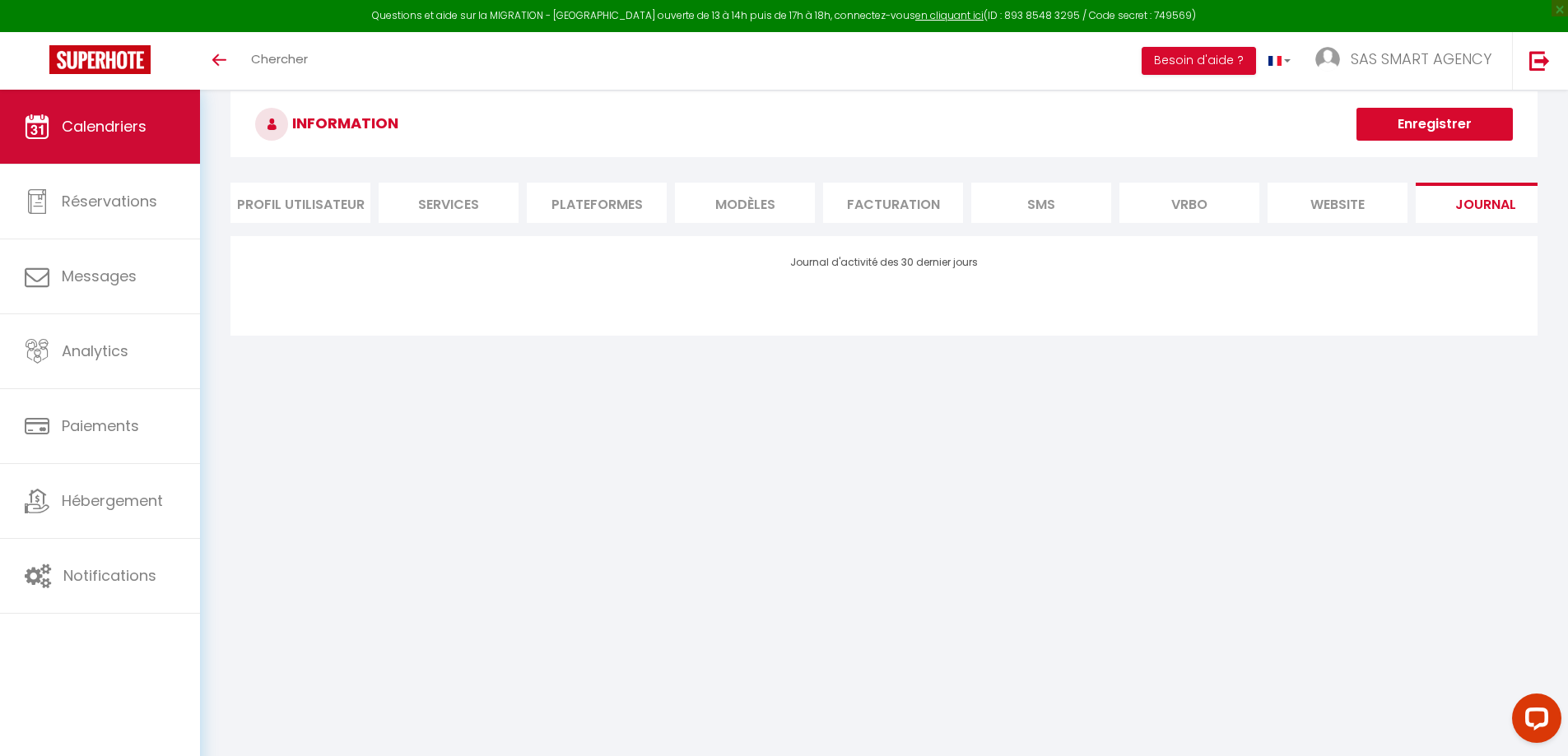
click at [118, 139] on link "Calendriers" at bounding box center [99, 127] width 200 height 74
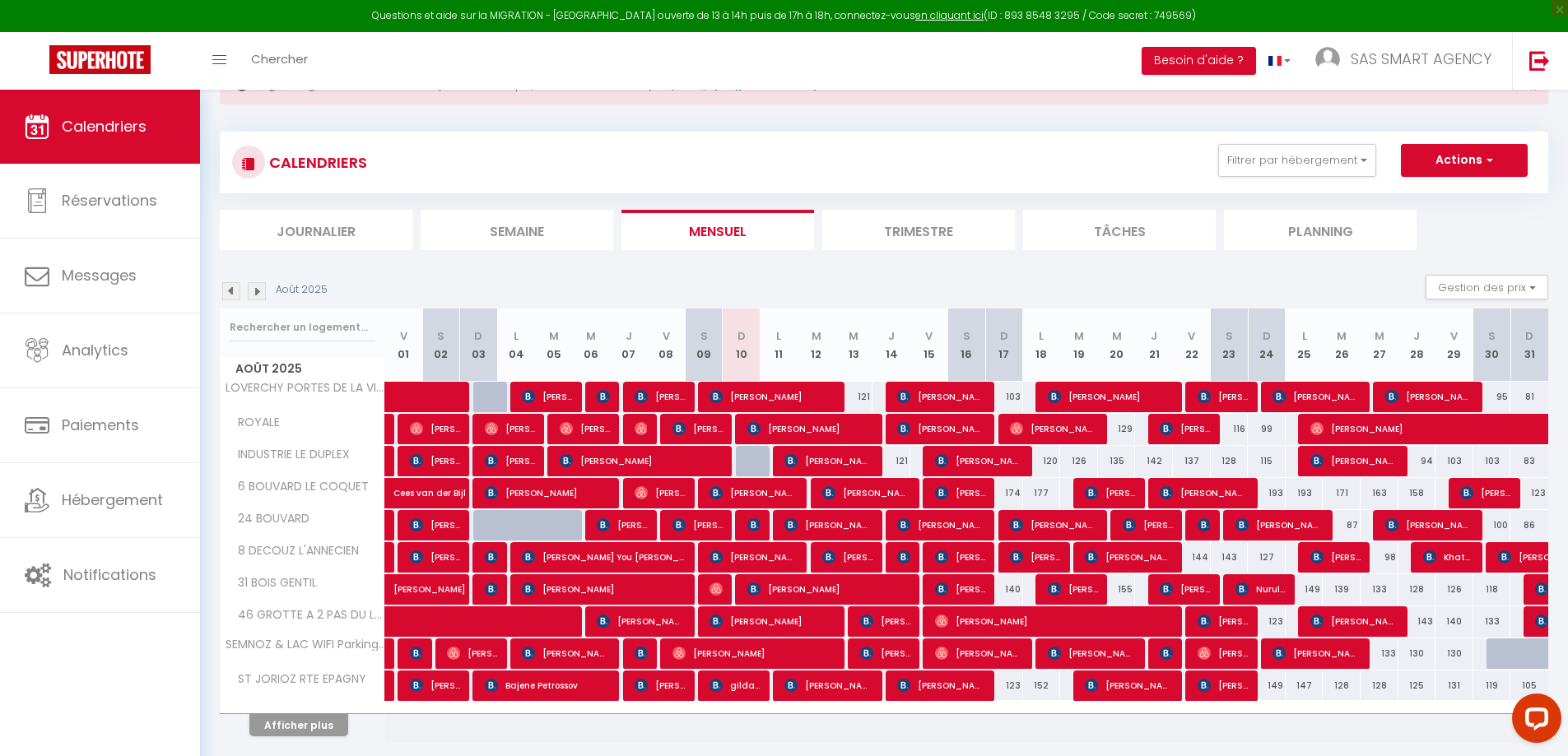
scroll to position [118, 0]
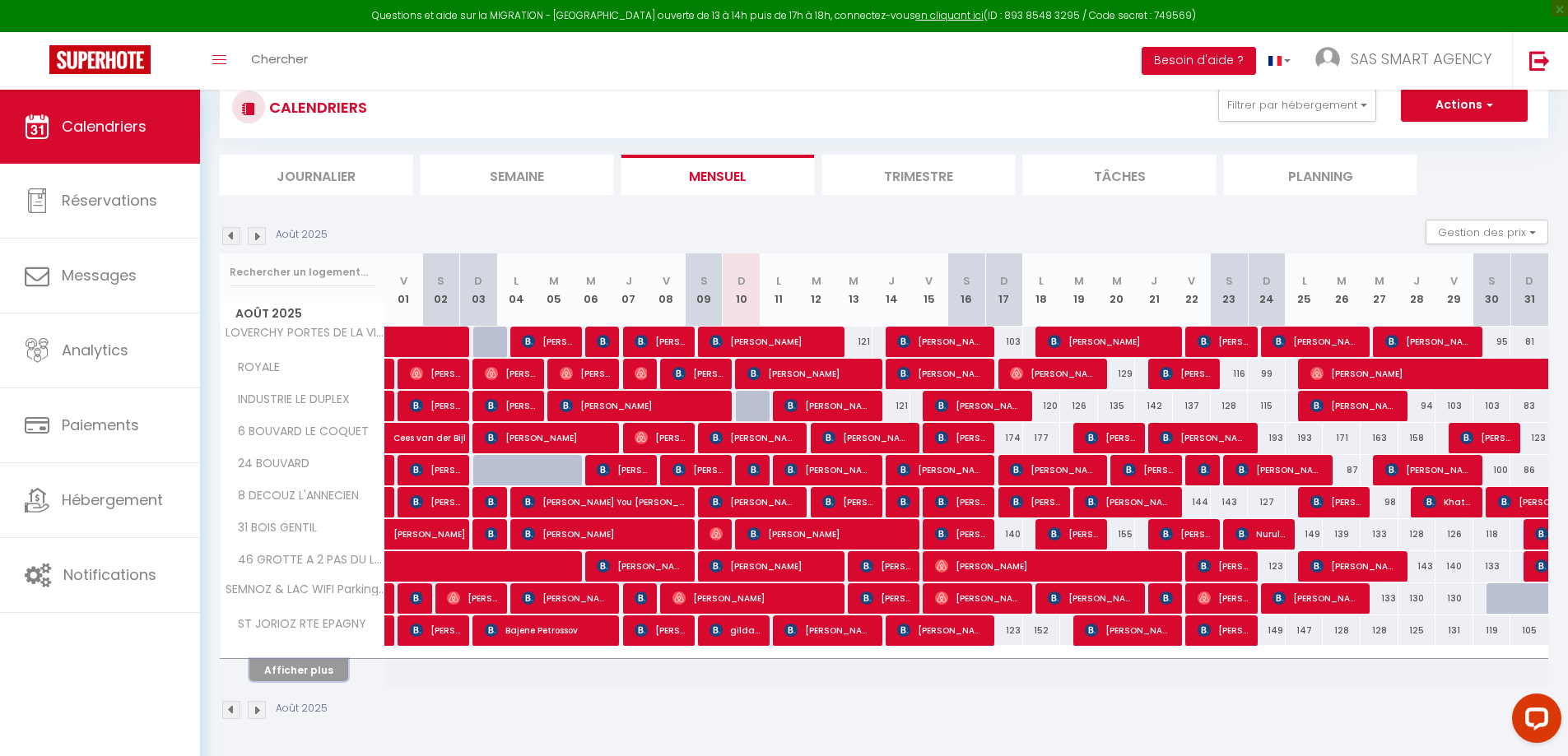
click at [314, 667] on button "Afficher plus" at bounding box center [299, 670] width 99 height 22
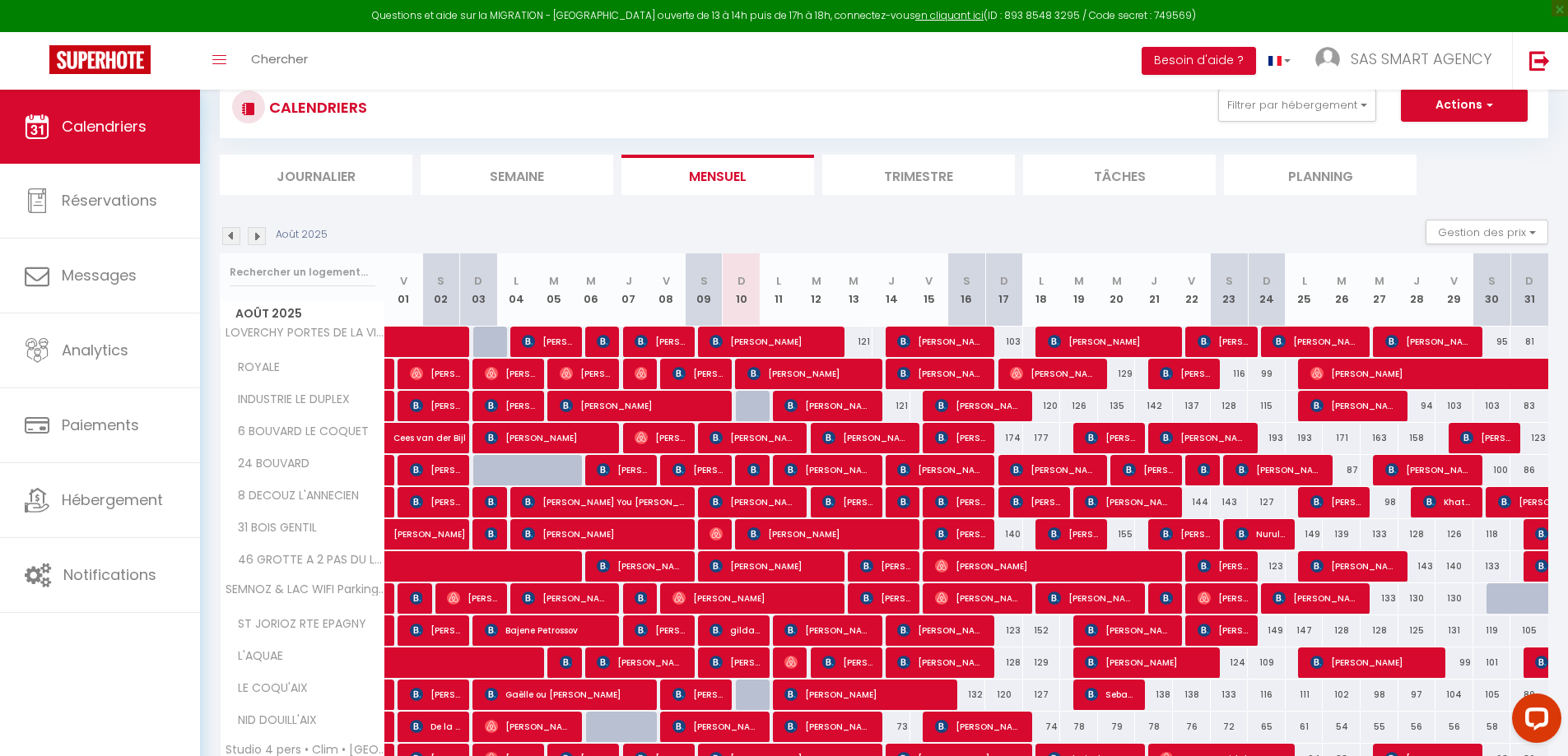
click at [927, 181] on li "Trimestre" at bounding box center [919, 175] width 193 height 41
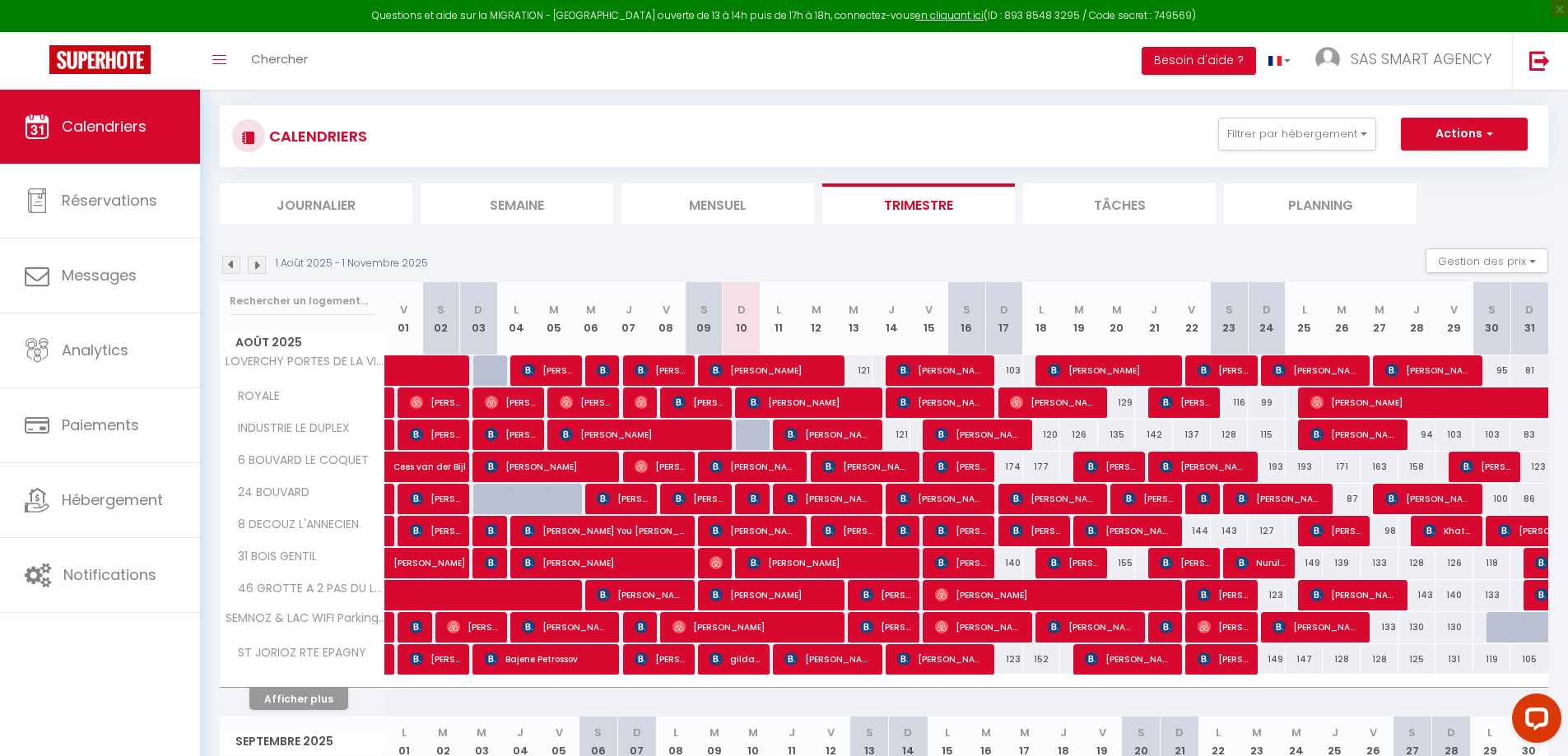
scroll to position [118, 0]
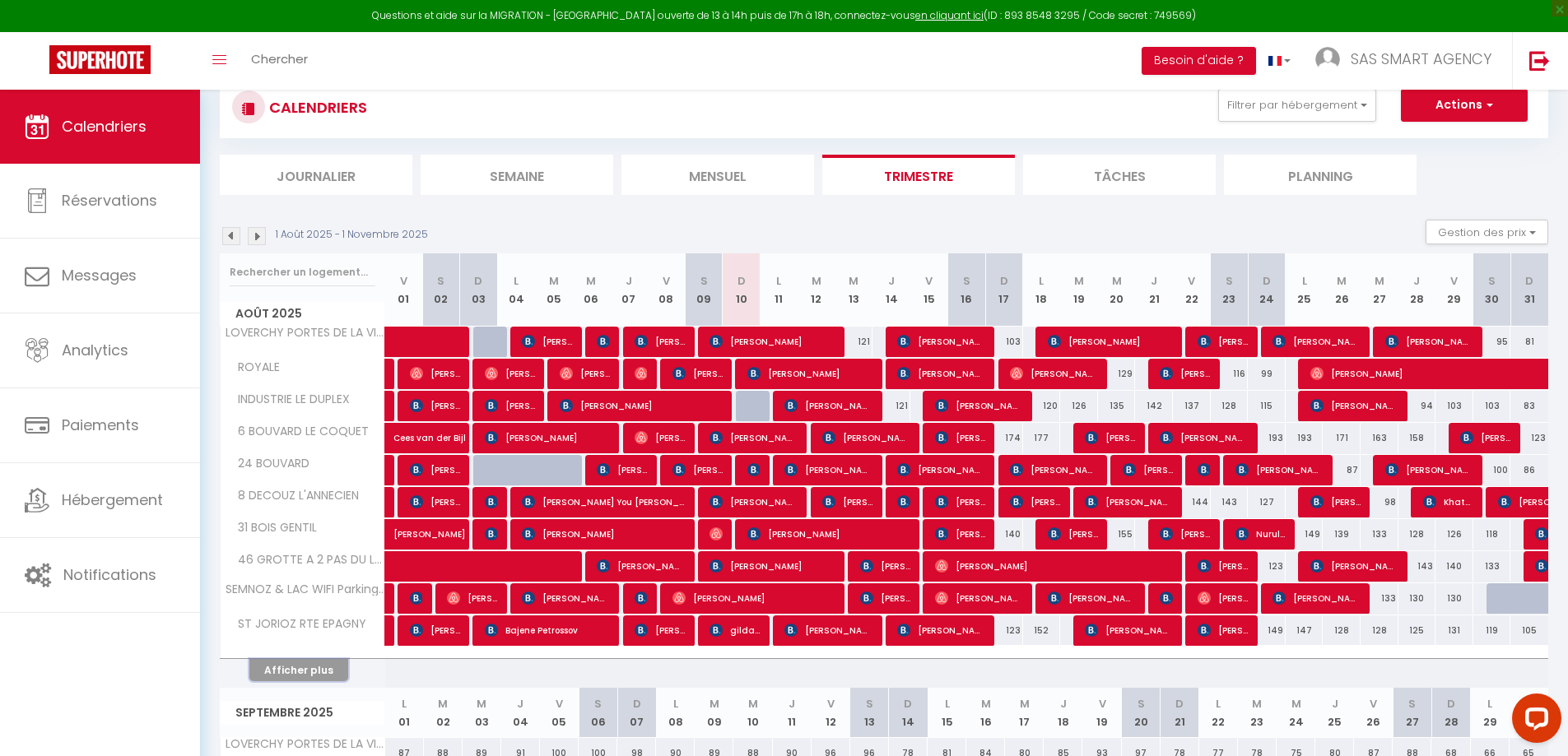
click at [286, 670] on button "Afficher plus" at bounding box center [299, 670] width 99 height 22
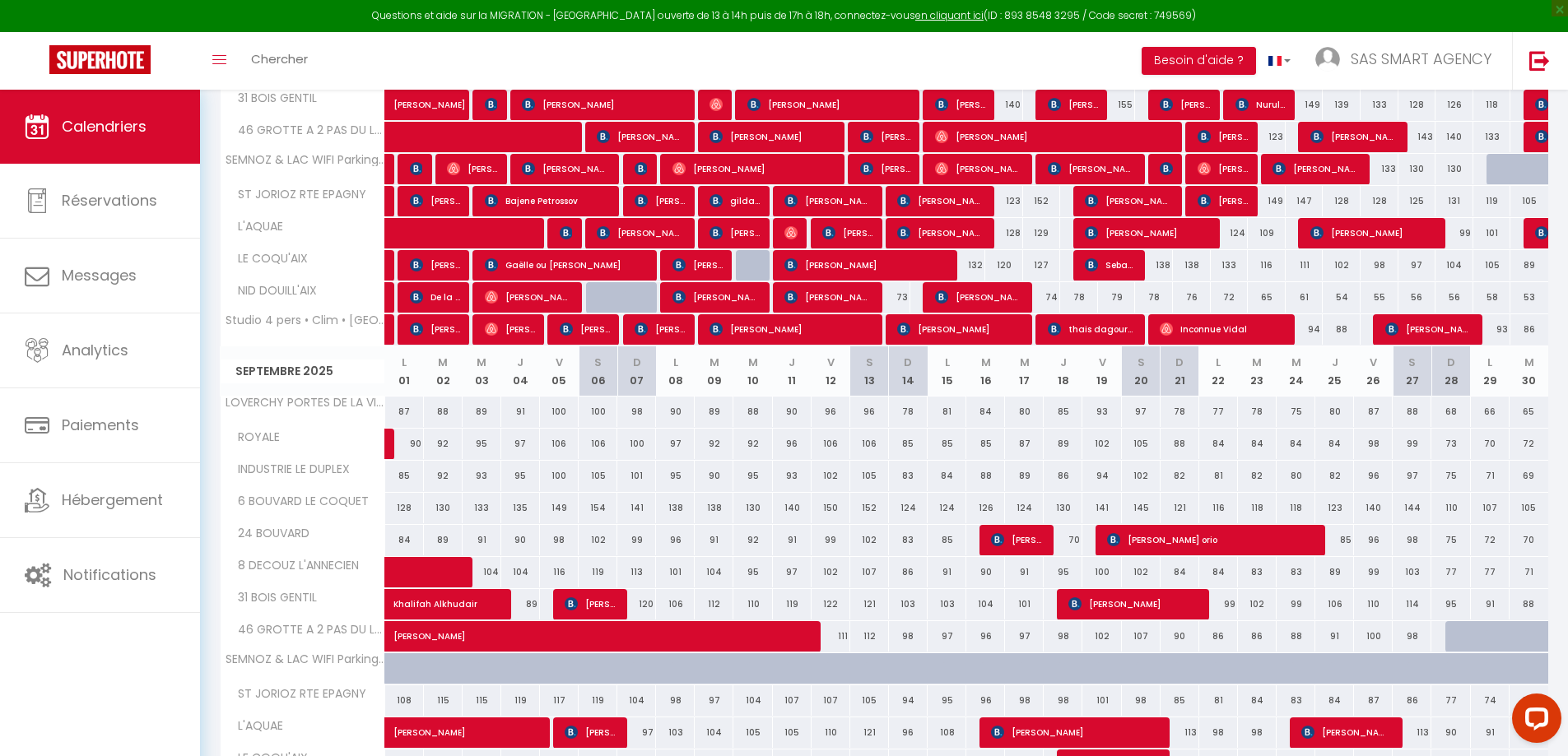
scroll to position [219, 0]
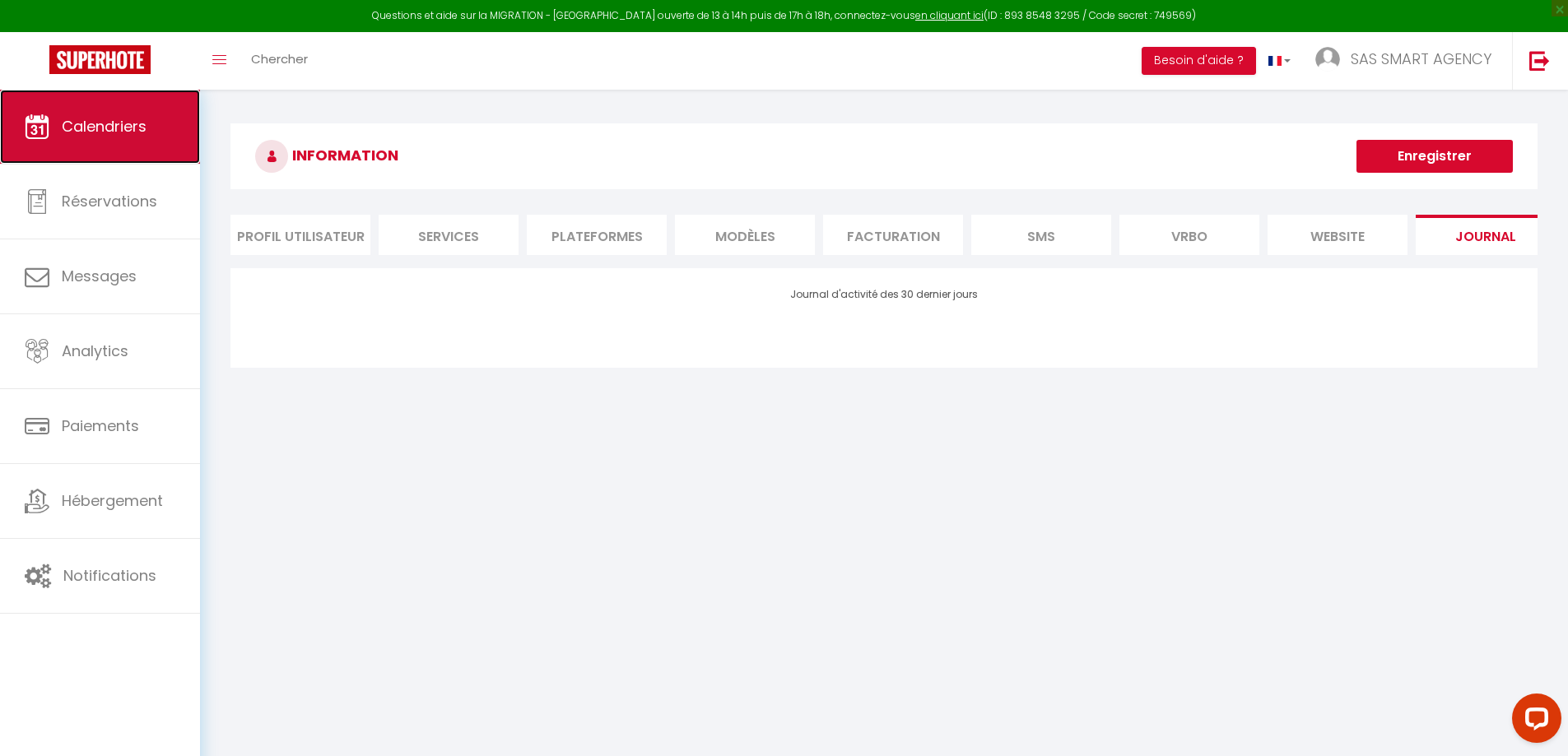
click at [103, 124] on span "Calendriers" at bounding box center [104, 126] width 85 height 21
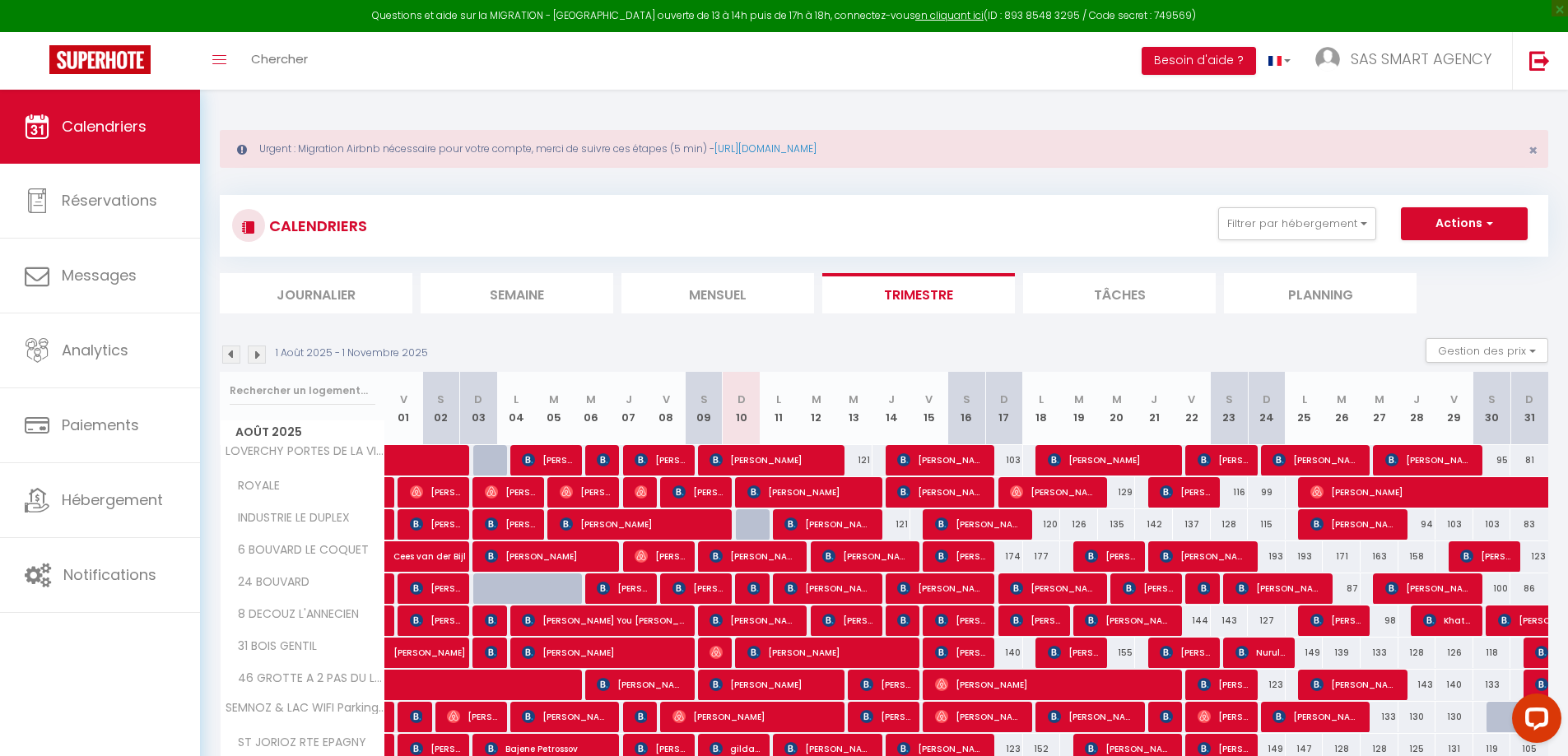
scroll to position [493, 0]
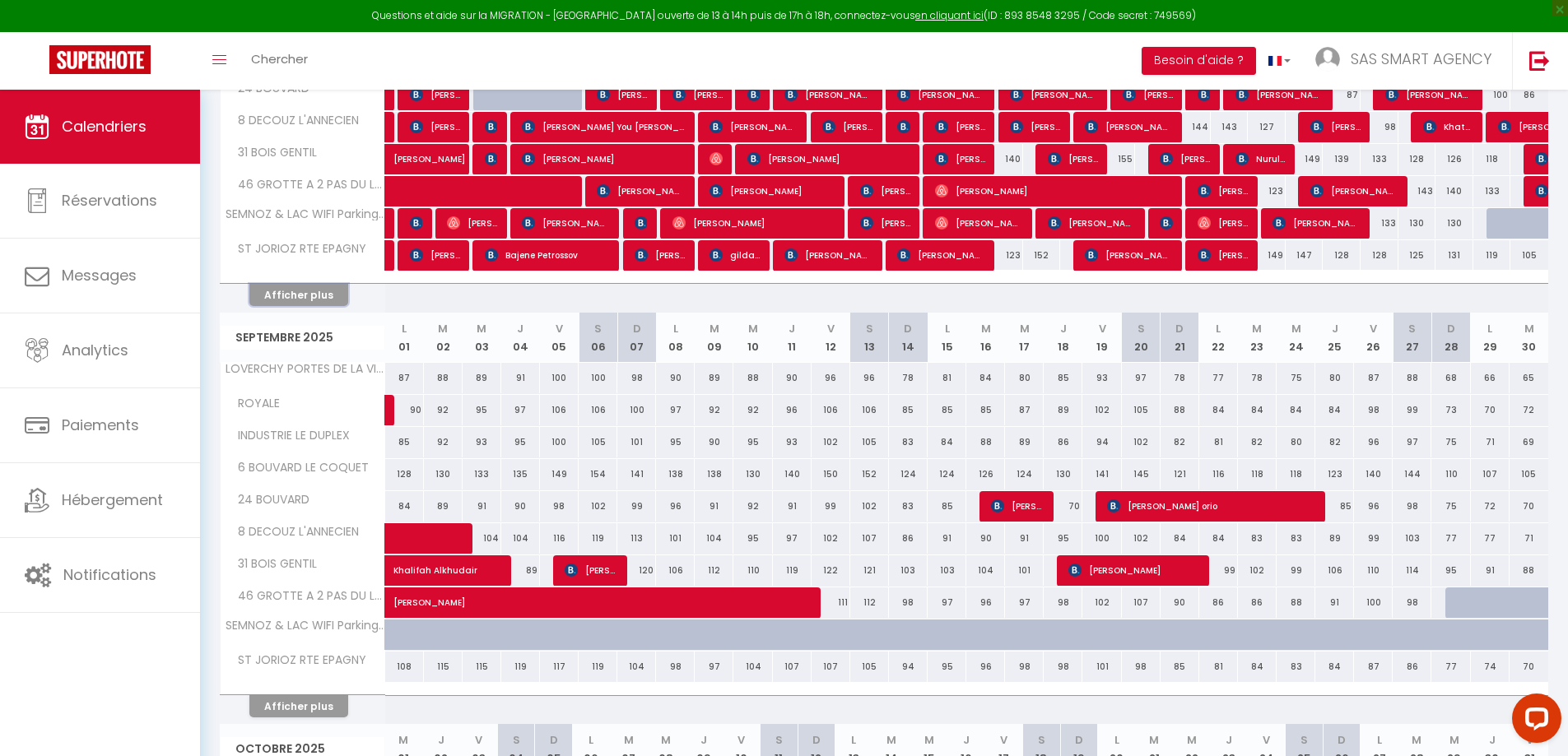
click at [327, 299] on button "Afficher plus" at bounding box center [299, 295] width 99 height 22
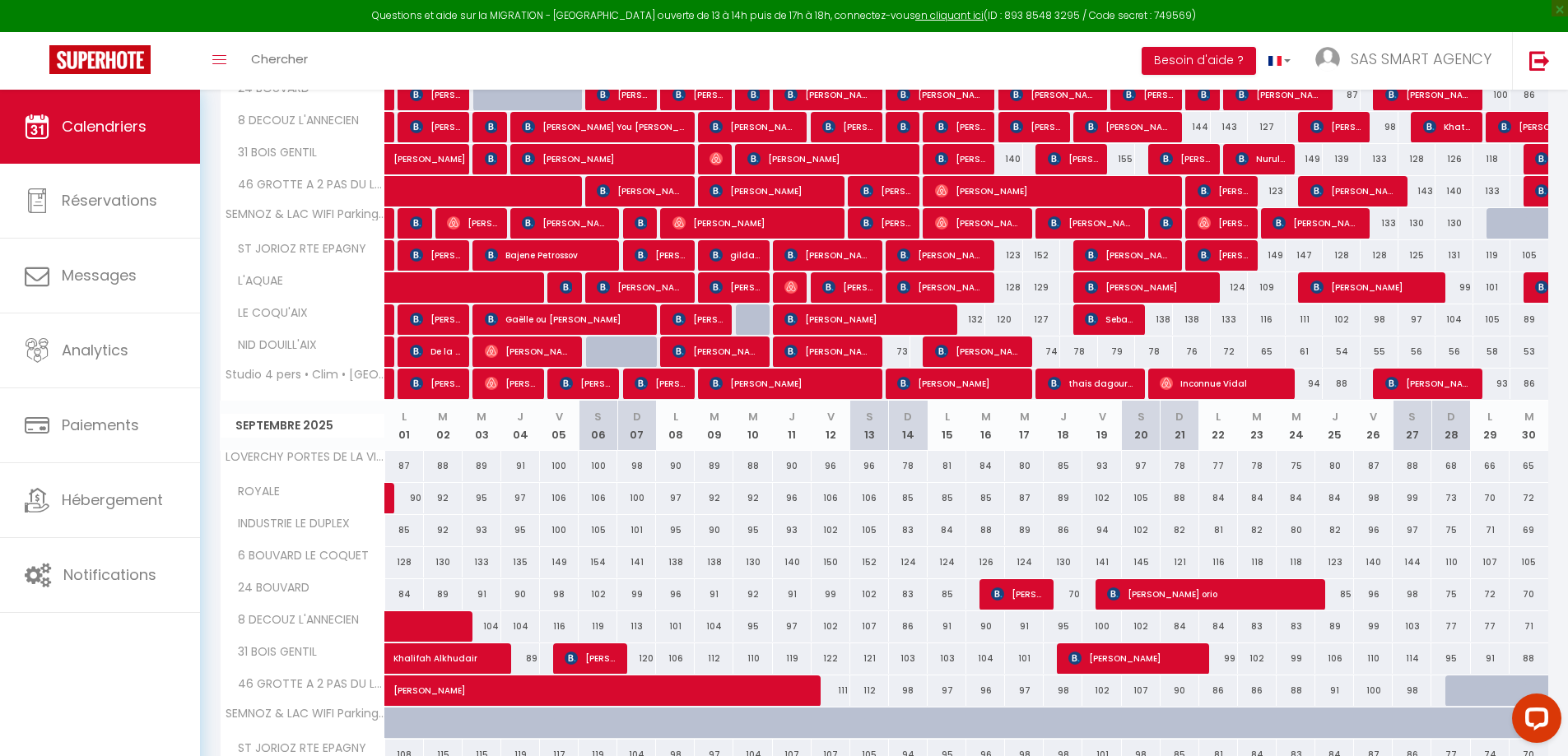
scroll to position [164, 0]
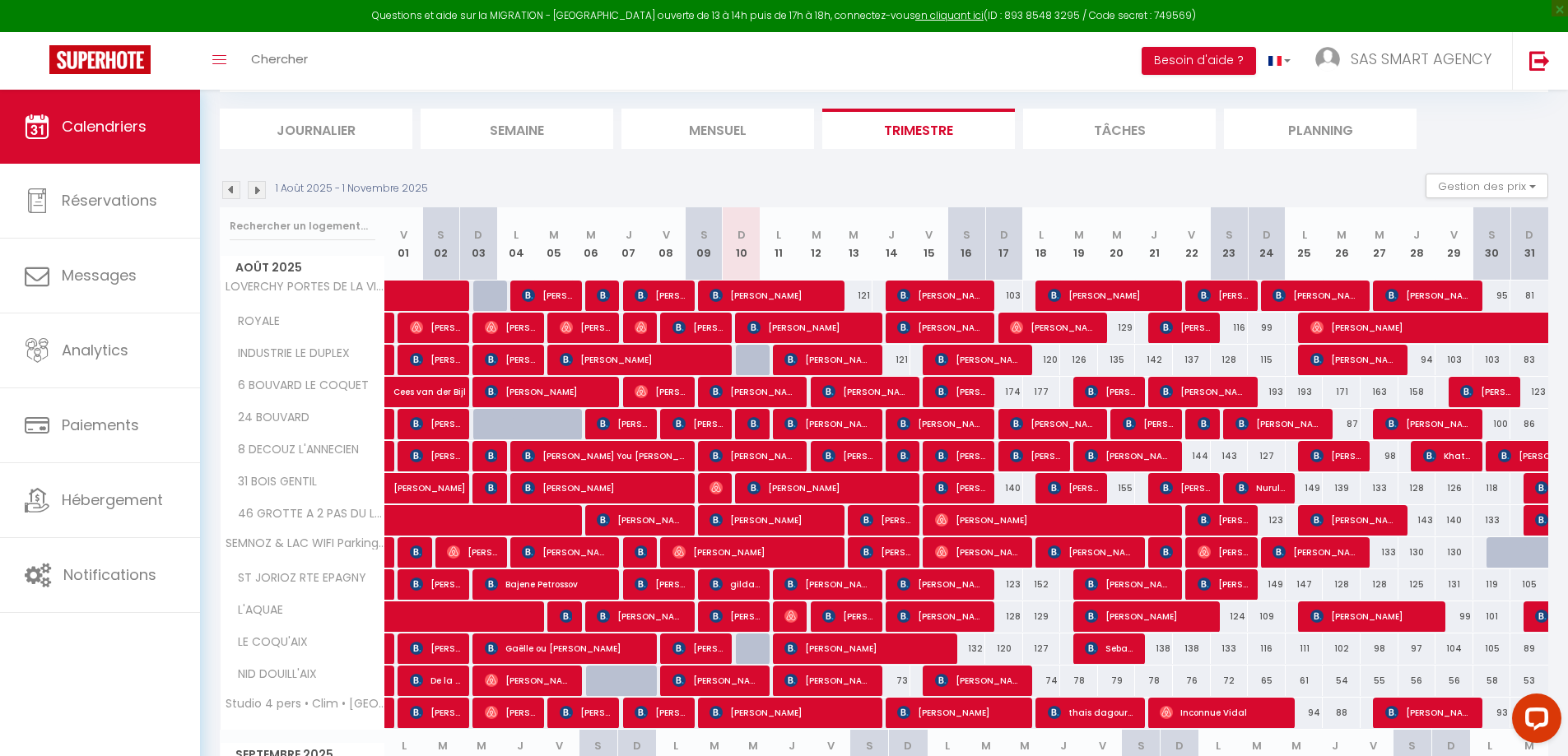
click at [845, 61] on div "Toggle menubar Chercher BUTTON Besoin d'aide ? SAS SMART AGENCY Paramètres Équi…" at bounding box center [838, 60] width 1437 height 58
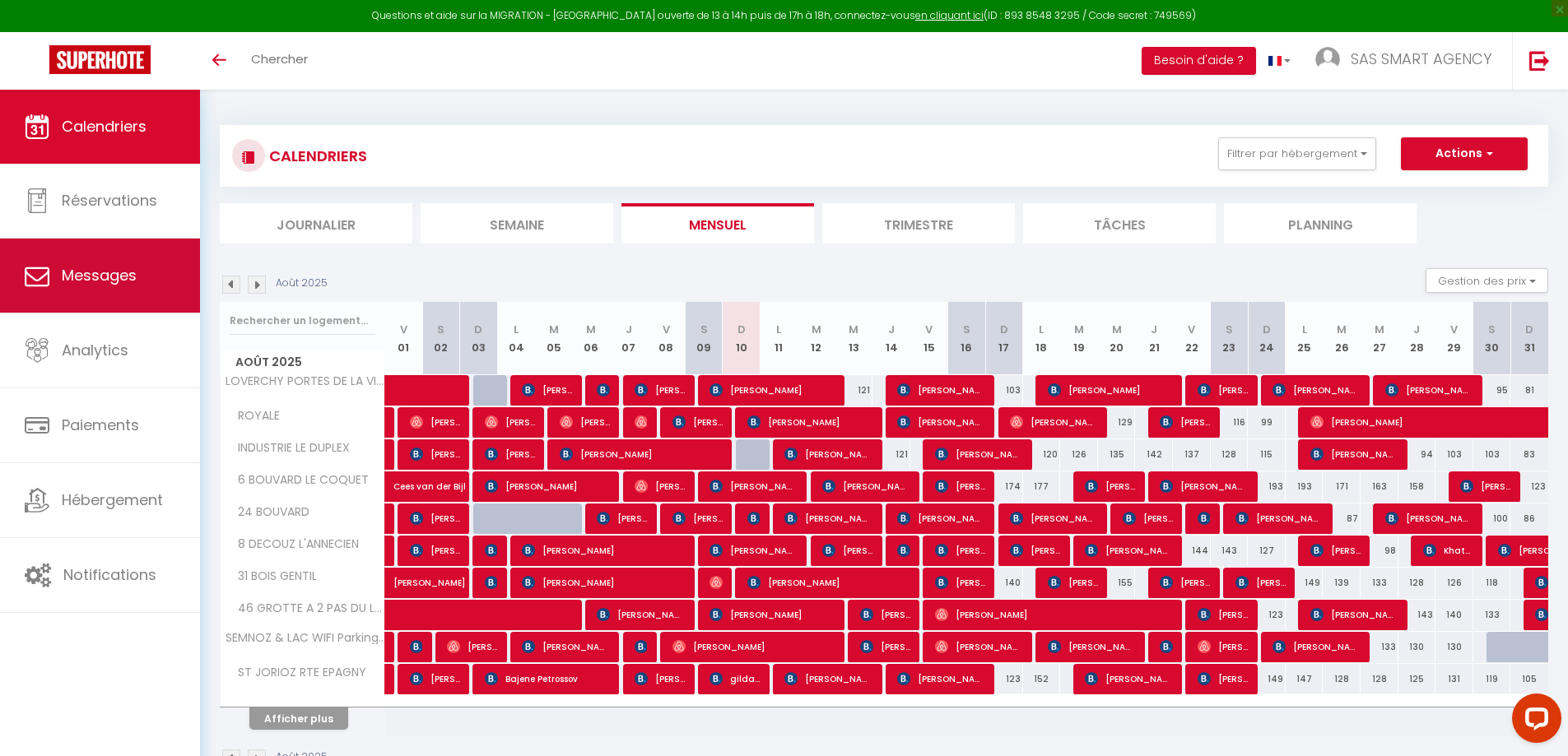
click at [112, 276] on span "Messages" at bounding box center [99, 276] width 75 height 21
select select "message"
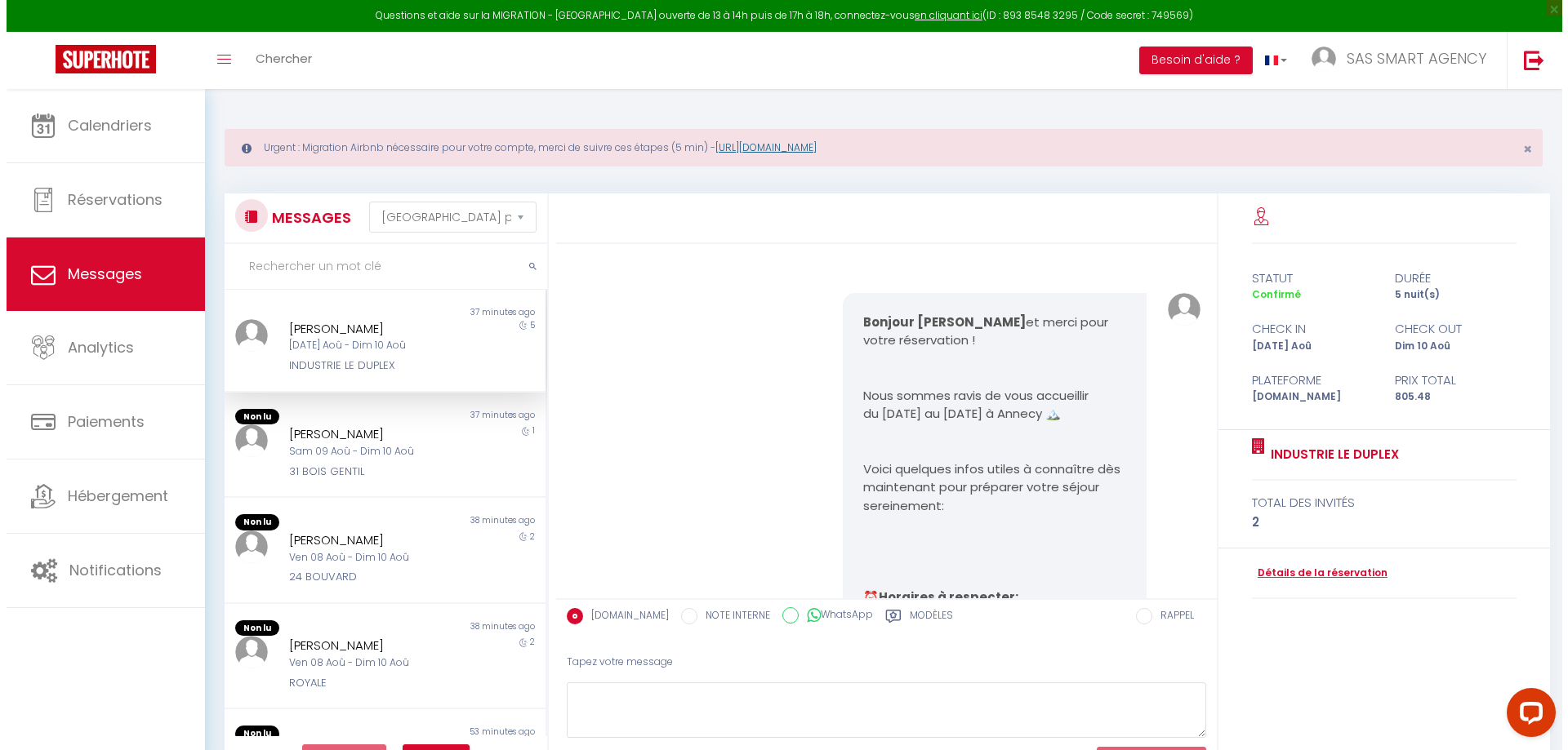
scroll to position [10245, 0]
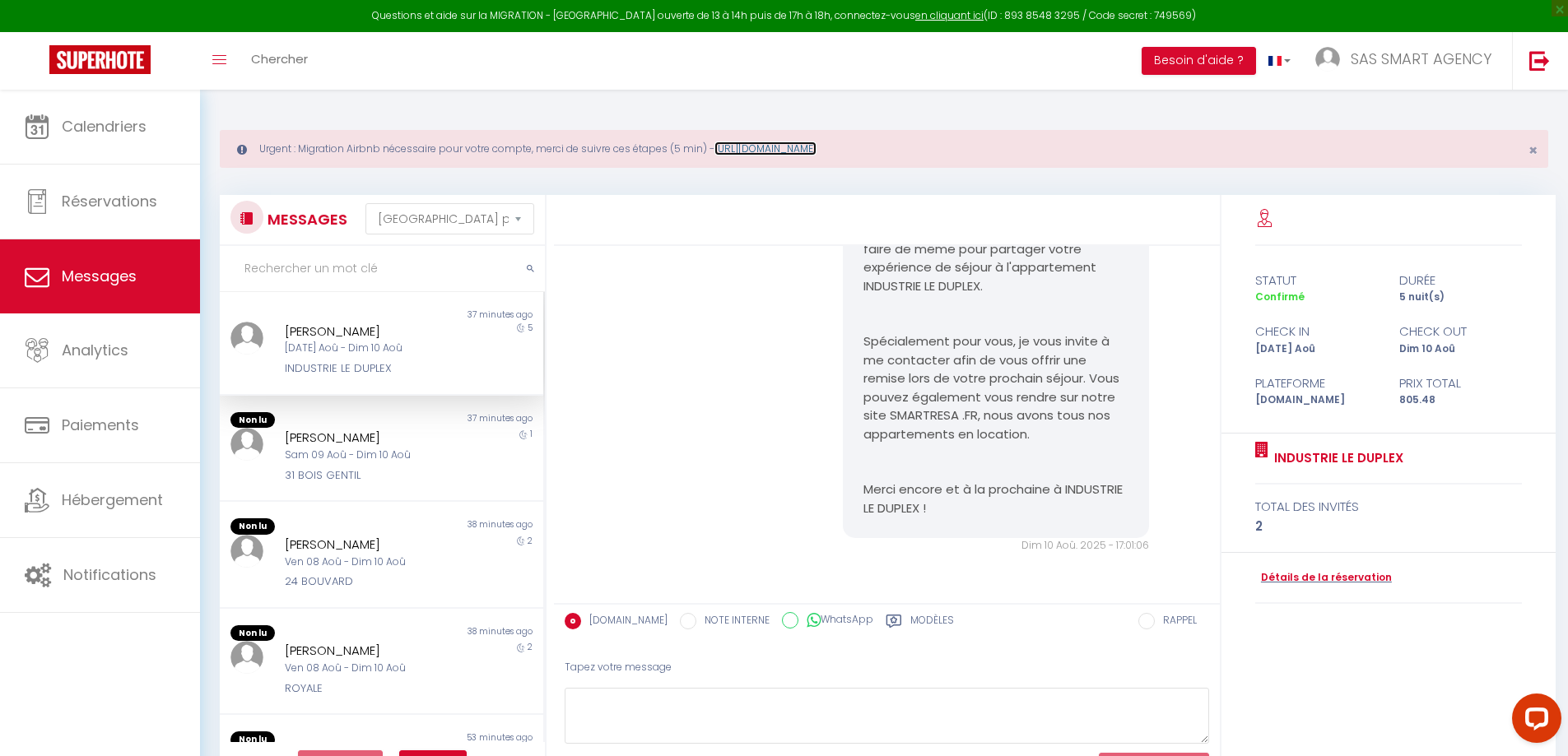
click at [817, 150] on link "[URL][DOMAIN_NAME]" at bounding box center [766, 149] width 102 height 14
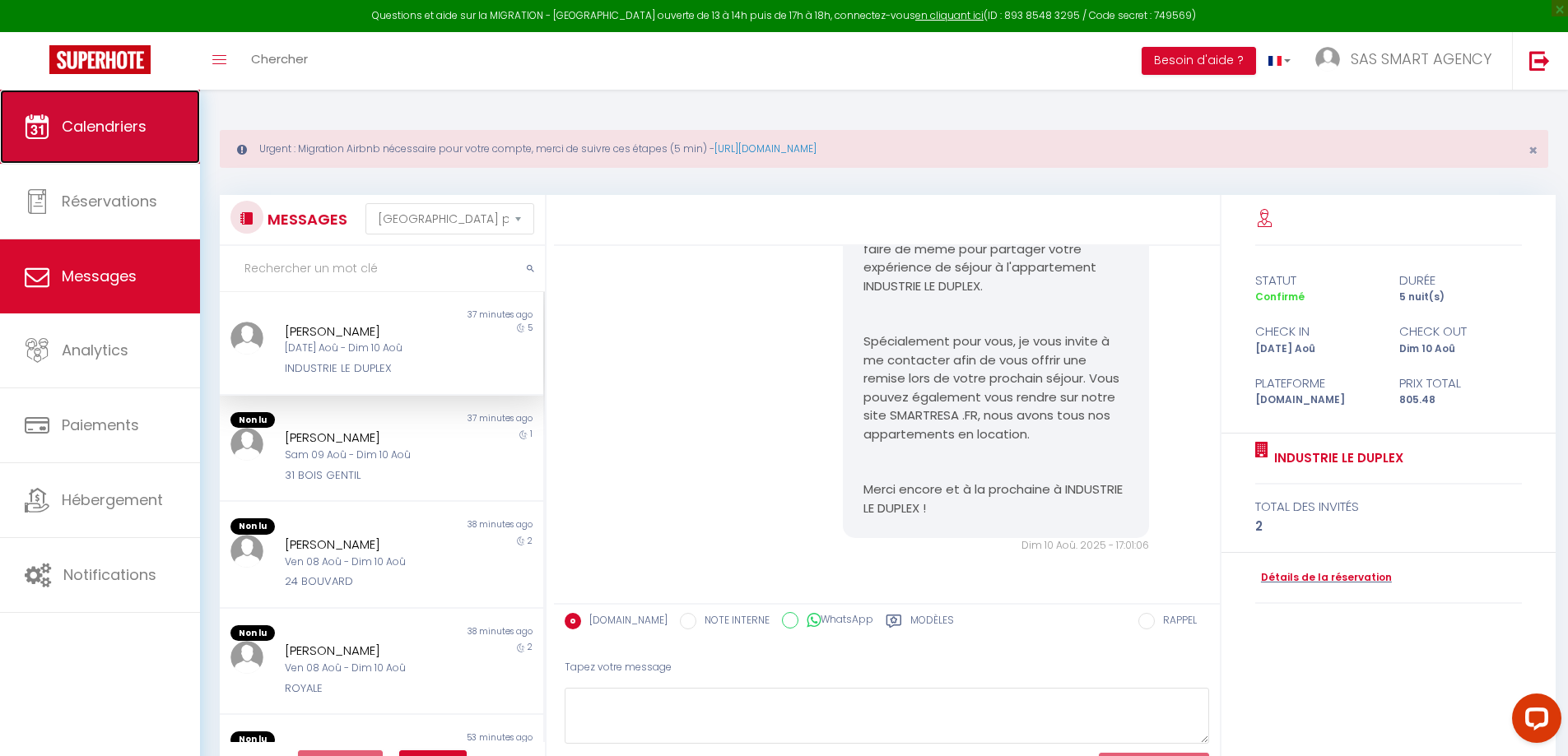
click at [96, 124] on span "Calendriers" at bounding box center [104, 126] width 85 height 21
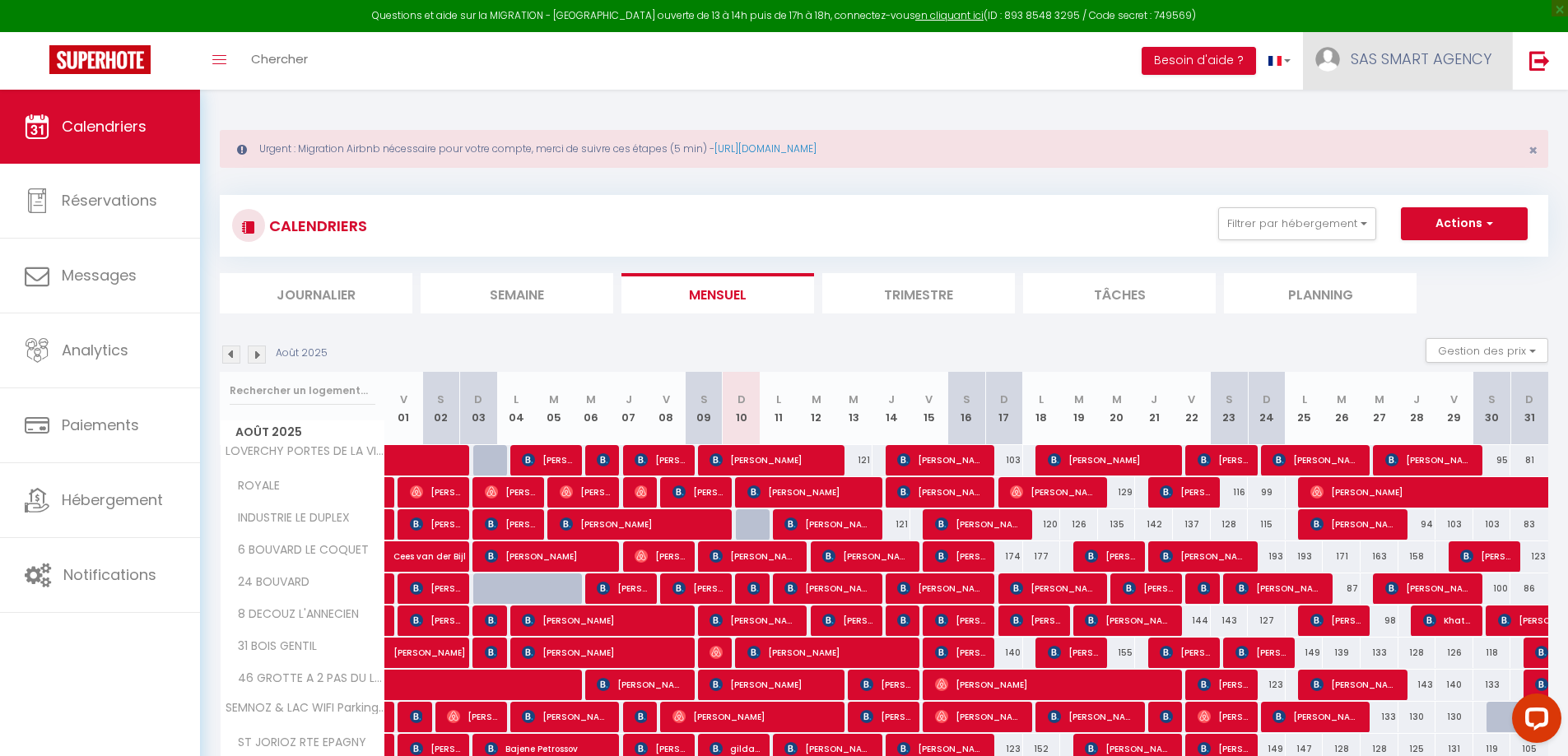
click at [1412, 63] on span "SAS SMART AGENCY" at bounding box center [1421, 59] width 141 height 21
click at [1418, 116] on link "Paramètres" at bounding box center [1446, 114] width 122 height 28
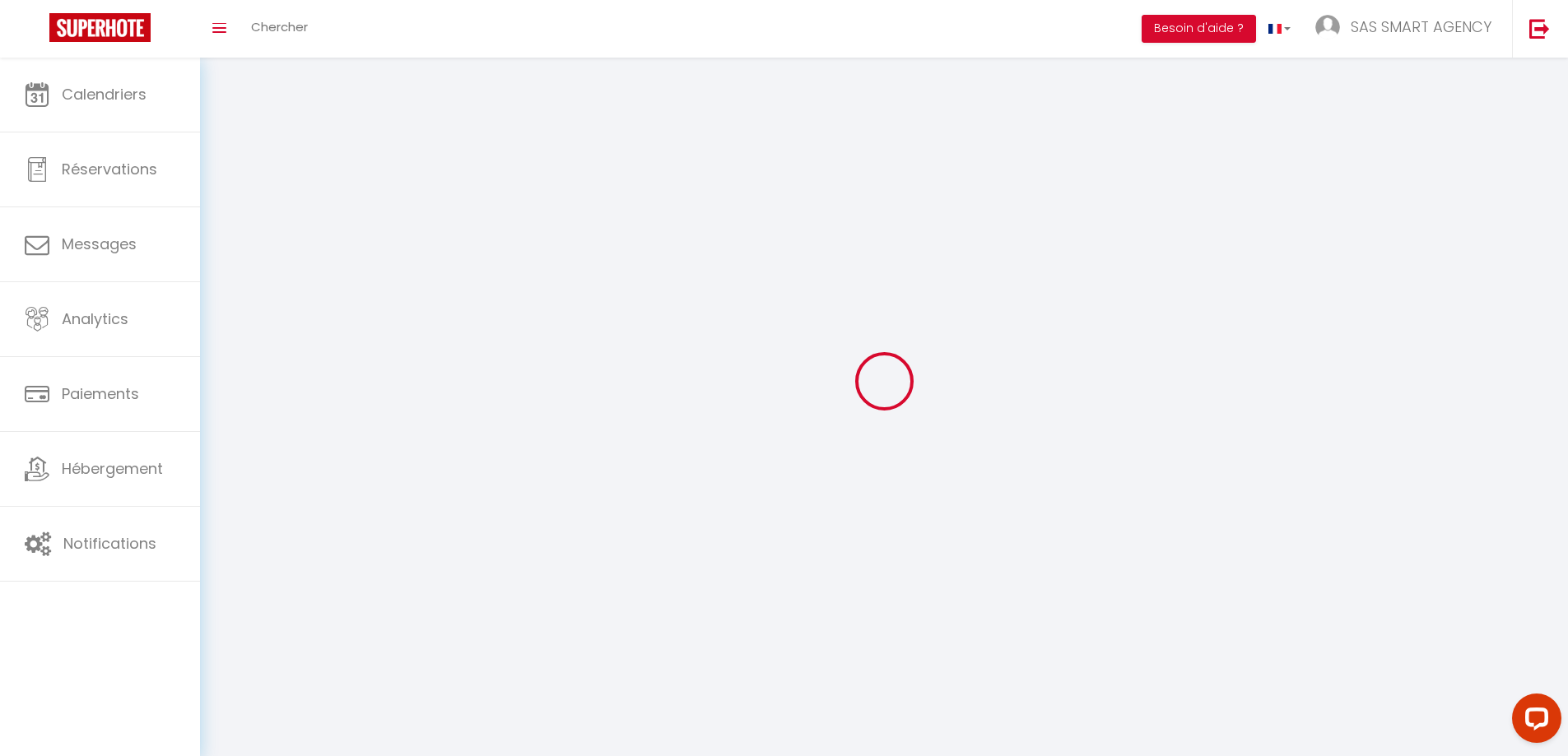
type input "SAS SMART AGENCY"
type input "[PERSON_NAME] & [PERSON_NAME]"
type input "0783685328"
type input "[STREET_ADDRESS]"
type input "74370"
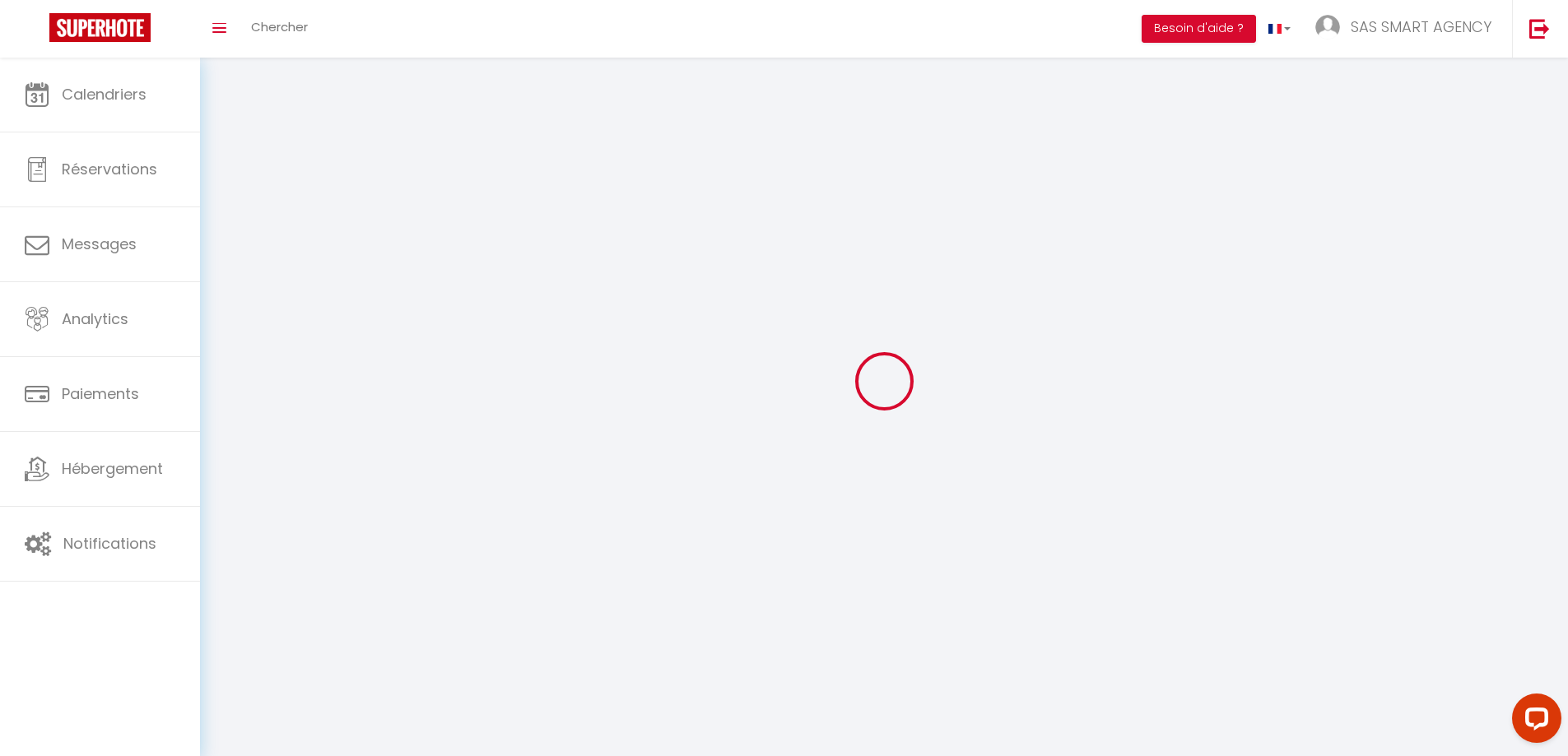
type input "Fillière"
type input "u8xdCRCFJdlzg8OHGXkP9vtzp"
type input "r71bjlWTuTYb5CcshZZOJqyJo"
select select "28"
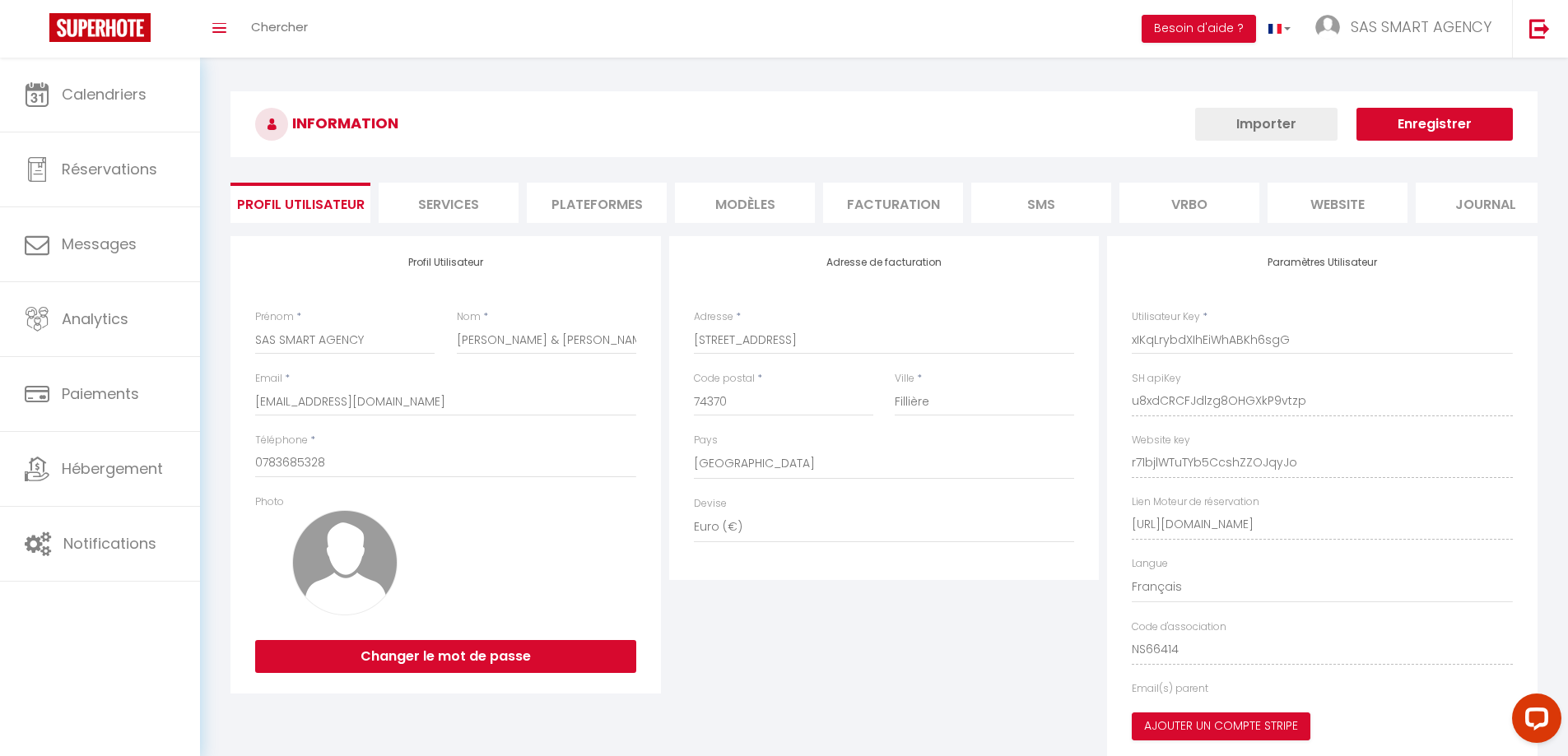
type input "u8xdCRCFJdlzg8OHGXkP9vtzp"
type input "r71bjlWTuTYb5CcshZZOJqyJo"
type input "[URL][DOMAIN_NAME]"
select select "fr"
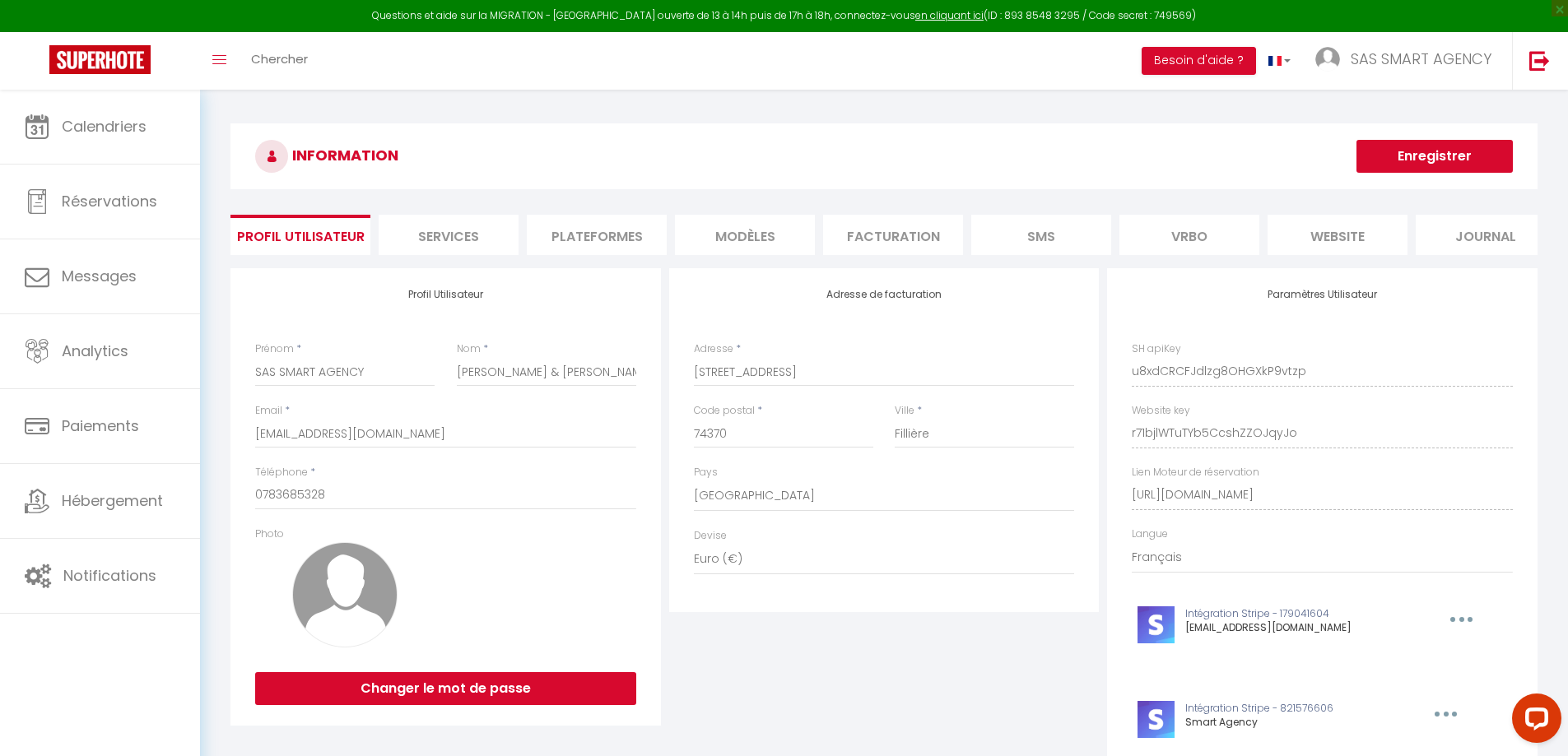
click at [572, 240] on li "Plateformes" at bounding box center [597, 235] width 140 height 41
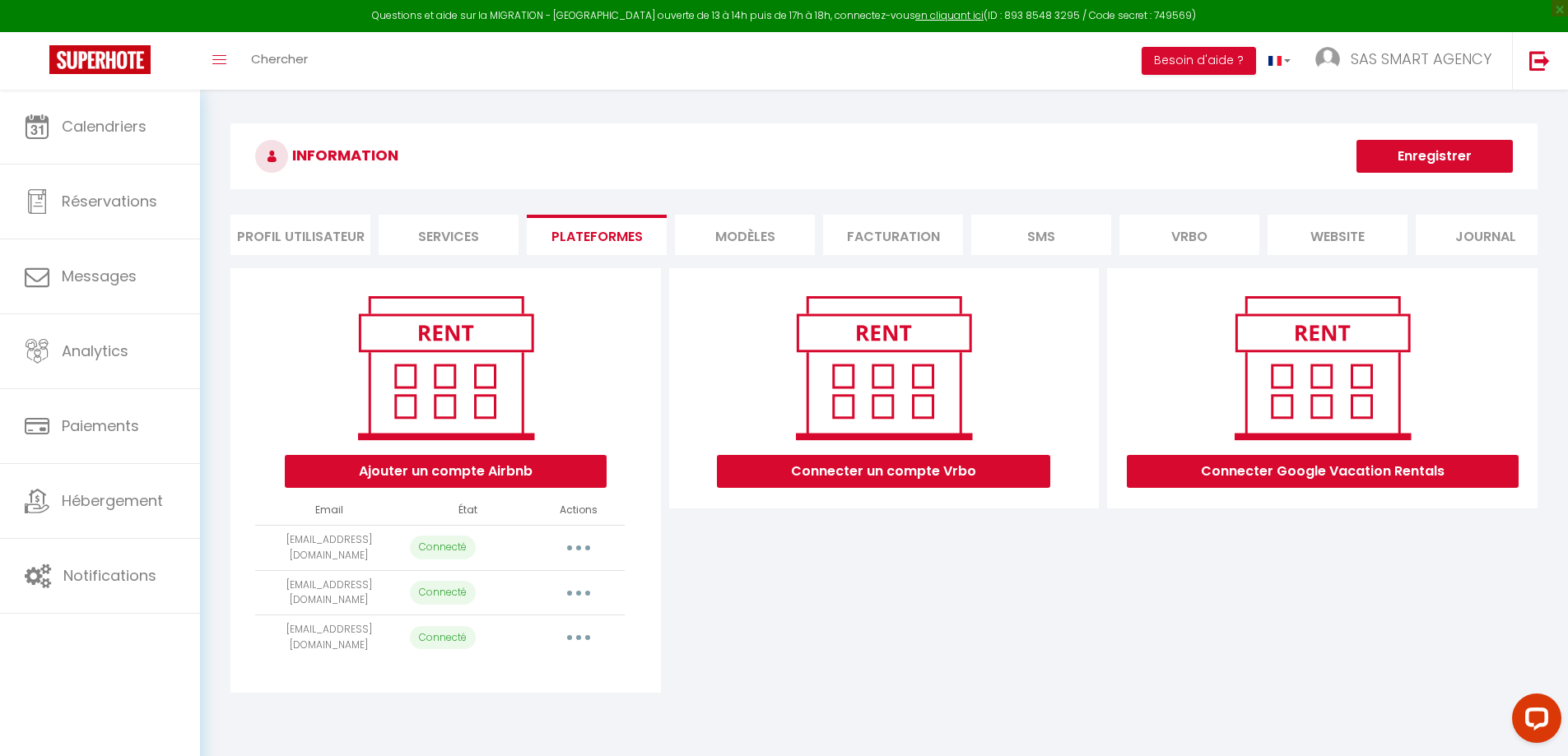
click at [582, 603] on button "button" at bounding box center [578, 594] width 46 height 26
click at [538, 702] on link "Reconnecter le compte" at bounding box center [506, 689] width 182 height 28
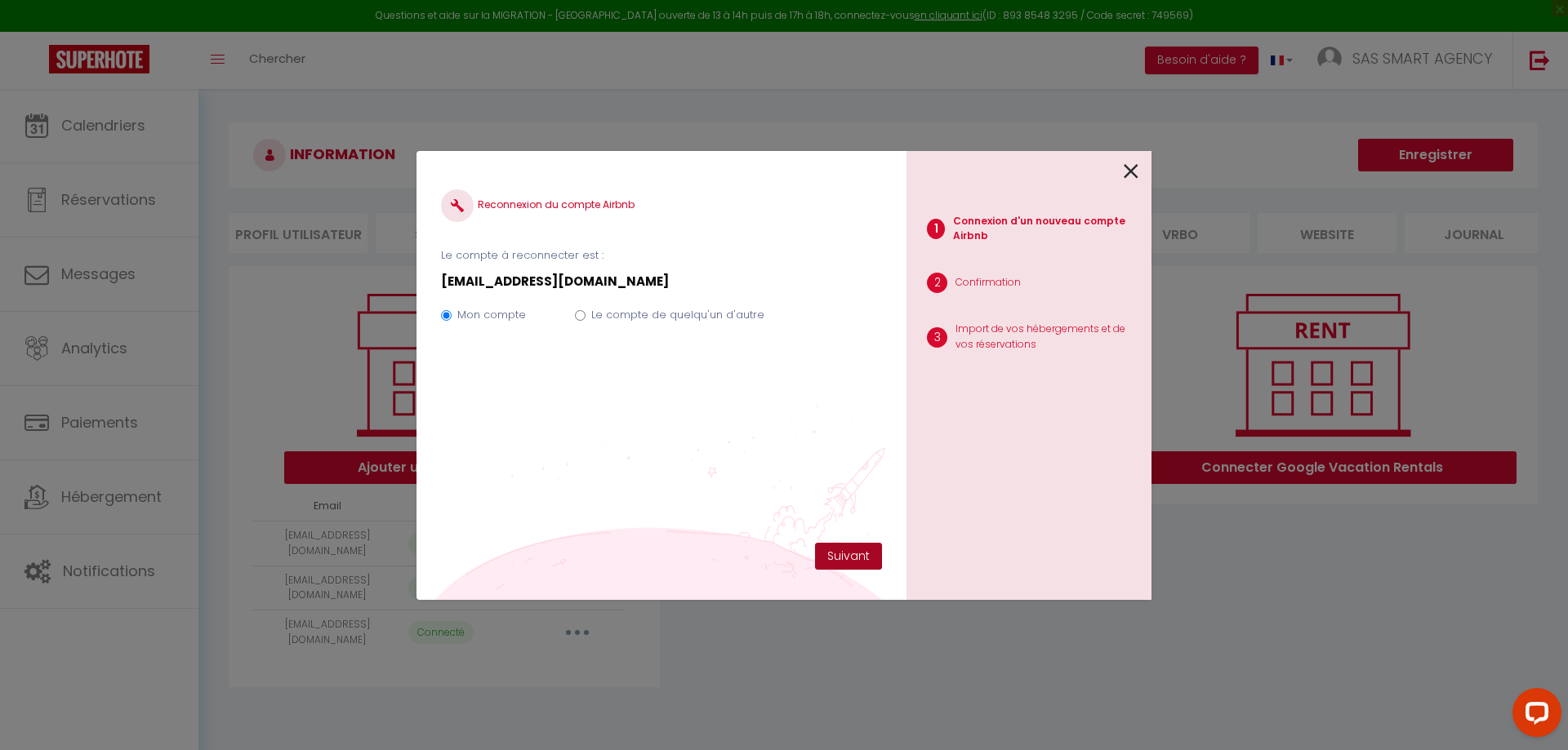
click at [844, 558] on button "Suivant" at bounding box center [849, 556] width 67 height 27
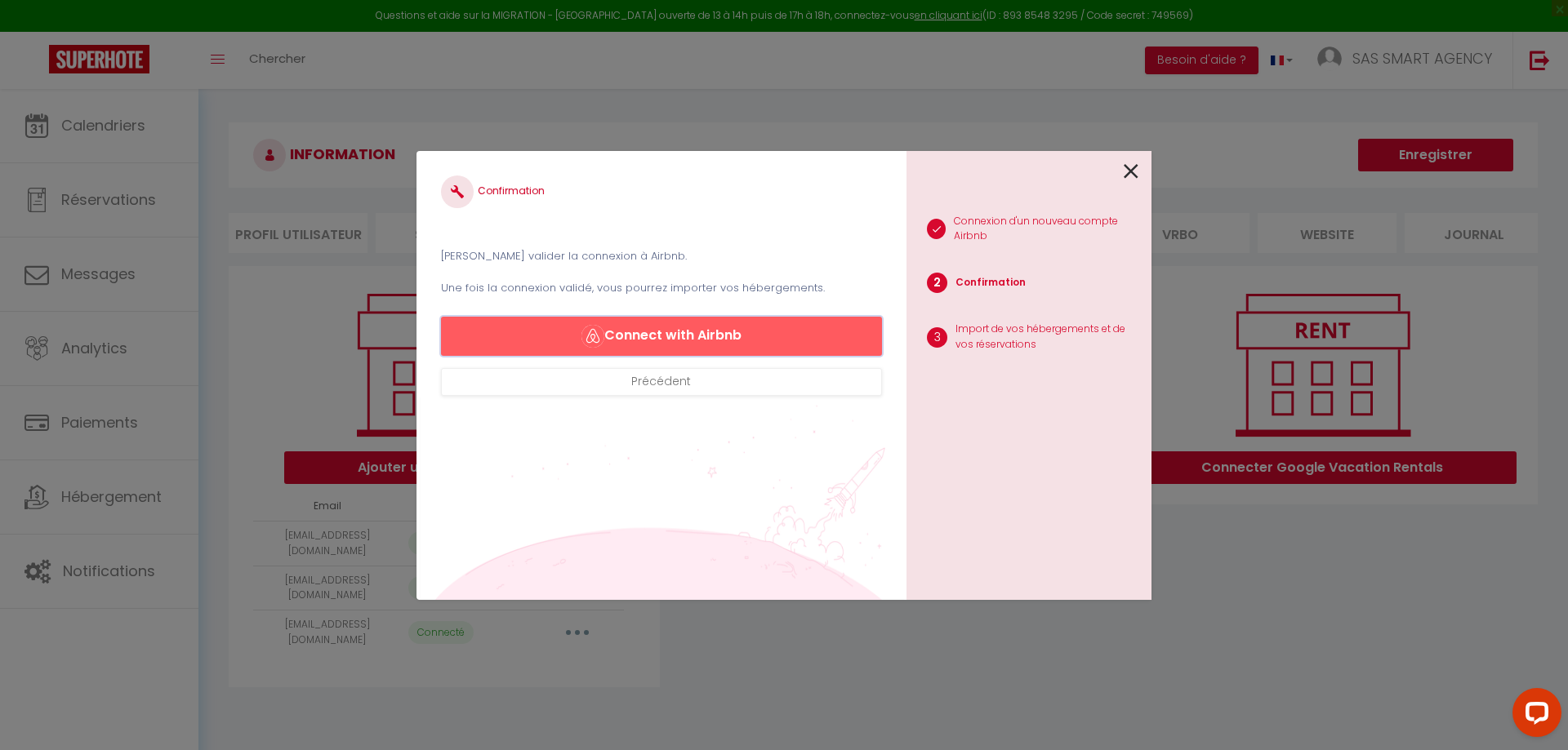
click at [732, 337] on button "Connect with Airbnb" at bounding box center [661, 337] width 441 height 39
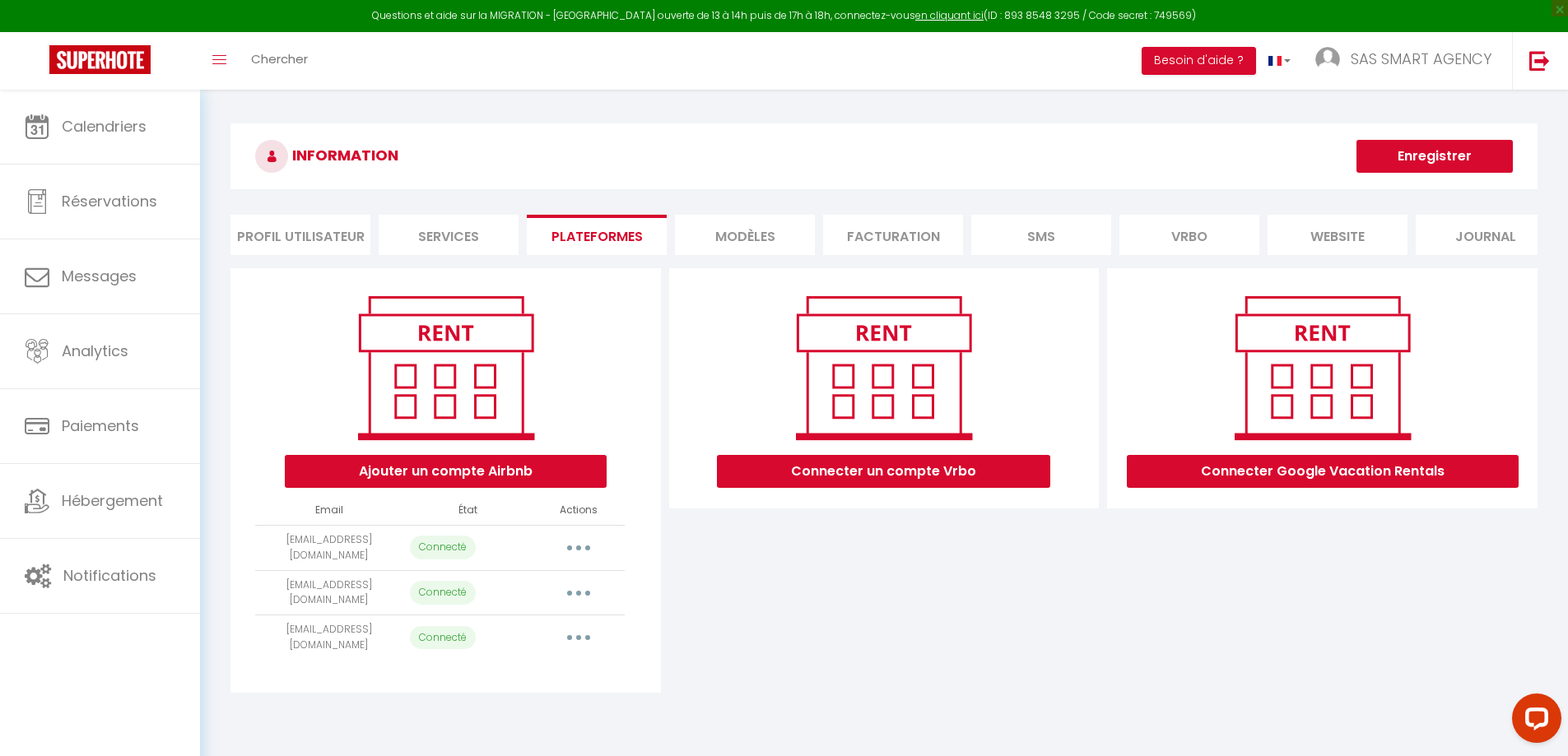
select select "1910"
select select
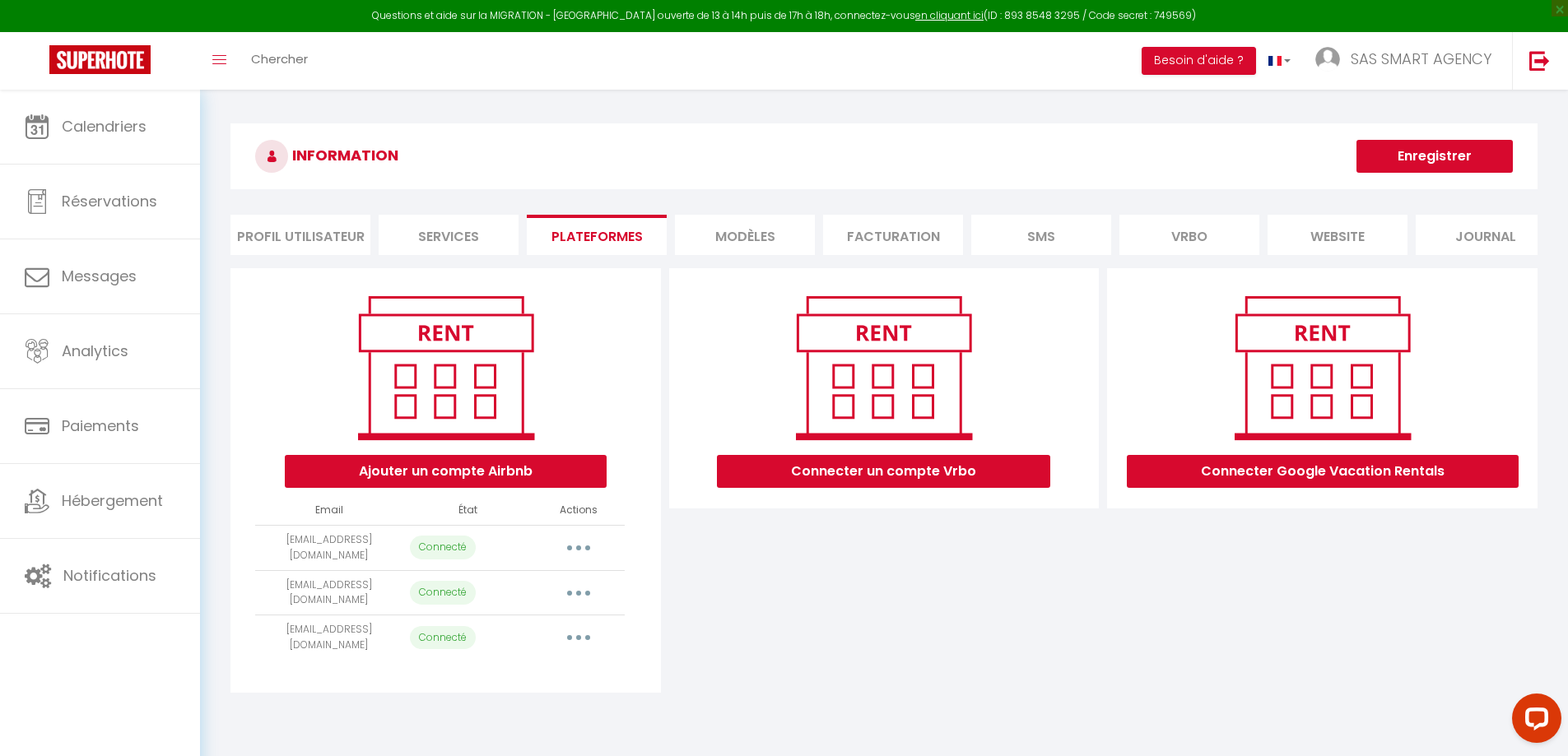
select select
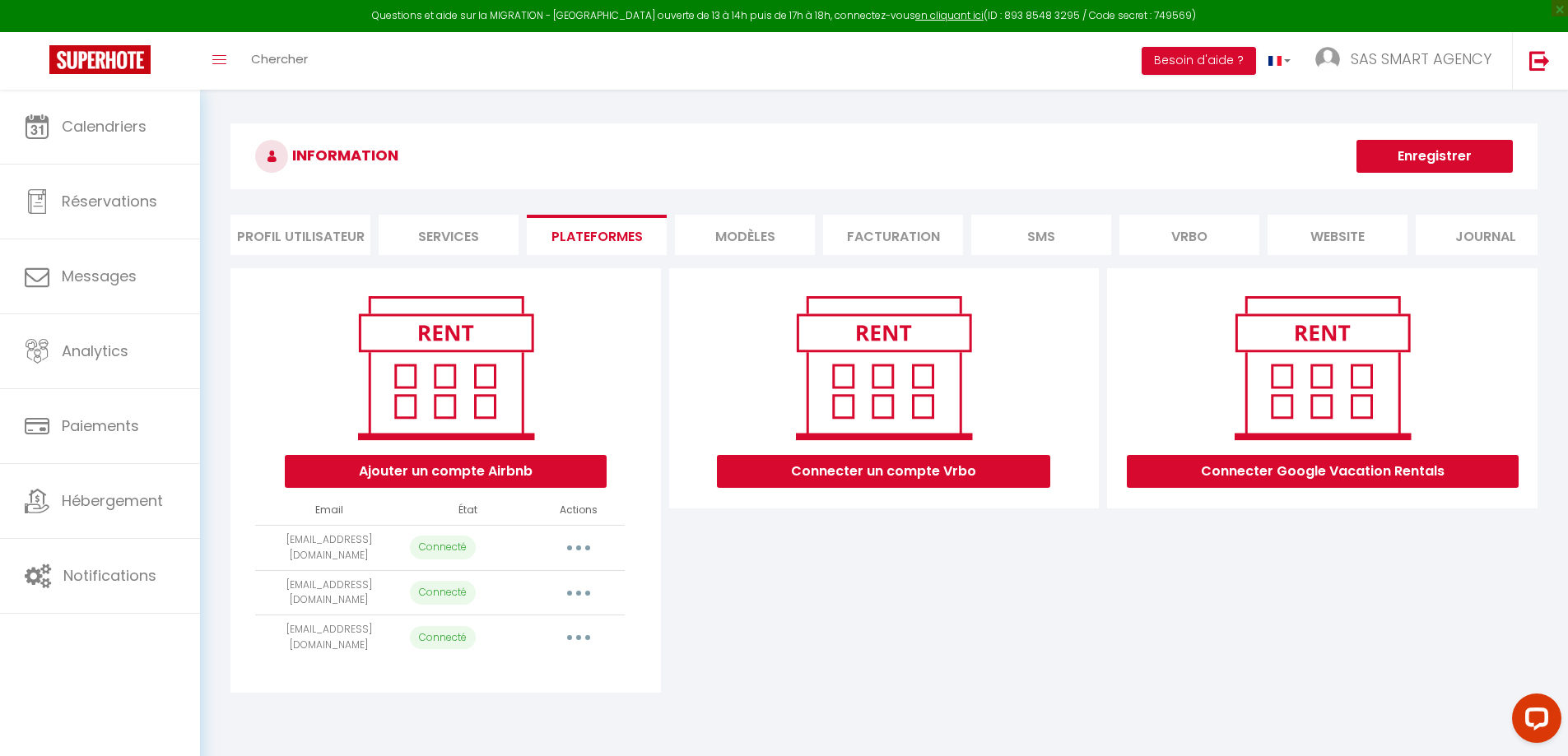
select select
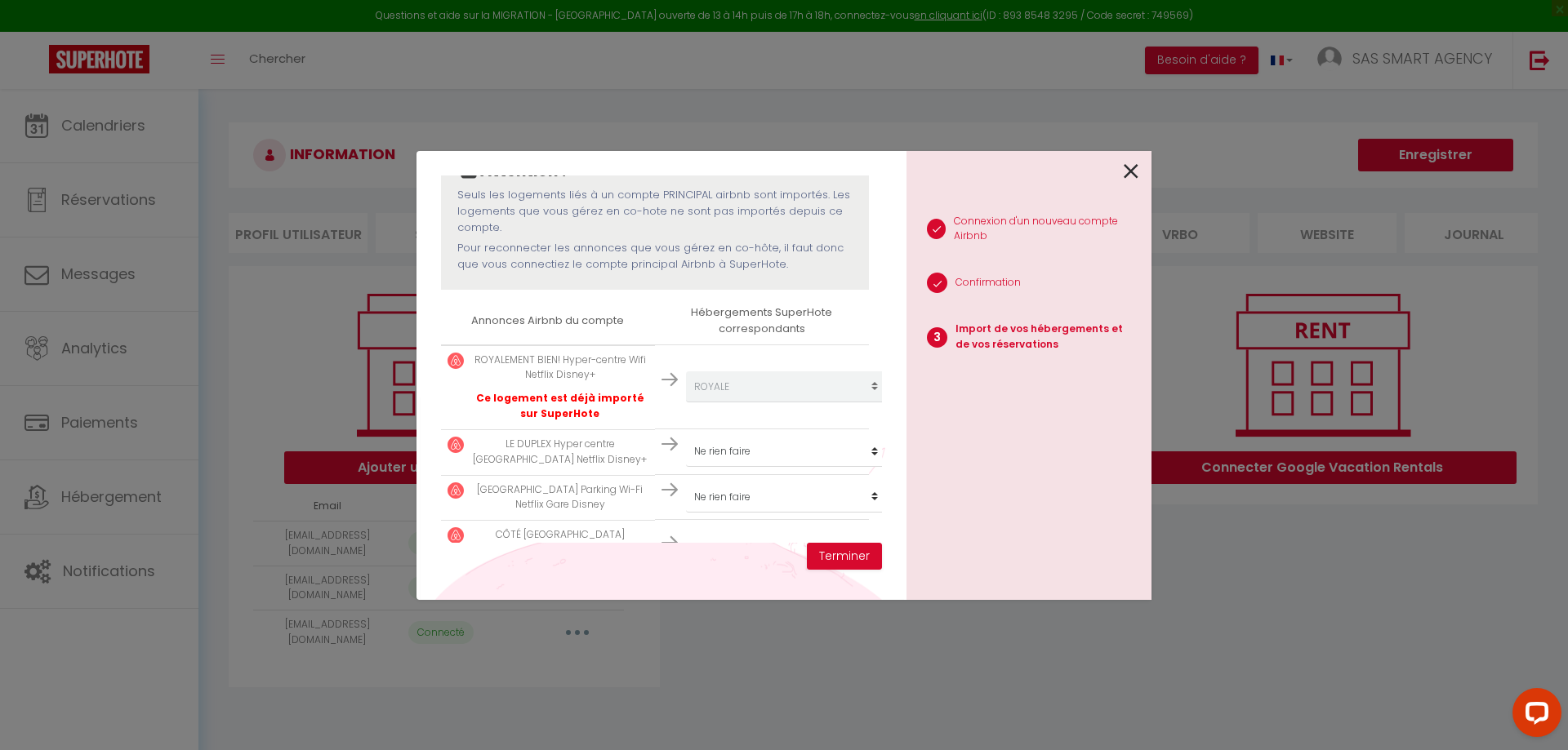
scroll to position [245, 0]
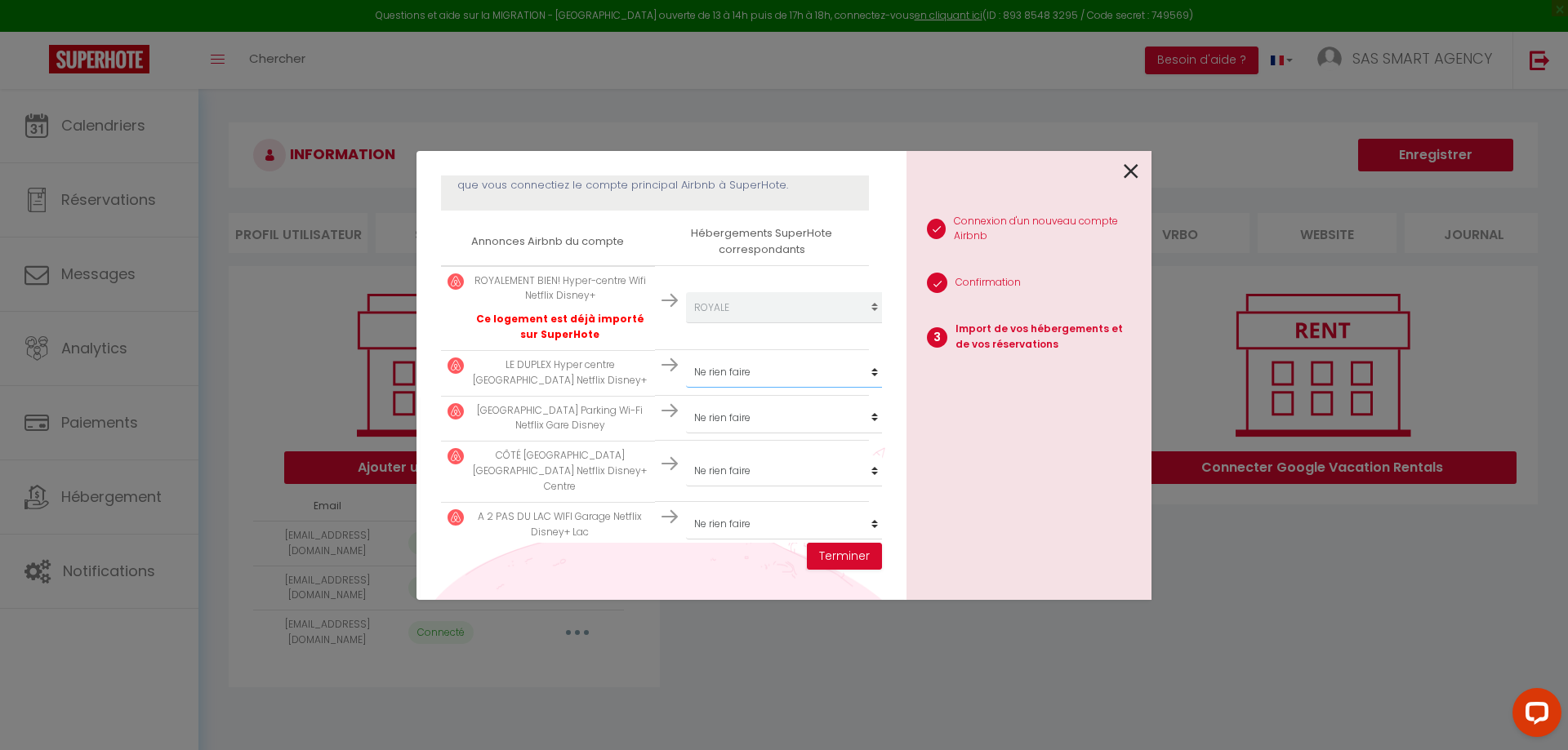
click at [802, 323] on select "Créer un nouveau hébergement Ne rien faire LOVERCHY PORTES DE LA VIEILLE VILLE …" at bounding box center [786, 308] width 201 height 31
select select "3772"
click at [686, 323] on select "Créer un nouveau hébergement Ne rien faire LOVERCHY PORTES DE LA VIEILLE VILLE …" at bounding box center [786, 308] width 201 height 31
click at [783, 323] on select "Créer un nouveau hébergement Ne rien faire LOVERCHY PORTES DE LA VIEILLE VILLE …" at bounding box center [786, 308] width 201 height 31
select select "3773"
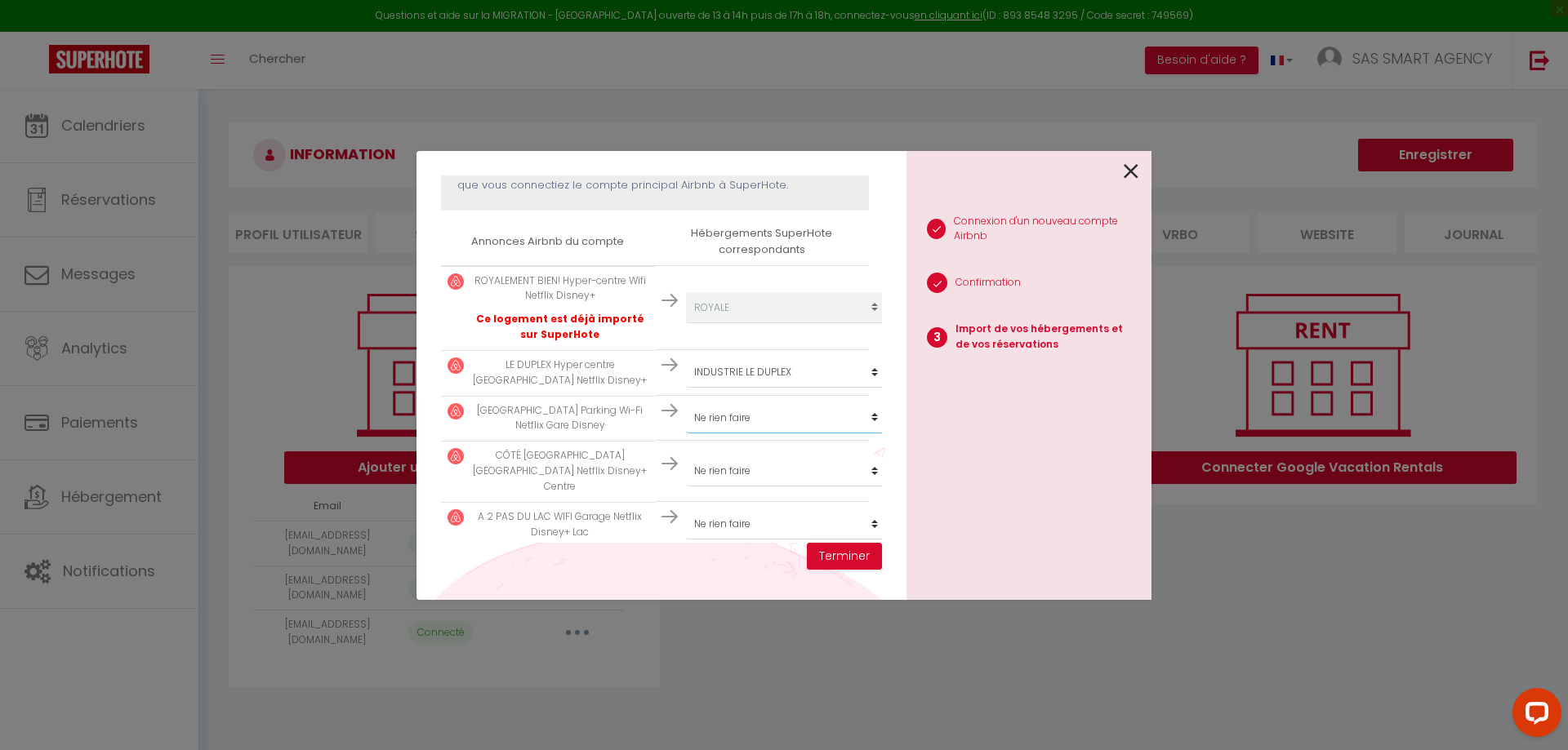
click at [686, 323] on select "Créer un nouveau hébergement Ne rien faire LOVERCHY PORTES DE LA VIEILLE VILLE …" at bounding box center [786, 308] width 201 height 31
click at [764, 323] on select "Créer un nouveau hébergement Ne rien faire LOVERCHY PORTES DE LA VIEILLE VILLE …" at bounding box center [786, 308] width 201 height 31
select select "4583"
click at [686, 323] on select "Créer un nouveau hébergement Ne rien faire LOVERCHY PORTES DE LA VIEILLE VILLE …" at bounding box center [786, 308] width 201 height 31
click at [749, 323] on select "Créer un nouveau hébergement Ne rien faire LOVERCHY PORTES DE LA VIEILLE VILLE …" at bounding box center [786, 308] width 201 height 31
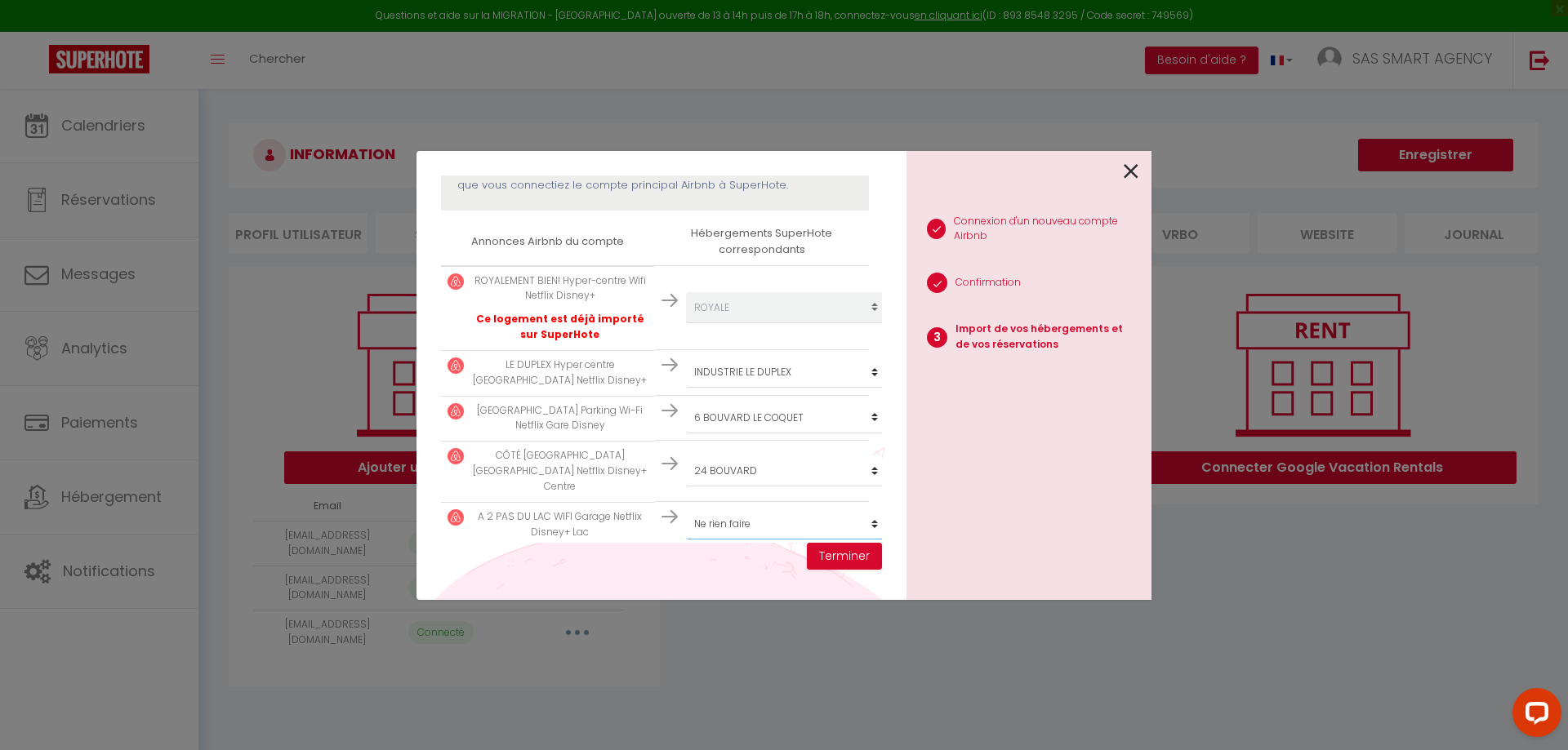
select select "5710"
click at [686, 323] on select "Créer un nouveau hébergement Ne rien faire LOVERCHY PORTES DE LA VIEILLE VILLE …" at bounding box center [786, 308] width 201 height 31
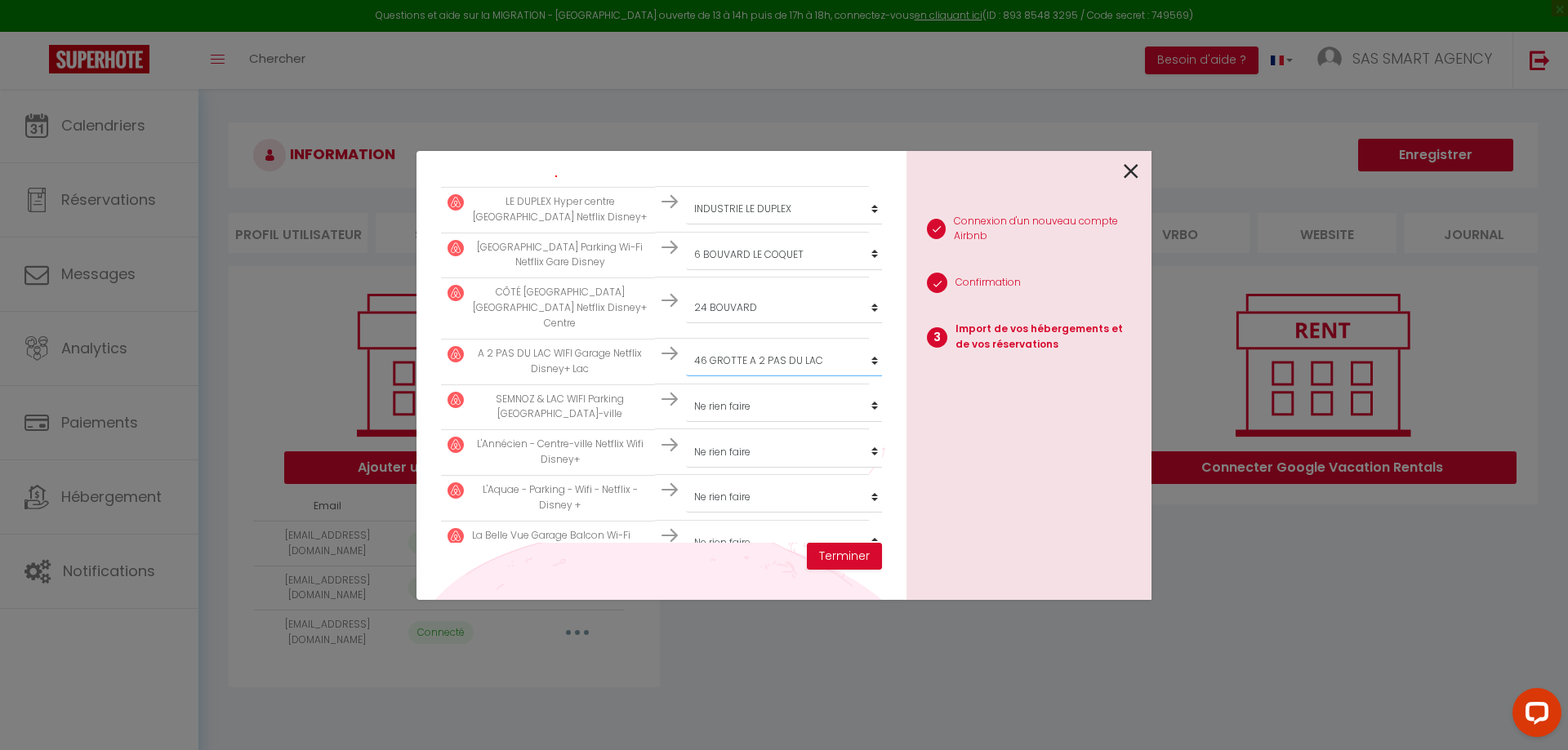
scroll to position [489, 0]
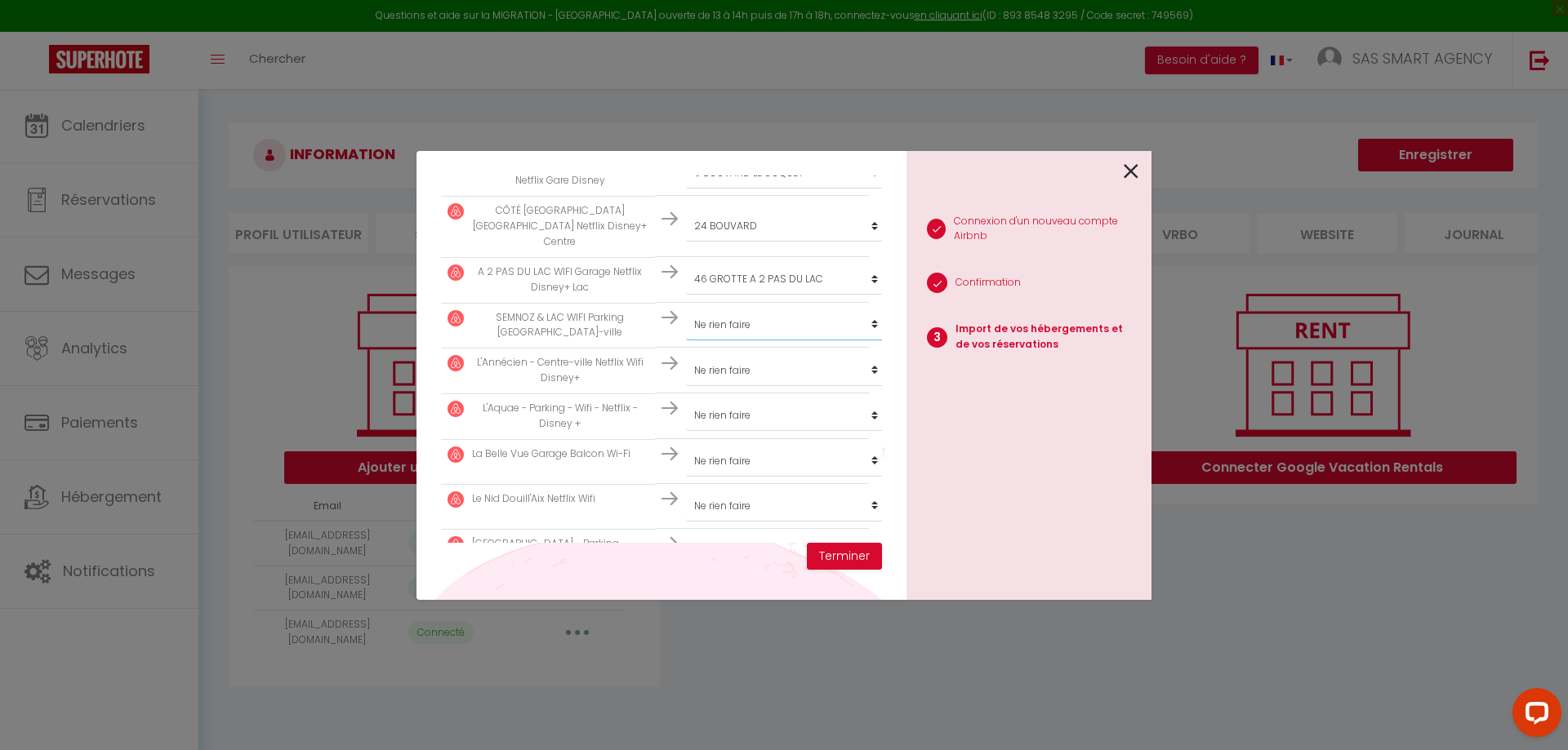
click at [726, 78] on select "Créer un nouveau hébergement Ne rien faire LOVERCHY PORTES DE LA VIEILLE VILLE …" at bounding box center [786, 63] width 201 height 31
select select "66895"
click at [686, 78] on select "Créer un nouveau hébergement Ne rien faire LOVERCHY PORTES DE LA VIEILLE VILLE …" at bounding box center [786, 63] width 201 height 31
click at [744, 78] on select "Créer un nouveau hébergement Ne rien faire LOVERCHY PORTES DE LA VIEILLE VILLE …" at bounding box center [786, 63] width 201 height 31
select select "10663"
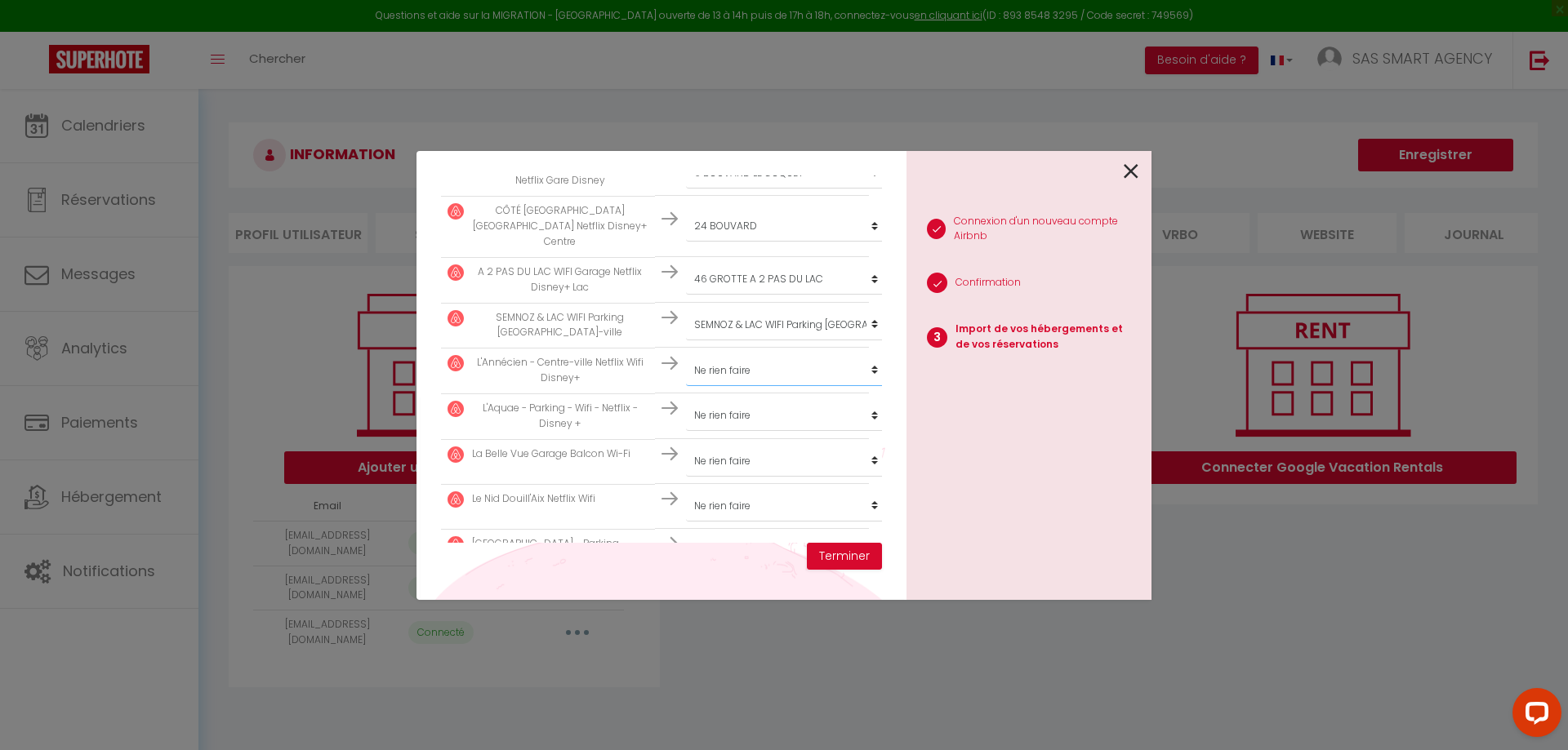
click at [686, 78] on select "Créer un nouveau hébergement Ne rien faire LOVERCHY PORTES DE LA VIEILLE VILLE …" at bounding box center [786, 63] width 201 height 31
click at [746, 78] on select "Créer un nouveau hébergement Ne rien faire LOVERCHY PORTES DE LA VIEILLE VILLE …" at bounding box center [786, 63] width 201 height 31
select select "15544"
click at [686, 78] on select "Créer un nouveau hébergement Ne rien faire LOVERCHY PORTES DE LA VIEILLE VILLE …" at bounding box center [786, 63] width 201 height 31
click at [748, 78] on select "Créer un nouveau hébergement Ne rien faire LOVERCHY PORTES DE LA VIEILLE VILLE …" at bounding box center [786, 63] width 201 height 31
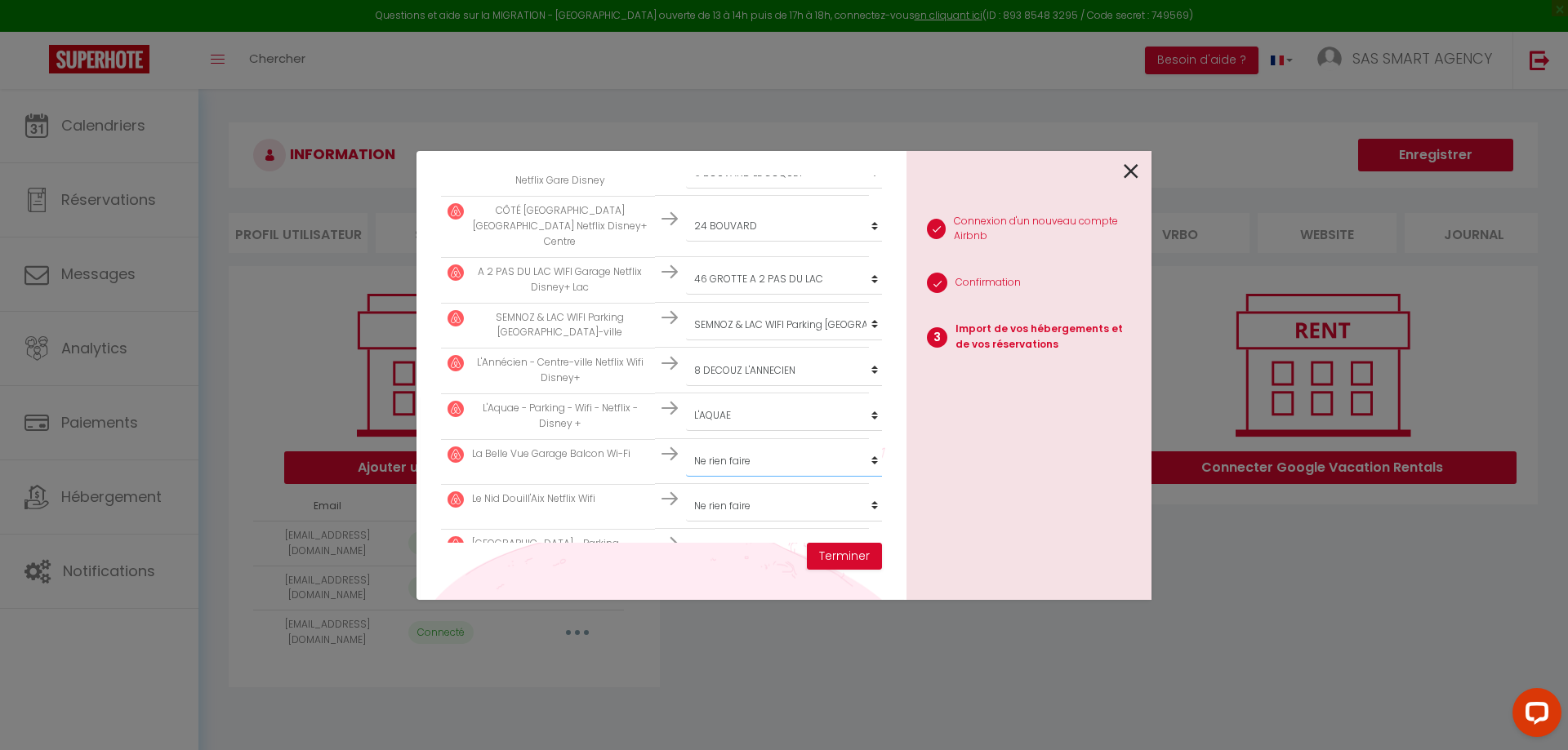
select select "23899"
click at [686, 78] on select "Créer un nouveau hébergement Ne rien faire LOVERCHY PORTES DE LA VIEILLE VILLE …" at bounding box center [786, 63] width 201 height 31
click at [741, 78] on select "Créer un nouveau hébergement Ne rien faire LOVERCHY PORTES DE LA VIEILLE VILLE …" at bounding box center [786, 63] width 201 height 31
select select "33416"
click at [686, 78] on select "Créer un nouveau hébergement Ne rien faire LOVERCHY PORTES DE LA VIEILLE VILLE …" at bounding box center [786, 63] width 201 height 31
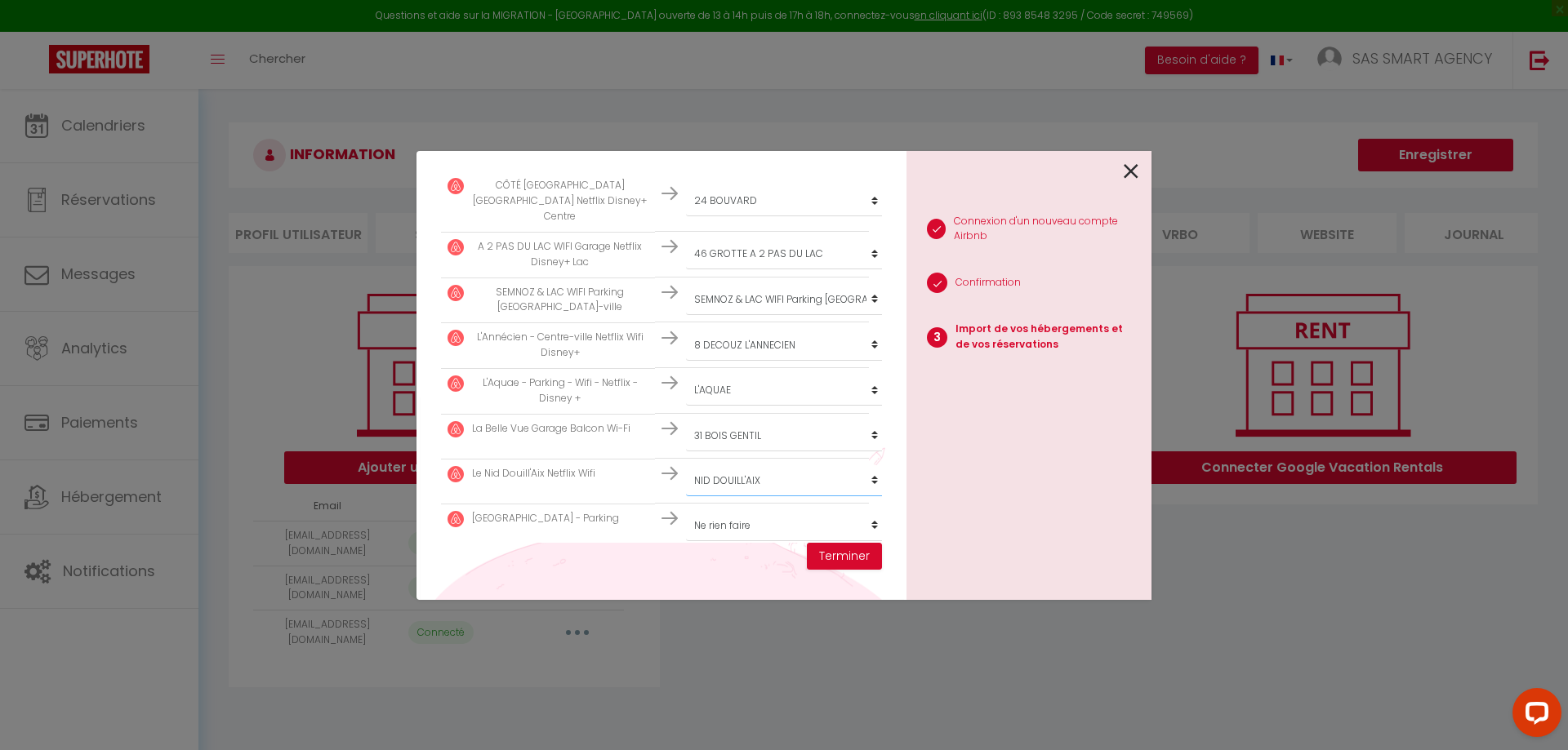
scroll to position [529, 0]
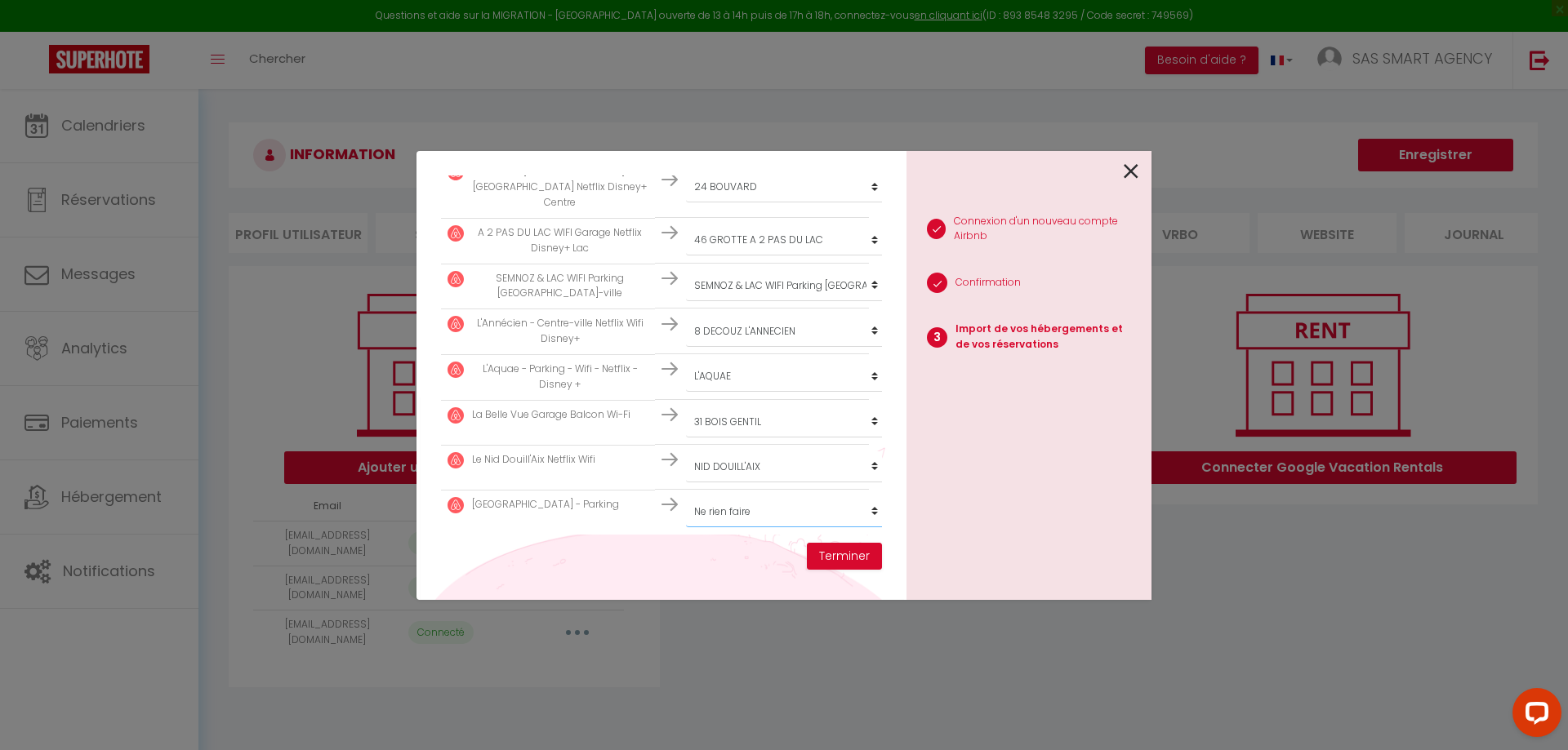
click at [735, 39] on select "Créer un nouveau hébergement Ne rien faire LOVERCHY PORTES DE LA VIEILLE VILLE …" at bounding box center [786, 24] width 201 height 31
select select "38787"
click at [686, 39] on select "Créer un nouveau hébergement Ne rien faire LOVERCHY PORTES DE LA VIEILLE VILLE …" at bounding box center [786, 24] width 201 height 31
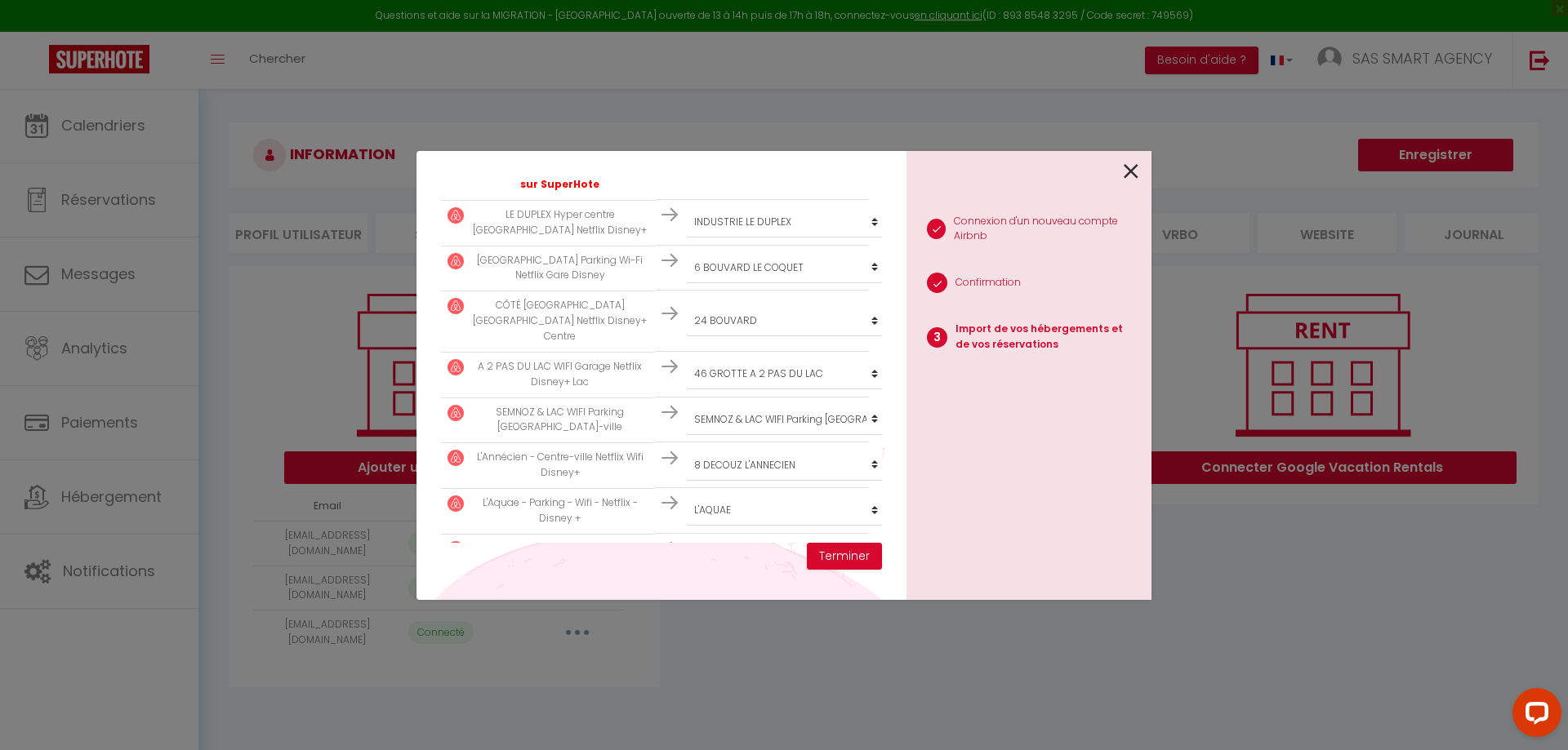
scroll to position [366, 0]
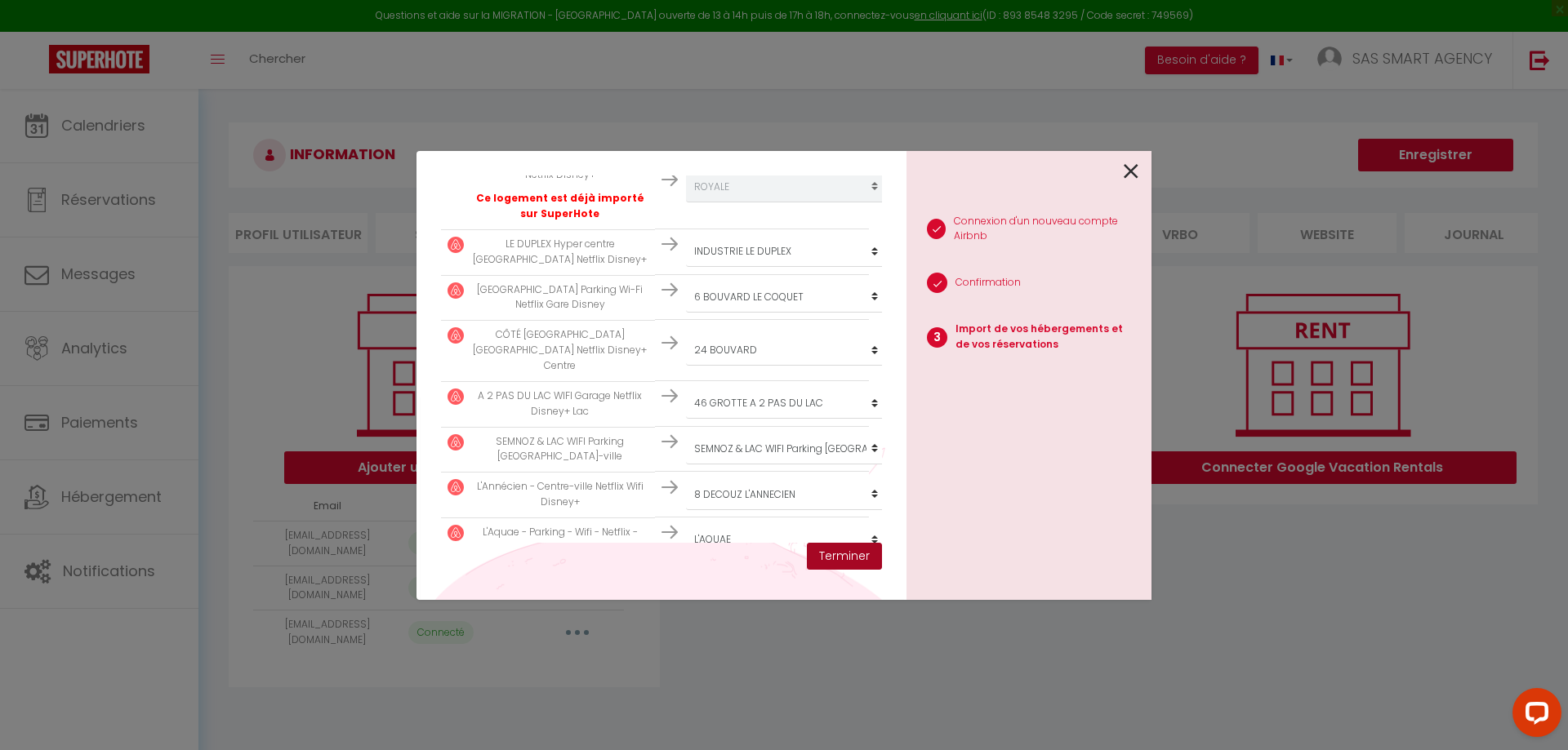
click at [836, 561] on button "Terminer" at bounding box center [844, 556] width 75 height 27
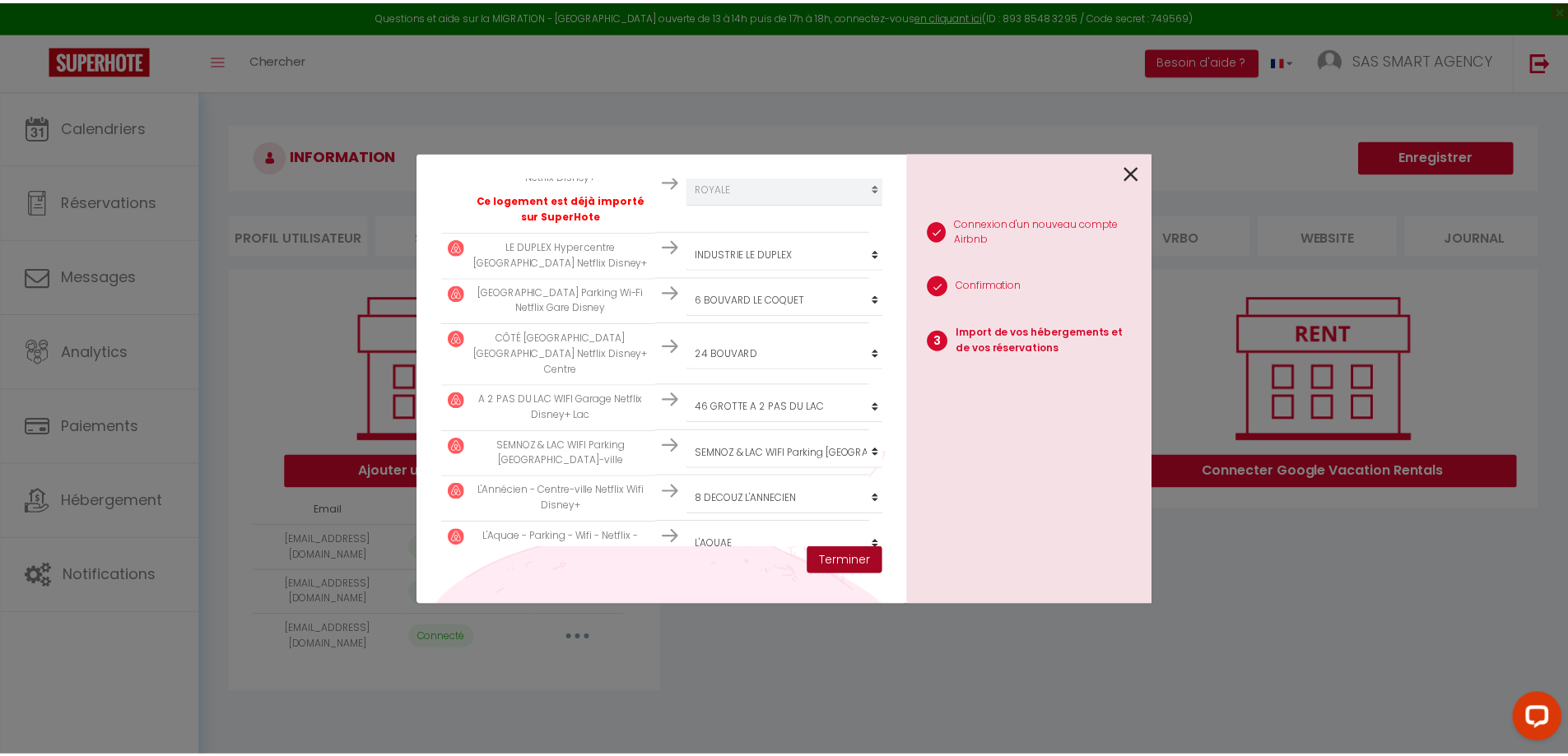
scroll to position [410, 0]
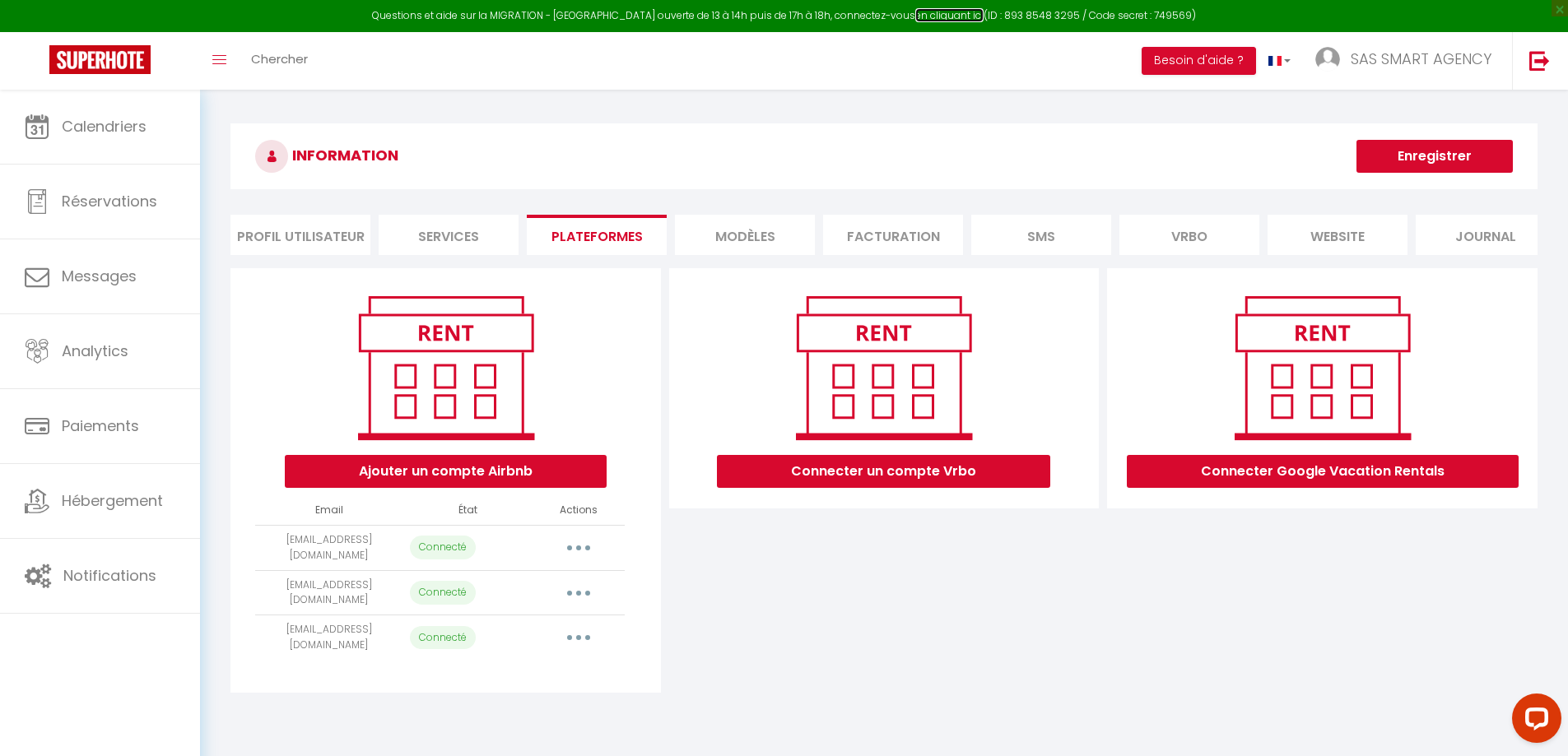
click at [939, 17] on link "en cliquant ici" at bounding box center [949, 16] width 68 height 14
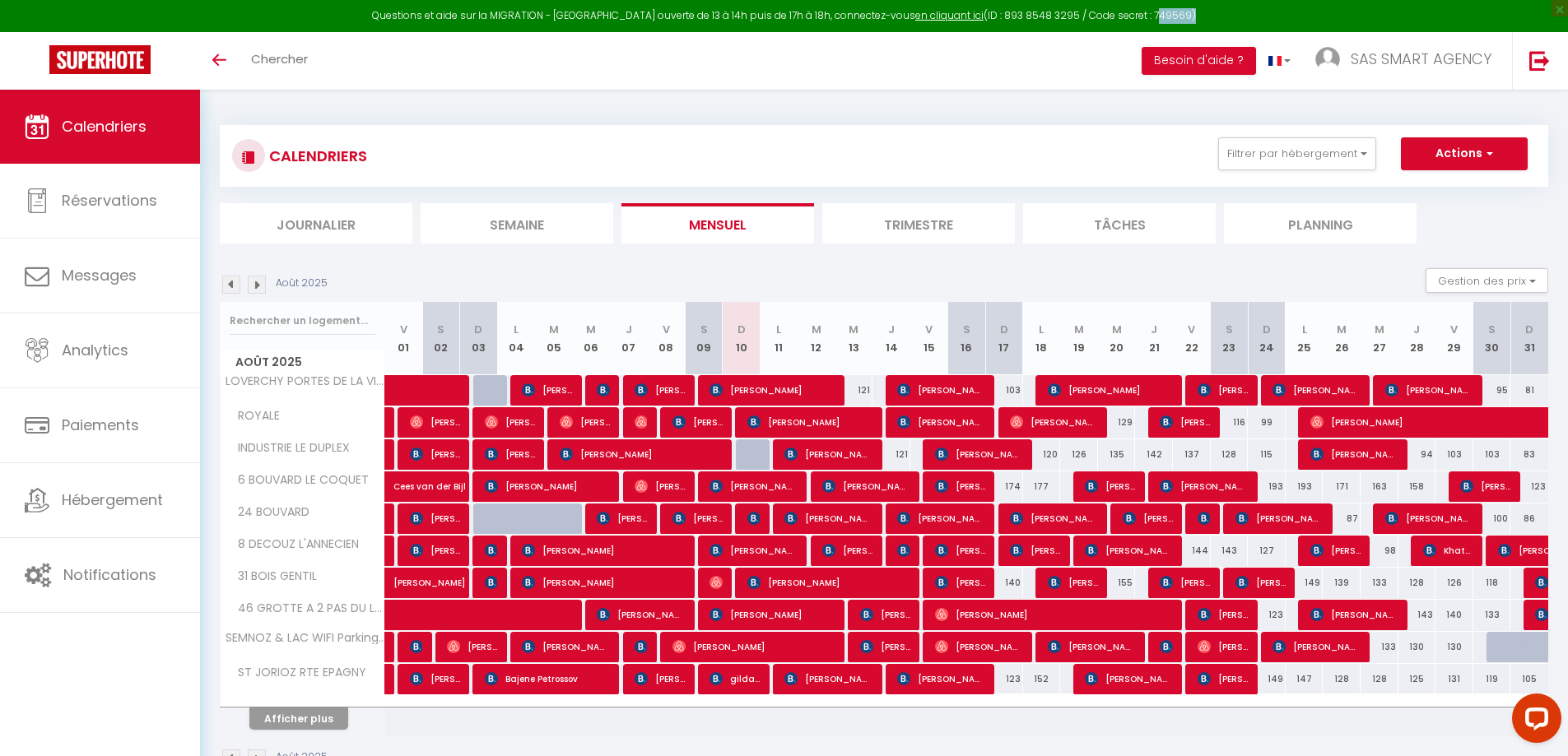
drag, startPoint x: 1135, startPoint y: 11, endPoint x: 1167, endPoint y: 15, distance: 32.2
click at [1167, 15] on div "Questions et aide sur la MIGRATION - [GEOGRAPHIC_DATA] ouverte de 13 à 14h puis…" at bounding box center [784, 16] width 1568 height 32
copy div "749569"
click at [1418, 74] on link "SAS SMART AGENCY" at bounding box center [1408, 60] width 209 height 58
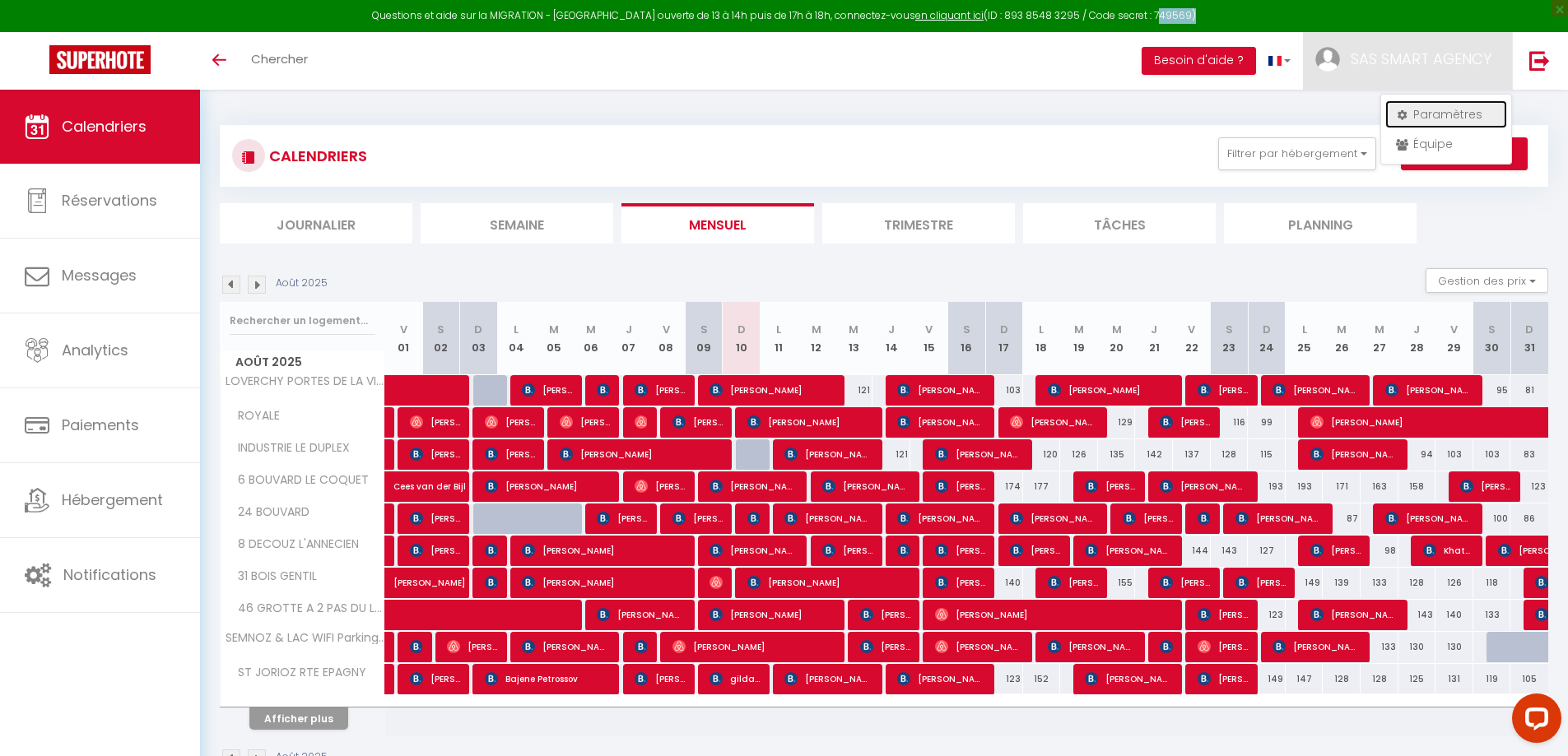
click at [1419, 113] on link "Paramètres" at bounding box center [1446, 114] width 122 height 28
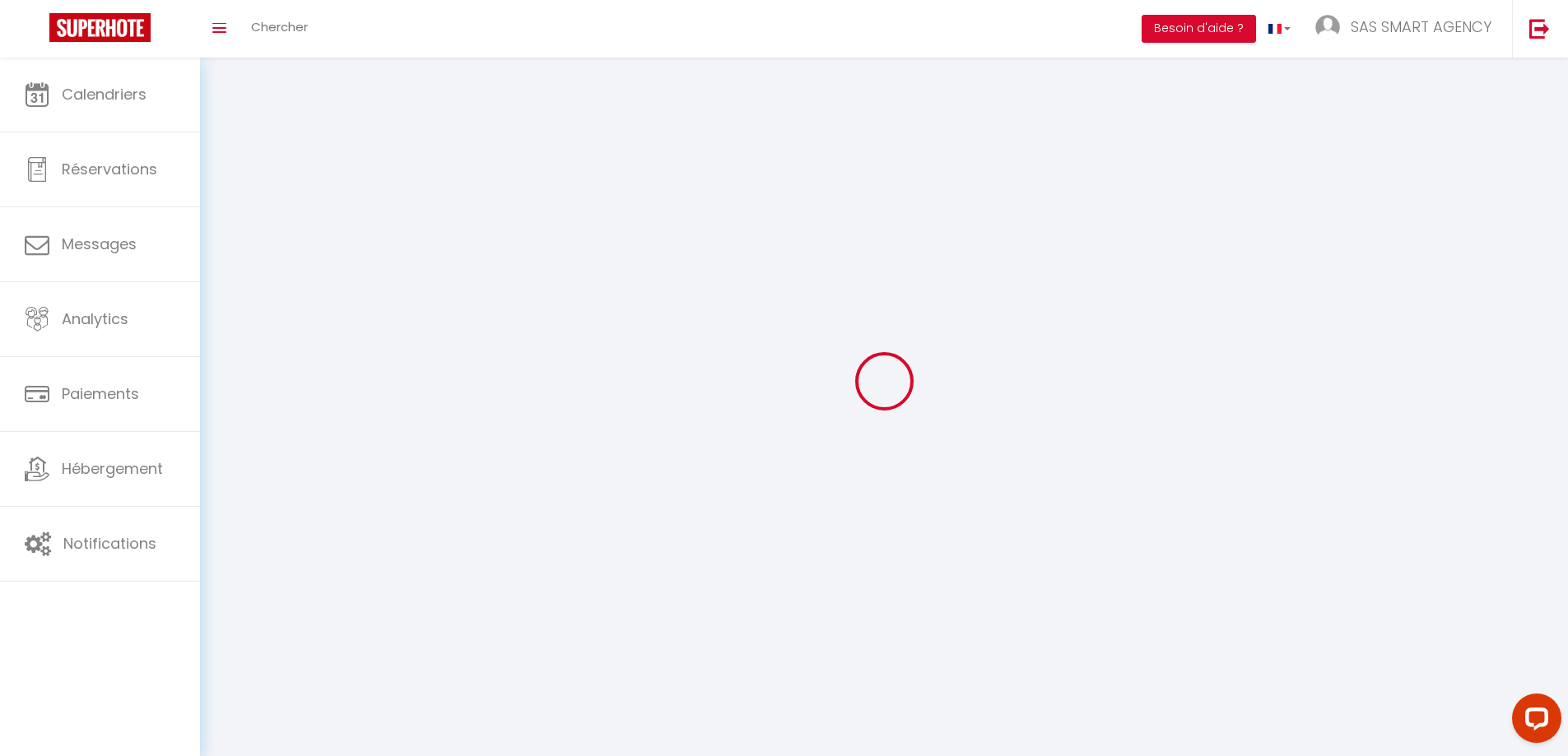
type input "SAS SMART AGENCY"
type input "[PERSON_NAME] & [PERSON_NAME]"
type input "0783685328"
type input "[STREET_ADDRESS]"
type input "74370"
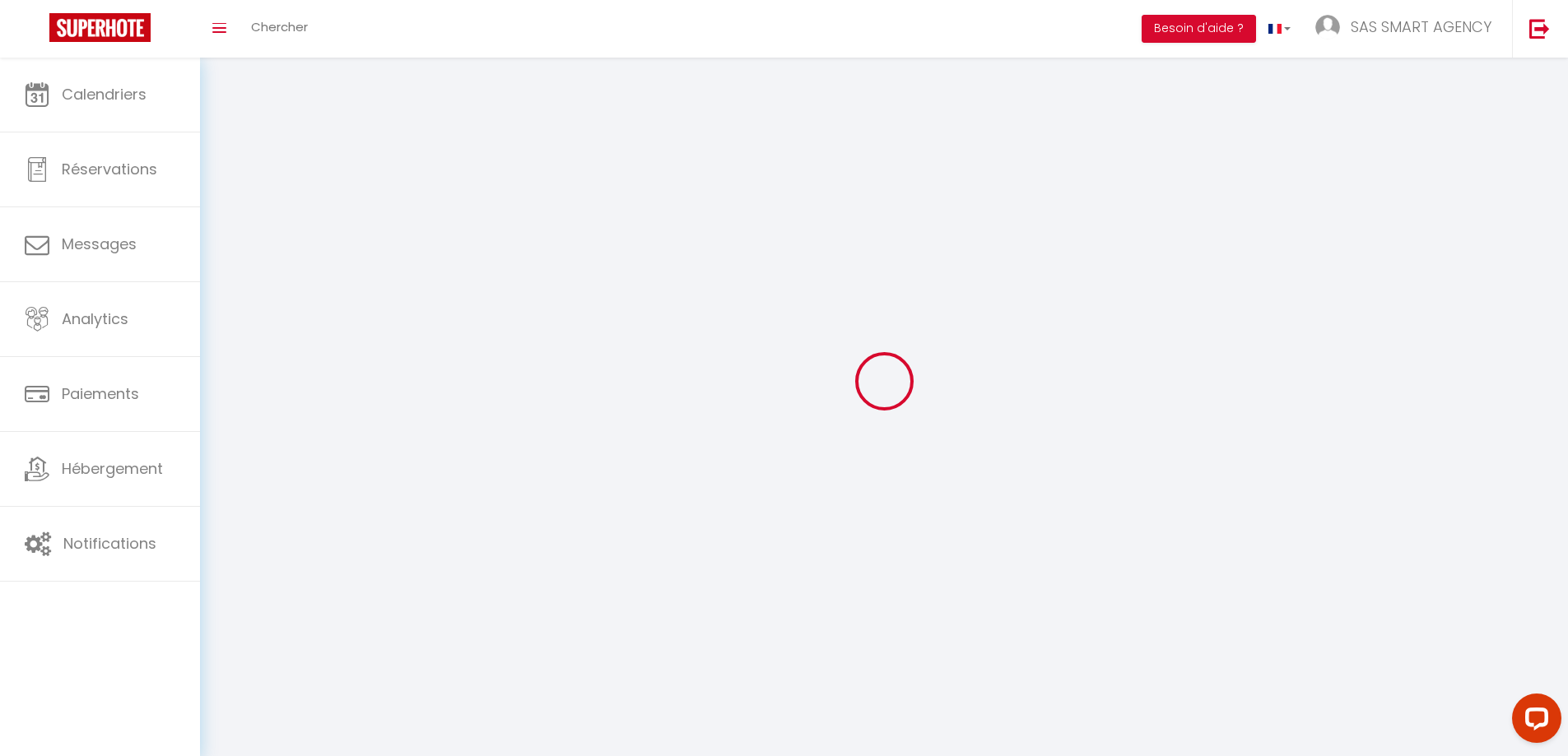
type input "Fillière"
select select "28"
type input "u8xdCRCFJdlzg8OHGXkP9vtzp"
type input "r71bjlWTuTYb5CcshZZOJqyJo"
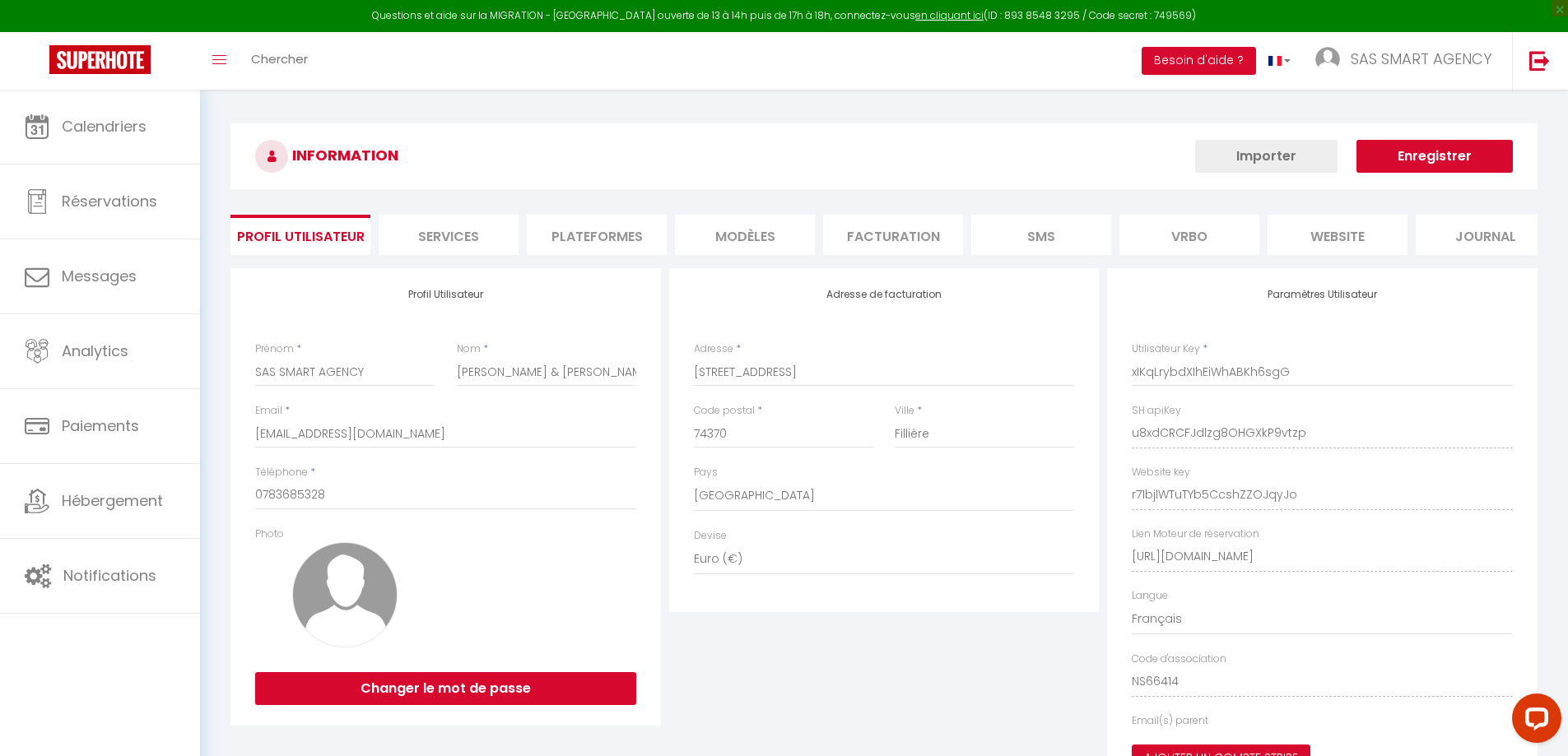
type input "u8xdCRCFJdlzg8OHGXkP9vtzp"
type input "r71bjlWTuTYb5CcshZZOJqyJo"
type input "[URL][DOMAIN_NAME]"
select select "fr"
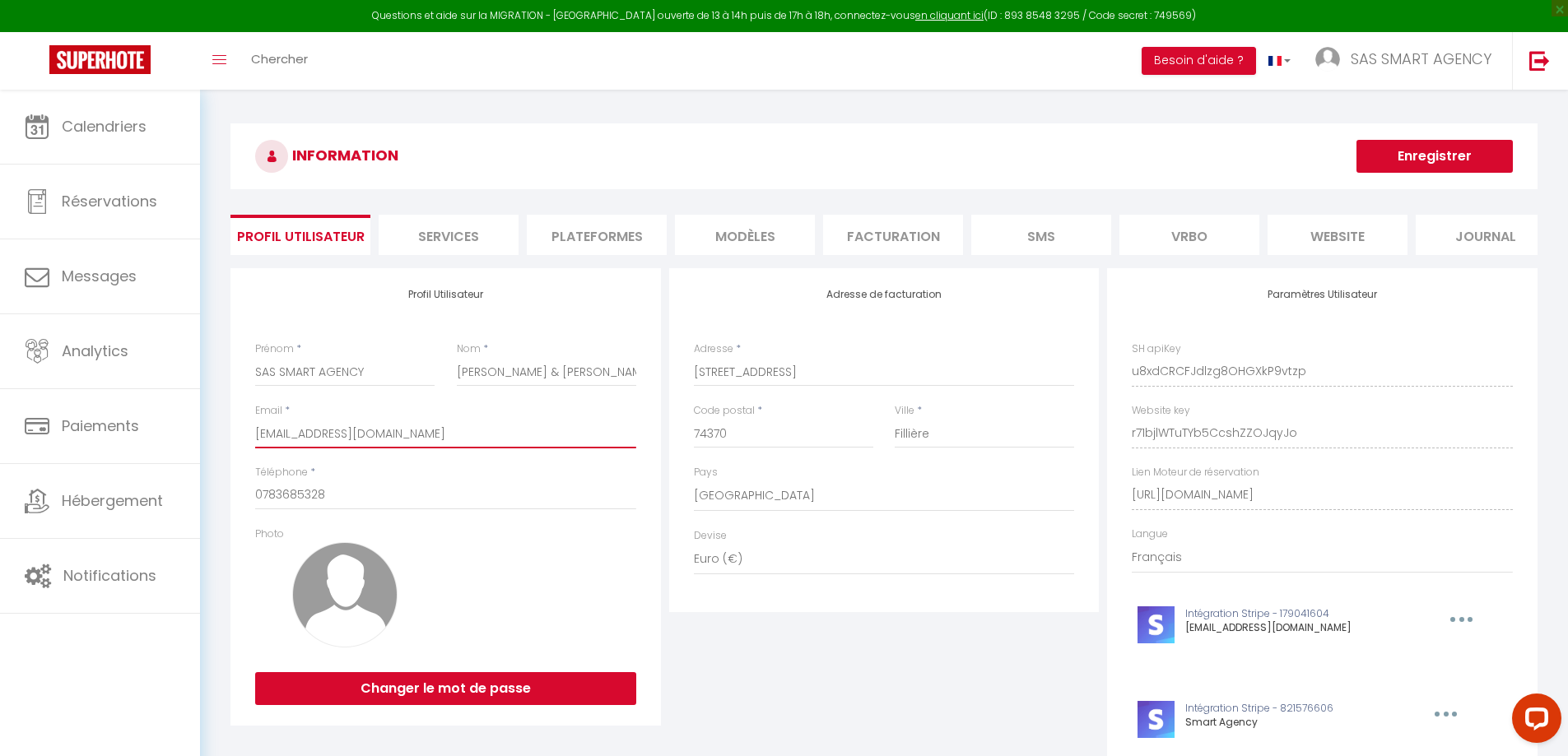
drag, startPoint x: 425, startPoint y: 447, endPoint x: 240, endPoint y: 446, distance: 185.0
click at [240, 446] on div "Profil Utilisateur Prénom * SAS SMART AGENCY Nom * Olivier & Alexis Martinon Em…" at bounding box center [446, 498] width 430 height 458
drag, startPoint x: 1004, startPoint y: 16, endPoint x: 1055, endPoint y: 12, distance: 51.2
click at [1055, 12] on div "Questions et aide sur la MIGRATION - Salle Zoom ouverte de 13 à 14h puis de 17h…" at bounding box center [784, 16] width 1568 height 32
drag, startPoint x: 1135, startPoint y: 15, endPoint x: 1168, endPoint y: 13, distance: 33.1
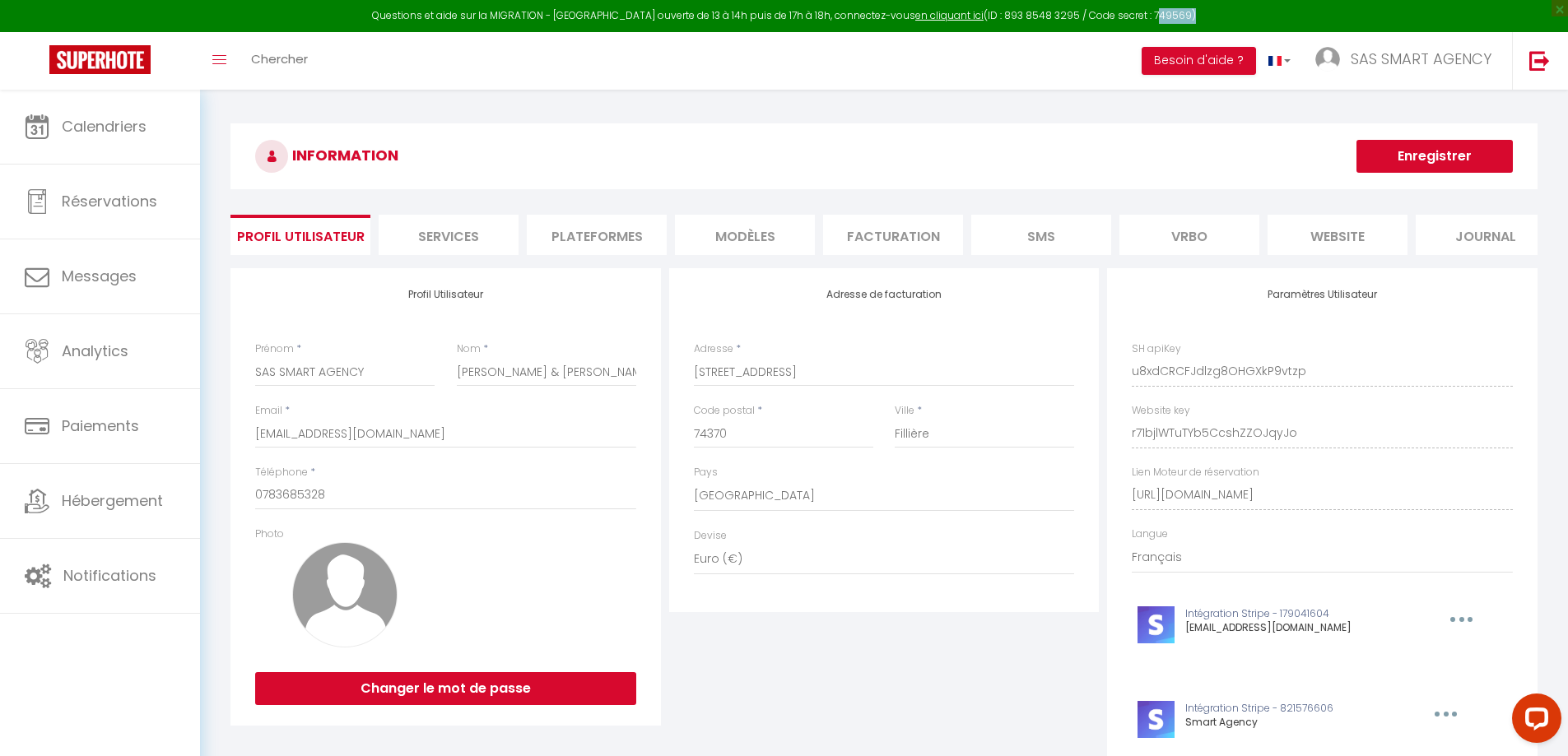
click at [1168, 13] on div "Questions et aide sur la MIGRATION - Salle Zoom ouverte de 13 à 14h puis de 17h…" at bounding box center [784, 16] width 1568 height 32
copy div "749569"
click at [1182, 156] on h3 "INFORMATION" at bounding box center [884, 156] width 1308 height 66
click at [1429, 64] on span "SAS SMART AGENCY" at bounding box center [1421, 59] width 141 height 21
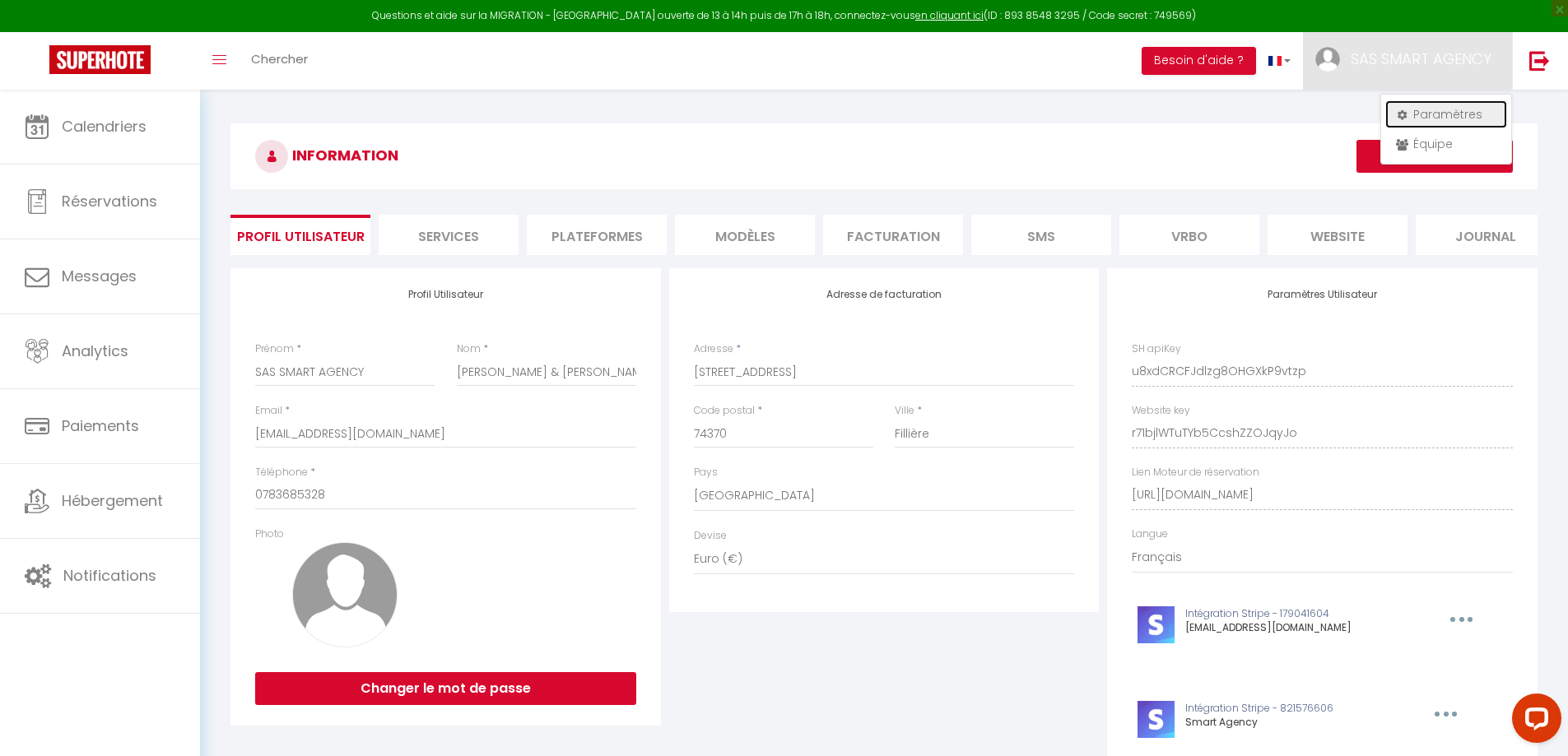
click at [1440, 107] on link "Paramètres" at bounding box center [1446, 114] width 122 height 28
click at [610, 238] on li "Plateformes" at bounding box center [597, 235] width 140 height 41
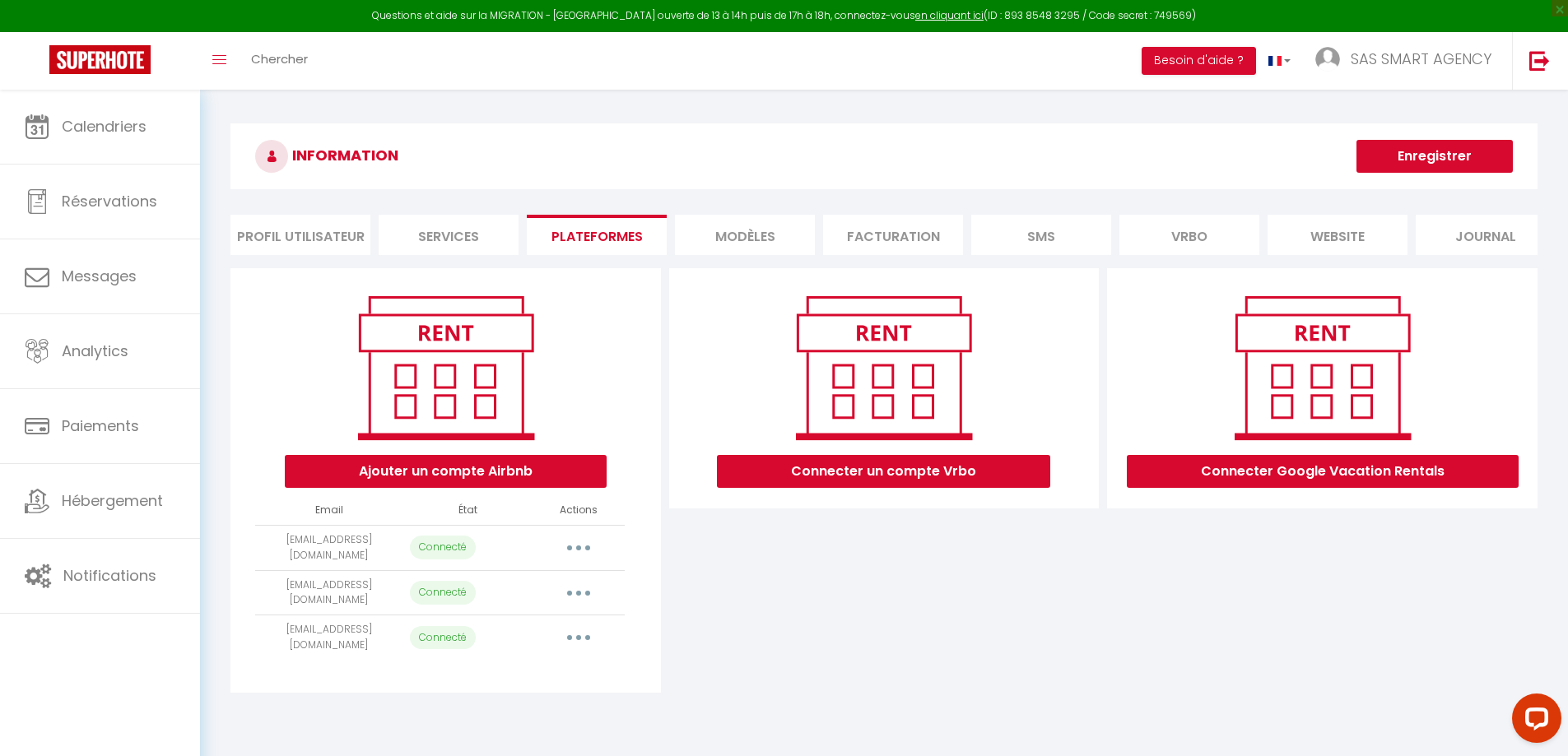
click at [1157, 114] on div "INFORMATION Enregistrer Profil Utilisateur Services Plateformes MODÈLES Factura…" at bounding box center [883, 415] width 1368 height 650
click at [763, 600] on div "Connecter un compte Vrbo" at bounding box center [885, 480] width 439 height 424
click at [753, 580] on div "Connecter un compte Vrbo" at bounding box center [885, 480] width 439 height 424
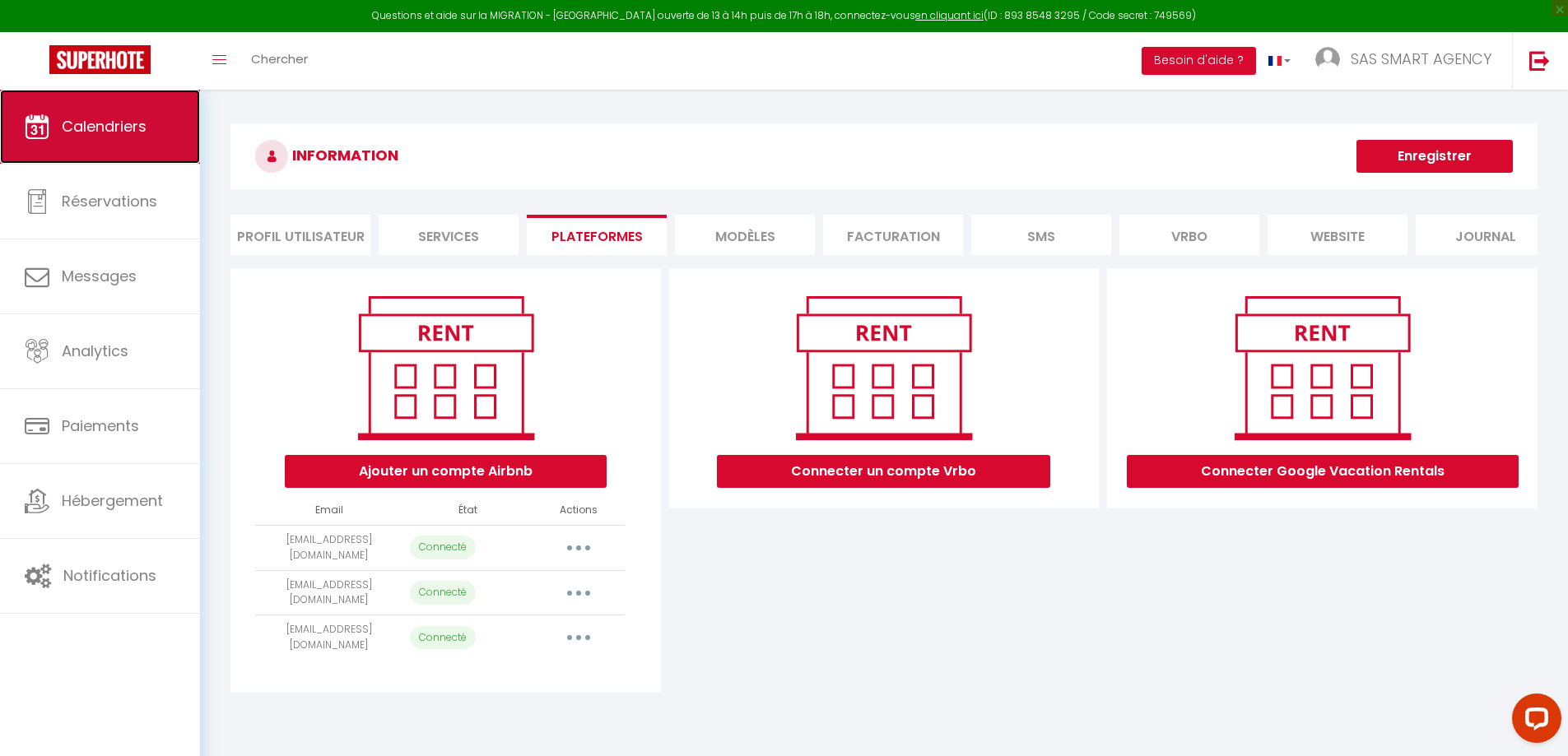
click at [74, 124] on span "Calendriers" at bounding box center [104, 126] width 85 height 21
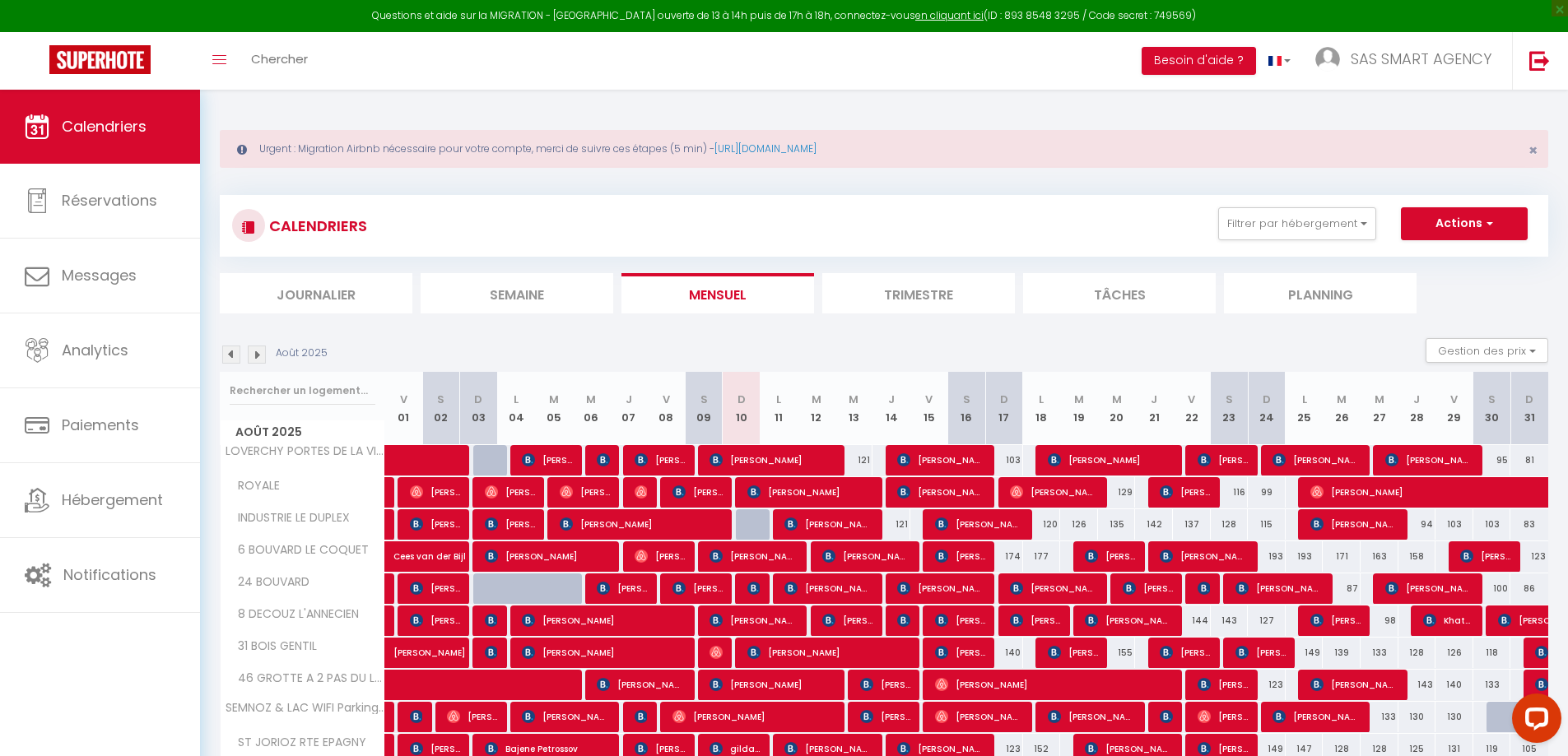
scroll to position [118, 0]
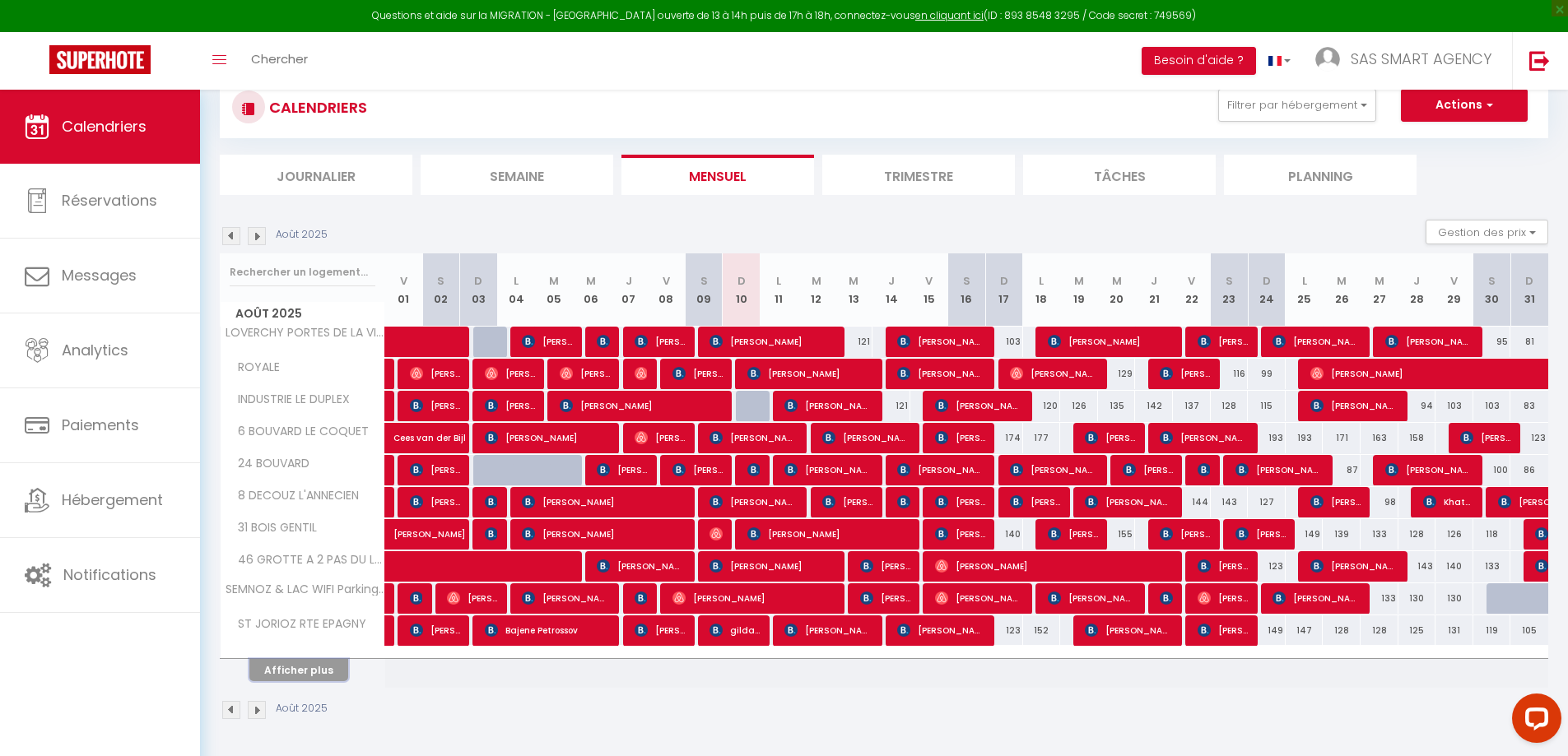
click at [323, 669] on button "Afficher plus" at bounding box center [299, 670] width 99 height 22
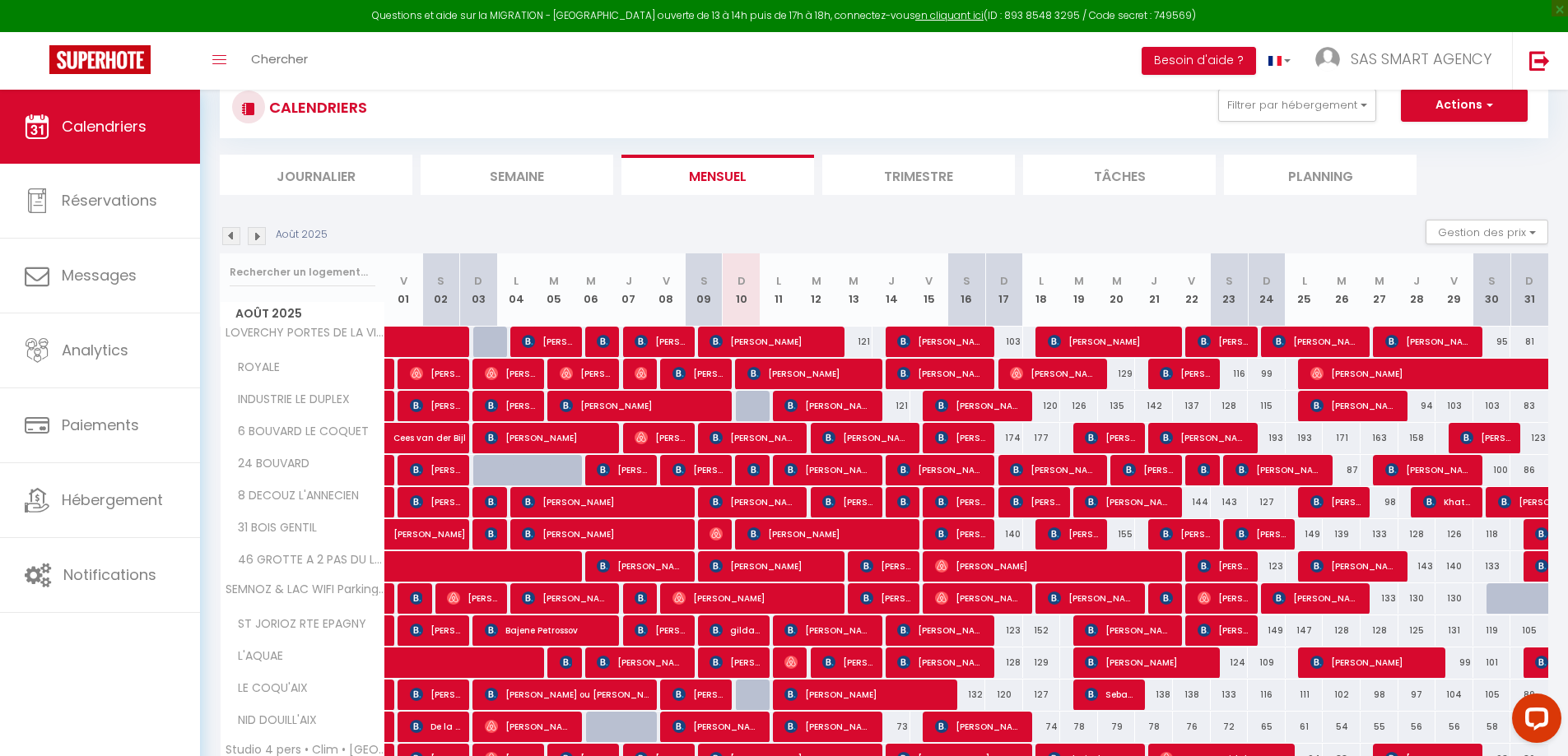
scroll to position [206, 0]
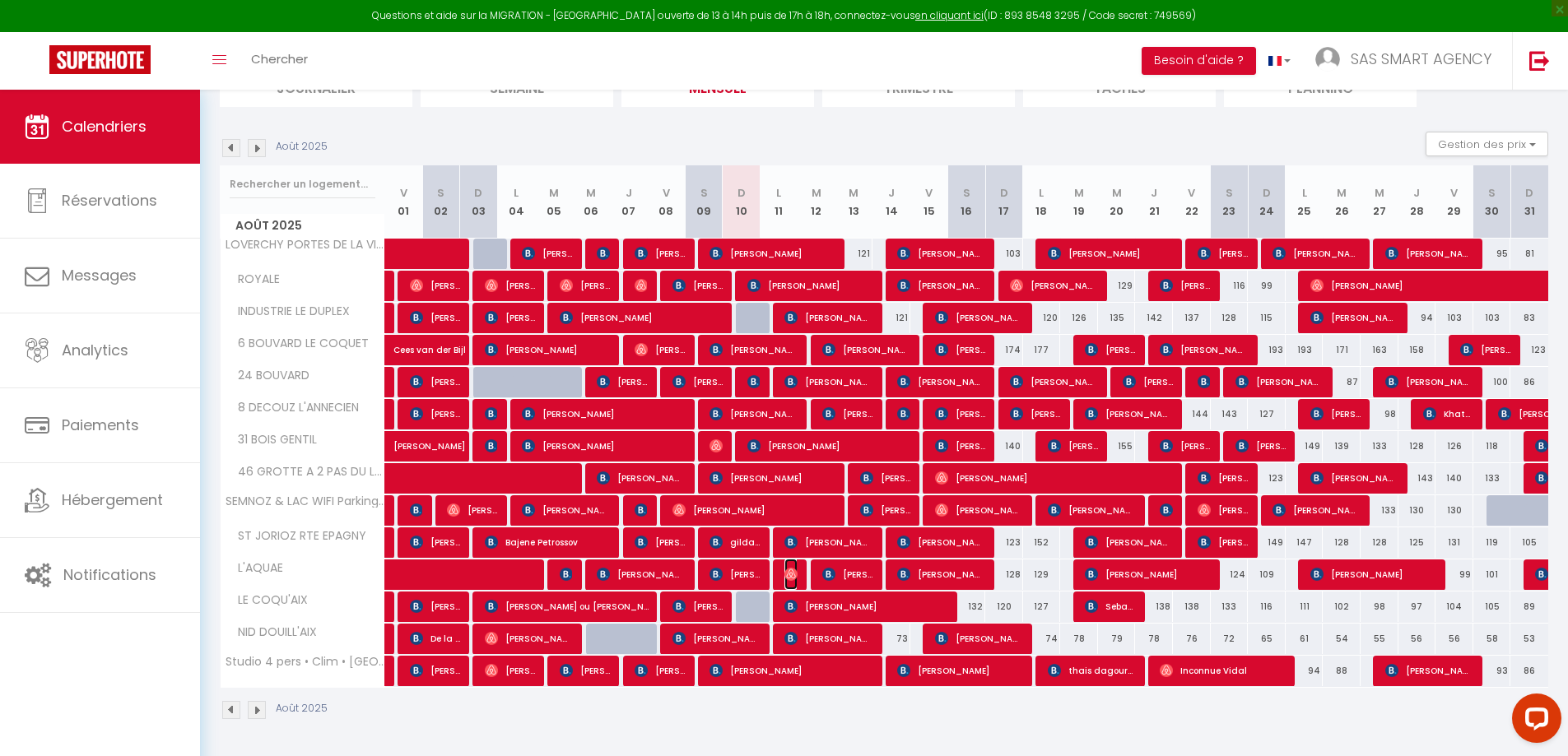
click at [790, 575] on img at bounding box center [791, 574] width 13 height 13
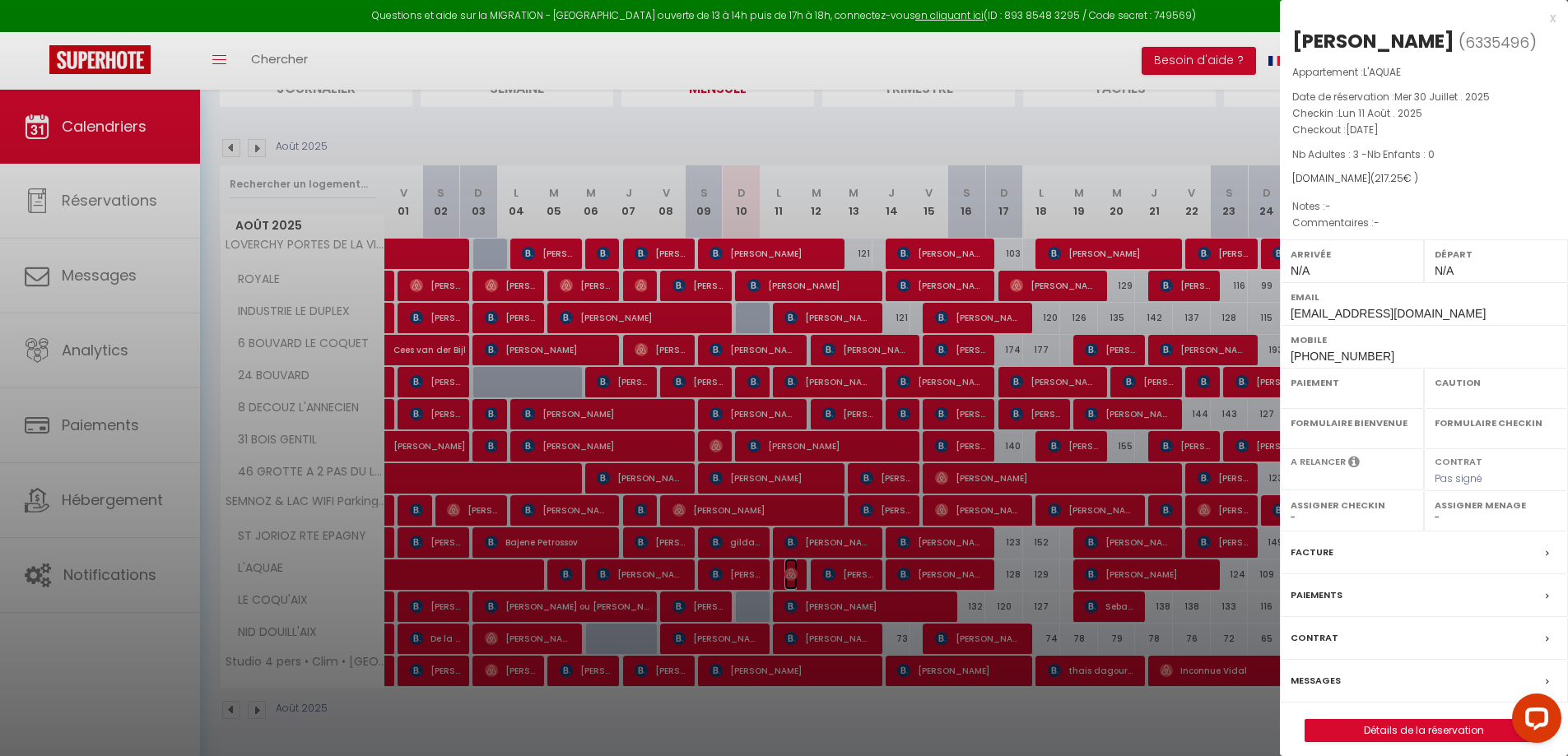
select select "OK"
select select "0"
select select "1"
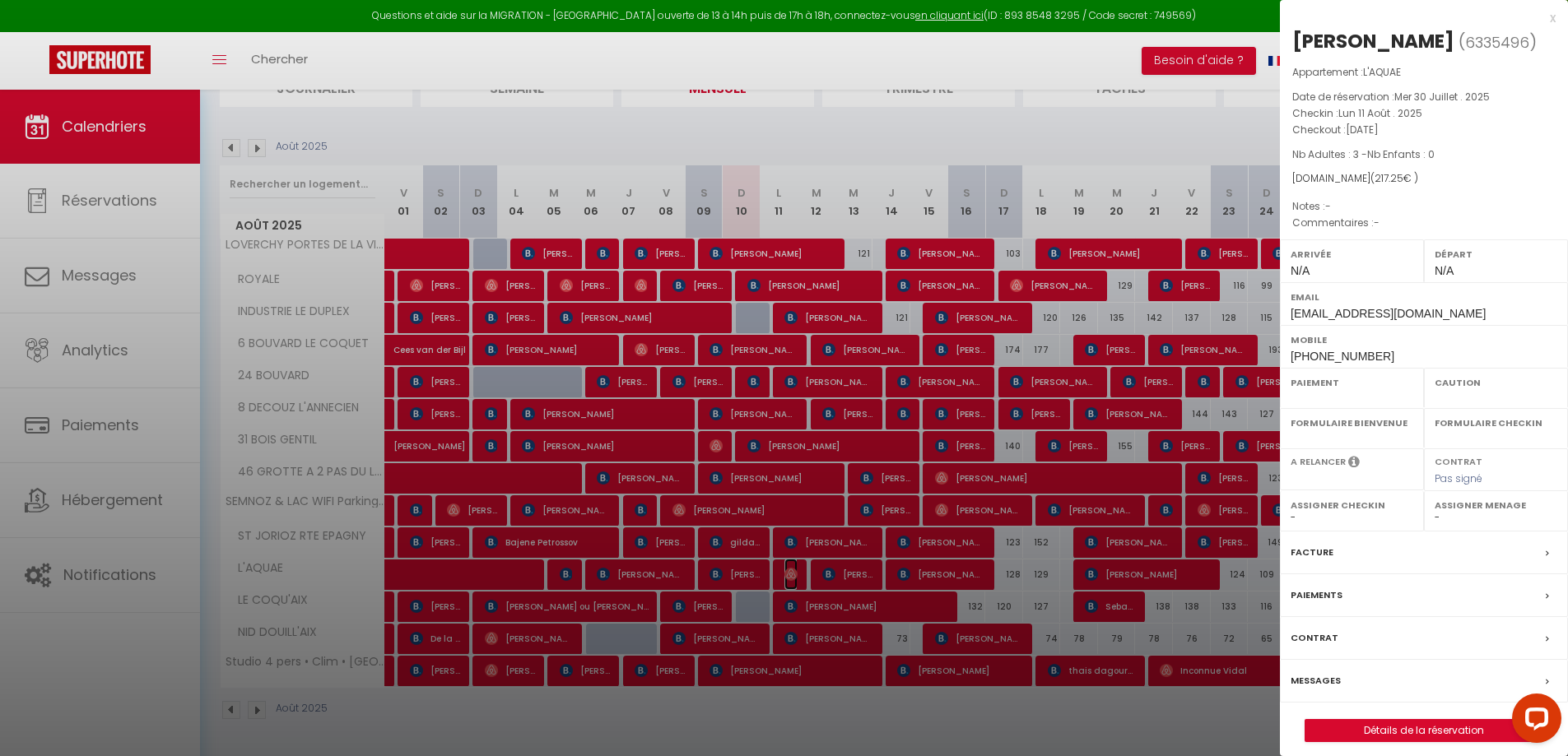
select select
click at [180, 609] on div at bounding box center [784, 378] width 1568 height 756
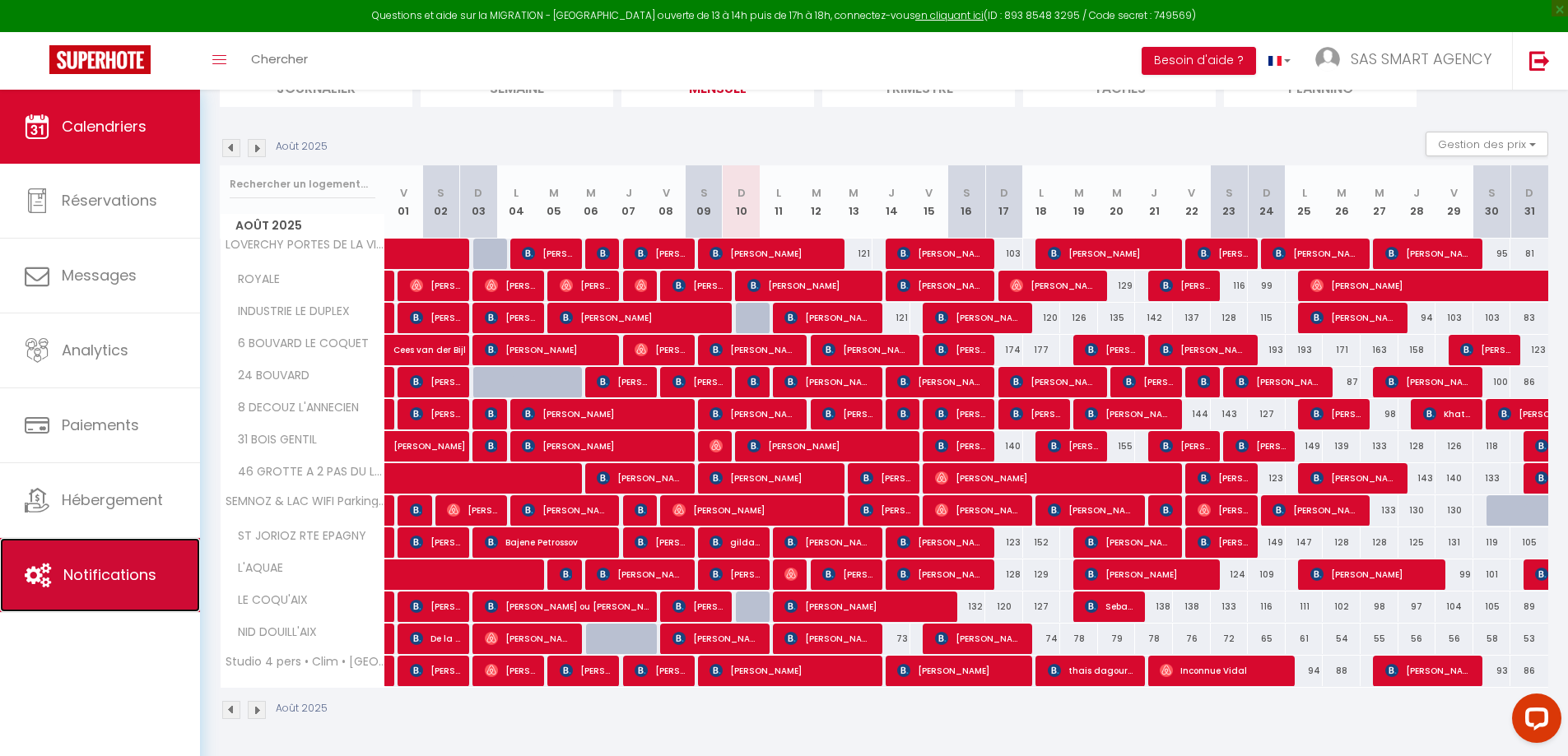
click at [121, 574] on span "Notifications" at bounding box center [110, 575] width 93 height 21
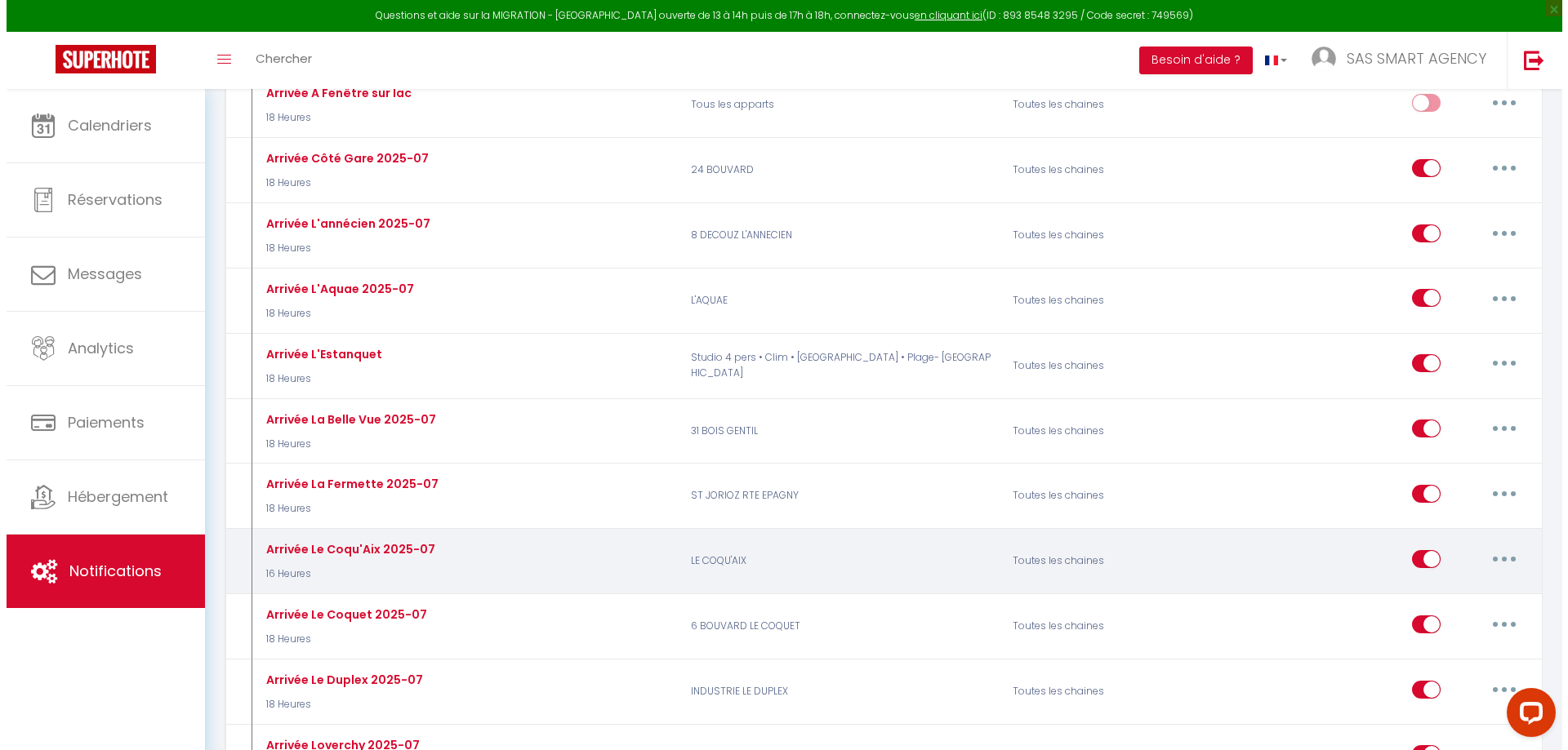
scroll to position [1469, 0]
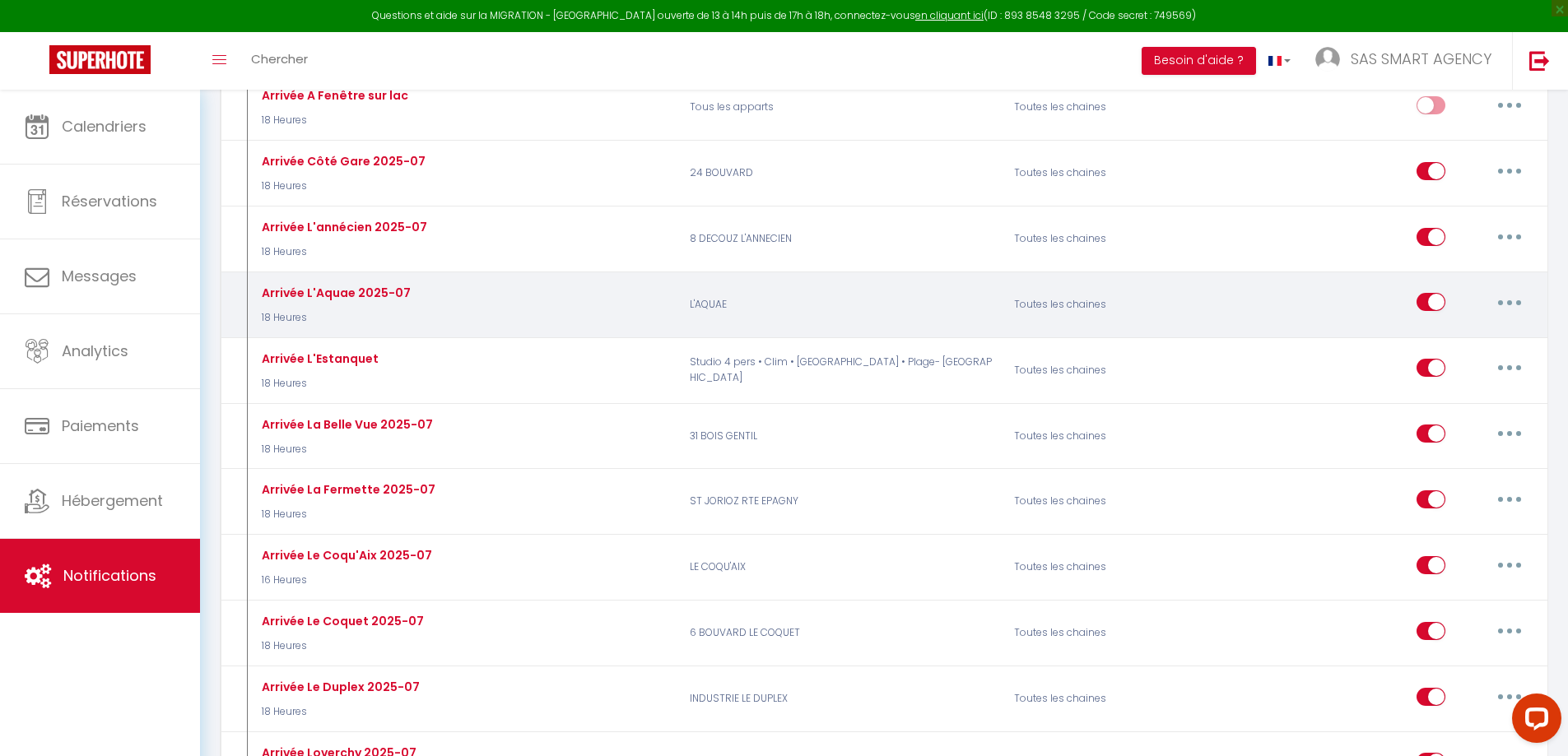
click at [1501, 303] on button "button" at bounding box center [1509, 302] width 46 height 26
click at [1464, 340] on link "Editer" at bounding box center [1467, 340] width 122 height 28
type input "Arrivée L'Aquae 2025-07"
select select "18 Heures"
select select
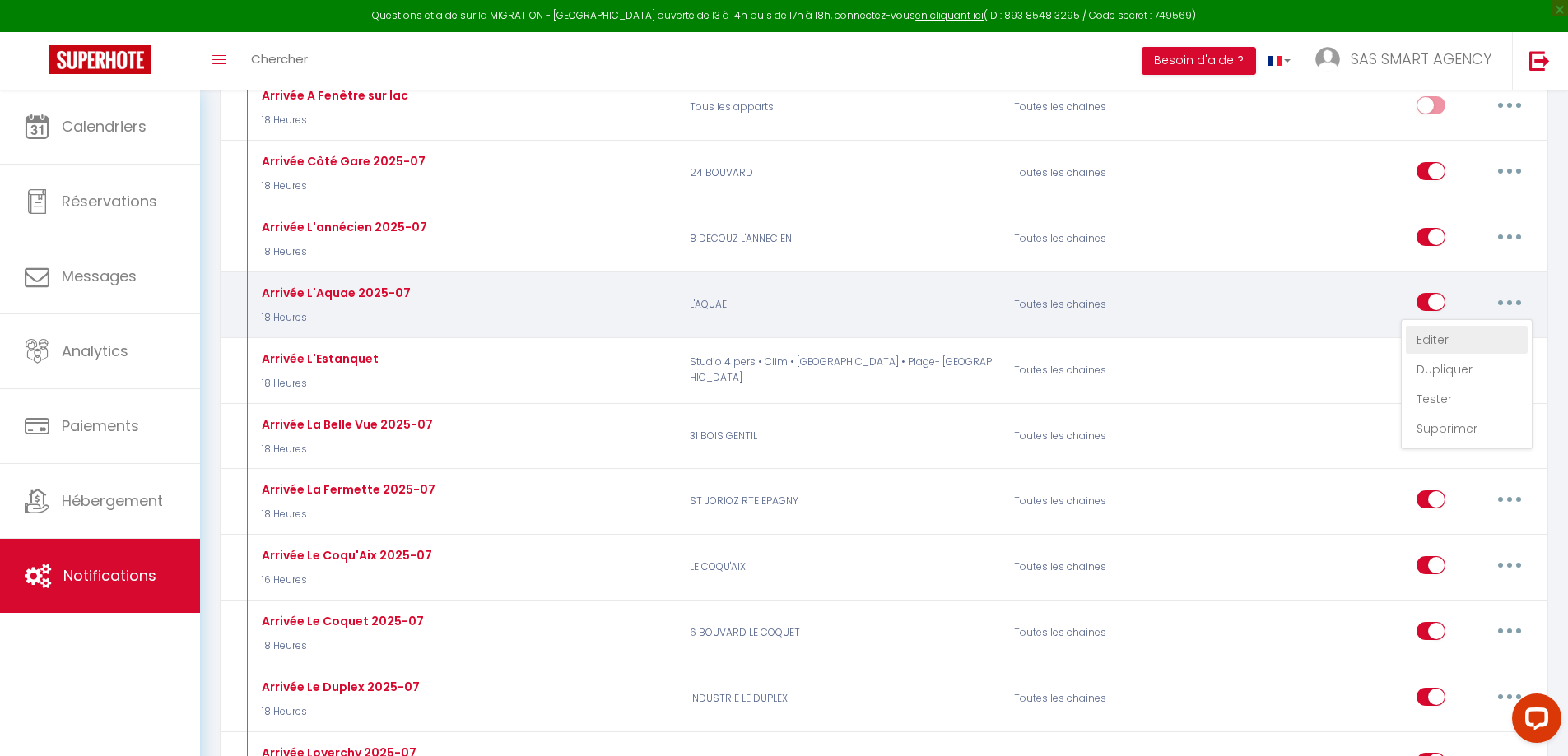
checkbox input "true"
checkbox input "false"
radio input "true"
type input "Prêt pour votre séjour à Aix Les Bains? Voici les infos pour votre arrivée 😊"
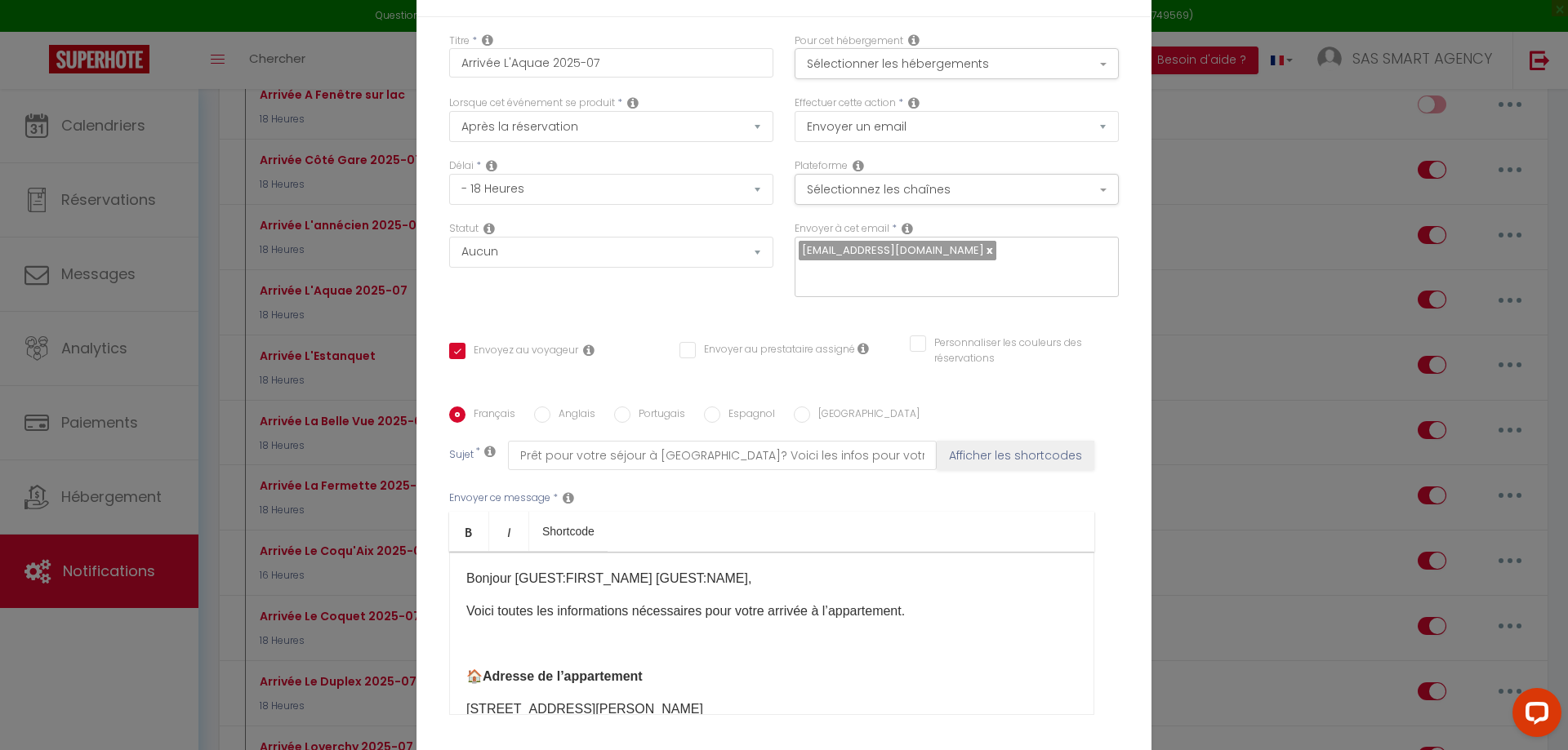
click at [701, 298] on div "Statut Aucun Si la réservation est payée Si réservation non payée Si la caution…" at bounding box center [610, 267] width 345 height 93
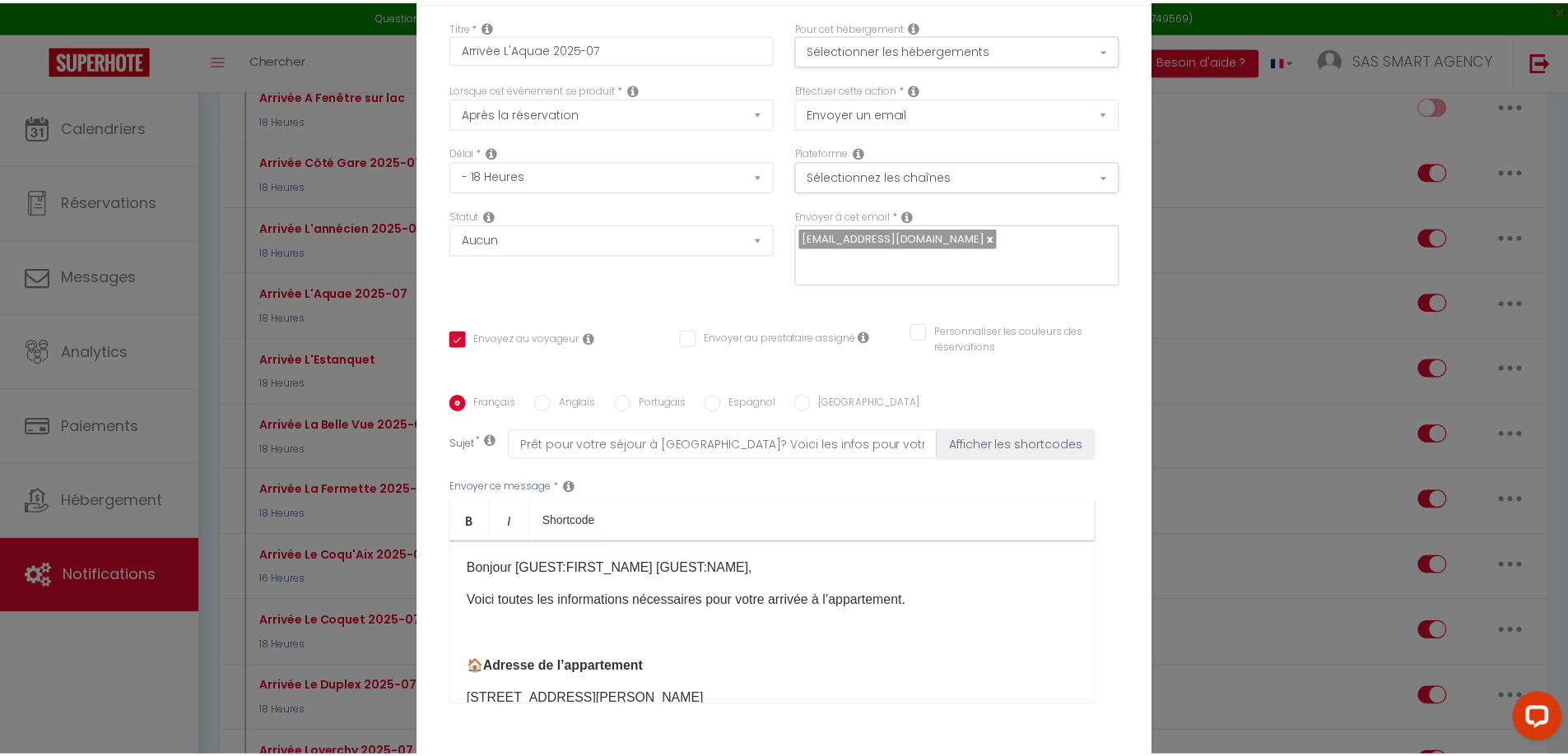
scroll to position [0, 0]
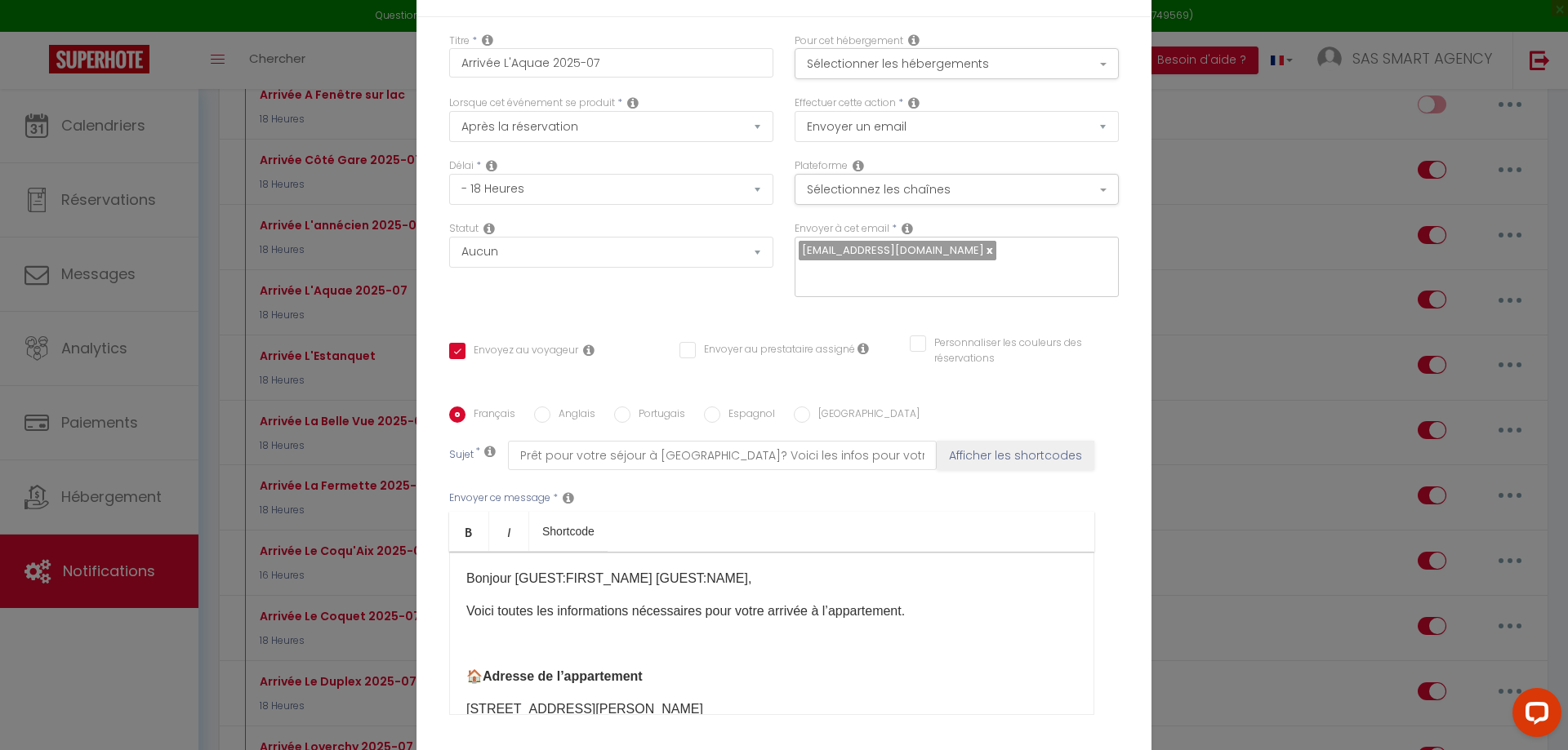
click at [223, 270] on div "Modifier la notification × Titre * Arrivée L'Aquae 2025-07 Pour cet hébergement…" at bounding box center [784, 375] width 1568 height 750
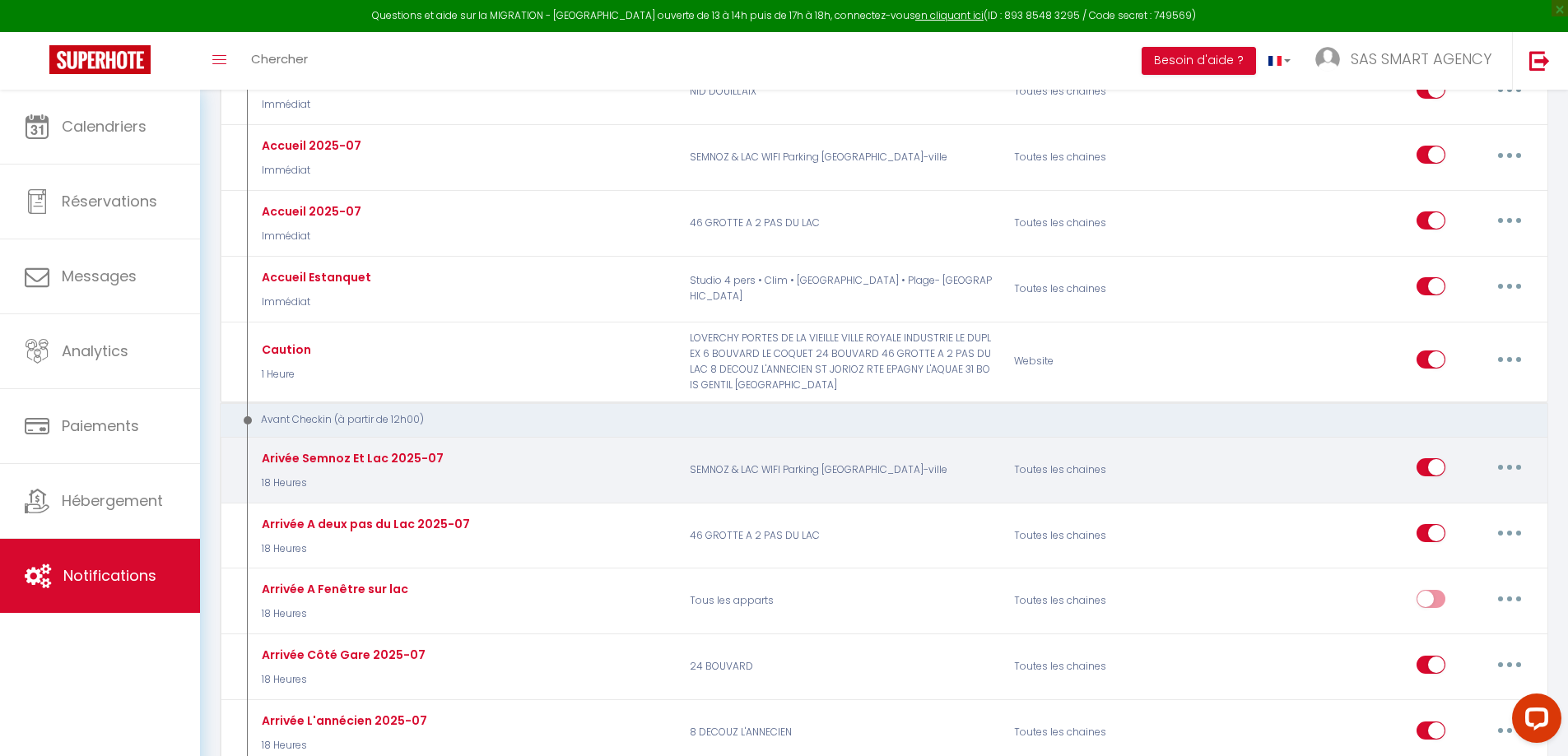
scroll to position [493, 0]
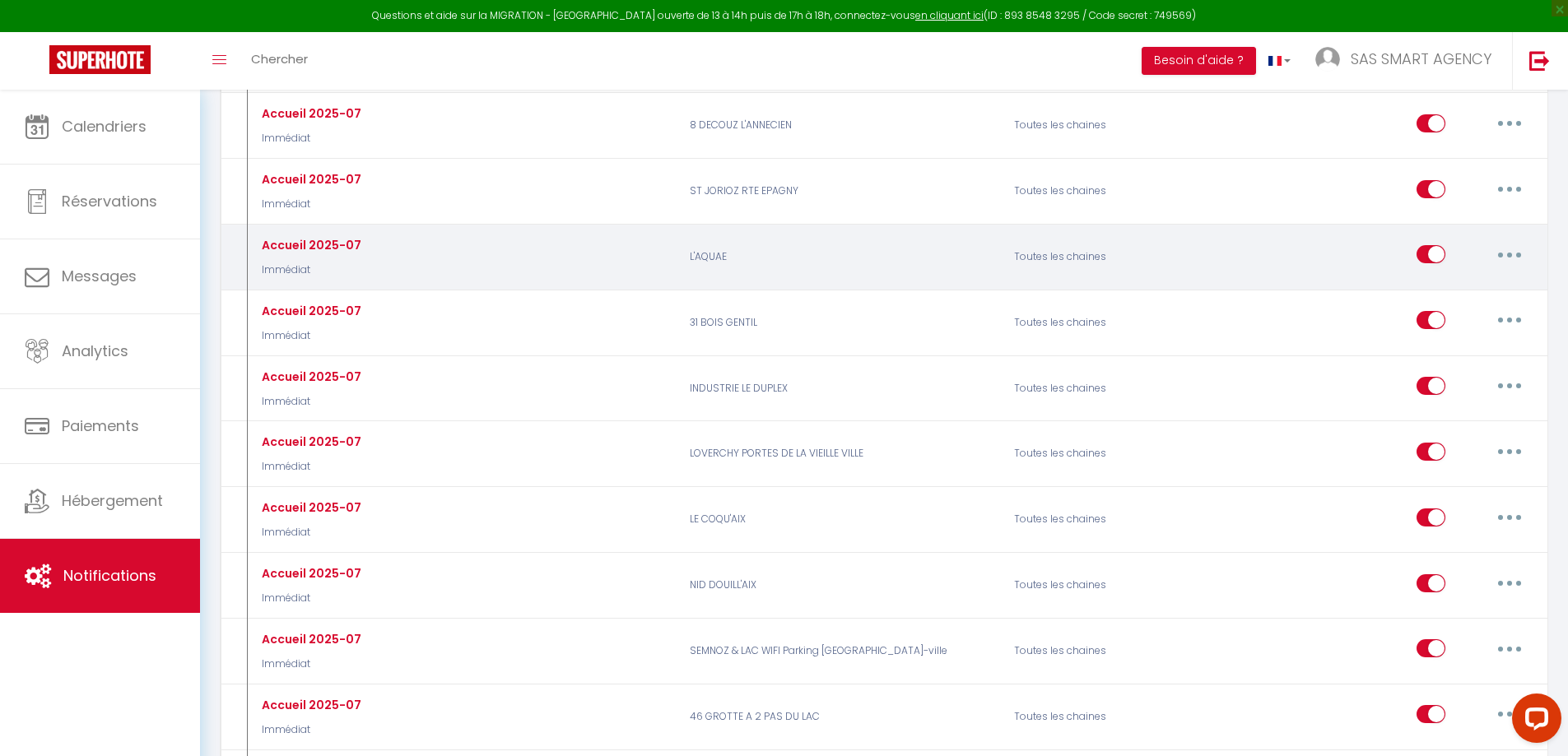
click at [1516, 255] on button "button" at bounding box center [1509, 254] width 46 height 26
click at [1431, 289] on link "Editer" at bounding box center [1467, 292] width 122 height 28
type input "Accueil 2025-07"
select select "1"
select select "Immédiat"
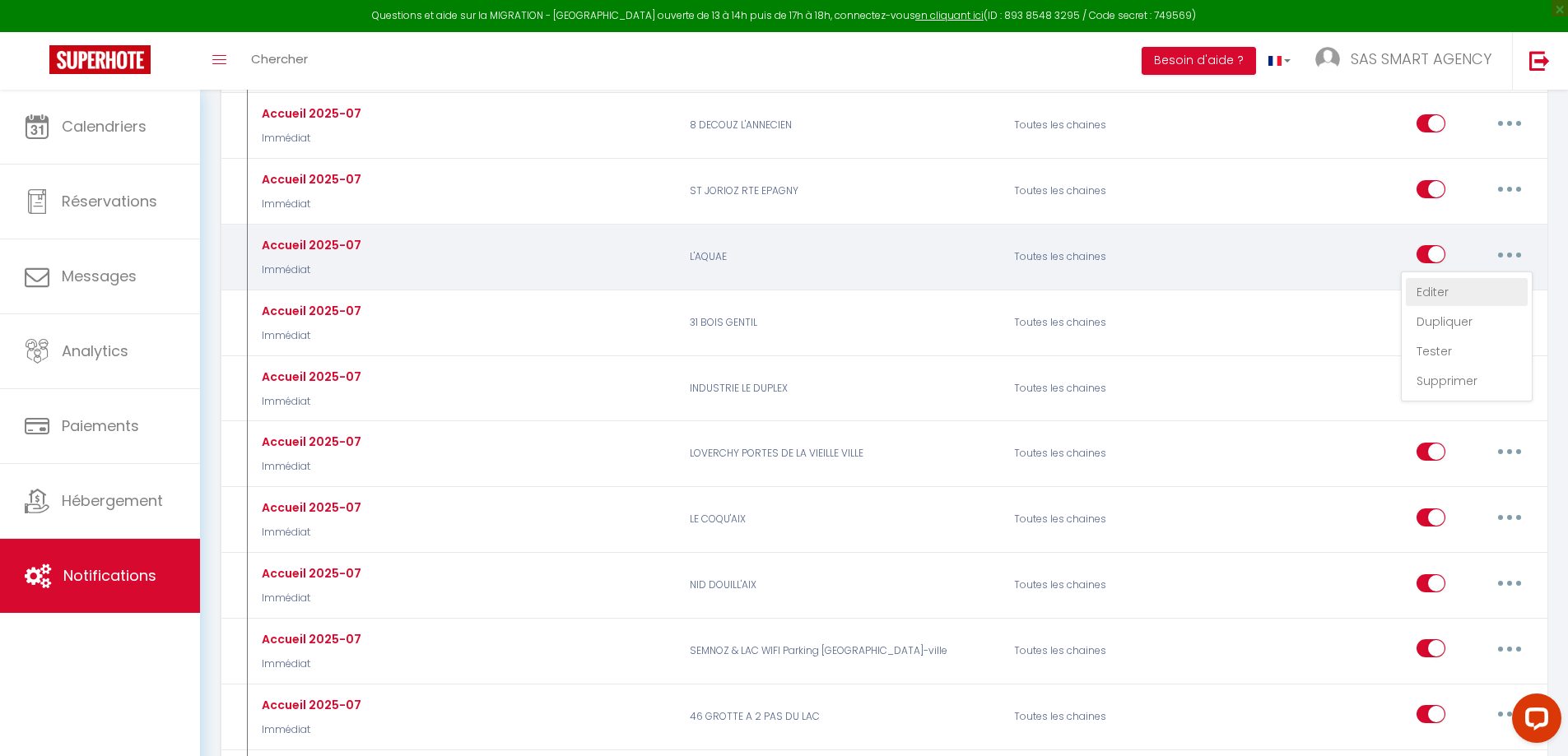
checkbox input "true"
checkbox input "false"
type input "Informations concernant votre réservation à Aix-Les-Bains"
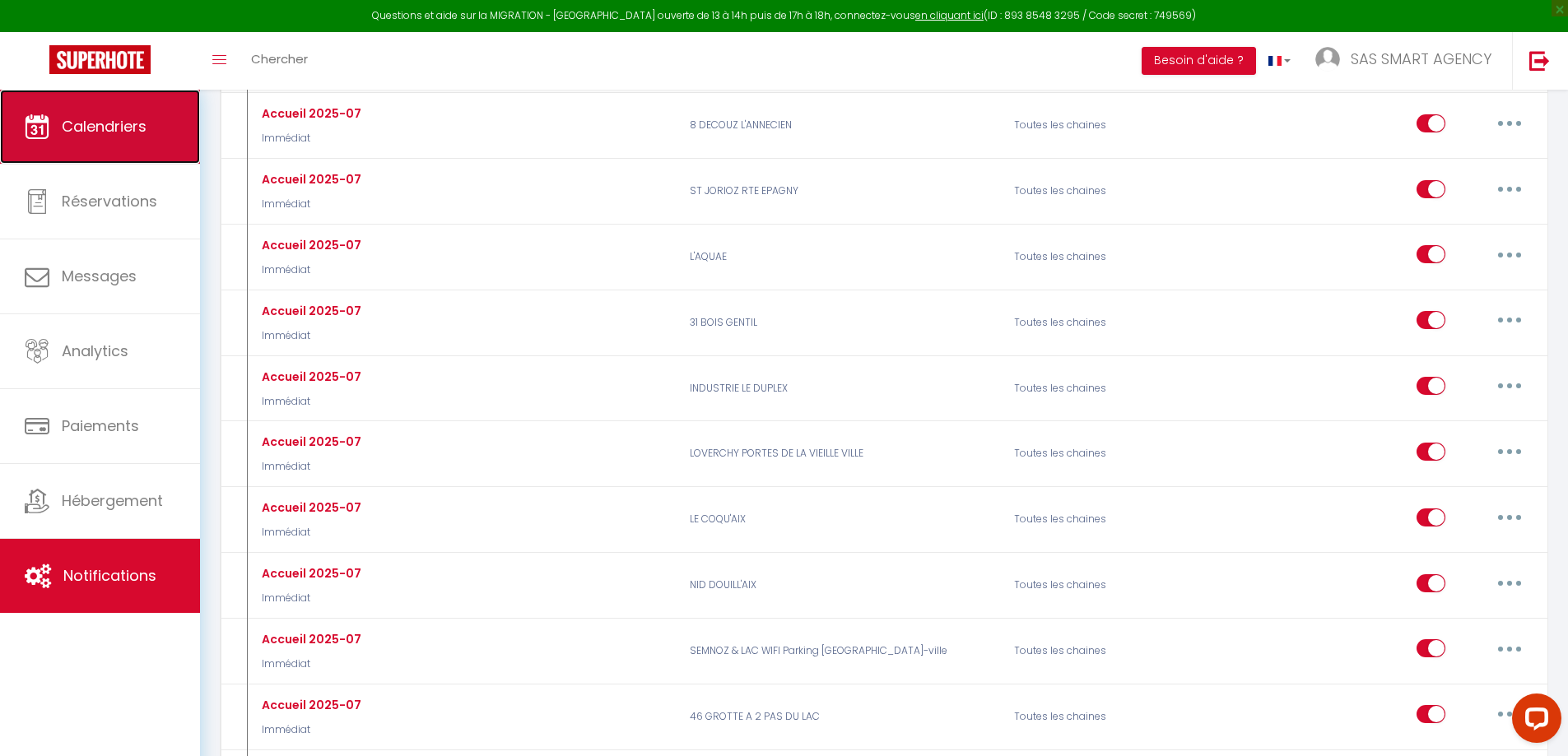
click at [137, 149] on link "Calendriers" at bounding box center [99, 127] width 200 height 74
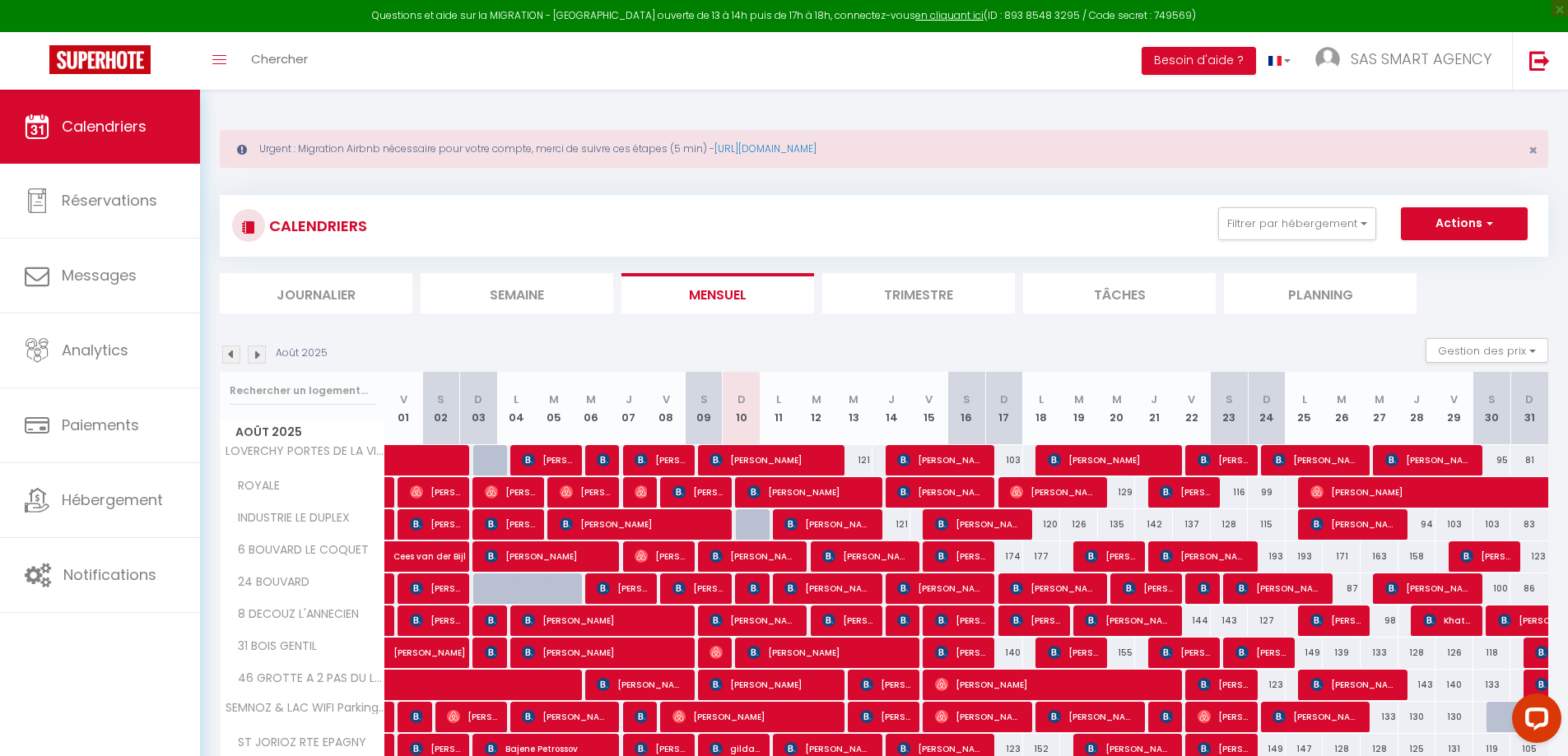
click at [959, 168] on div "Urgent : Migration Airbnb nécessaire pour votre compte, merci de suivre ces éta…" at bounding box center [883, 482] width 1368 height 785
click at [215, 105] on div "Urgent : Migration Airbnb nécessaire pour votre compte, merci de suivre ces éta…" at bounding box center [883, 482] width 1368 height 785
click at [1348, 71] on link "SAS SMART AGENCY" at bounding box center [1408, 60] width 209 height 58
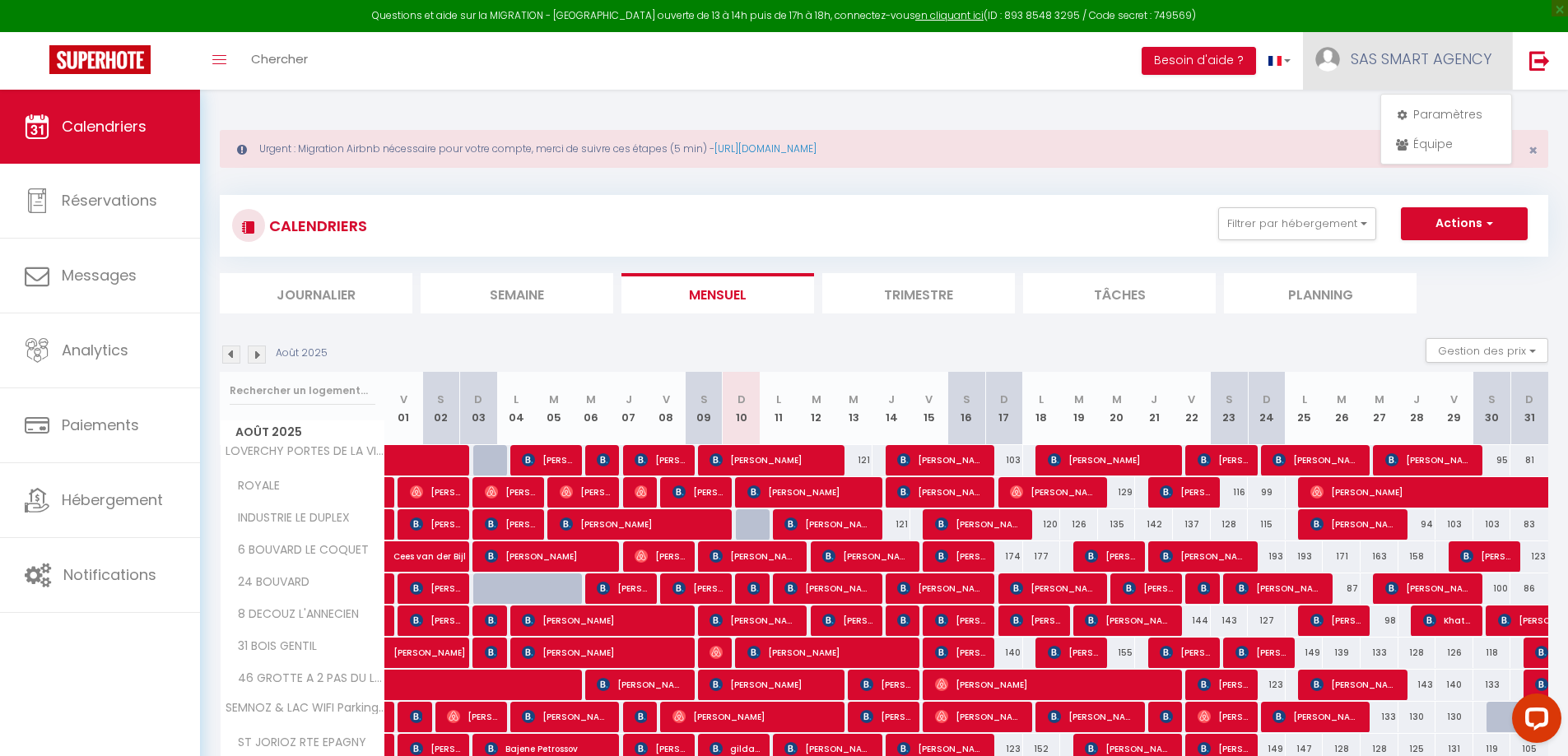
click at [1361, 54] on span "SAS SMART AGENCY" at bounding box center [1421, 59] width 141 height 21
click at [1486, 59] on span "SAS SMART AGENCY" at bounding box center [1421, 59] width 141 height 21
click at [1447, 119] on link "Paramètres" at bounding box center [1446, 114] width 122 height 28
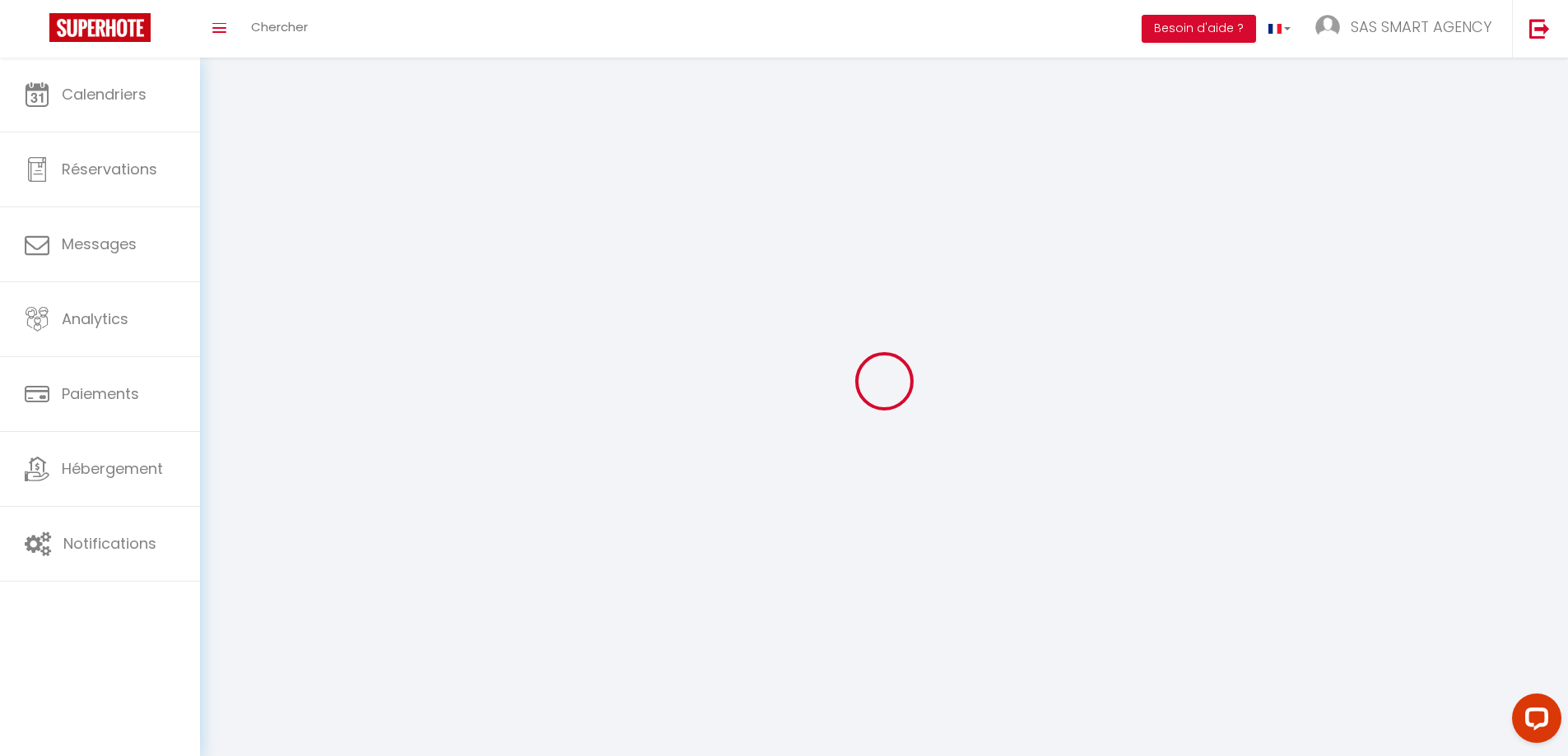
type input "SAS SMART AGENCY"
type input "[PERSON_NAME] & [PERSON_NAME]"
type input "0783685328"
type input "[STREET_ADDRESS]"
type input "74370"
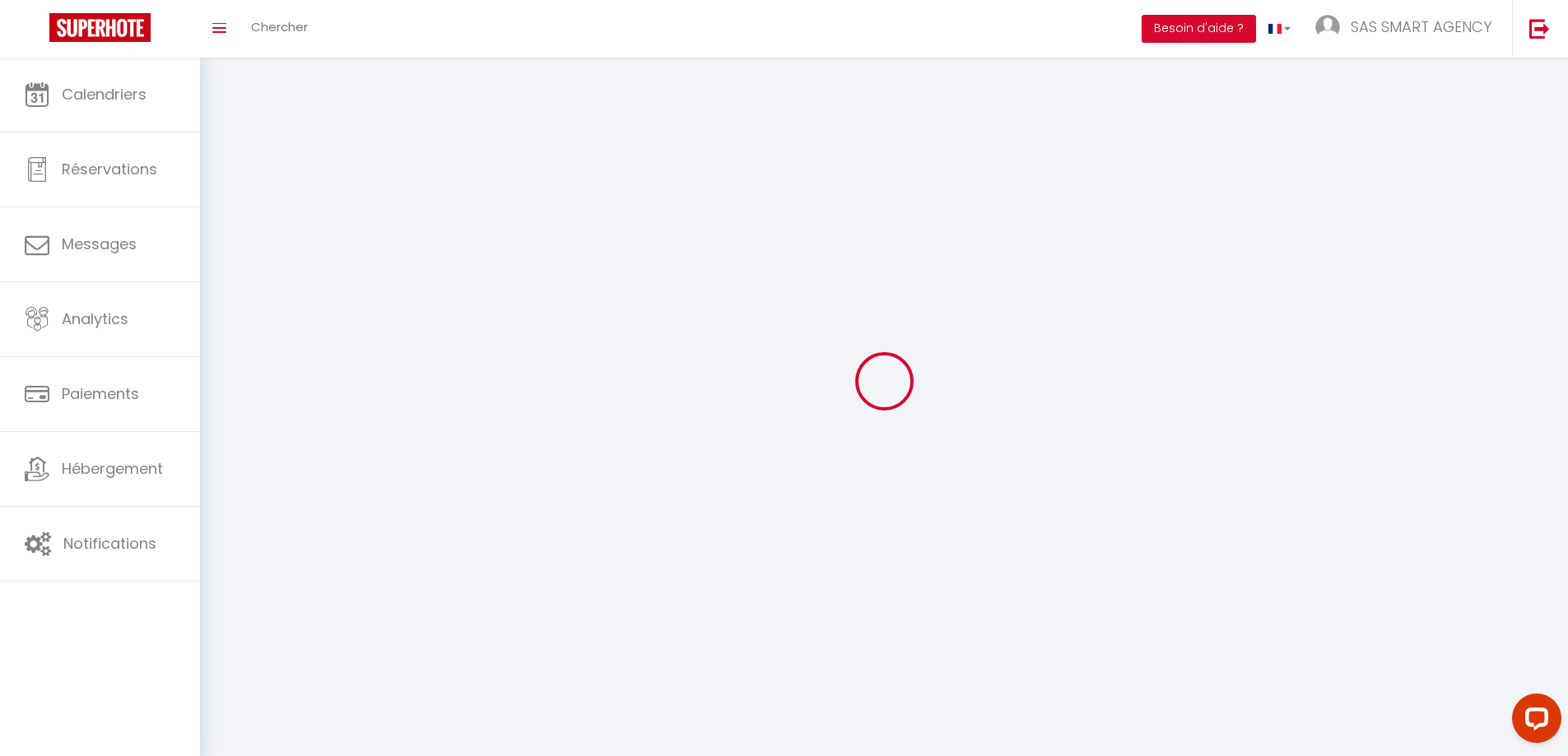
type input "Fillière"
select select "28"
type input "u8xdCRCFJdlzg8OHGXkP9vtzp"
type input "r71bjlWTuTYb5CcshZZOJqyJo"
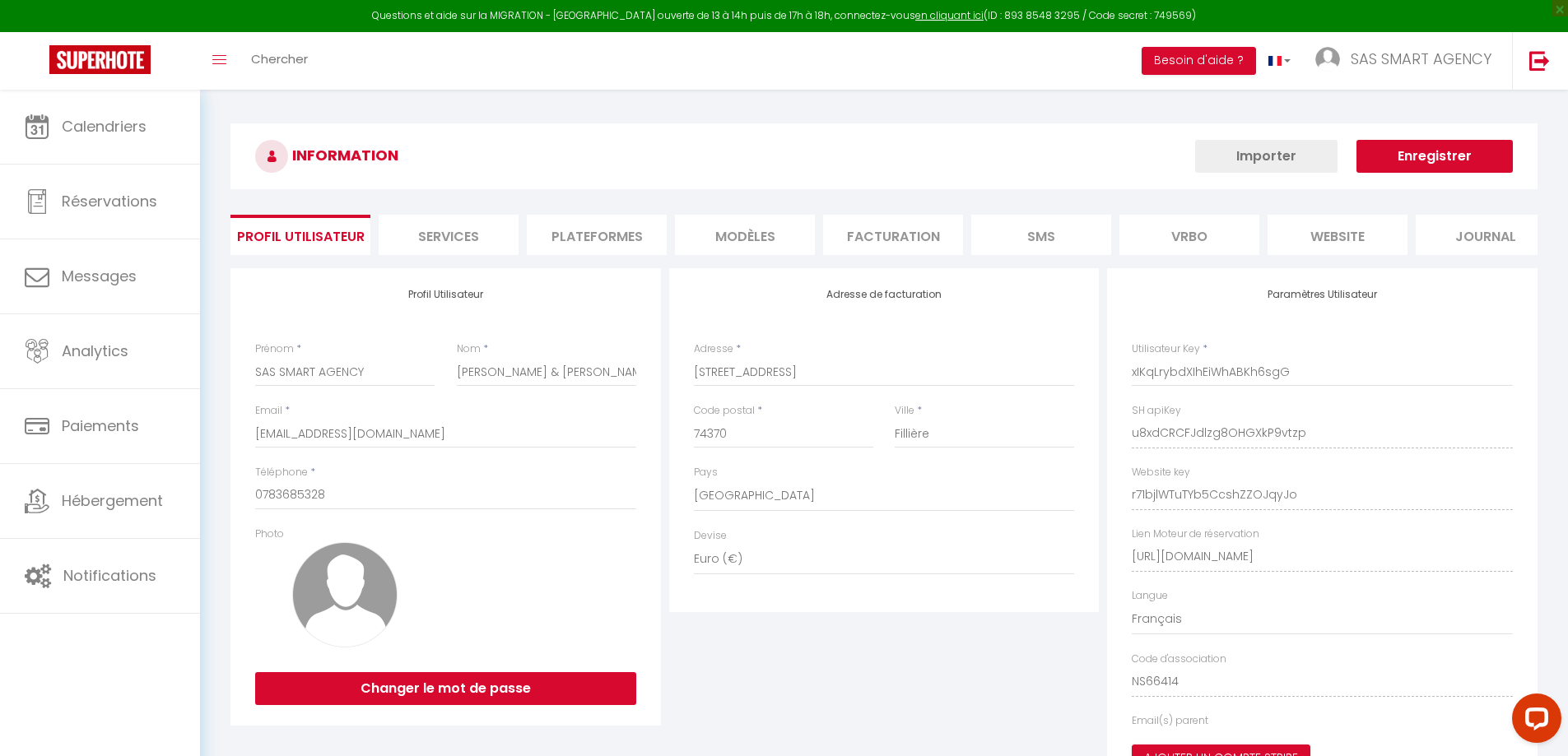
type input "u8xdCRCFJdlzg8OHGXkP9vtzp"
type input "r71bjlWTuTYb5CcshZZOJqyJo"
type input "[URL][DOMAIN_NAME]"
select select "fr"
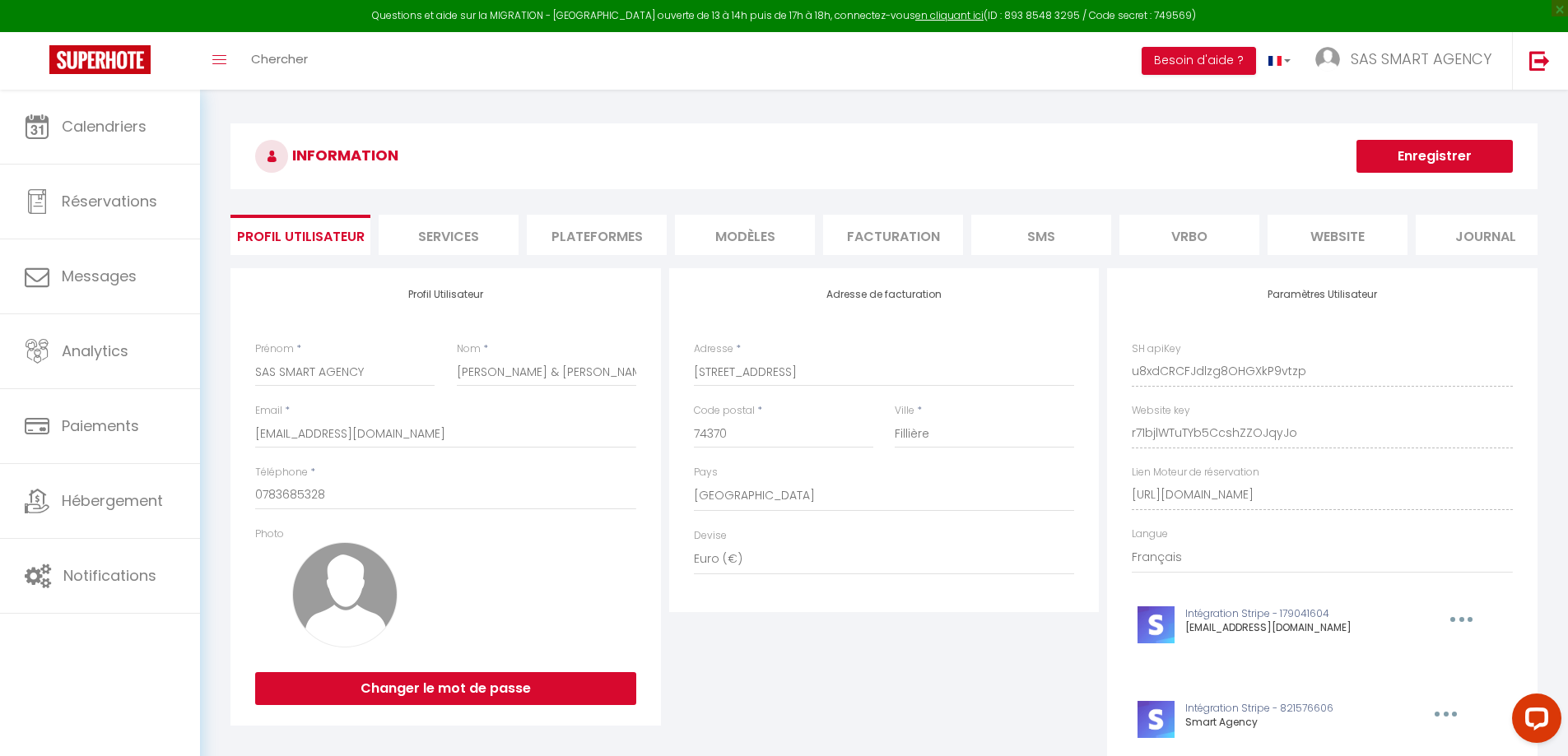
click at [622, 238] on li "Plateformes" at bounding box center [597, 235] width 140 height 41
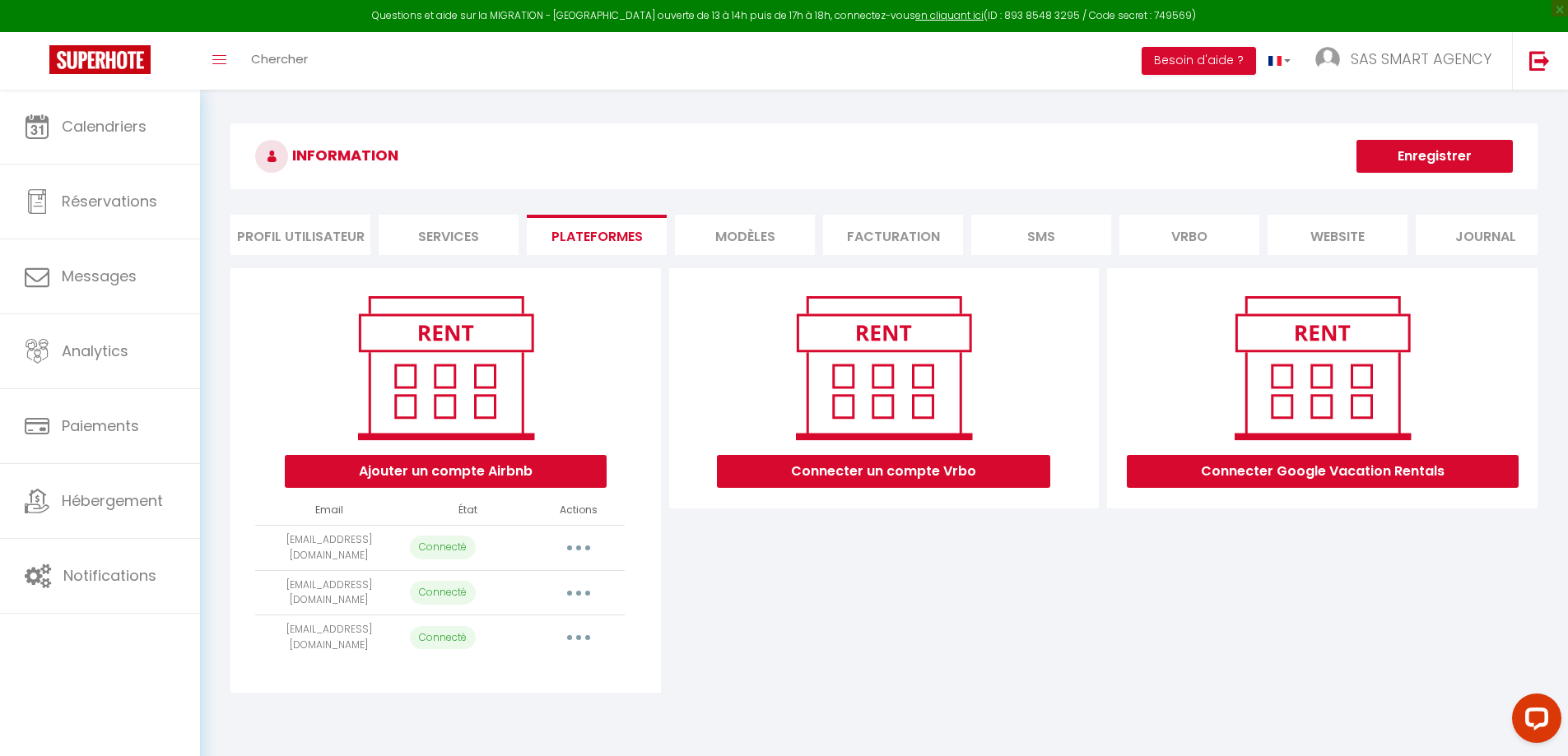
click at [587, 607] on button "button" at bounding box center [578, 594] width 46 height 26
click at [564, 702] on link "Reconnecter le compte" at bounding box center [506, 689] width 182 height 28
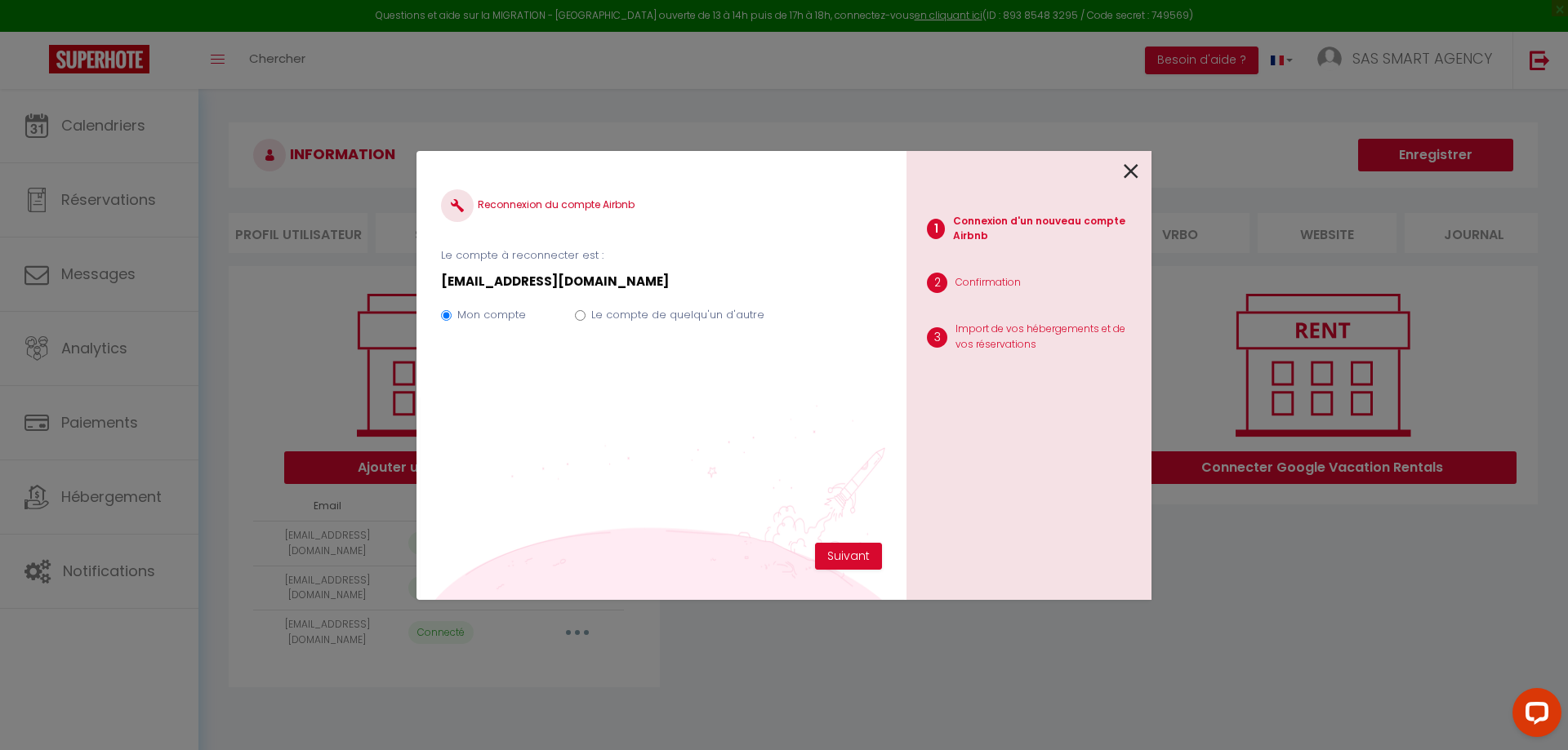
click at [1035, 673] on div "Reconnexion du compte Airbnb Le compte à reconnecter est : smartagency74@gmail.…" at bounding box center [784, 375] width 735 height 750
click at [1029, 498] on div "1 Connexion d'un nouveau compte Airbnb 2 Confirmation 3 Import de vos hébergeme…" at bounding box center [1029, 375] width 245 height 449
click at [903, 87] on div "Reconnexion du compte Airbnb Le compte à reconnecter est : smartagency74@gmail.…" at bounding box center [784, 375] width 735 height 750
click at [1084, 3] on div "Reconnexion du compte Airbnb Le compte à reconnecter est : smartagency74@gmail.…" at bounding box center [784, 375] width 735 height 750
click at [1126, 176] on icon at bounding box center [1131, 171] width 15 height 25
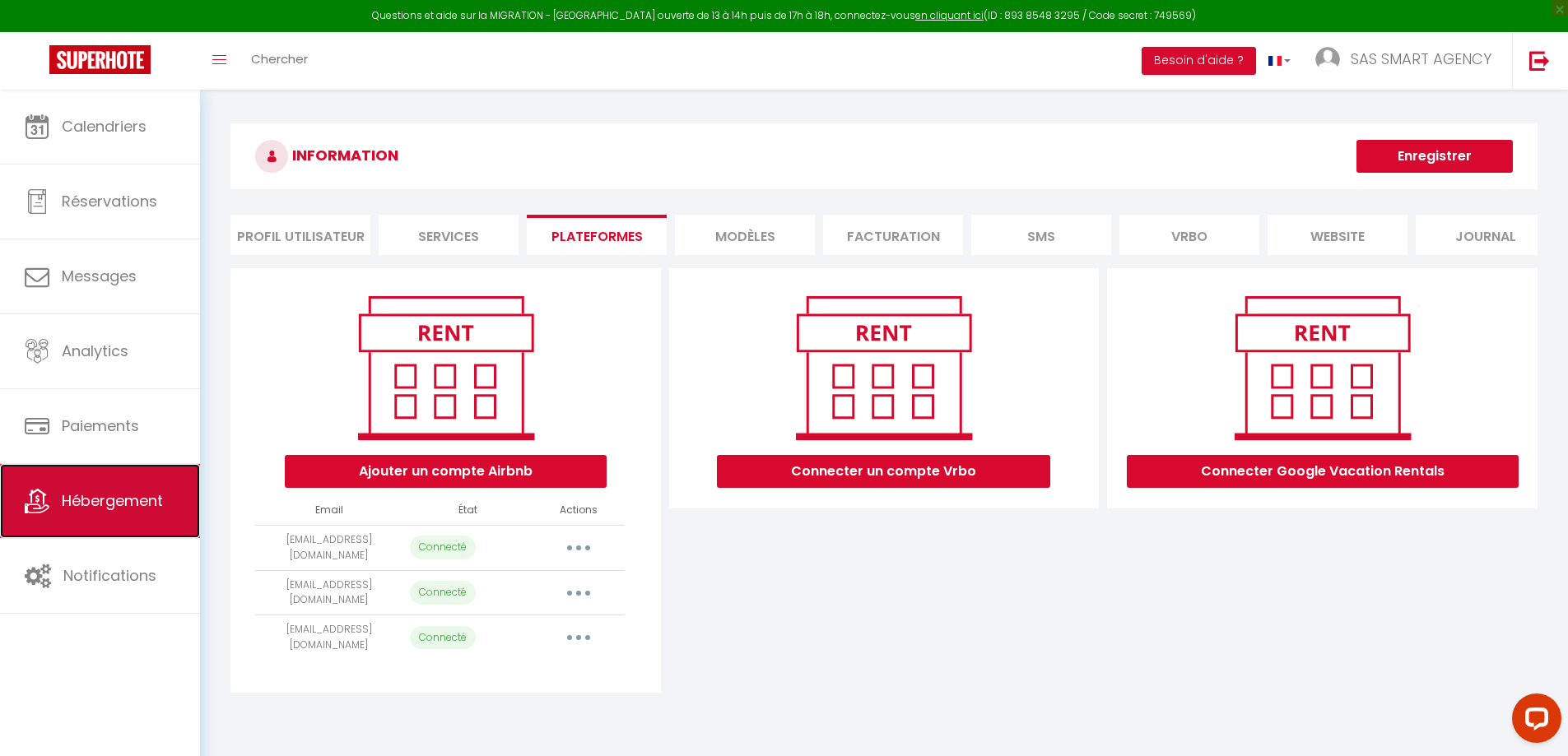
click at [143, 499] on span "Hébergement" at bounding box center [112, 501] width 101 height 21
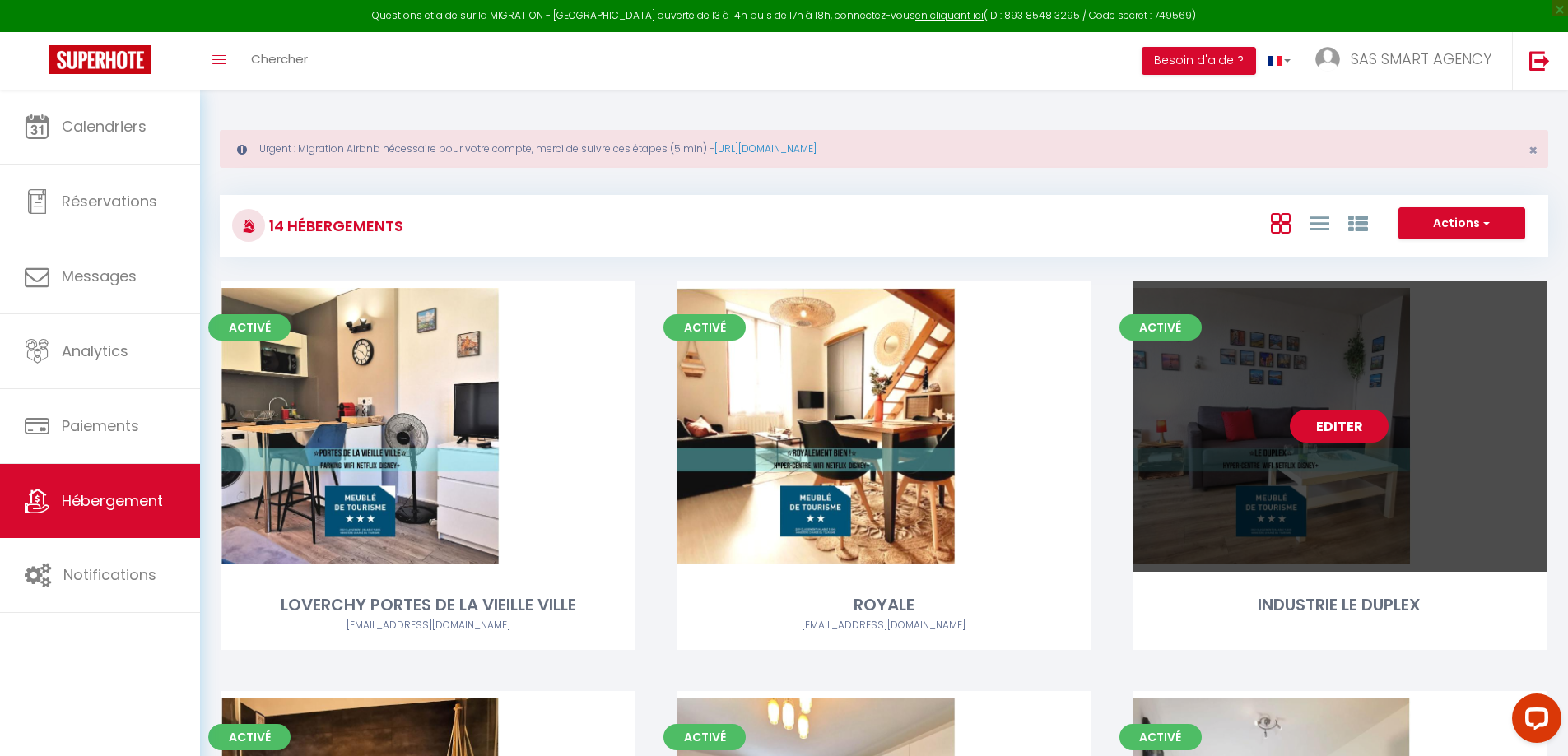
click at [1348, 428] on link "Editer" at bounding box center [1340, 426] width 99 height 33
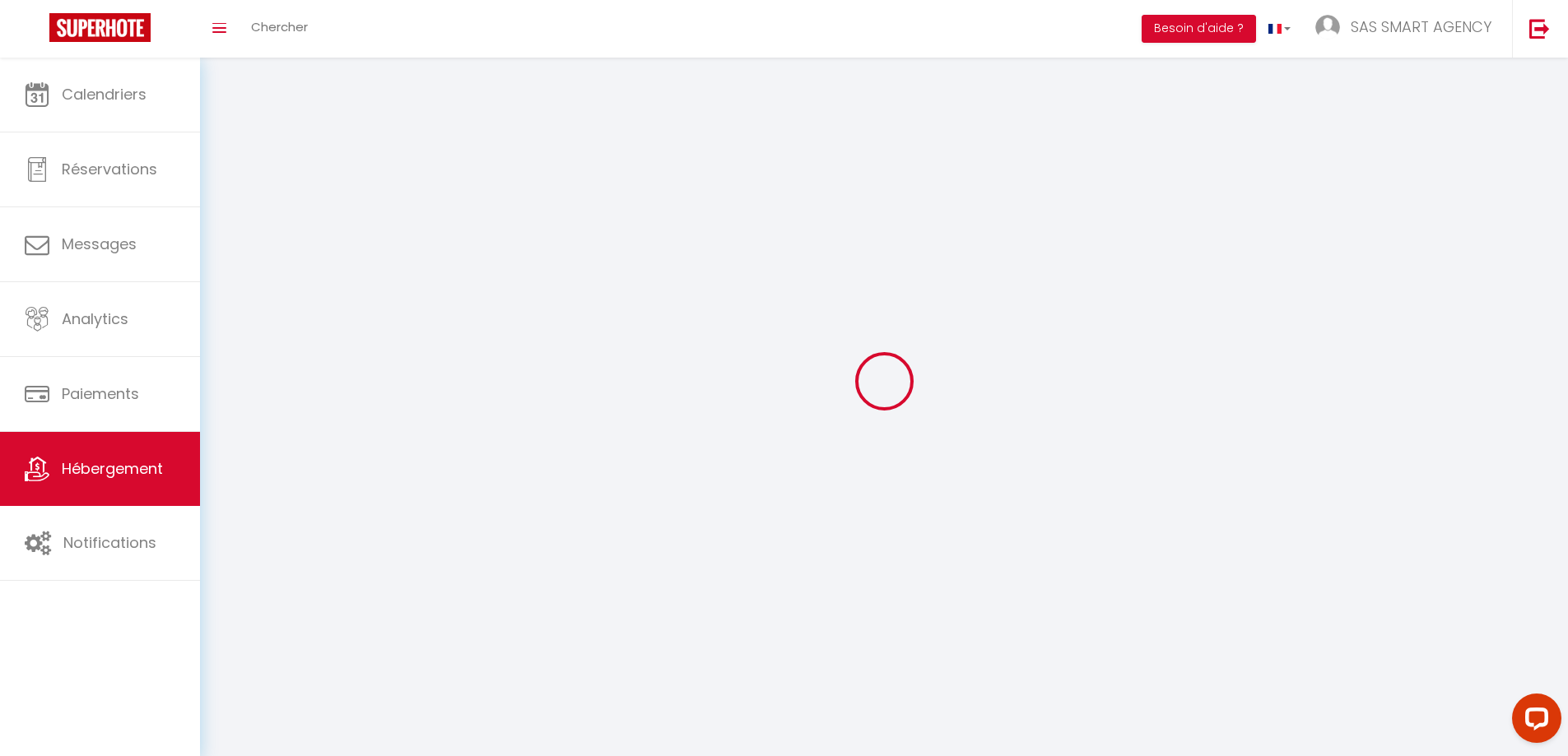
select select "1"
select select
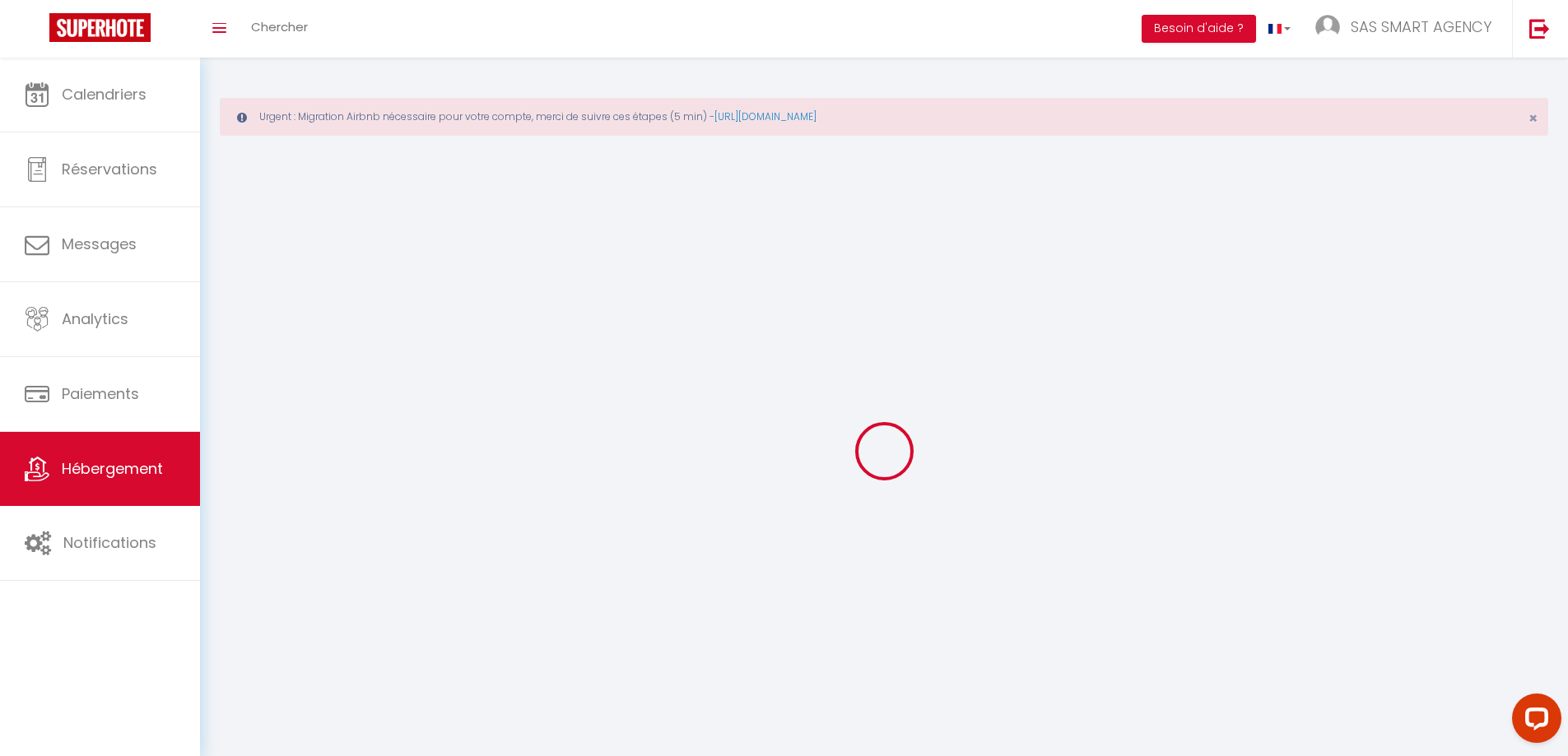
select select
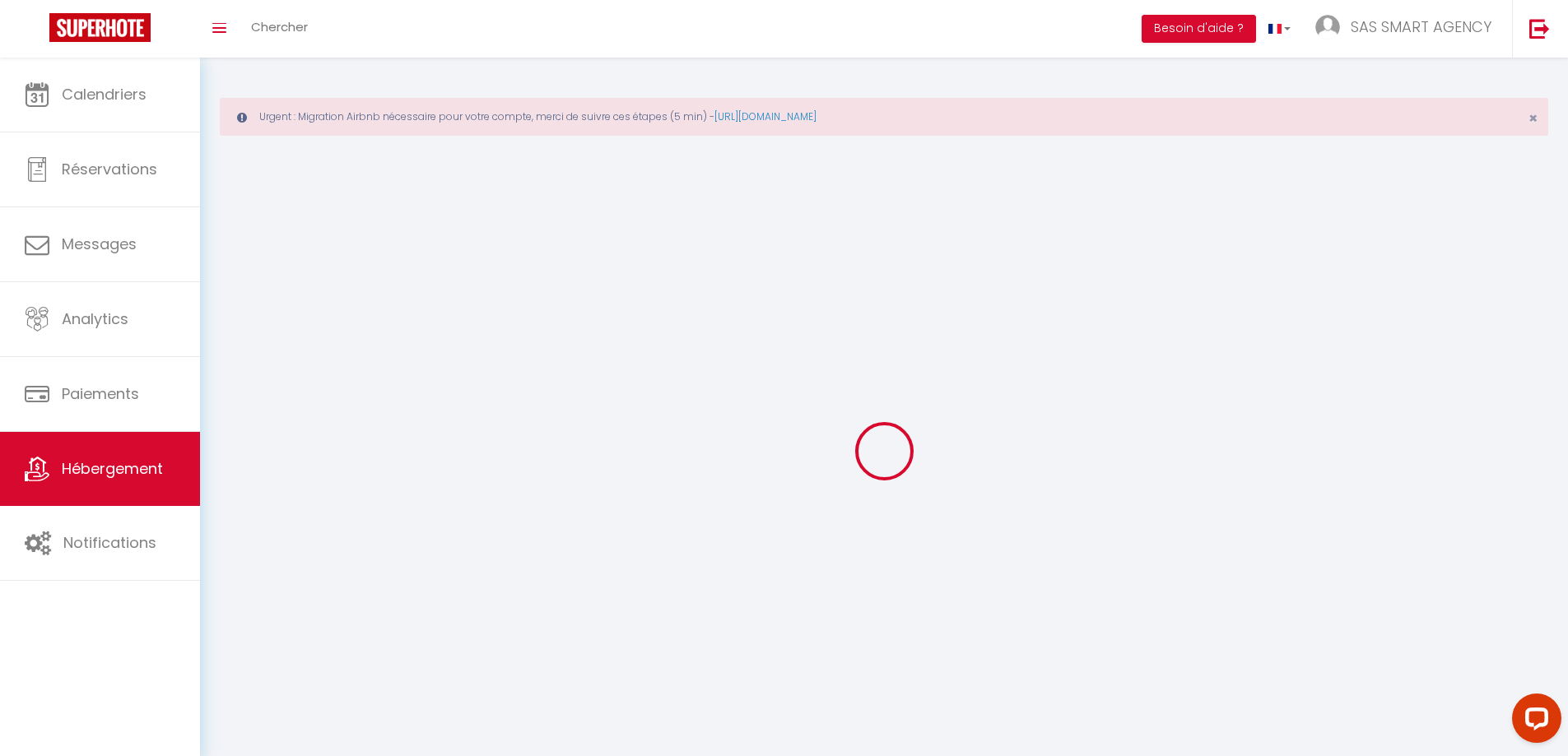
select select
checkbox input "false"
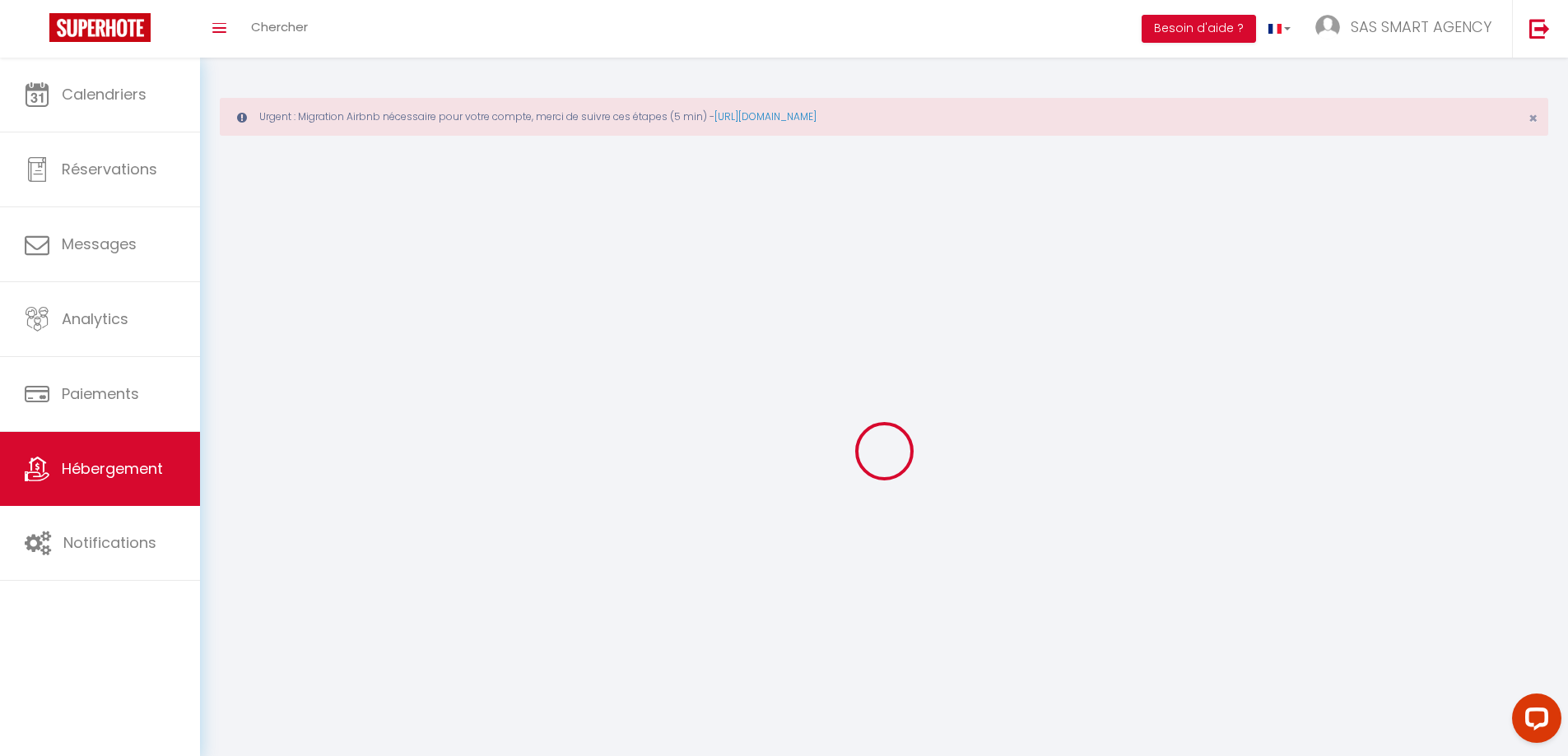
select select "28"
select select
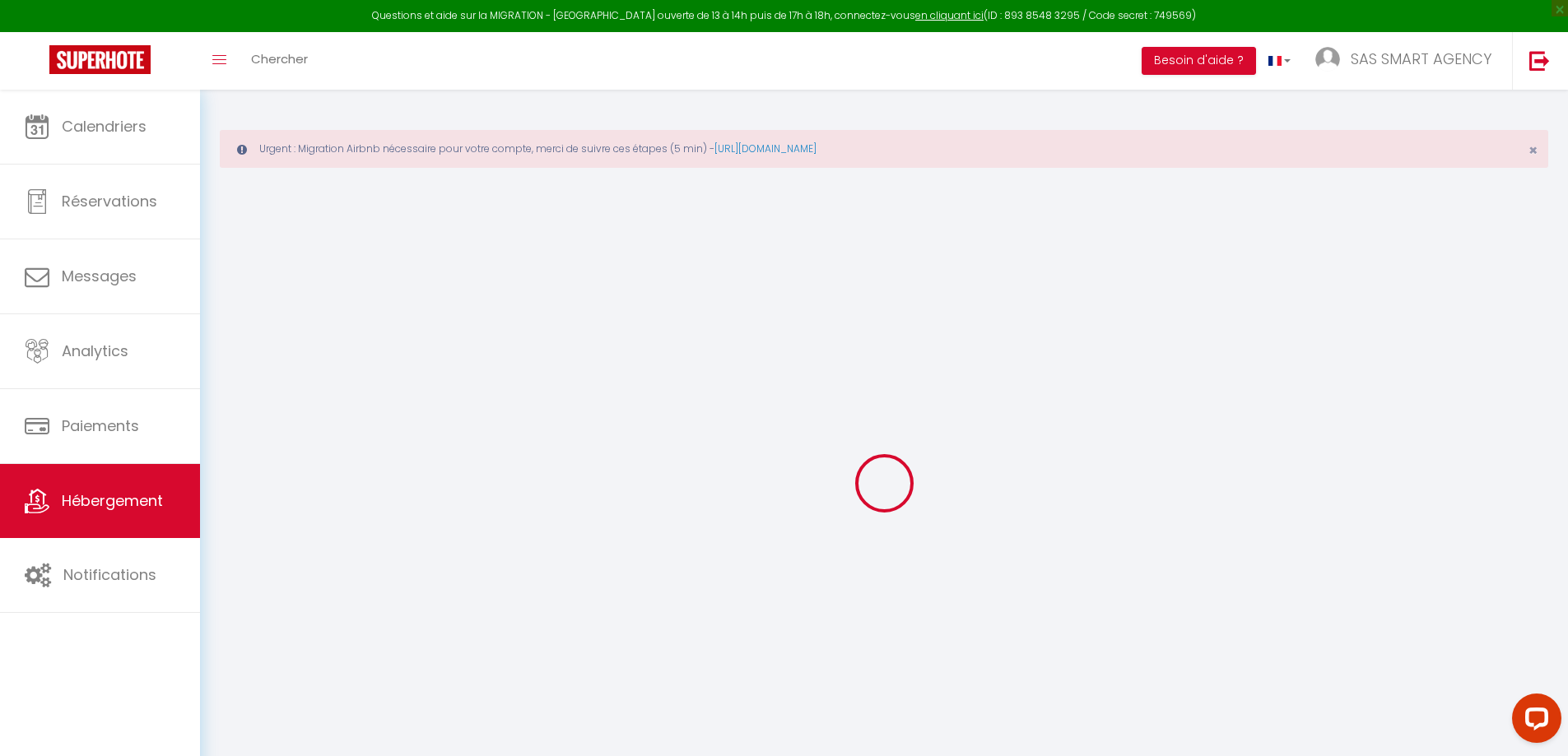
select select
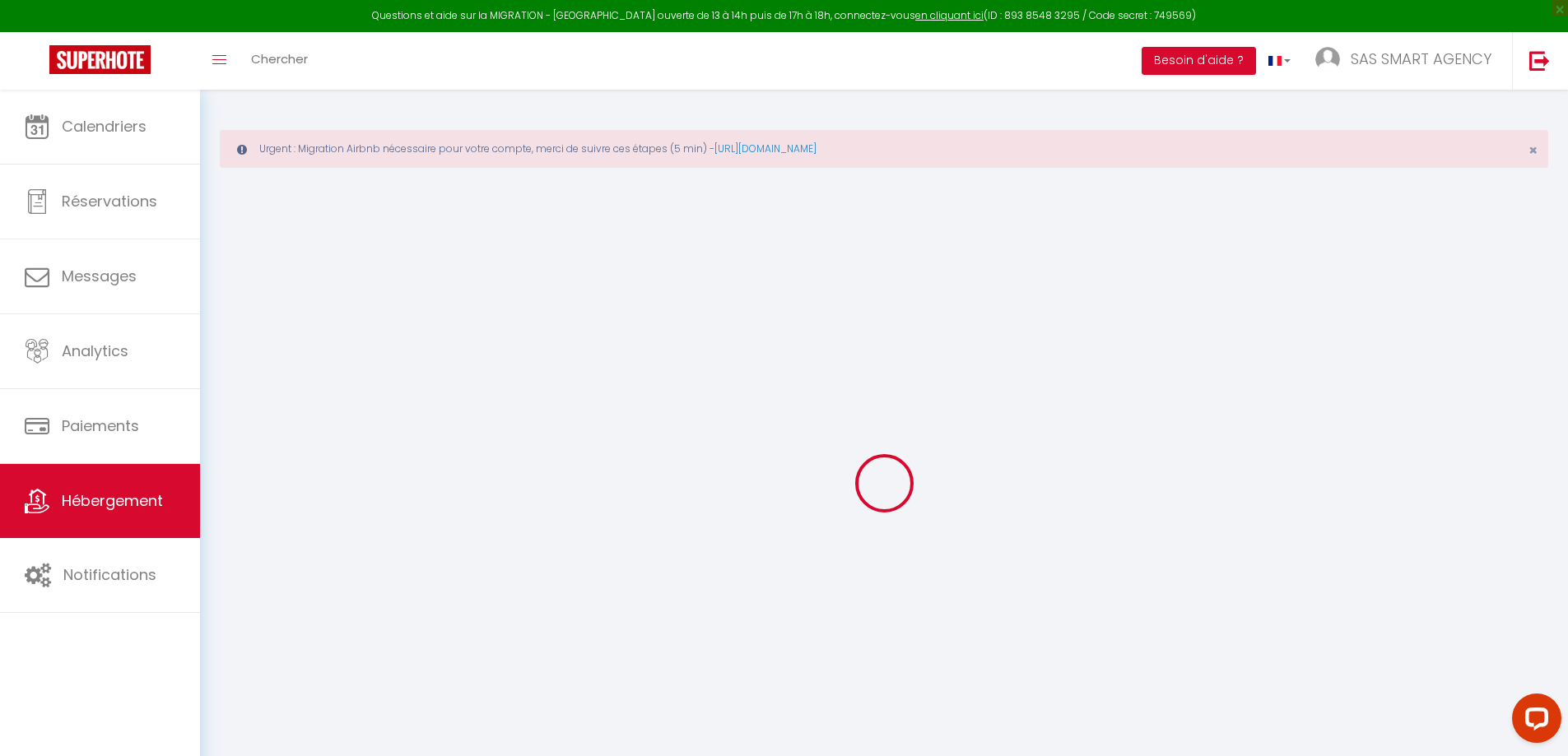
select select
checkbox input "false"
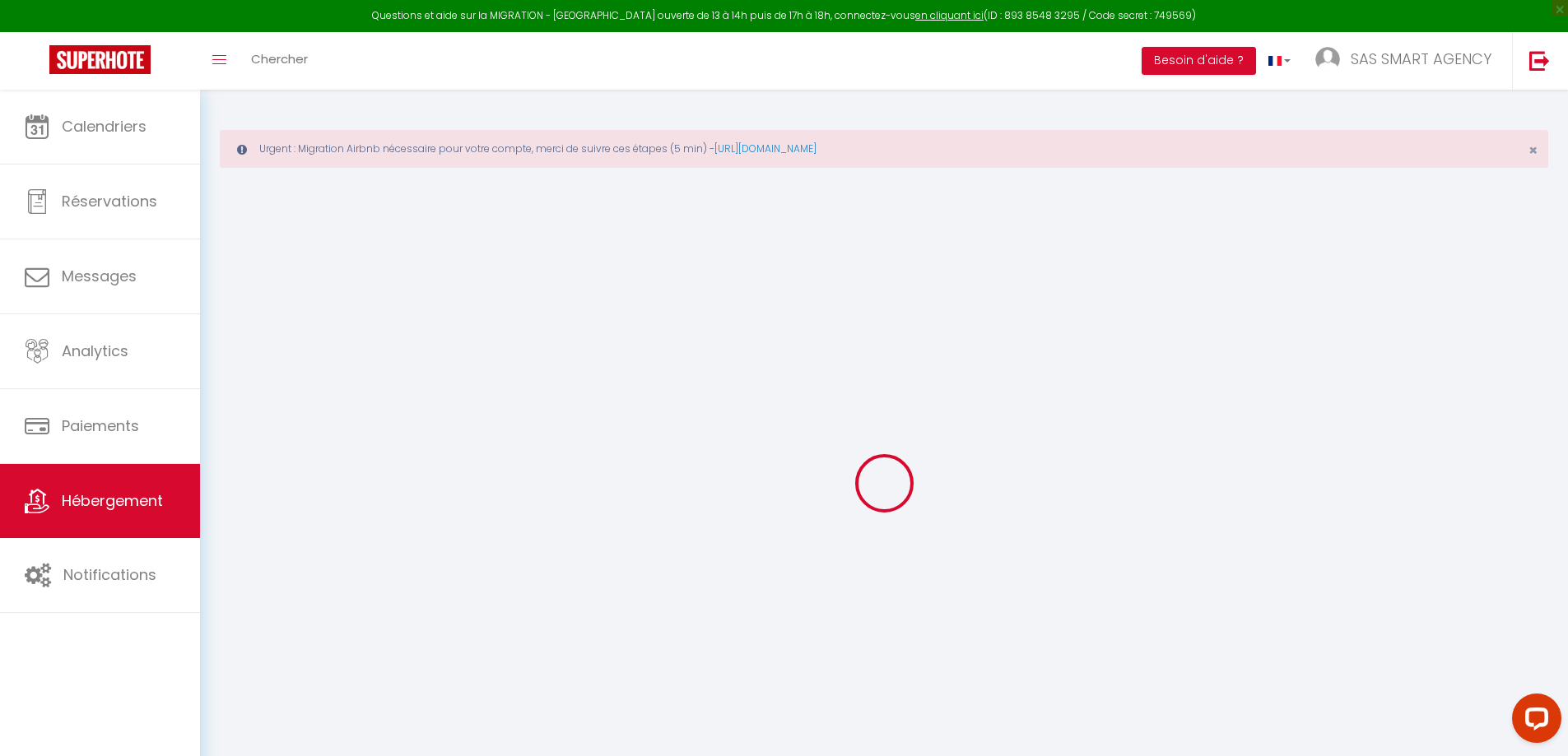
select select
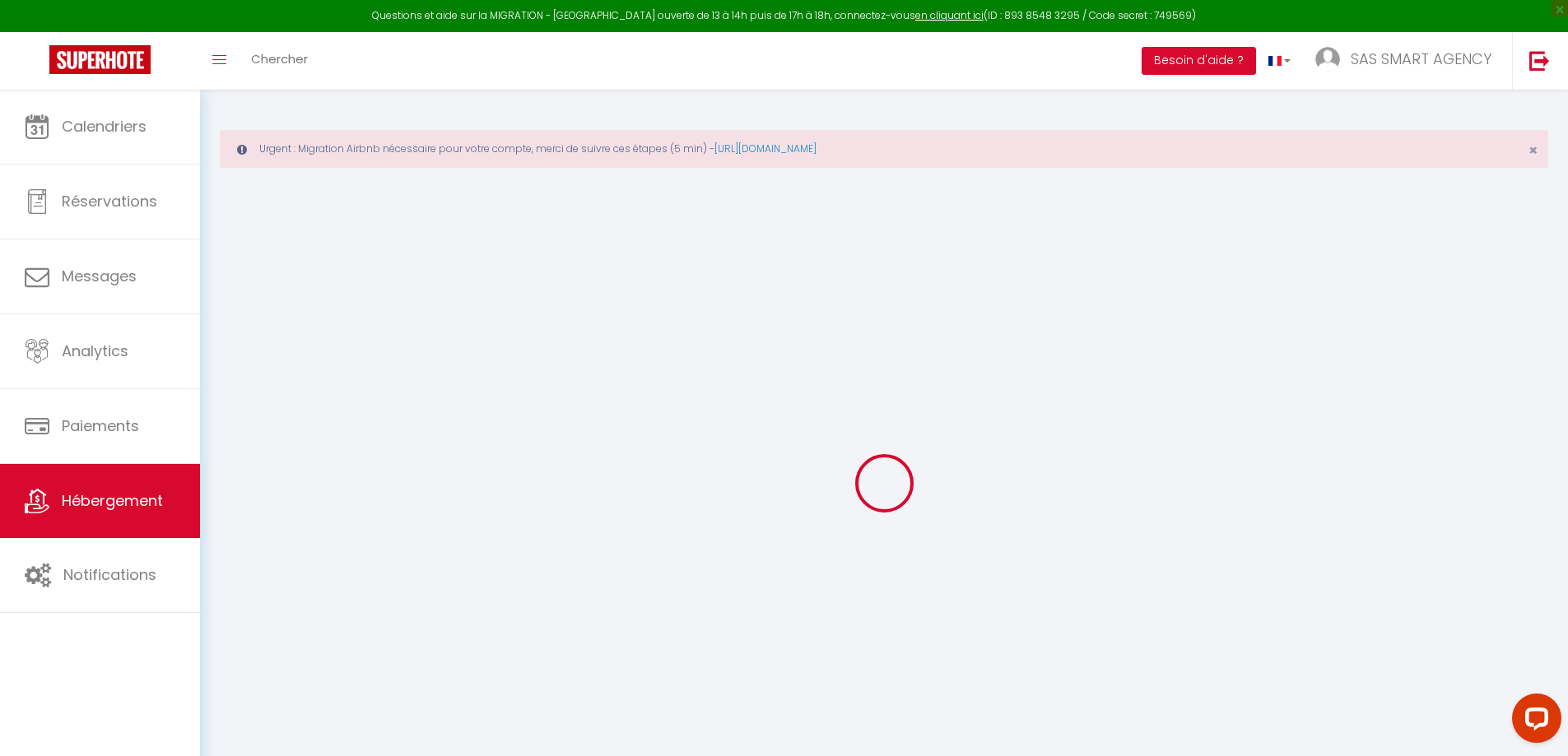
select select
checkbox input "false"
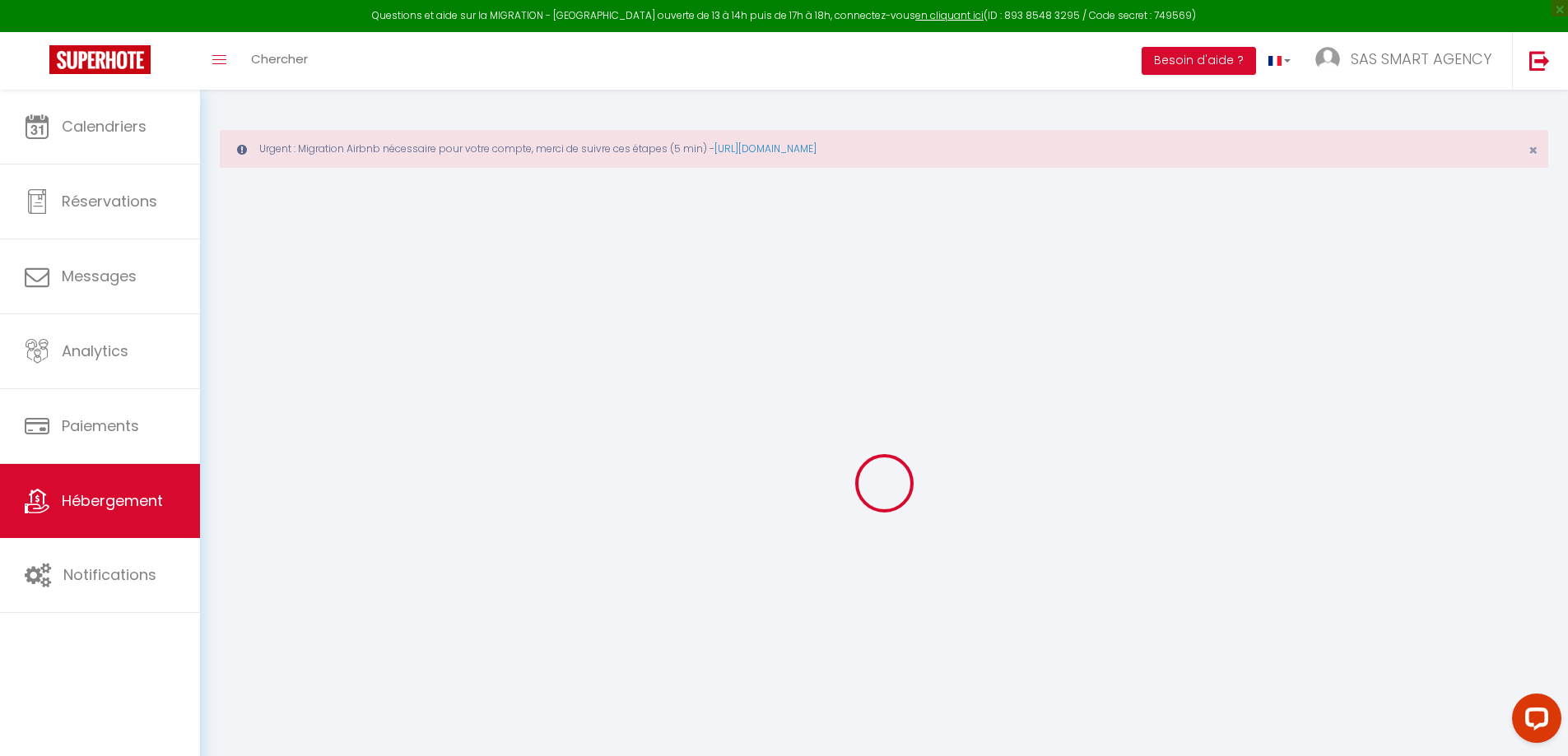
checkbox input "false"
select select
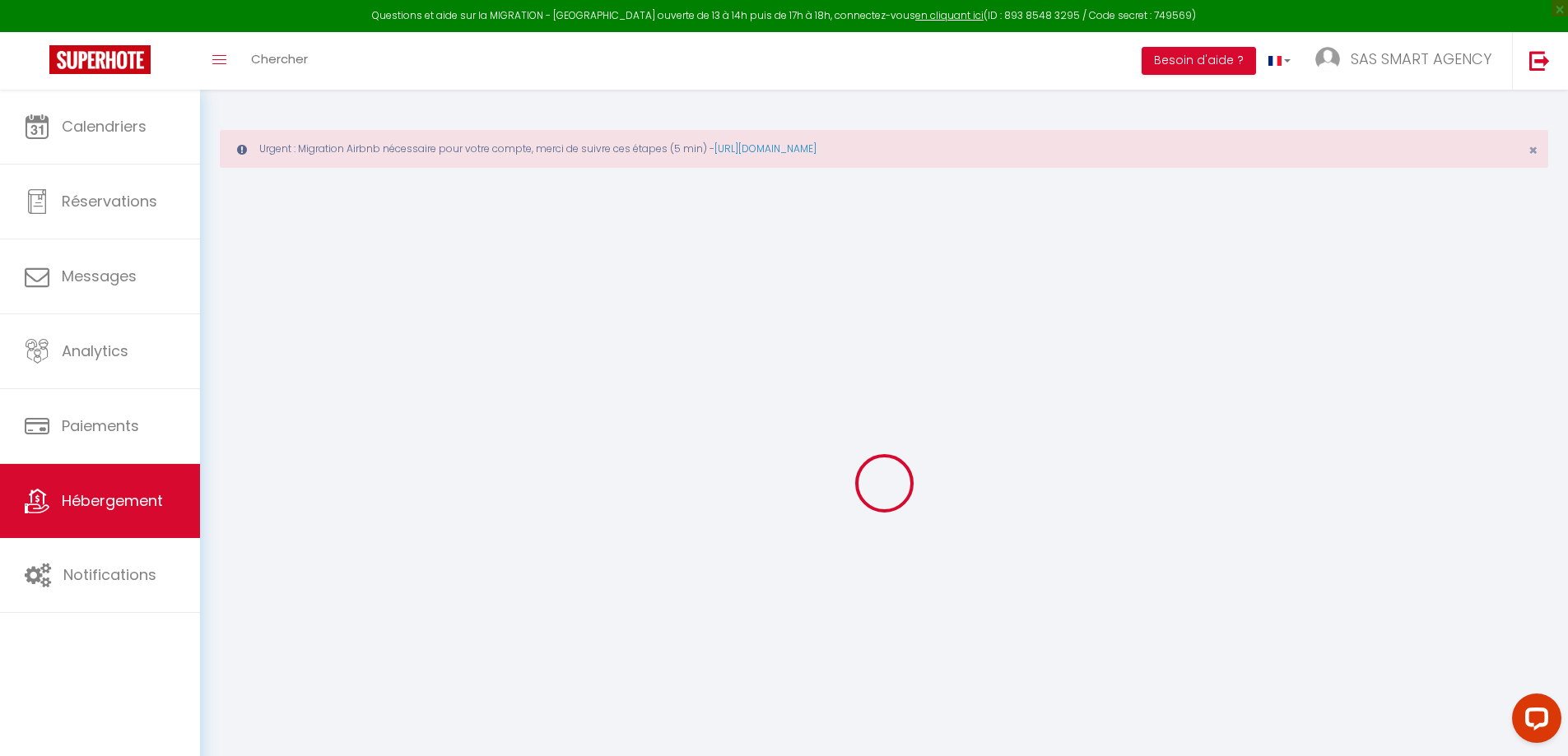
select select
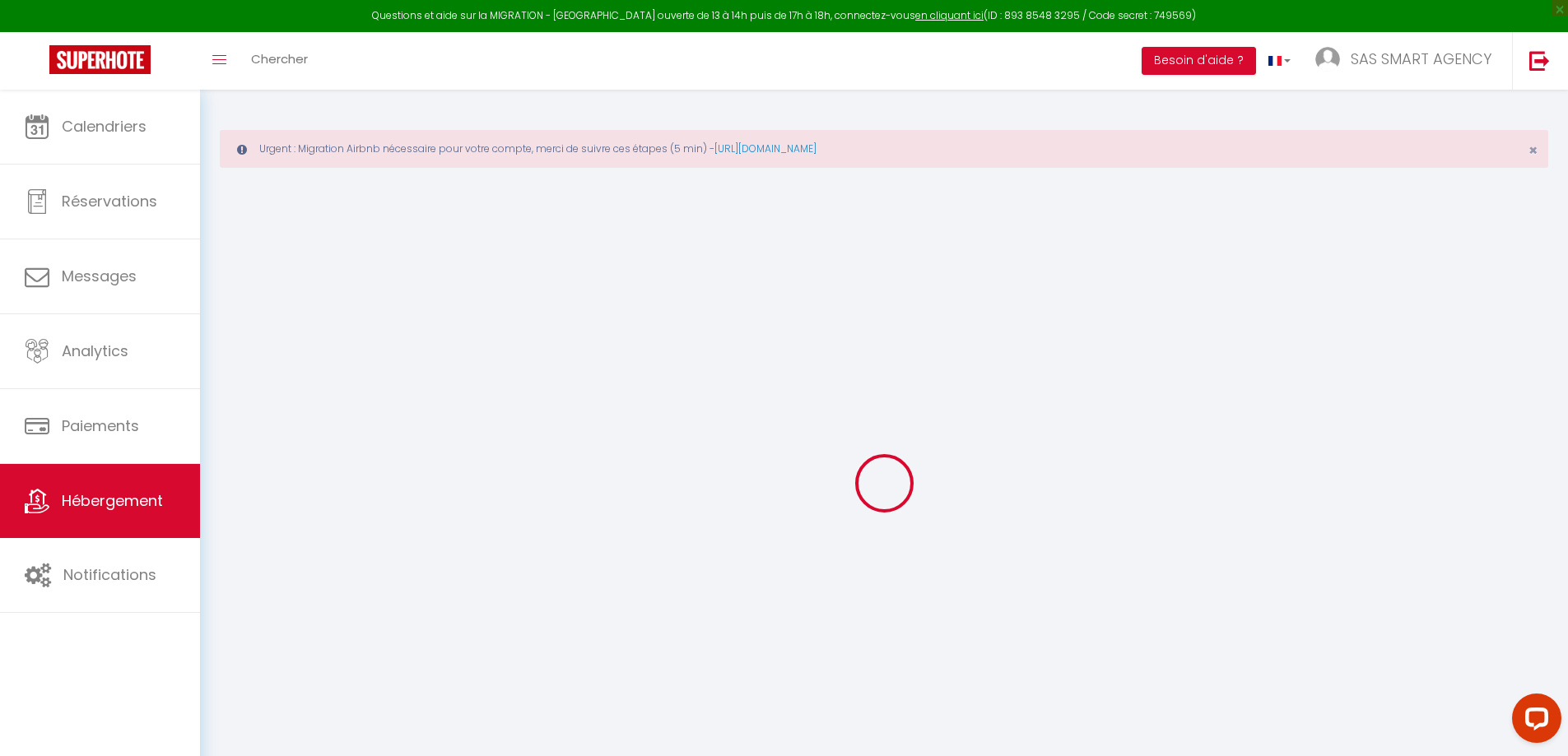
checkbox input "false"
select select
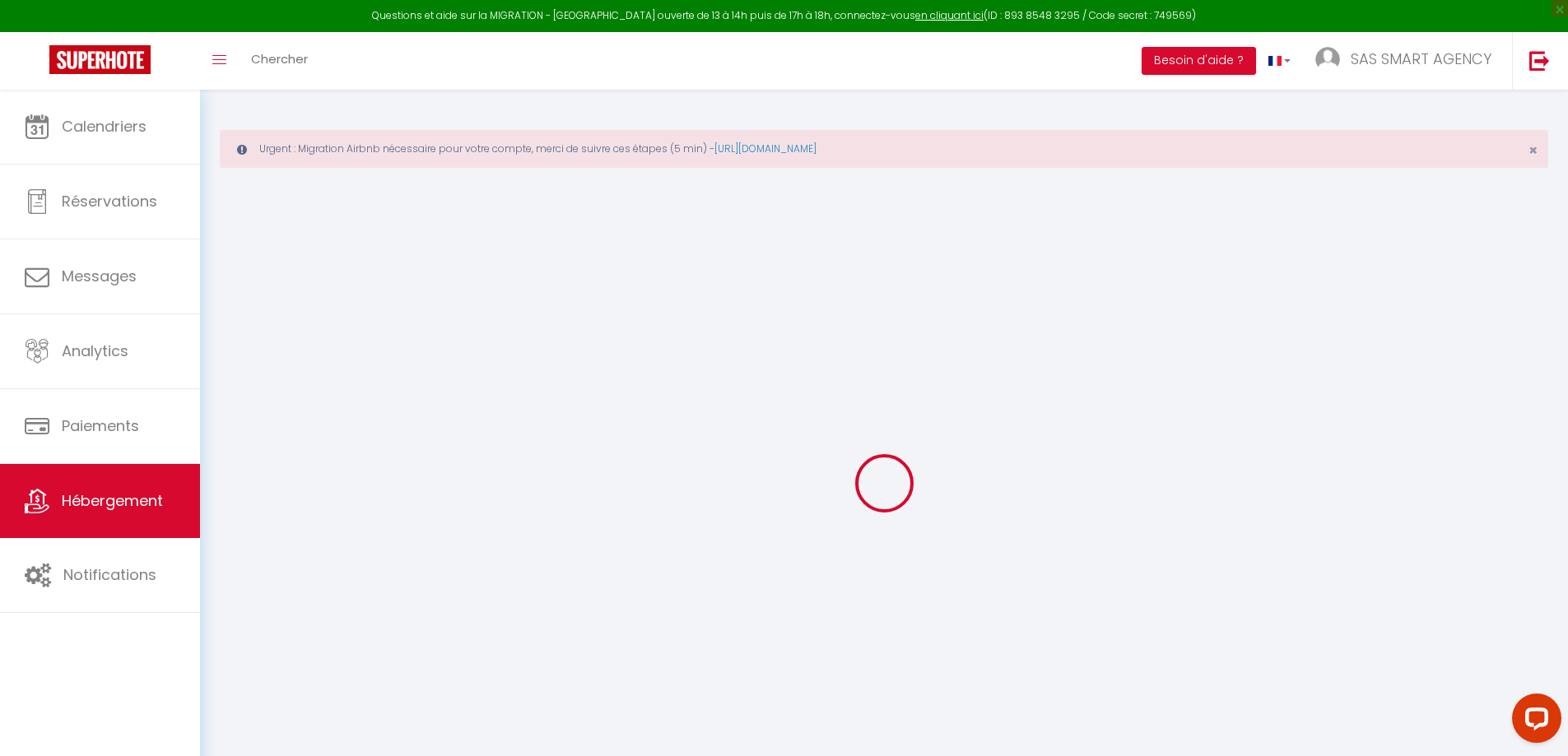
select select
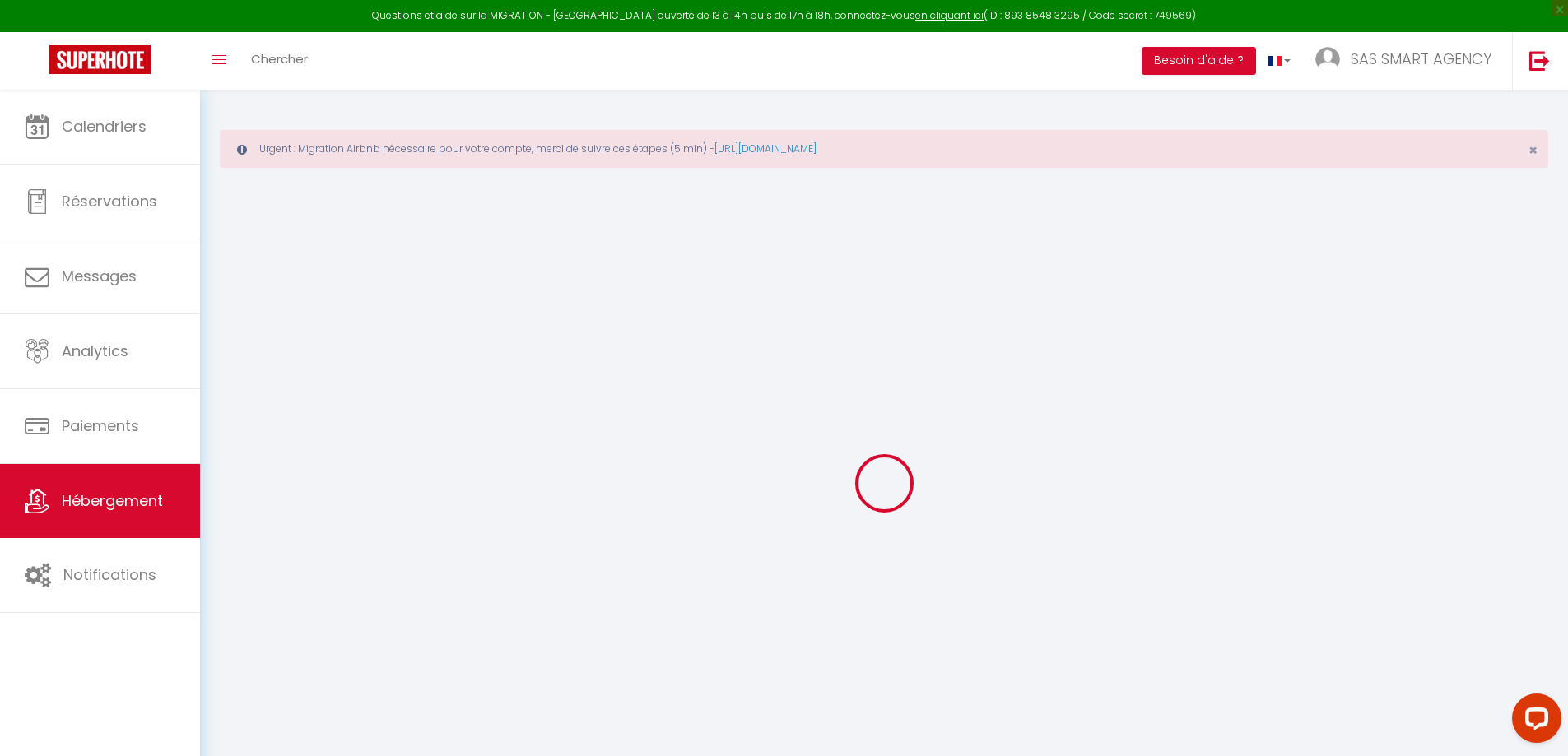
select select
checkbox input "false"
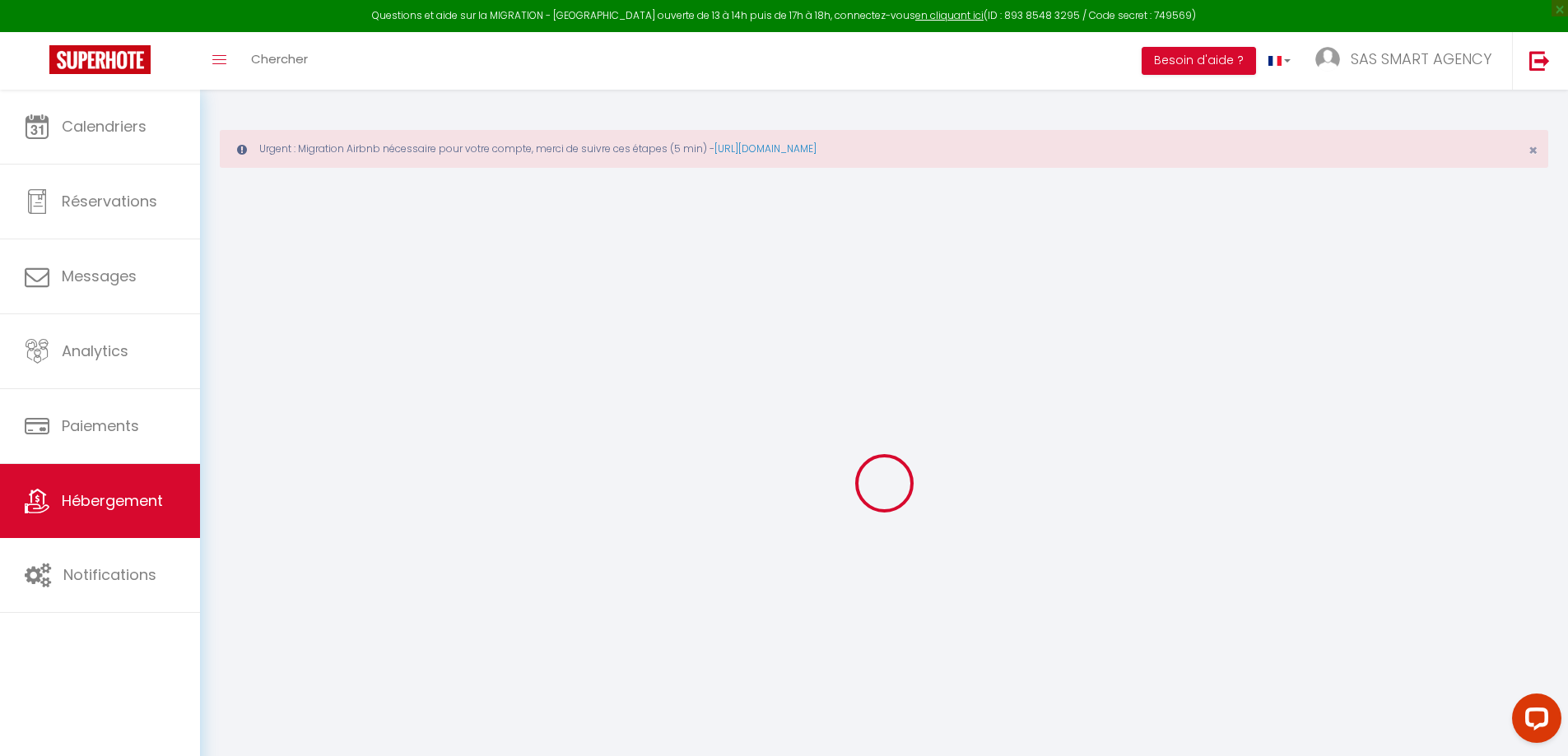
checkbox input "false"
select select
type input "INDUSTRIE LE DUPLEX"
type input "39"
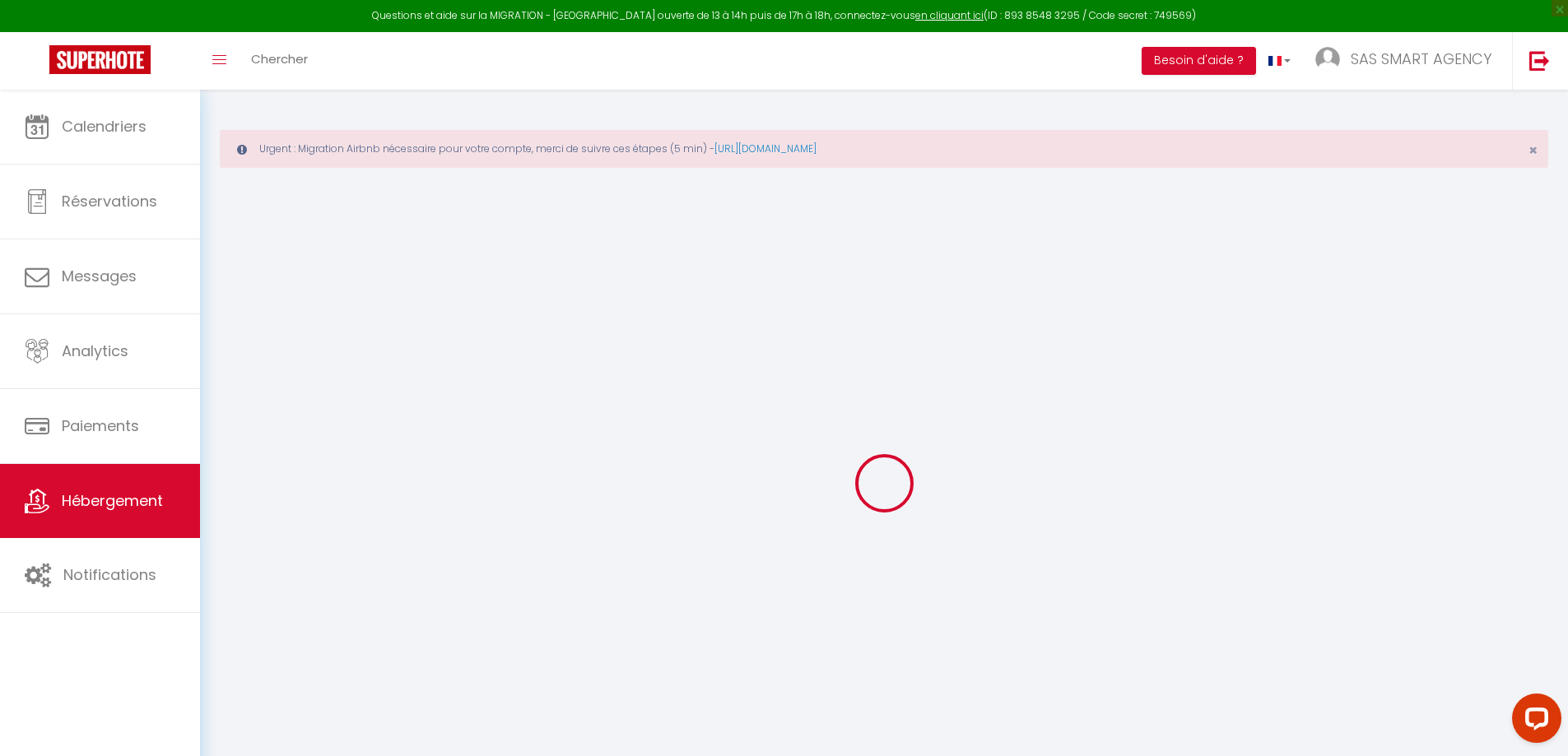
type input "10"
type input "59"
type input "1.30"
type input "250"
select select
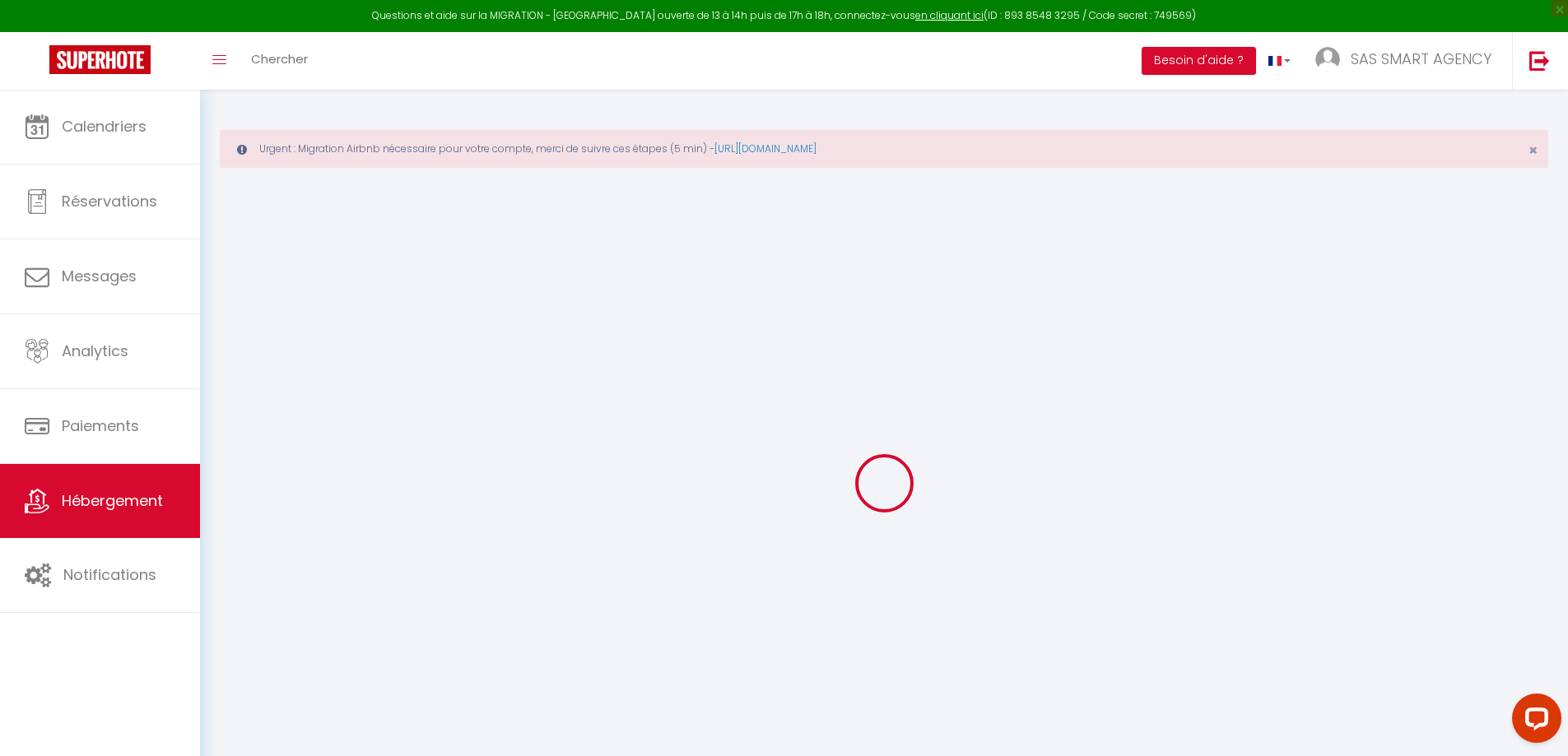
select select
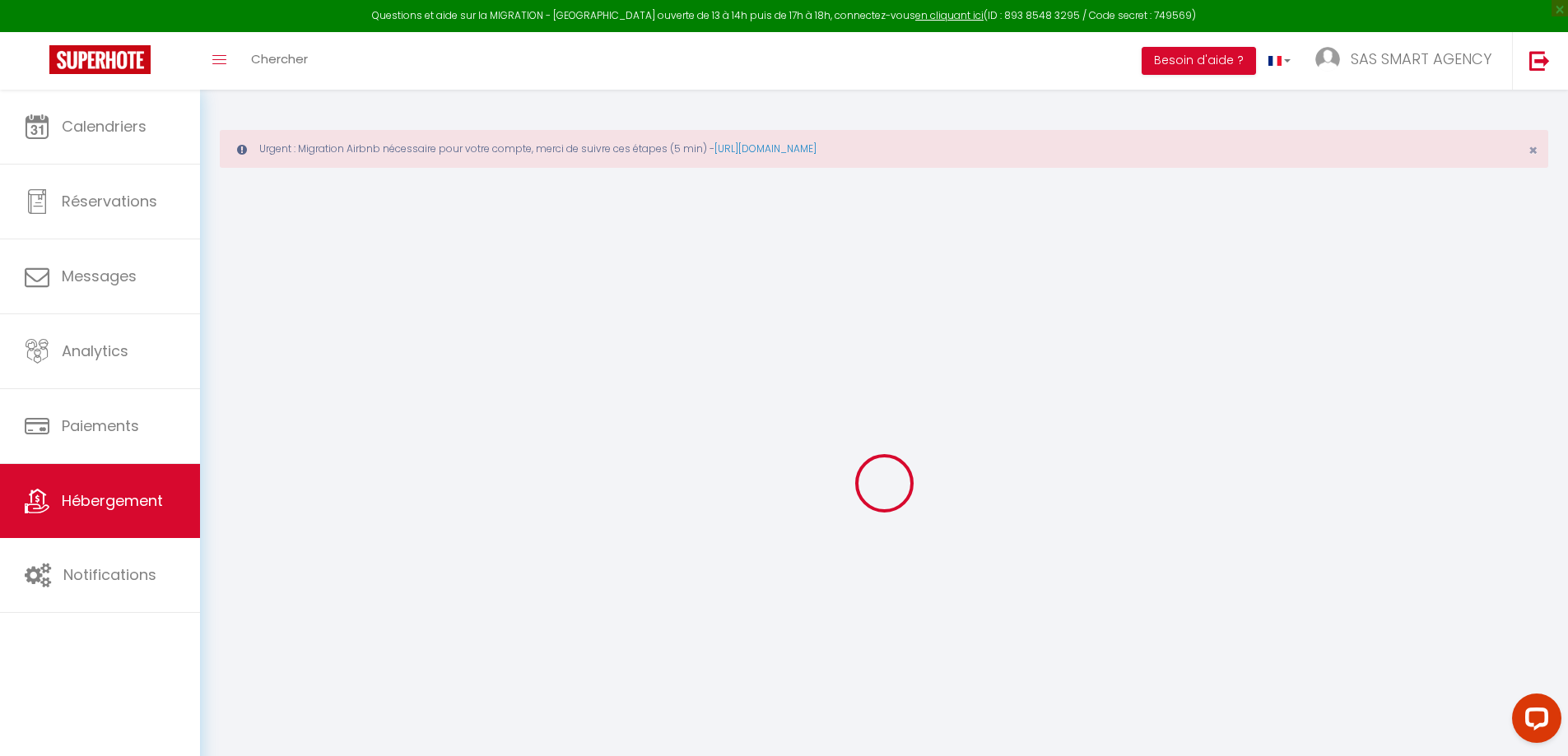
type input "7 RUE DE L'INDUSTRIE"
type input "74000"
type input "Annecy"
type input "[EMAIL_ADDRESS][DOMAIN_NAME]"
select select "1553"
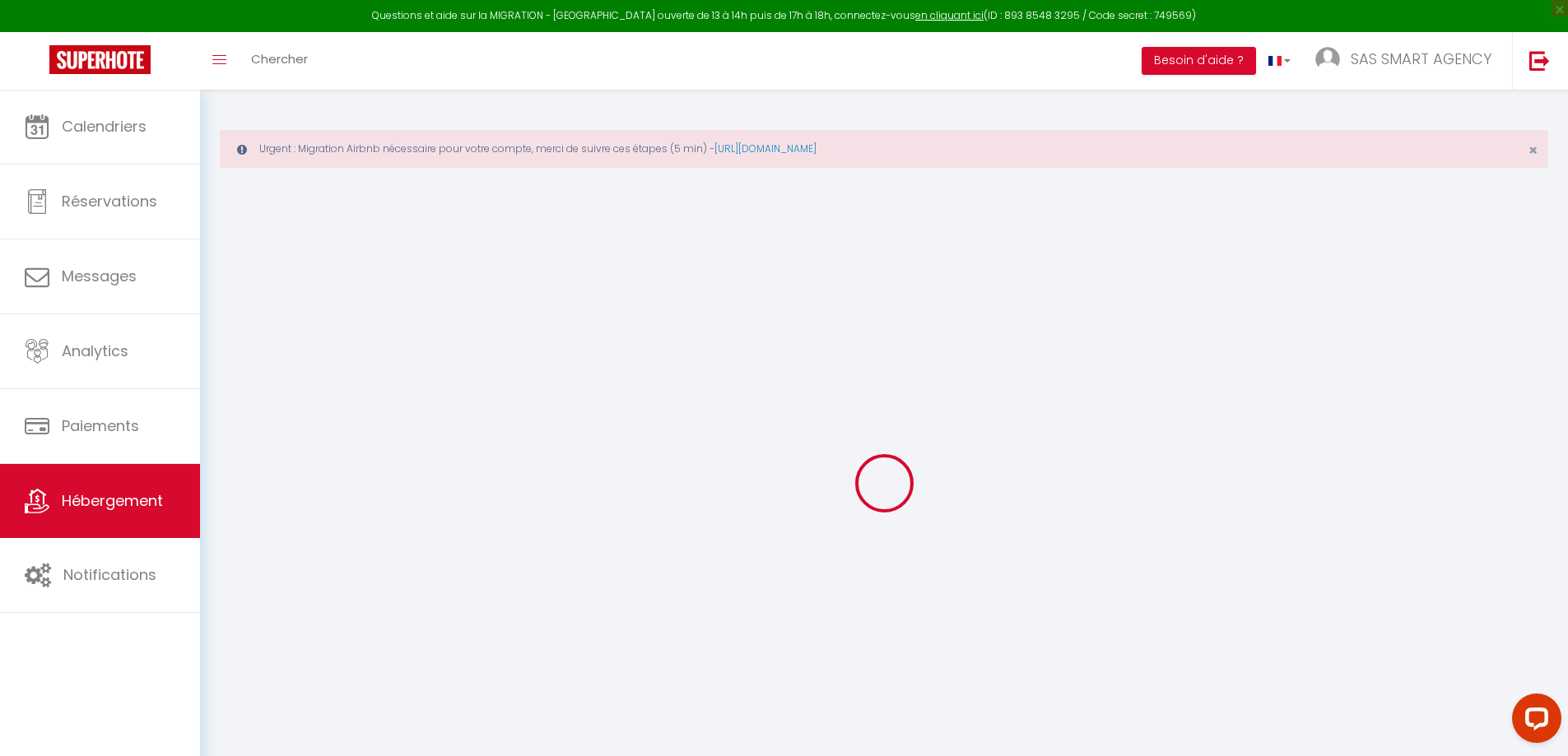
checkbox input "false"
type input "0"
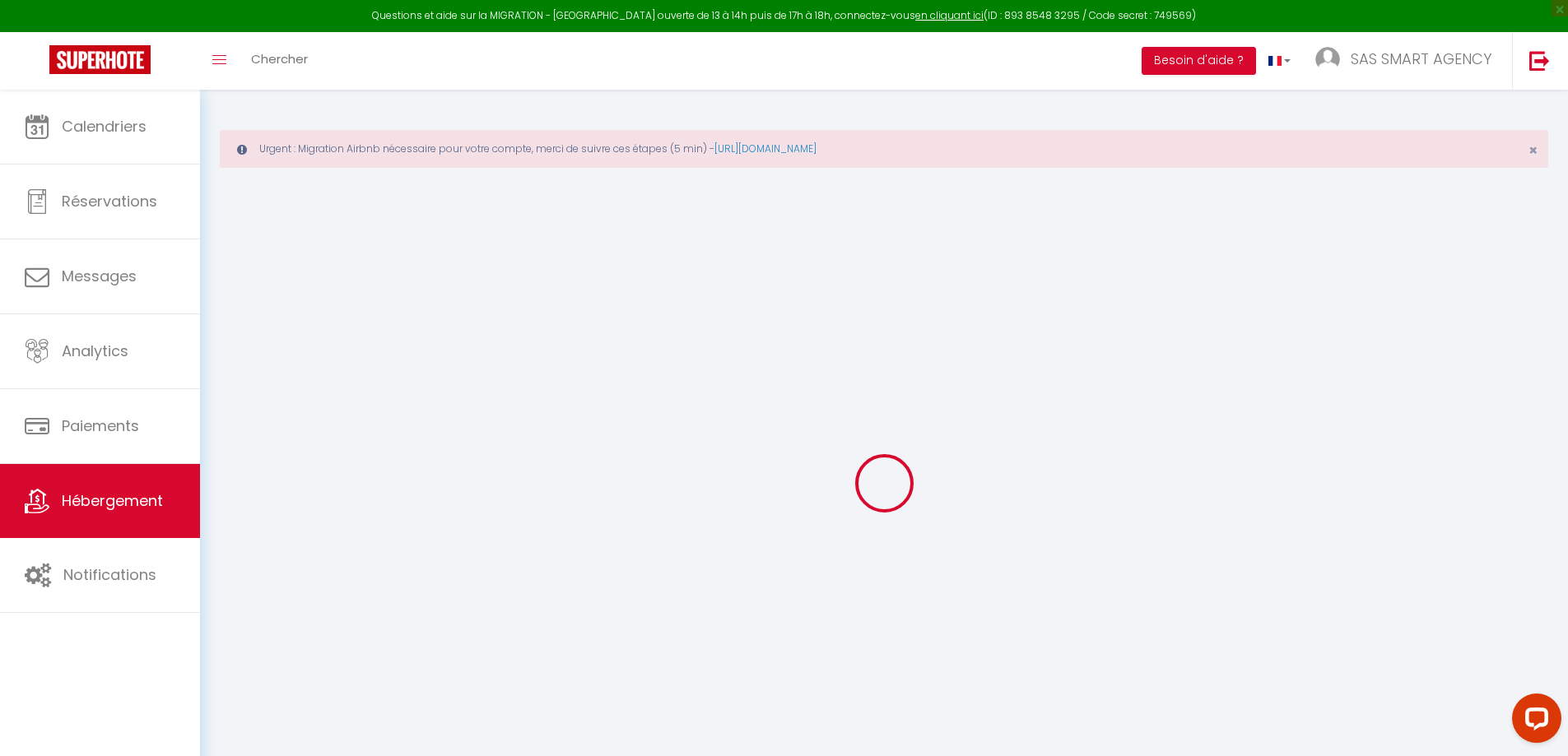
type input "0"
select select
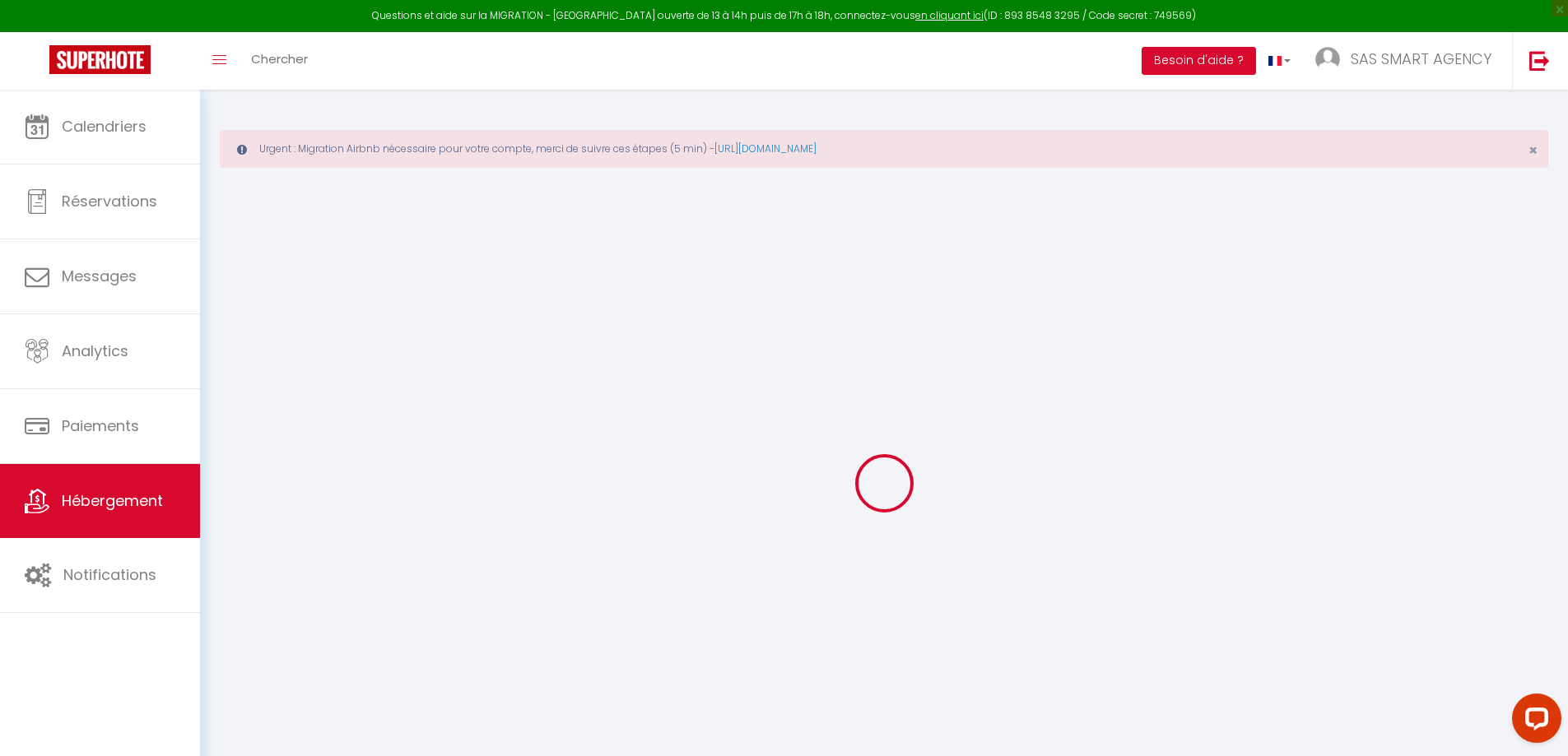
select select
checkbox input "false"
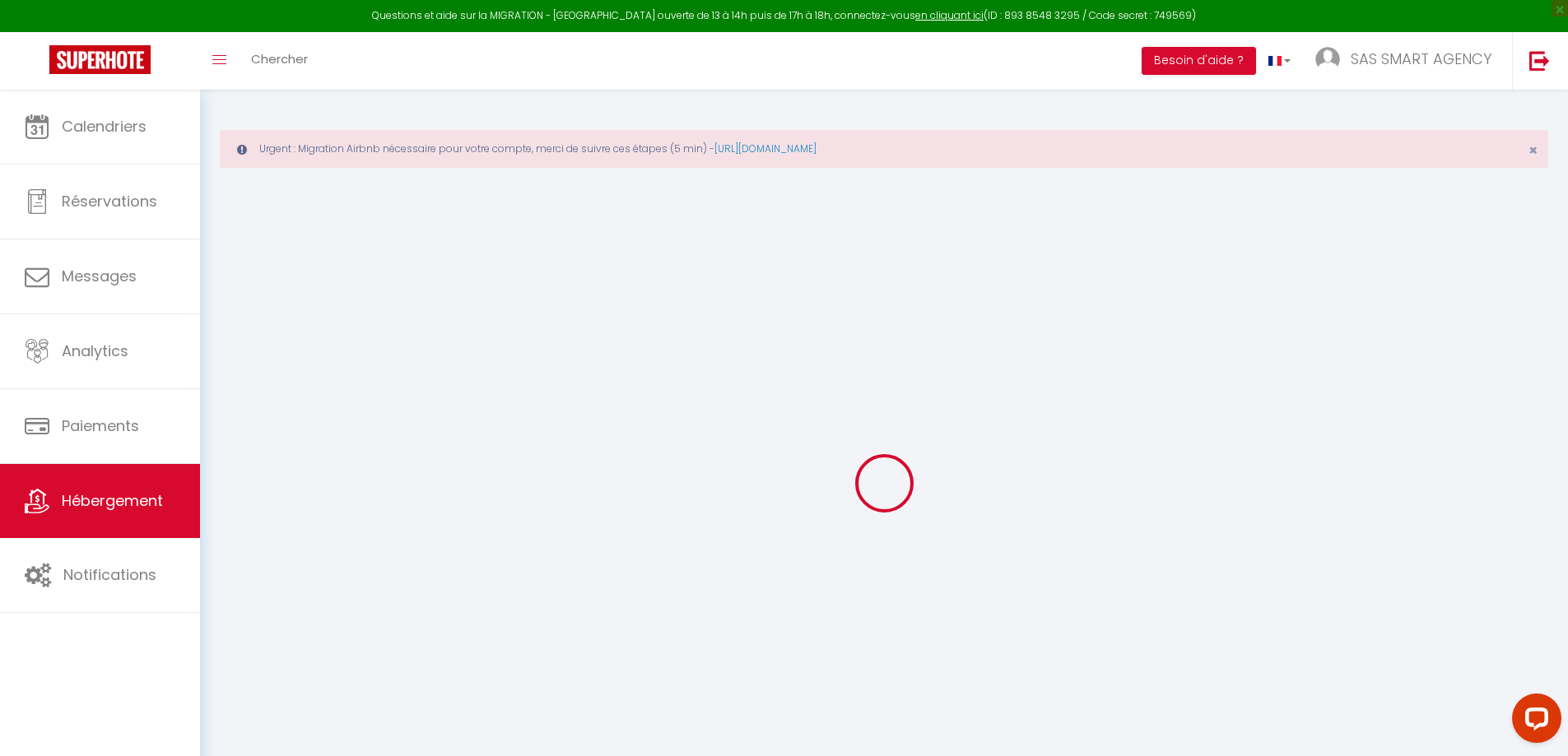
checkbox input "false"
select select
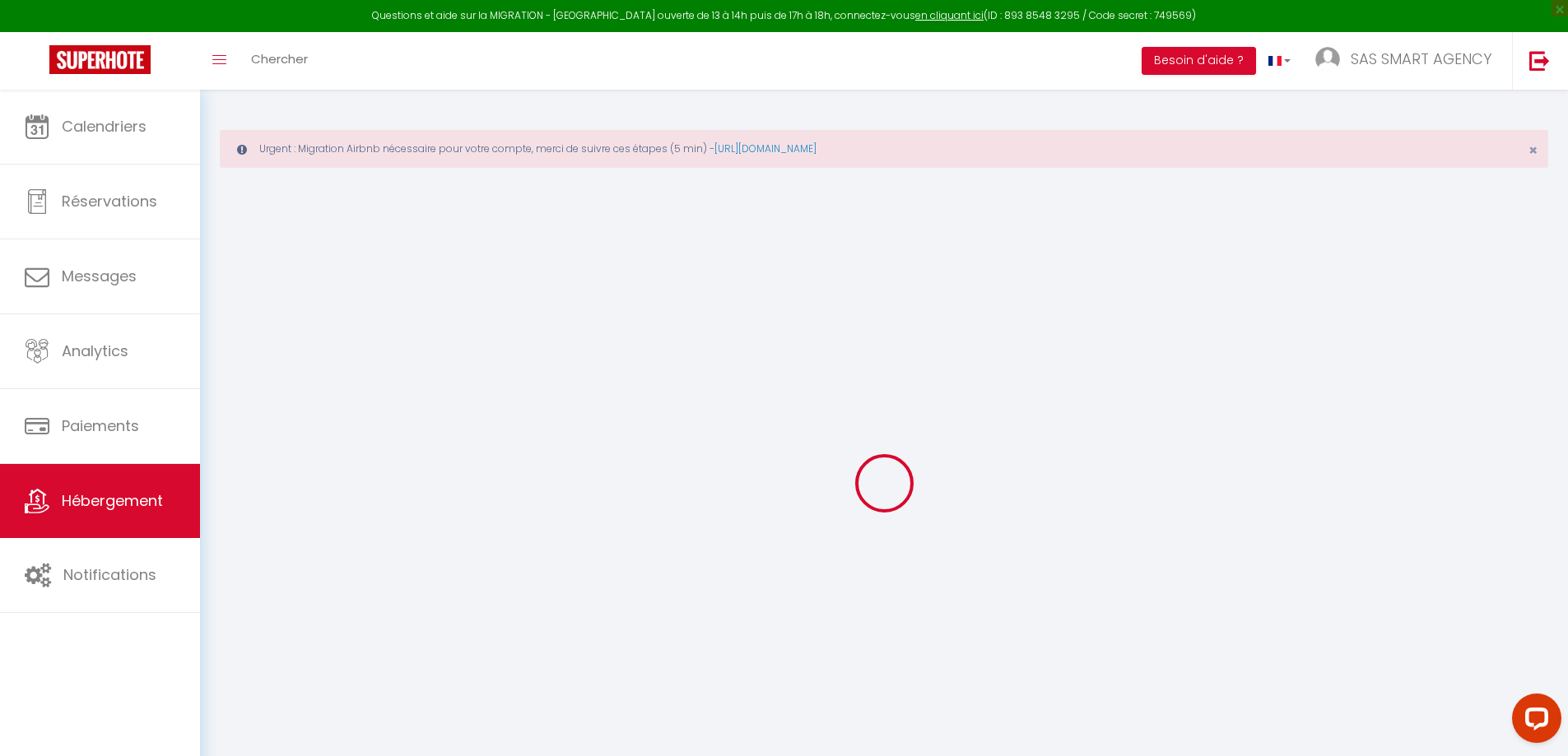
select select
checkbox input "false"
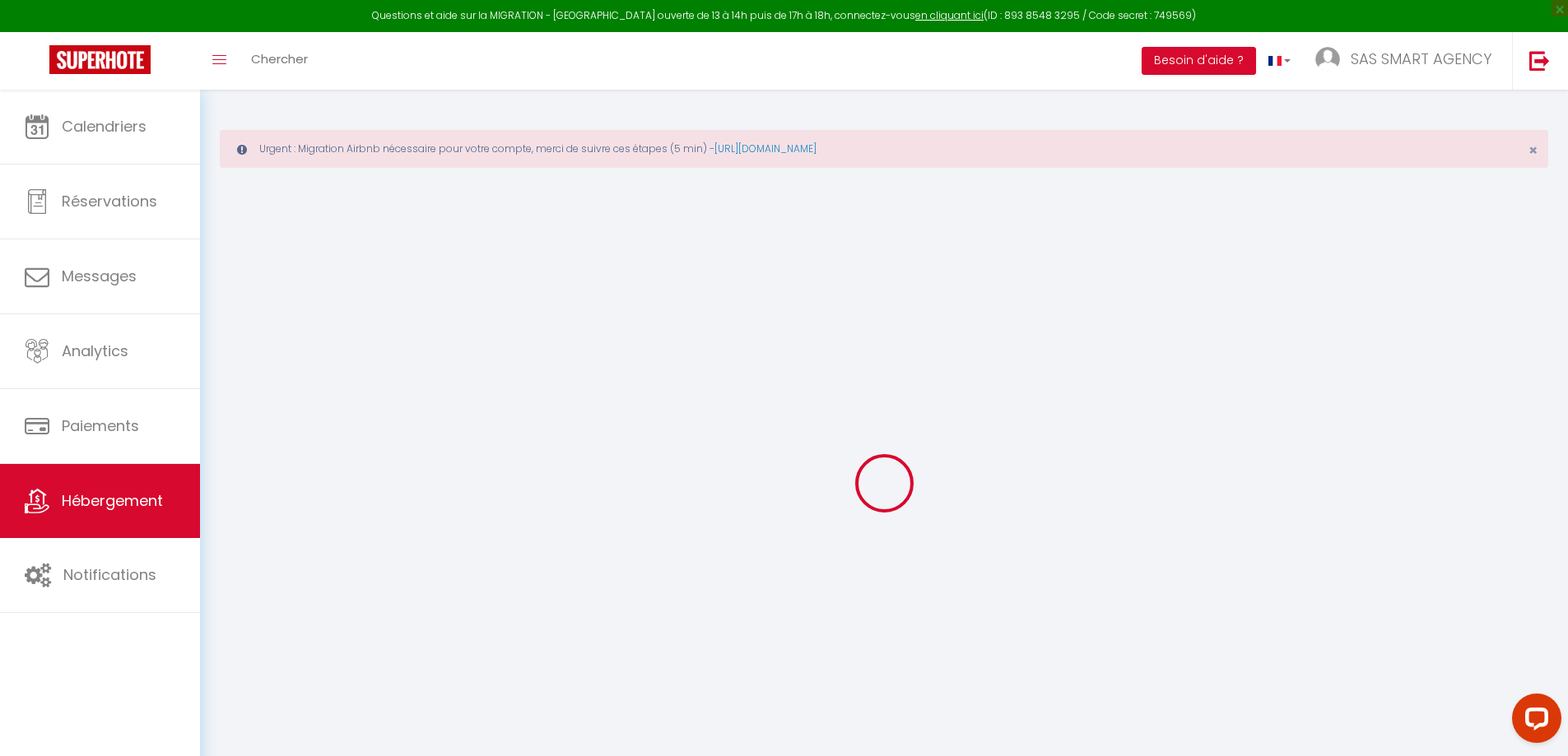
checkbox input "false"
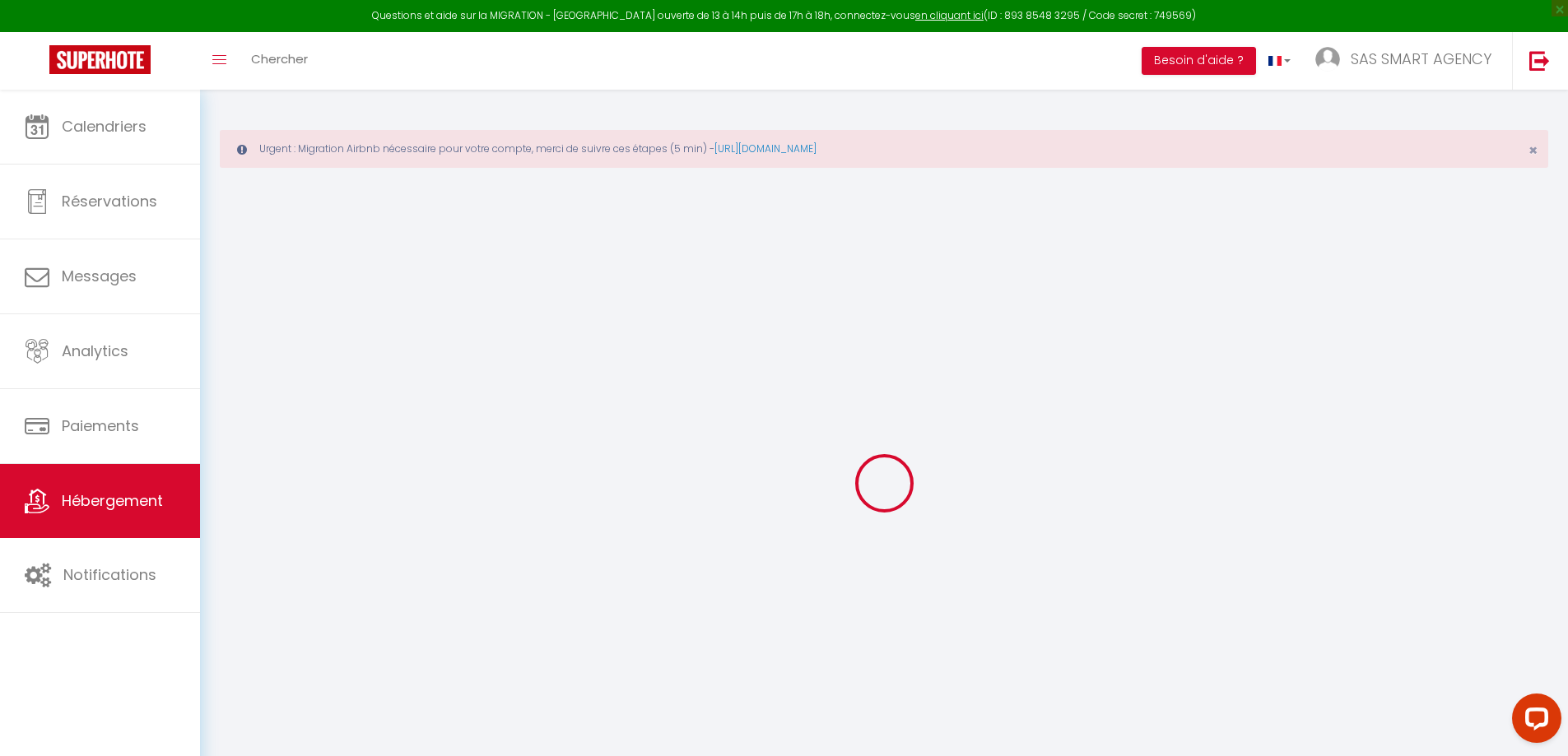
checkbox input "false"
select select "16:00"
select select "03:00"
select select "11:00"
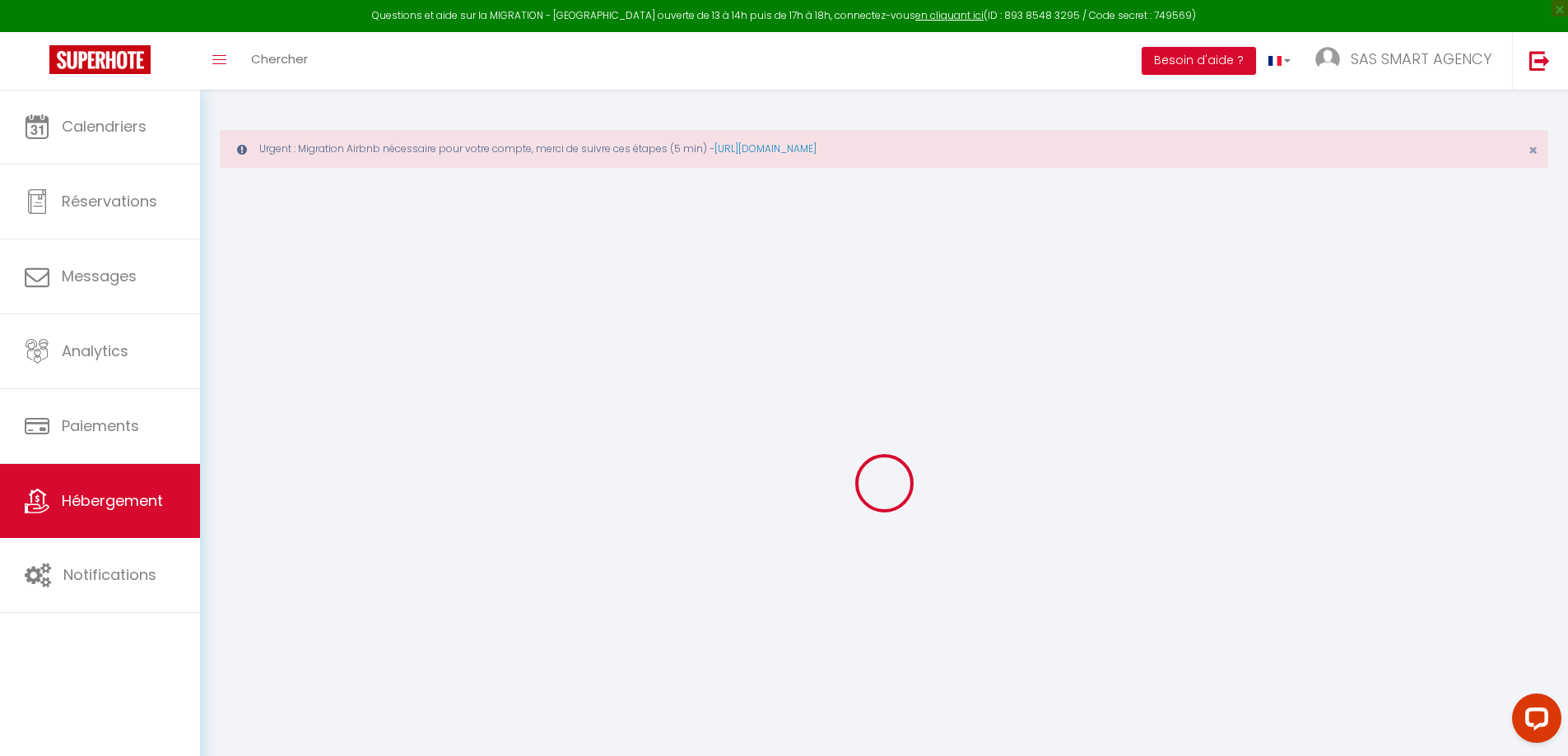
select select "30"
select select "120"
select select "18:00"
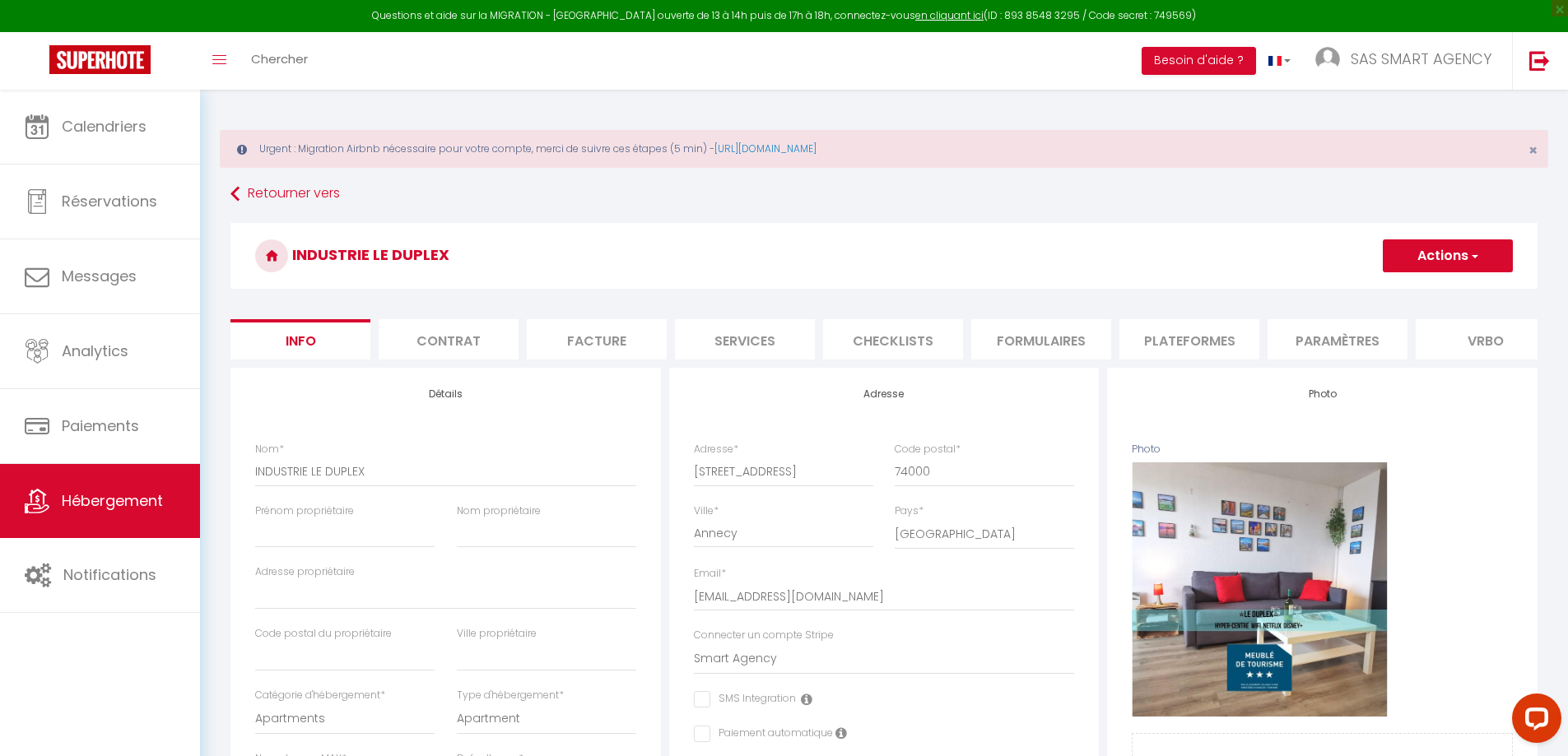
checkbox input "false"
click at [1415, 60] on span "SAS SMART AGENCY" at bounding box center [1421, 59] width 141 height 21
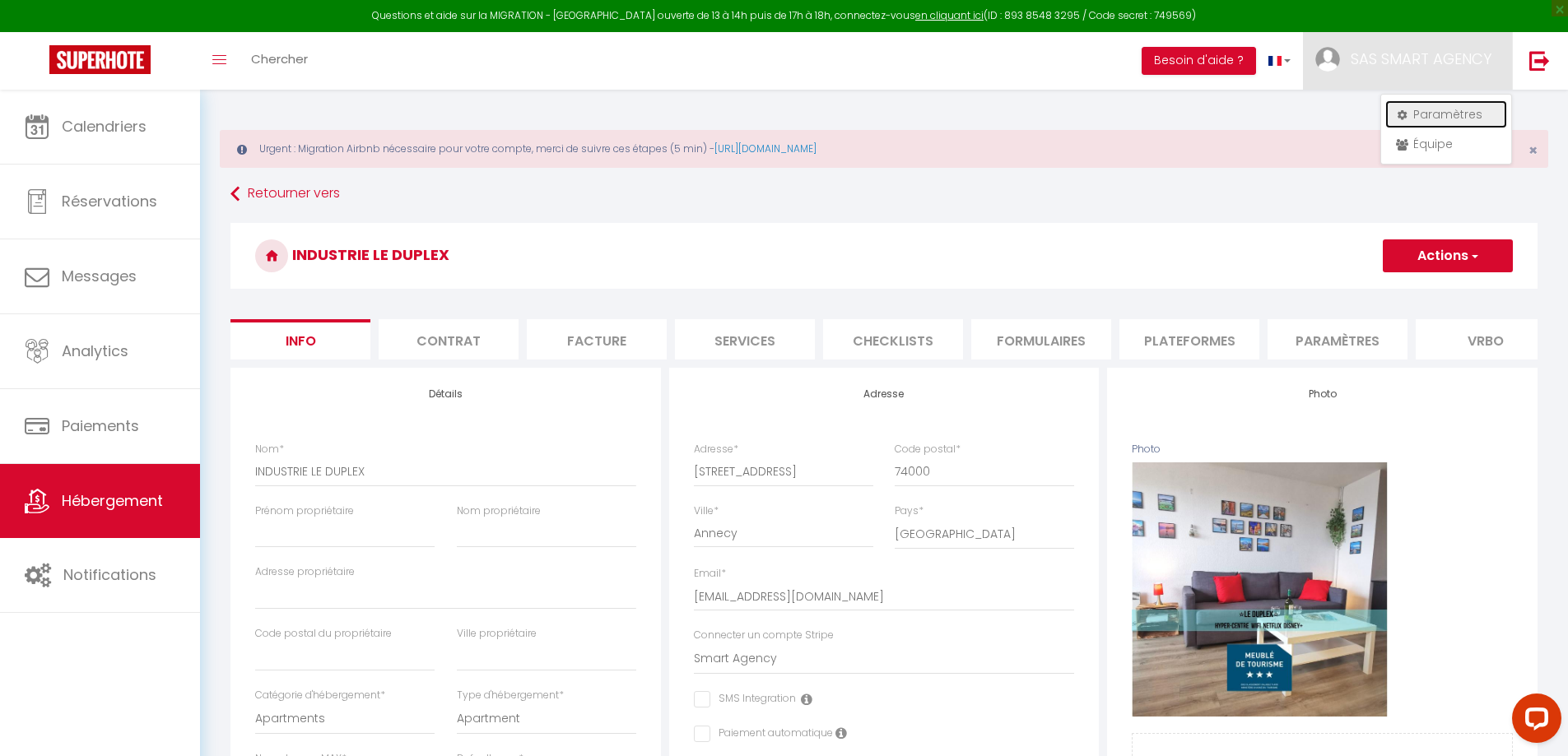
click at [1425, 111] on link "Paramètres" at bounding box center [1446, 114] width 122 height 28
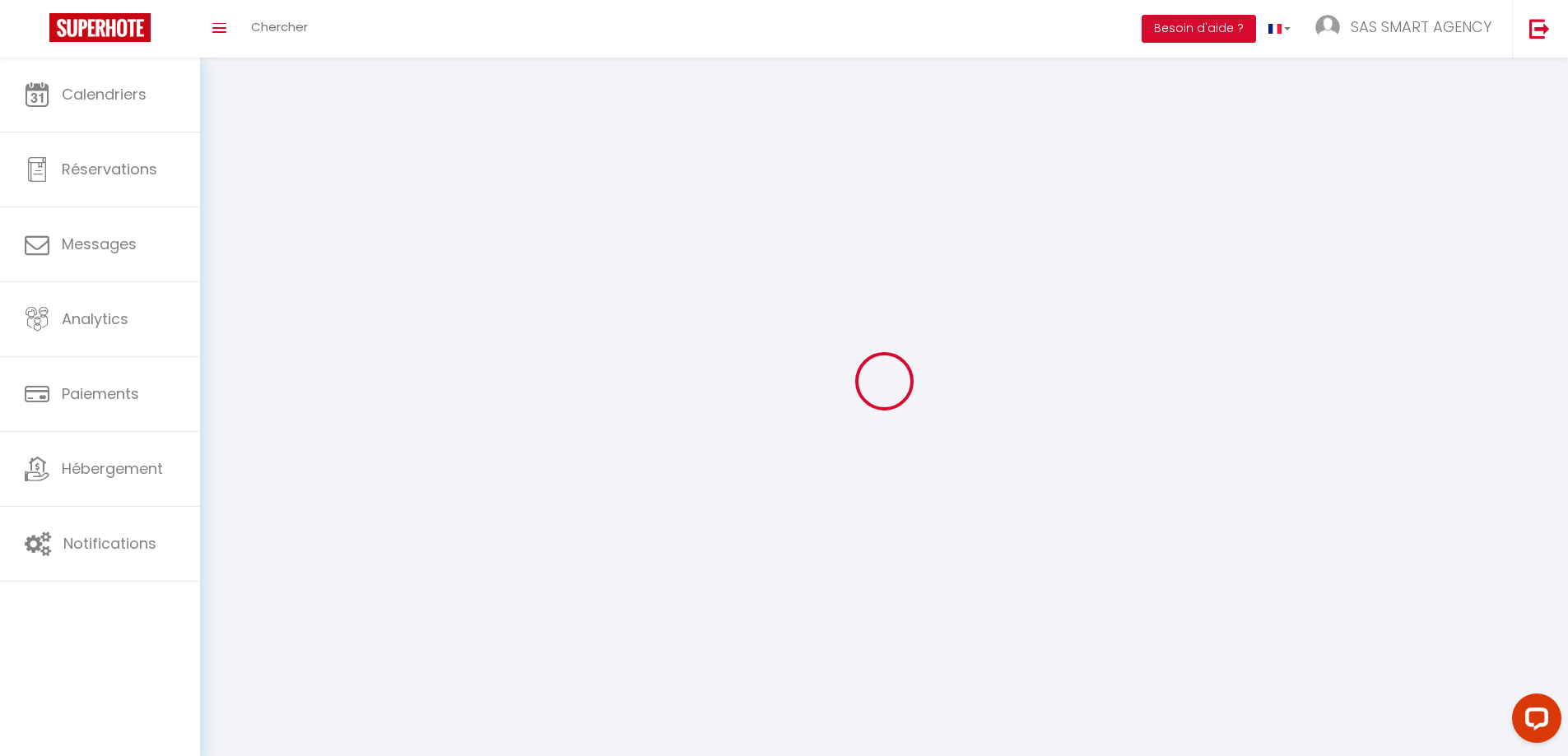
type input "SAS SMART AGENCY"
type input "[PERSON_NAME] & [PERSON_NAME]"
type input "0783685328"
type input "[STREET_ADDRESS]"
type input "74370"
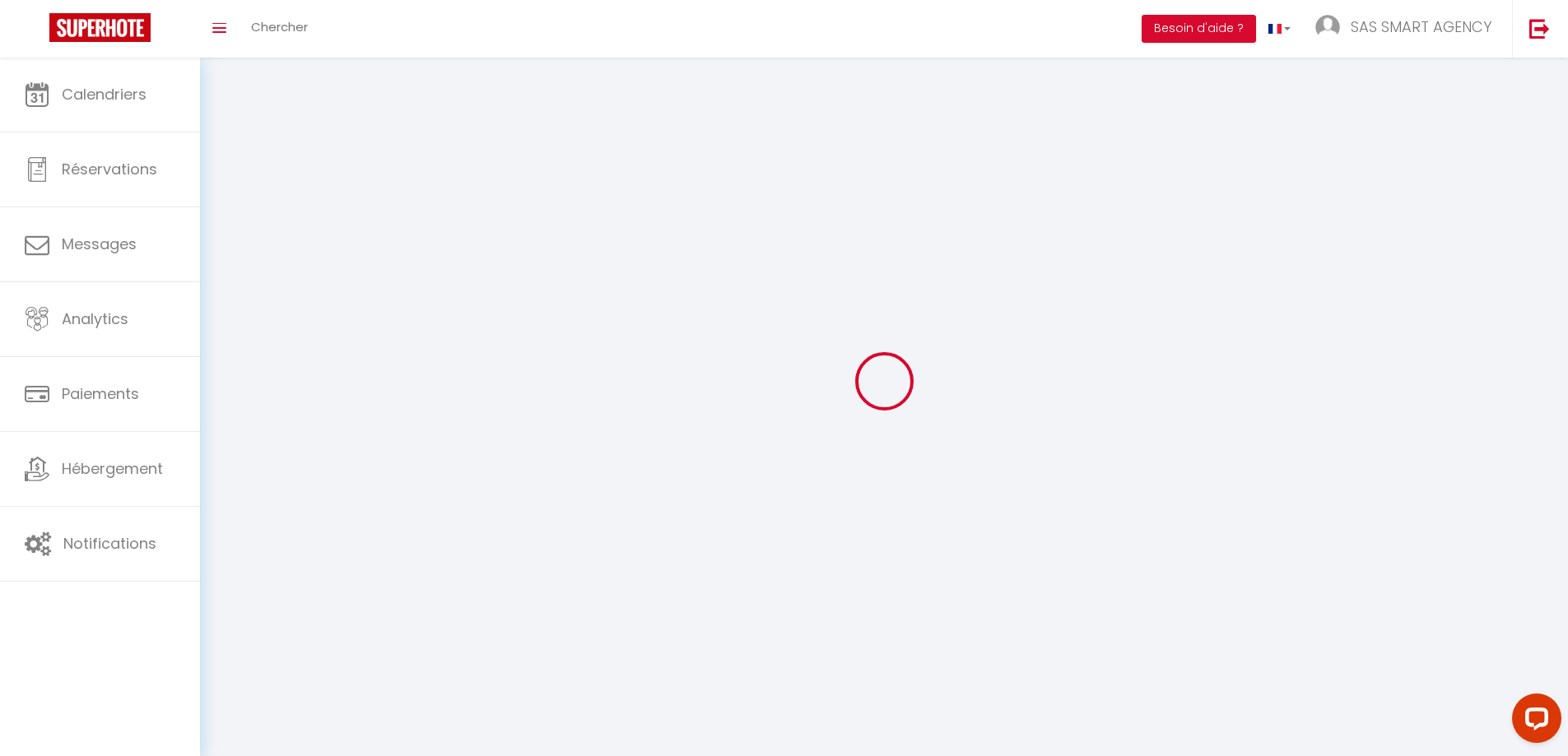
type input "Fillière"
select select "28"
type input "u8xdCRCFJdlzg8OHGXkP9vtzp"
type input "r71bjlWTuTYb5CcshZZOJqyJo"
type input "[URL][DOMAIN_NAME]"
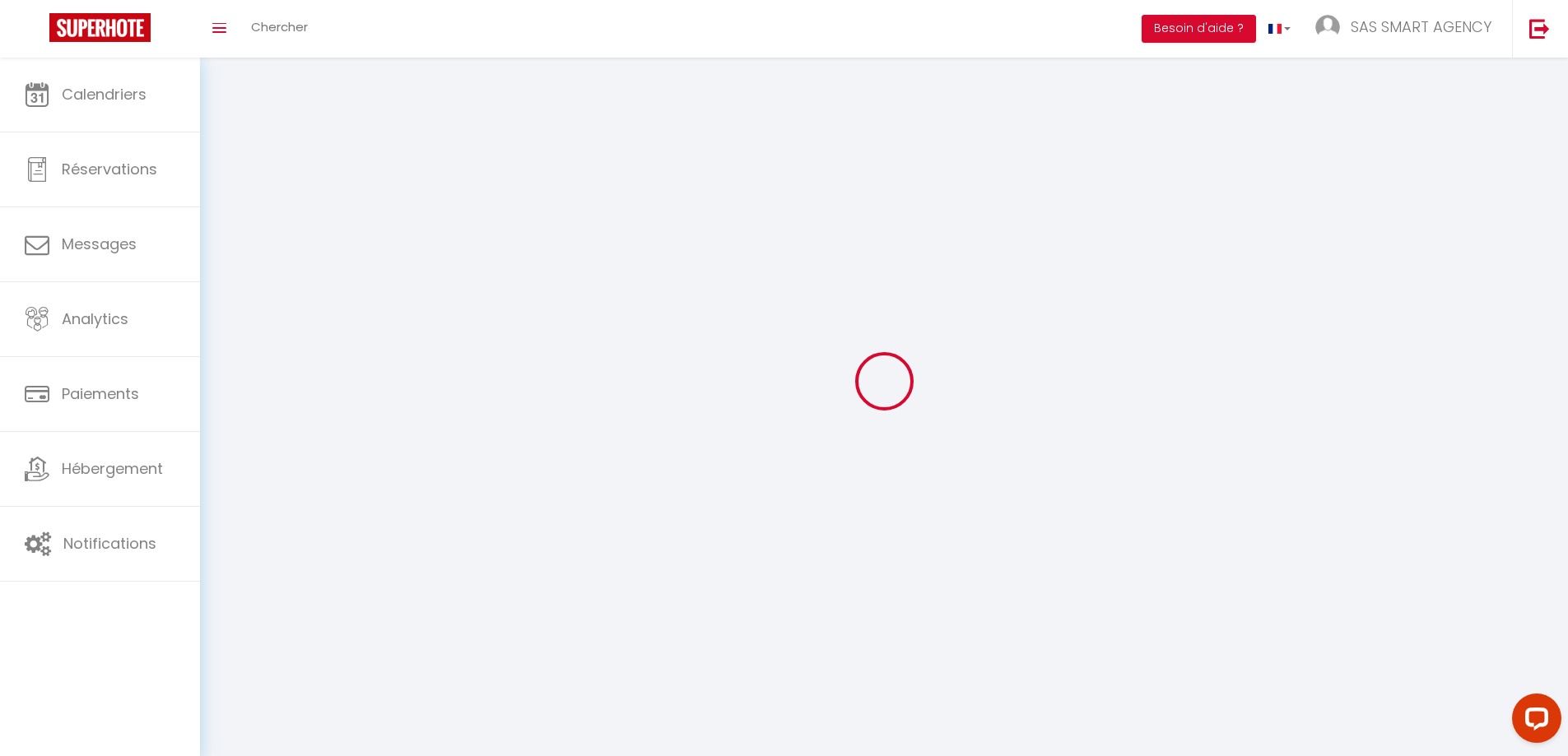
type input "NS66414"
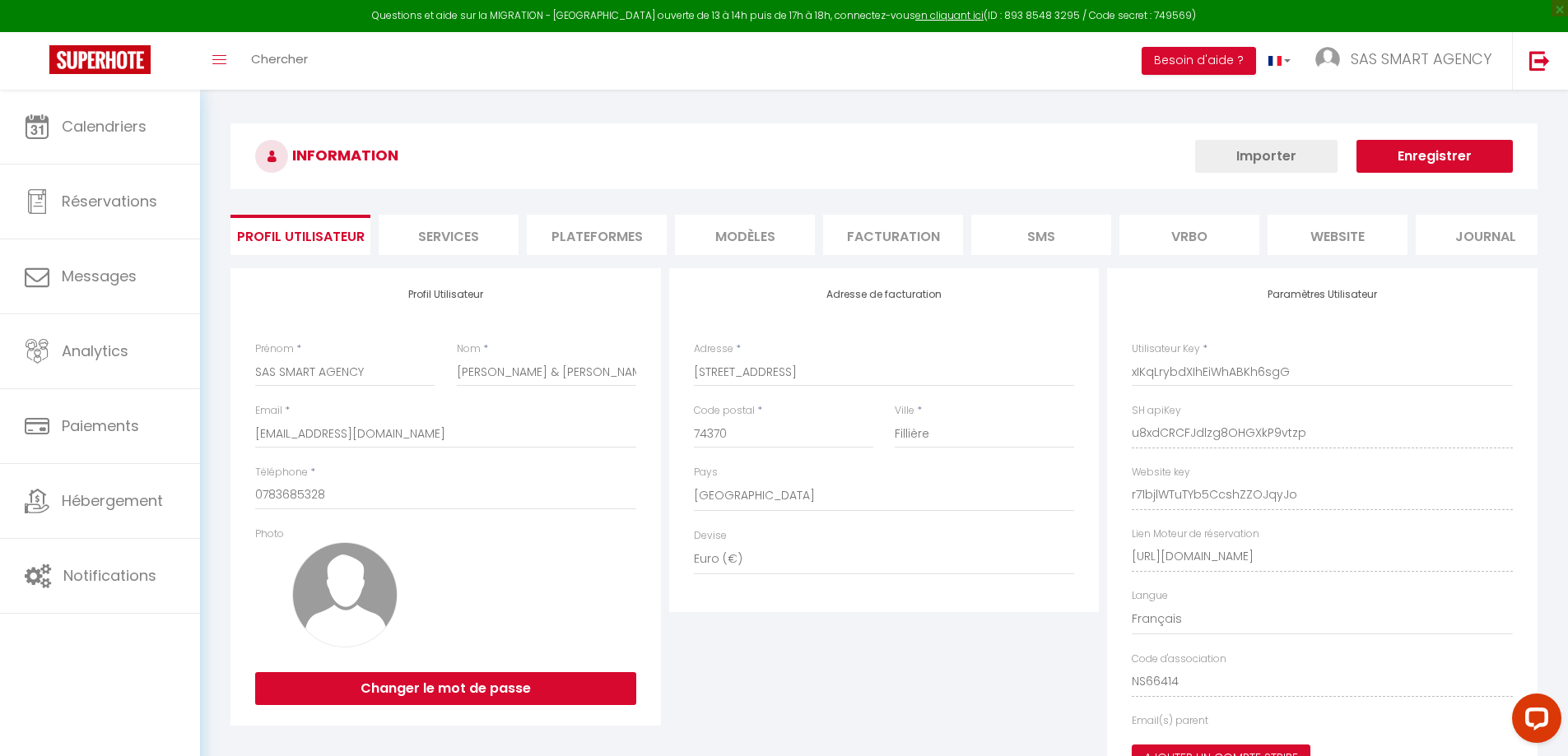
type input "u8xdCRCFJdlzg8OHGXkP9vtzp"
type input "r71bjlWTuTYb5CcshZZOJqyJo"
type input "[URL][DOMAIN_NAME]"
select select "fr"
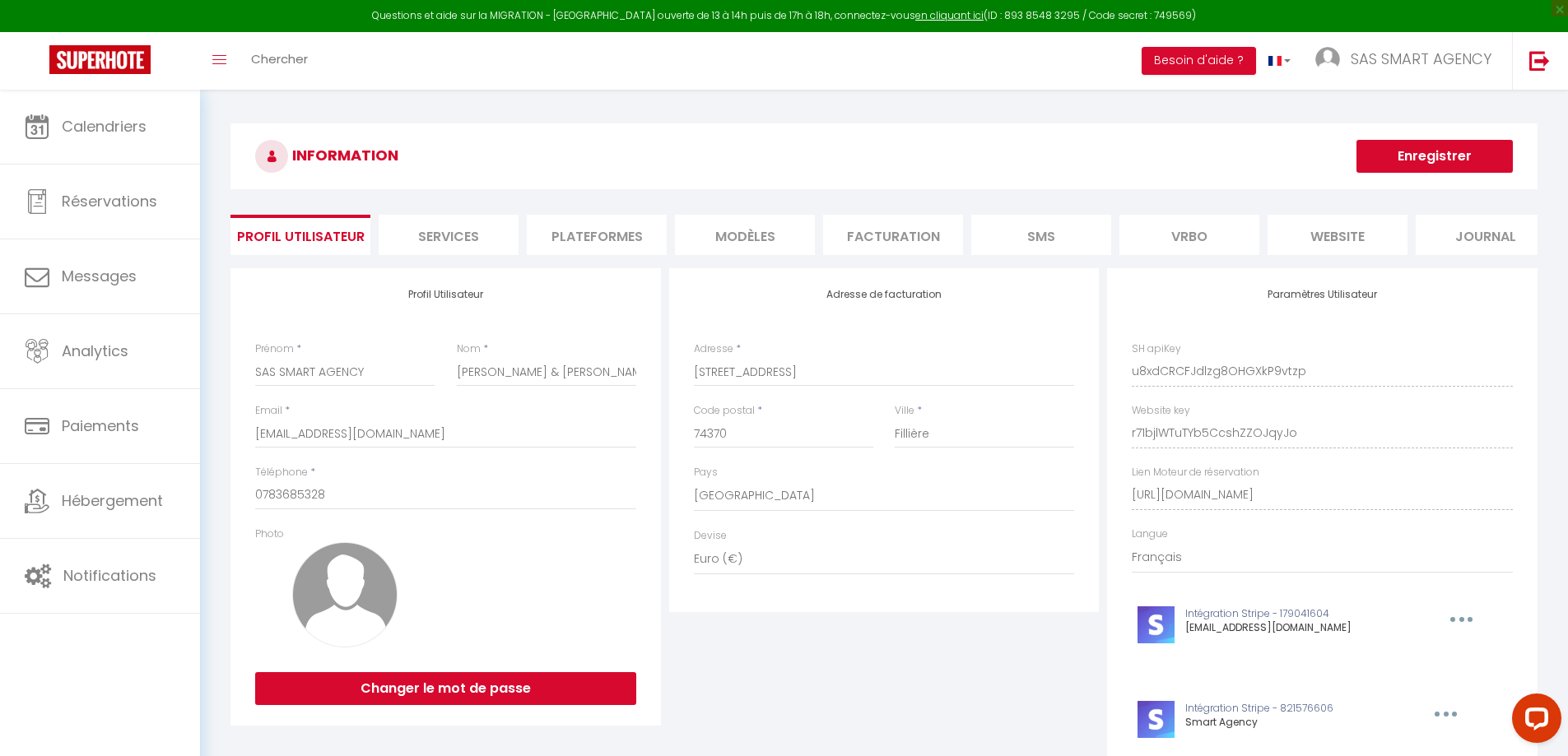
click at [615, 234] on li "Plateformes" at bounding box center [597, 235] width 140 height 41
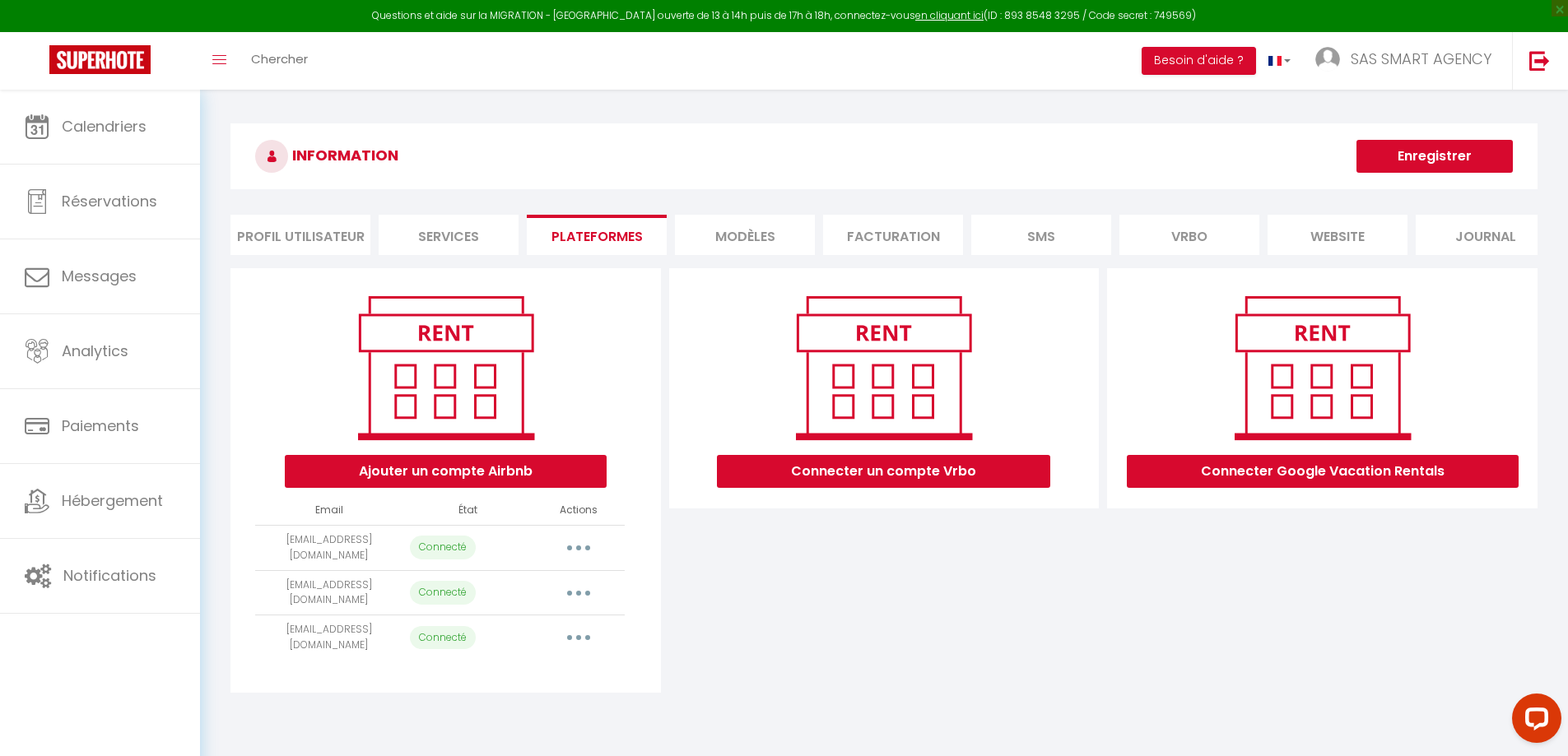
click at [583, 607] on button "button" at bounding box center [578, 594] width 46 height 26
click at [588, 562] on button "button" at bounding box center [578, 548] width 46 height 26
click at [710, 645] on div "Connecter un compte Vrbo" at bounding box center [885, 480] width 439 height 424
click at [579, 596] on icon "button" at bounding box center [579, 594] width 5 height 5
click at [565, 641] on link "Importer les appartements" at bounding box center [506, 630] width 182 height 28
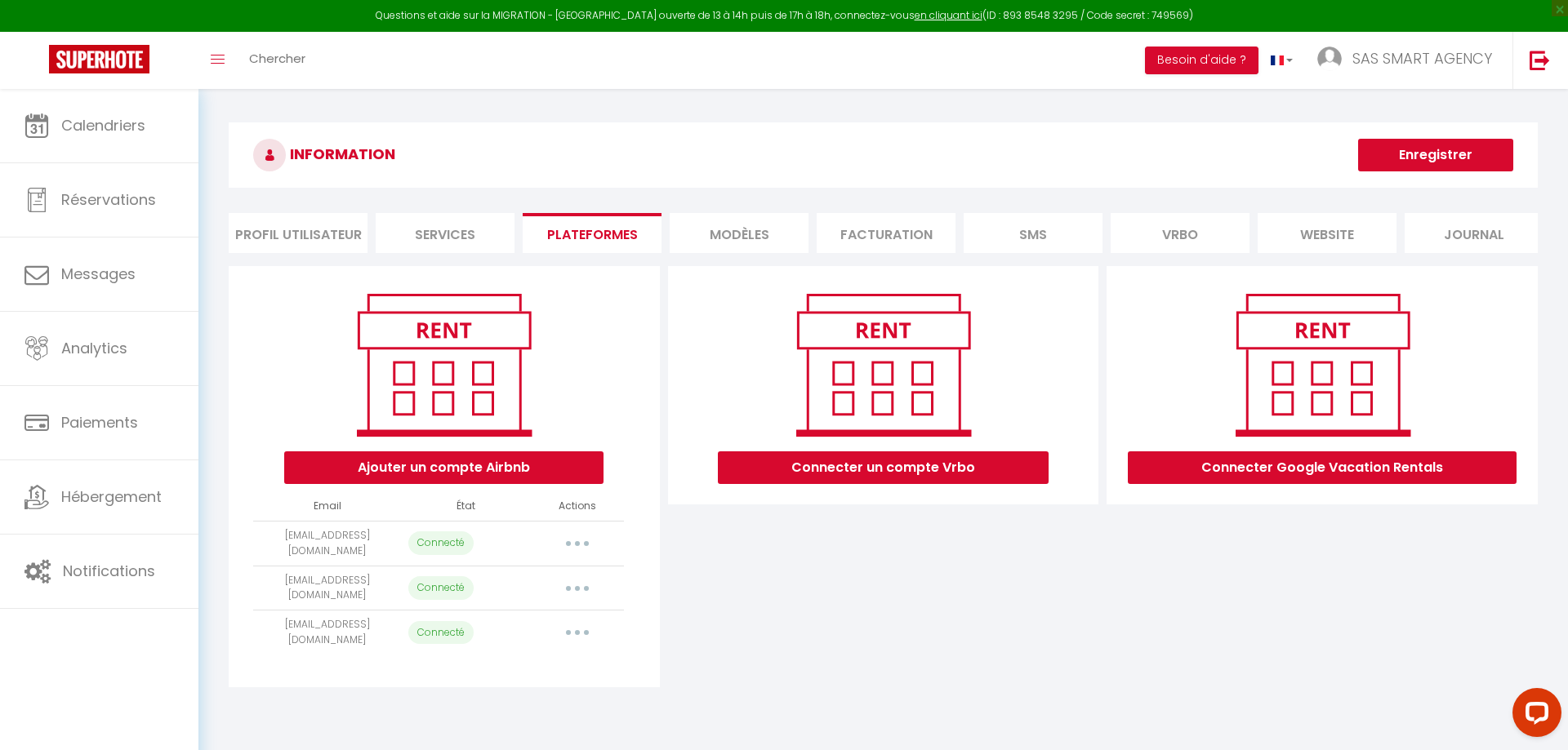
select select "1910"
select select
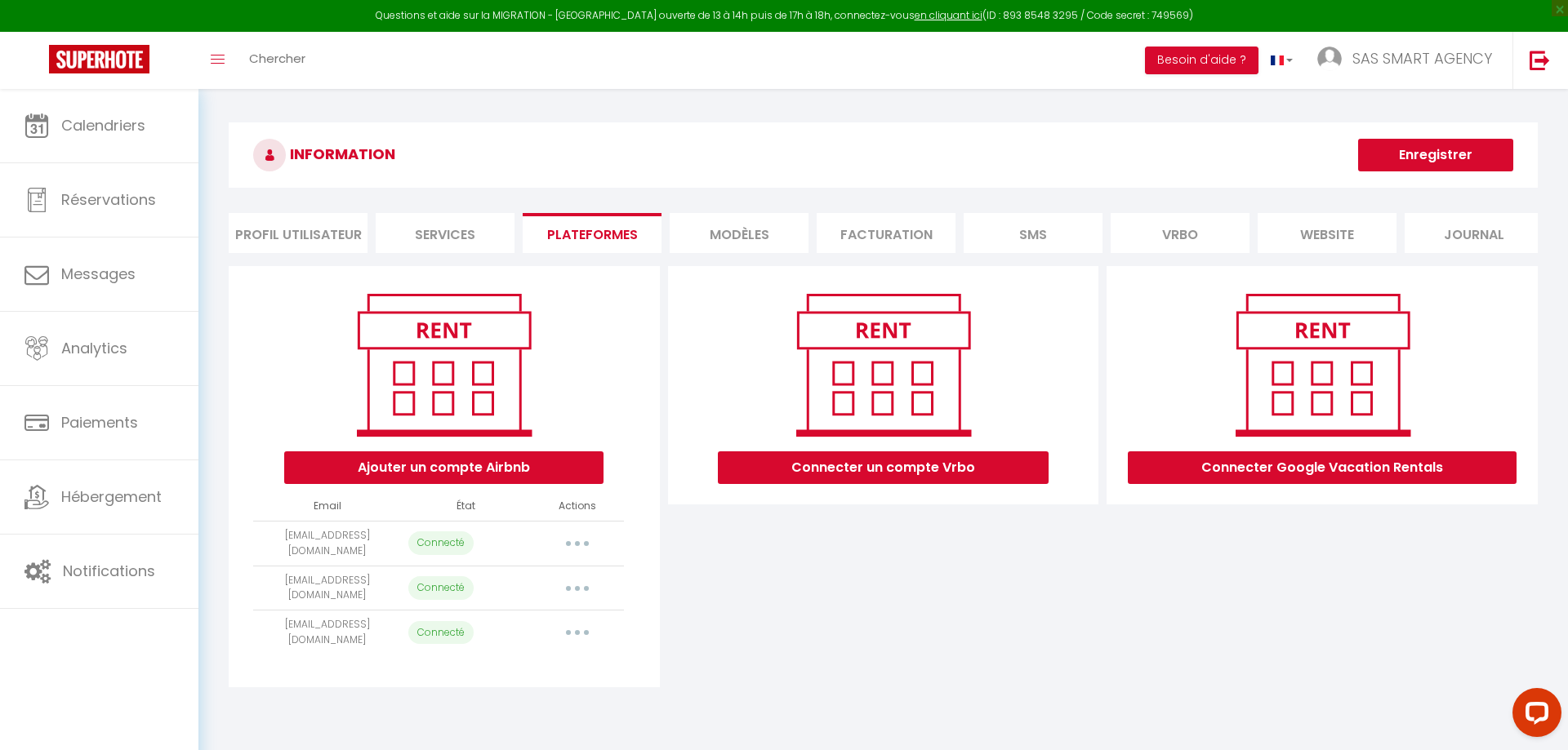
select select
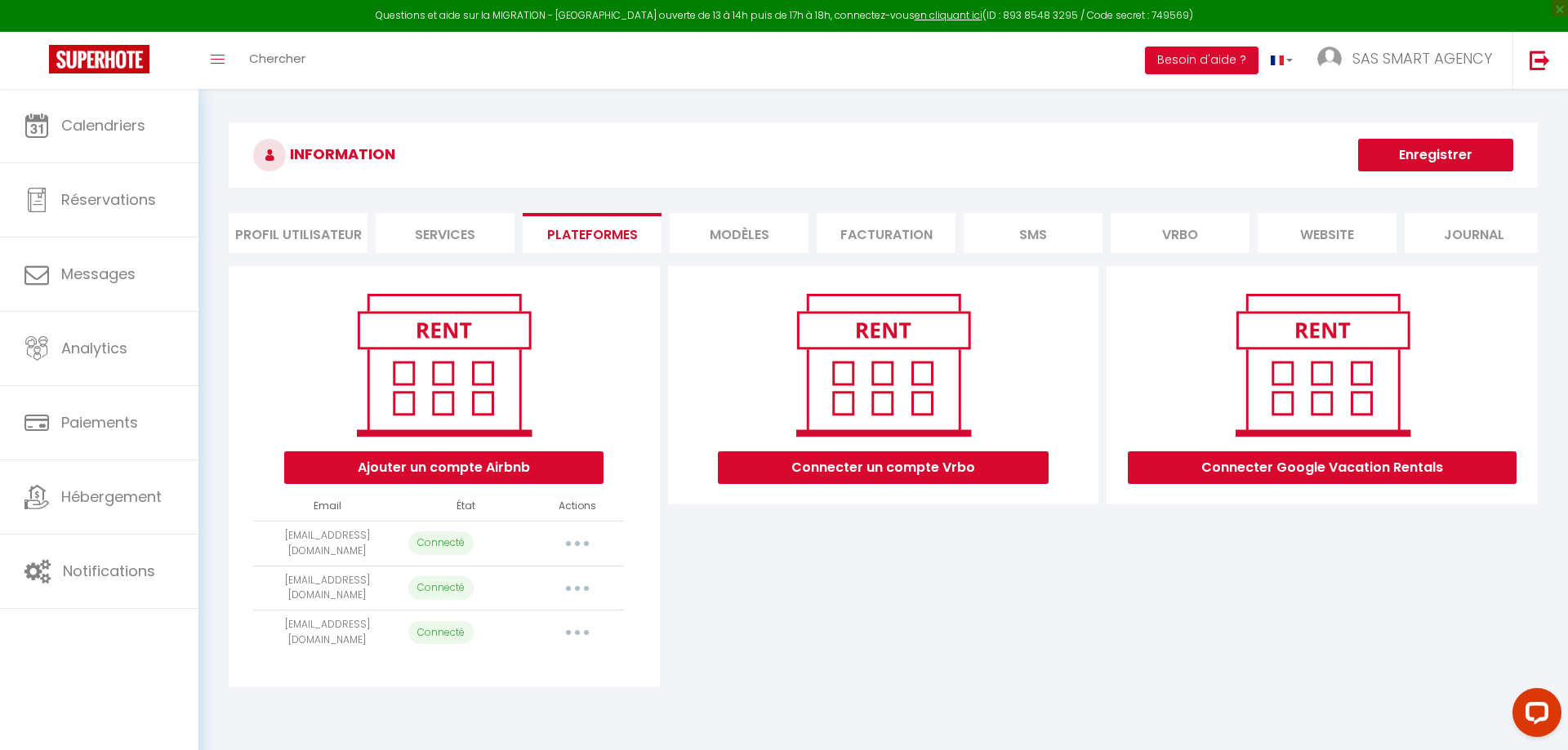
select select
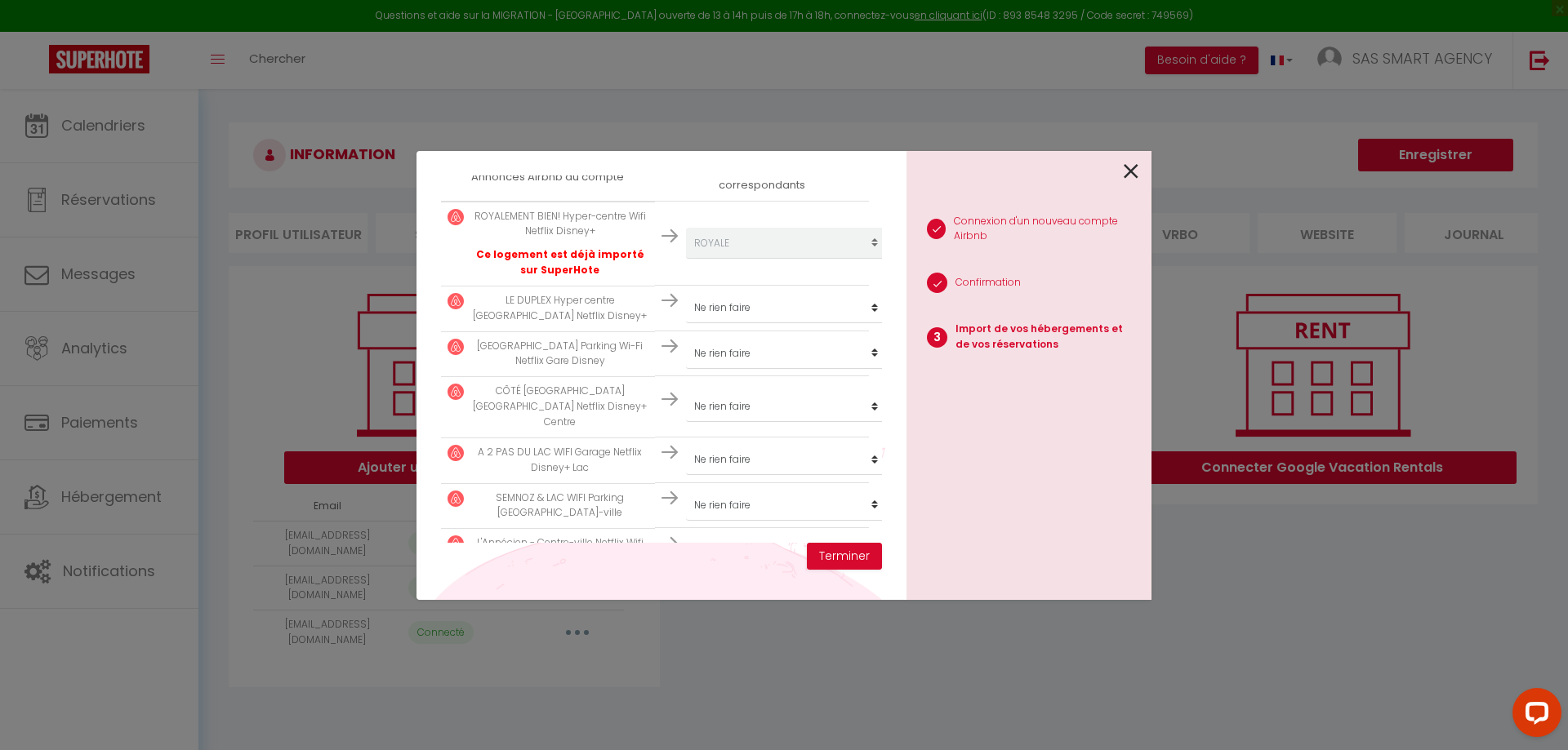
scroll to position [327, 0]
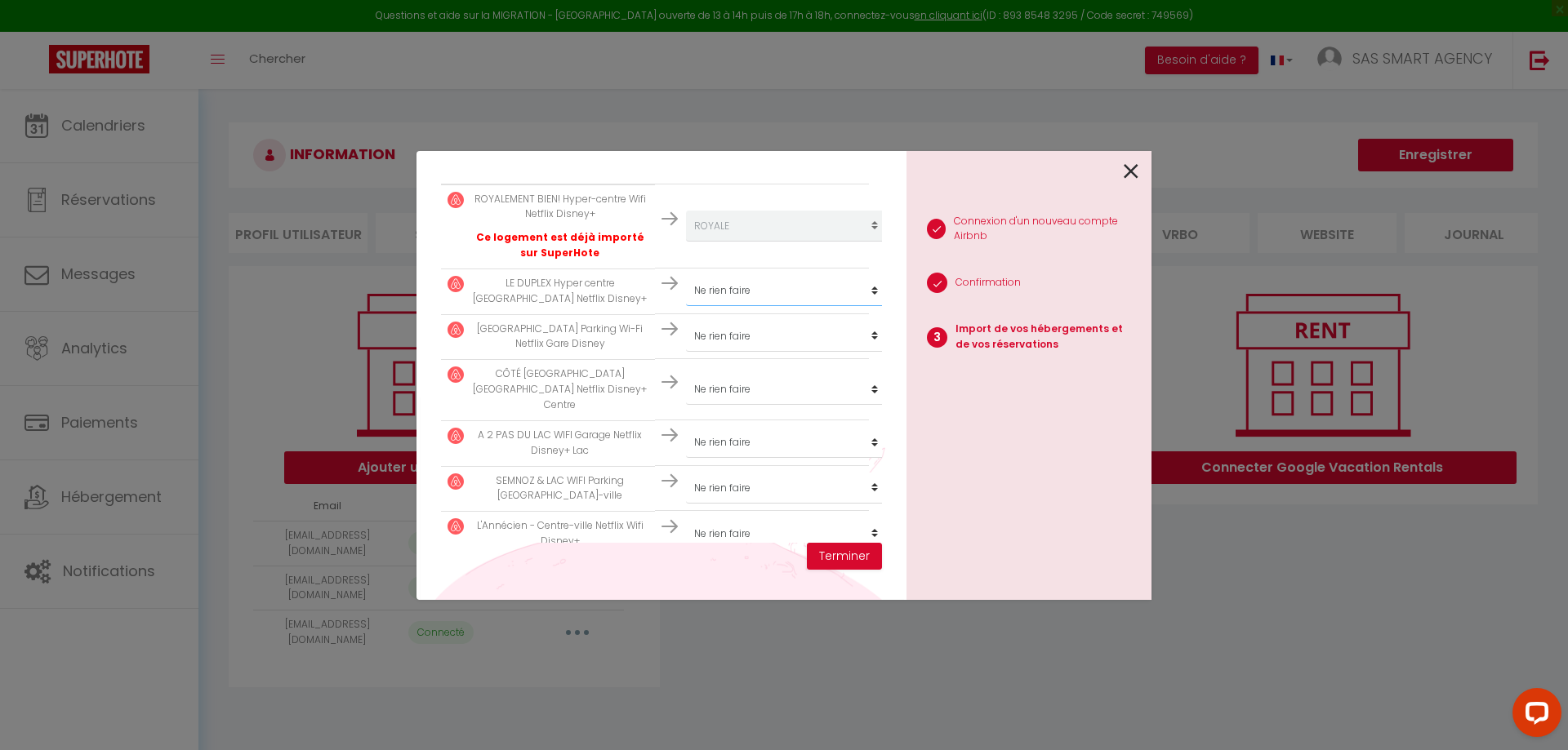
click at [724, 242] on select "Créer un nouveau hébergement Ne rien faire LOVERCHY PORTES DE LA VIEILLE VILLE …" at bounding box center [786, 226] width 201 height 31
select select "3772"
click at [686, 242] on select "Créer un nouveau hébergement Ne rien faire LOVERCHY PORTES DE LA VIEILLE VILLE …" at bounding box center [786, 226] width 201 height 31
click at [753, 242] on select "Créer un nouveau hébergement Ne rien faire LOVERCHY PORTES DE LA VIEILLE VILLE …" at bounding box center [786, 226] width 201 height 31
select select "3773"
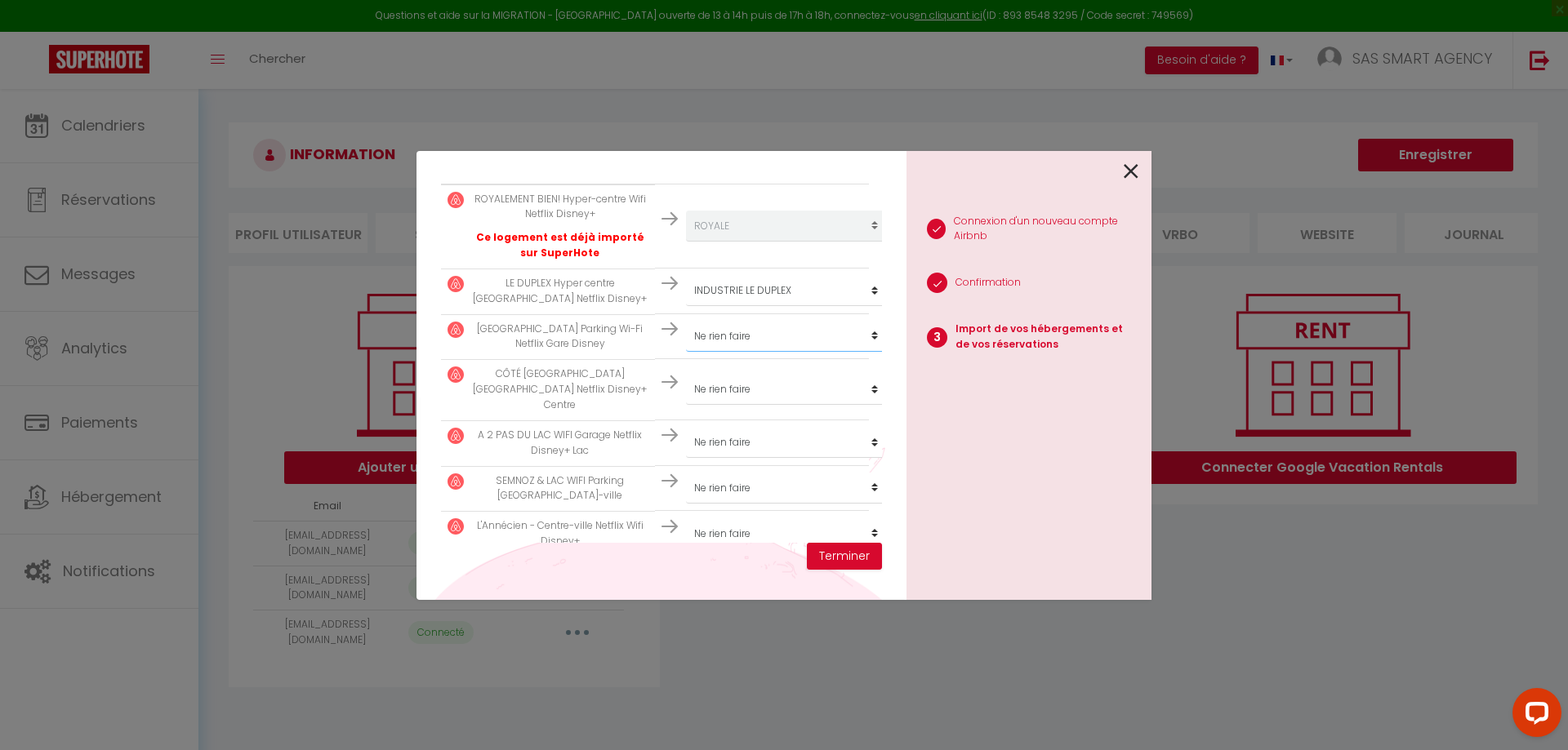
click at [686, 242] on select "Créer un nouveau hébergement Ne rien faire LOVERCHY PORTES DE LA VIEILLE VILLE …" at bounding box center [786, 226] width 201 height 31
click at [755, 242] on select "Créer un nouveau hébergement Ne rien faire LOVERCHY PORTES DE LA VIEILLE VILLE …" at bounding box center [786, 226] width 201 height 31
select select "4583"
click at [686, 242] on select "Créer un nouveau hébergement Ne rien faire LOVERCHY PORTES DE LA VIEILLE VILLE …" at bounding box center [786, 226] width 201 height 31
click at [744, 242] on select "Créer un nouveau hébergement Ne rien faire LOVERCHY PORTES DE LA VIEILLE VILLE …" at bounding box center [786, 226] width 201 height 31
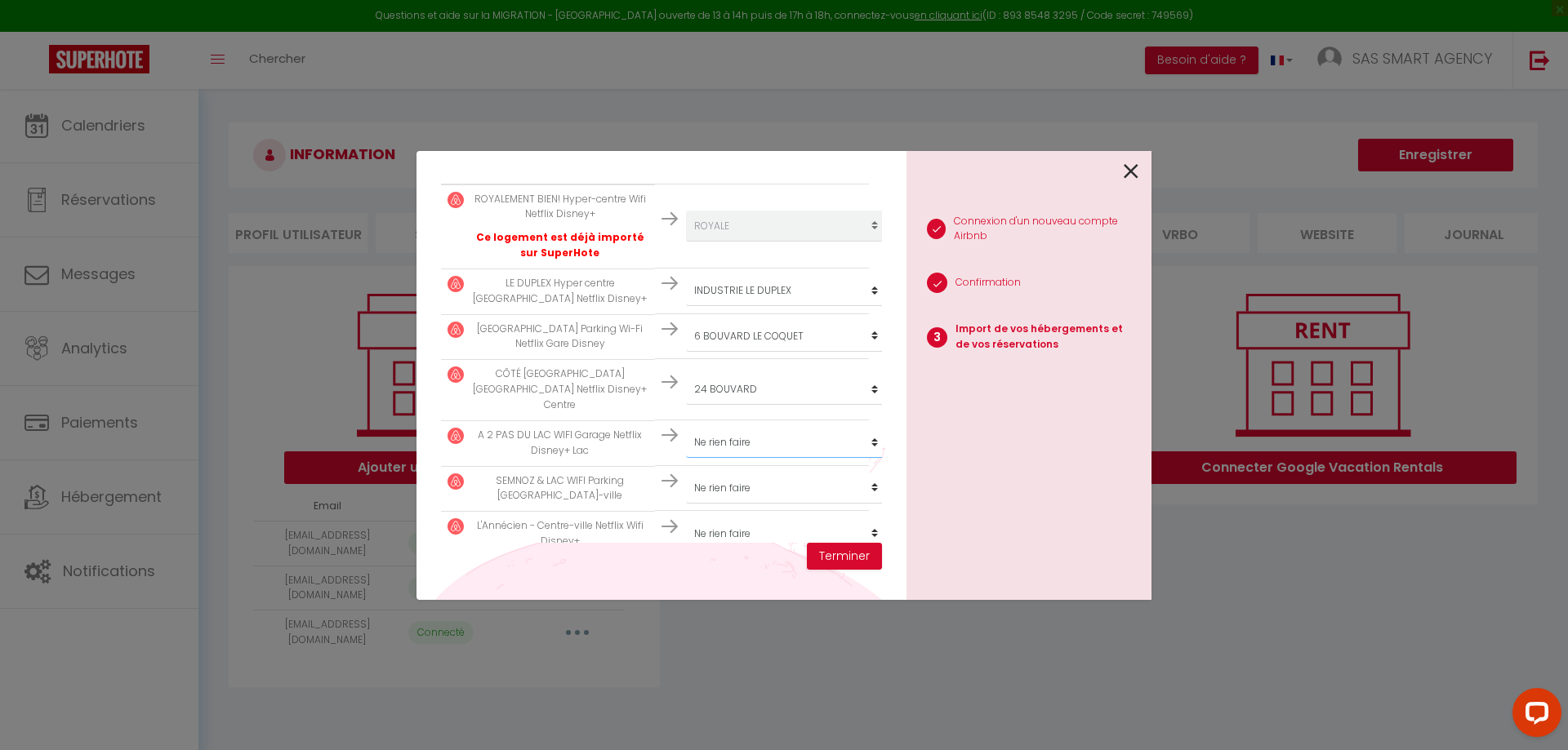
select select "5710"
click at [686, 242] on select "Créer un nouveau hébergement Ne rien faire LOVERCHY PORTES DE LA VIEILLE VILLE …" at bounding box center [786, 226] width 201 height 31
click at [745, 242] on select "Créer un nouveau hébergement Ne rien faire LOVERCHY PORTES DE LA VIEILLE VILLE …" at bounding box center [786, 226] width 201 height 31
click at [686, 242] on select "Créer un nouveau hébergement Ne rien faire LOVERCHY PORTES DE LA VIEILLE VILLE …" at bounding box center [786, 226] width 201 height 31
click at [753, 242] on select "Créer un nouveau hébergement Ne rien faire LOVERCHY PORTES DE LA VIEILLE VILLE …" at bounding box center [786, 226] width 201 height 31
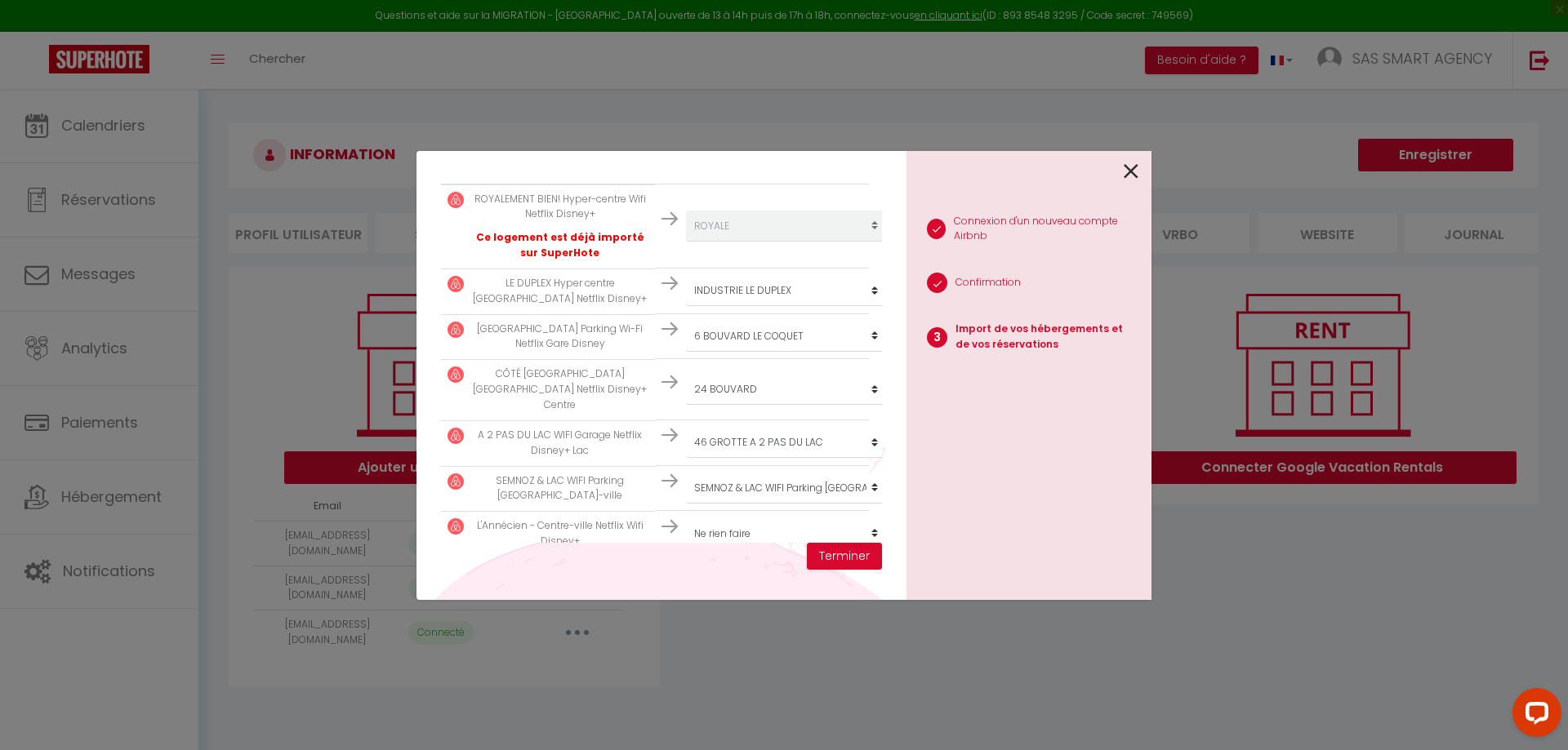
scroll to position [330, 0]
click at [686, 238] on select "Créer un nouveau hébergement Ne rien faire LOVERCHY PORTES DE LA VIEILLE VILLE …" at bounding box center [786, 223] width 201 height 31
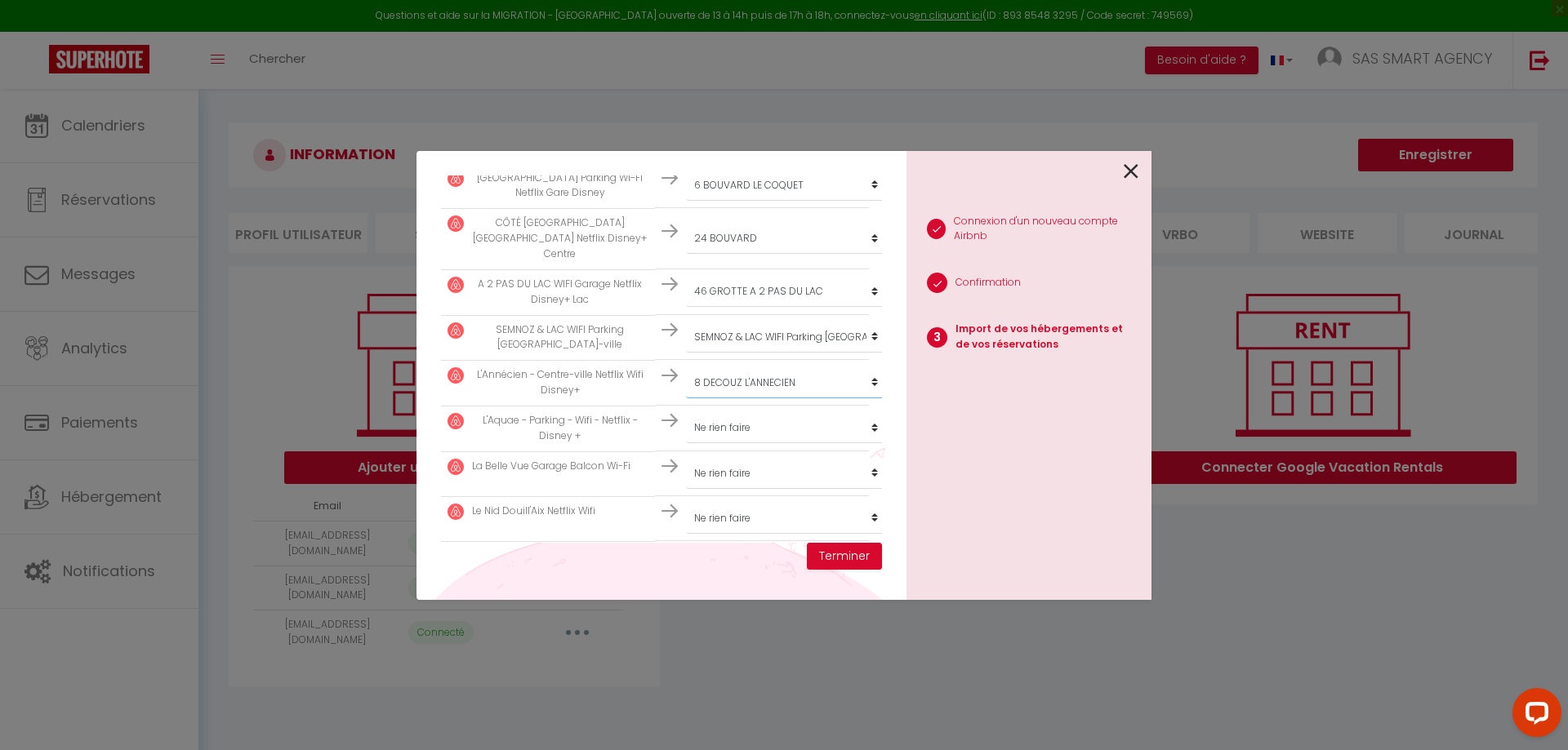
scroll to position [529, 0]
click at [712, 39] on select "Créer un nouveau hébergement Ne rien faire LOVERCHY PORTES DE LA VIEILLE VILLE …" at bounding box center [786, 24] width 201 height 31
click at [686, 39] on select "Créer un nouveau hébergement Ne rien faire LOVERCHY PORTES DE LA VIEILLE VILLE …" at bounding box center [786, 24] width 201 height 31
click at [776, 39] on select "Créer un nouveau hébergement Ne rien faire LOVERCHY PORTES DE LA VIEILLE VILLE …" at bounding box center [786, 24] width 201 height 31
click at [686, 39] on select "Créer un nouveau hébergement Ne rien faire LOVERCHY PORTES DE LA VIEILLE VILLE …" at bounding box center [786, 24] width 201 height 31
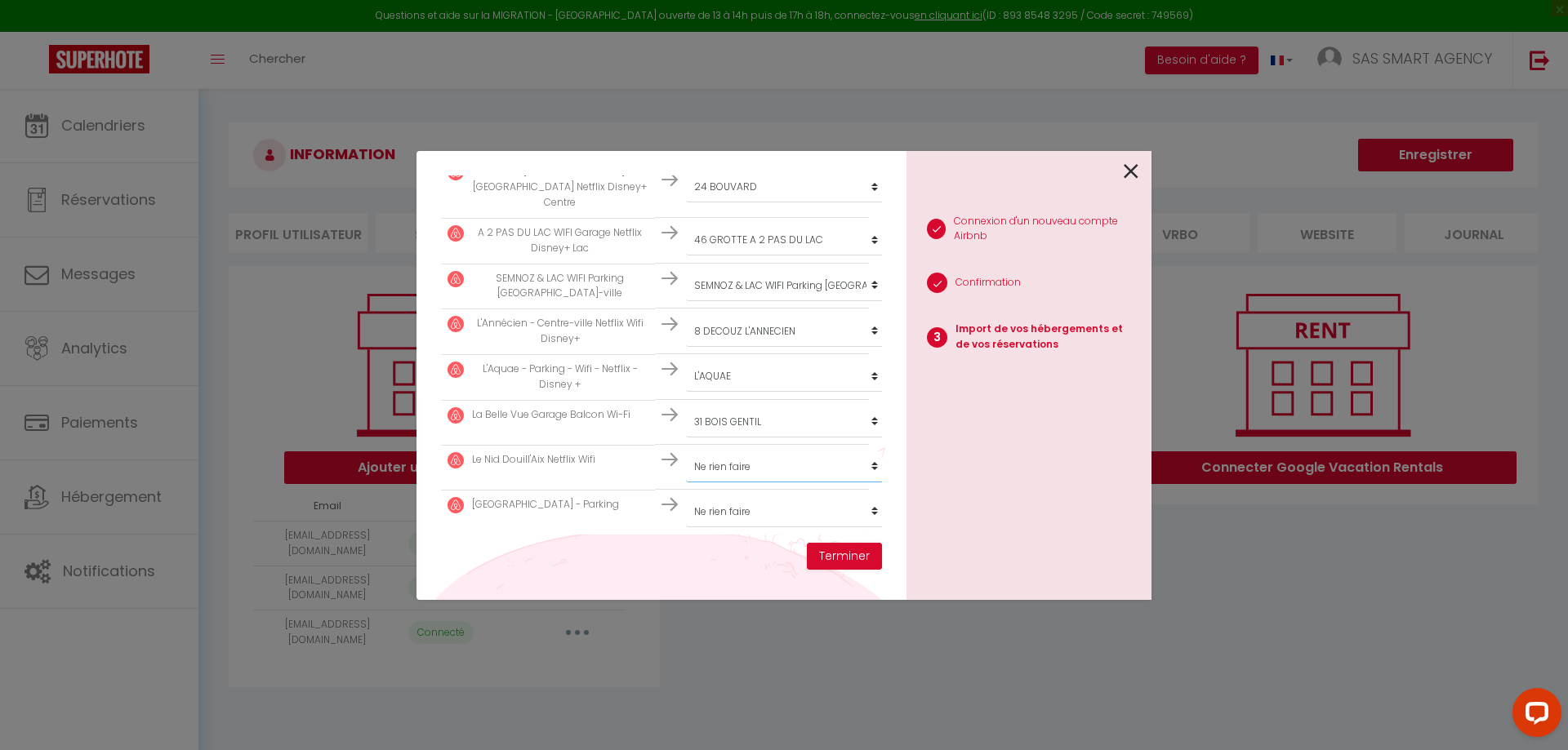
click at [755, 39] on select "Créer un nouveau hébergement Ne rien faire LOVERCHY PORTES DE LA VIEILLE VILLE …" at bounding box center [786, 24] width 201 height 31
click at [686, 39] on select "Créer un nouveau hébergement Ne rien faire LOVERCHY PORTES DE LA VIEILLE VILLE …" at bounding box center [786, 24] width 201 height 31
click at [757, 39] on select "Créer un nouveau hébergement Ne rien faire LOVERCHY PORTES DE LA VIEILLE VILLE …" at bounding box center [786, 24] width 201 height 31
click at [686, 39] on select "Créer un nouveau hébergement Ne rien faire LOVERCHY PORTES DE LA VIEILLE VILLE …" at bounding box center [786, 24] width 201 height 31
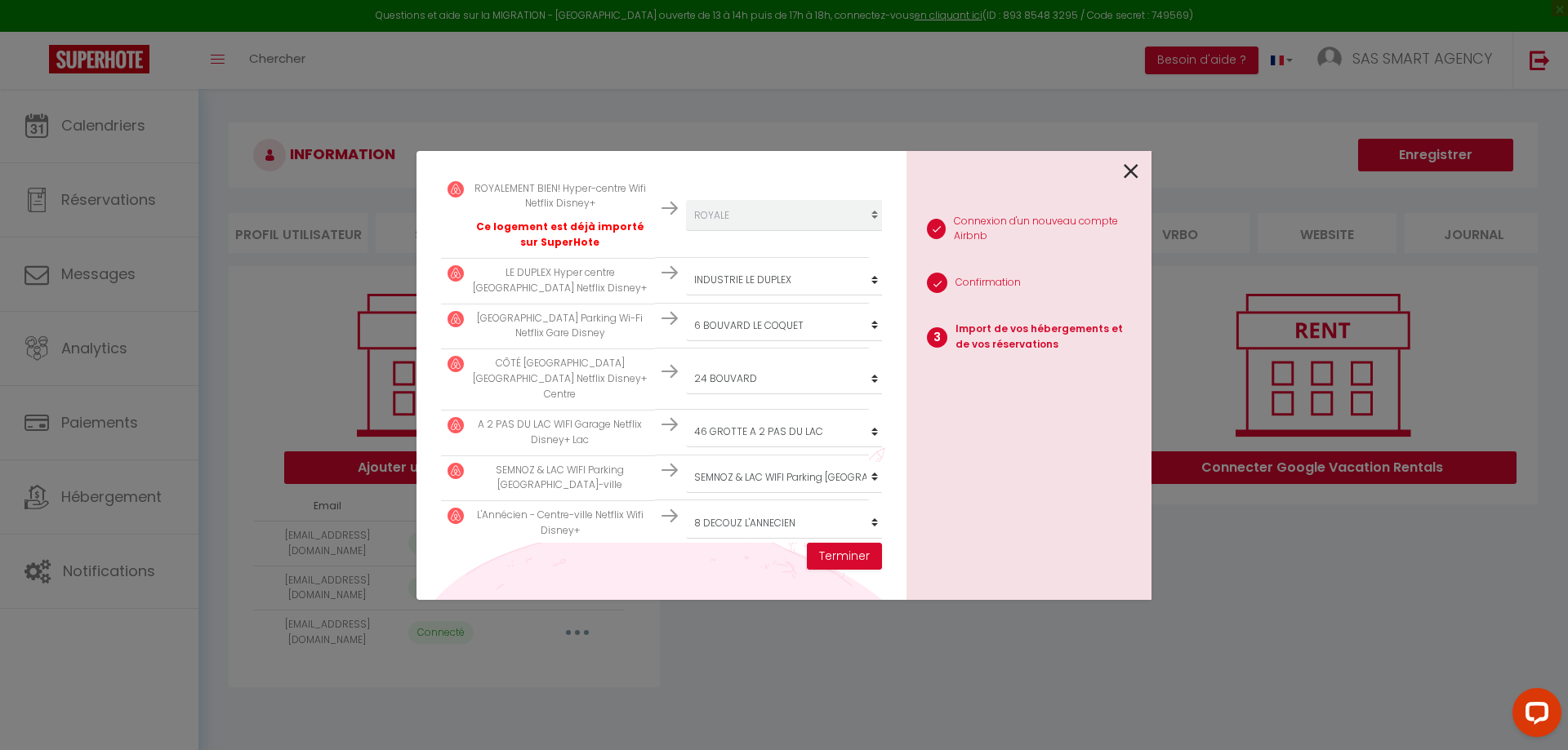
scroll to position [284, 0]
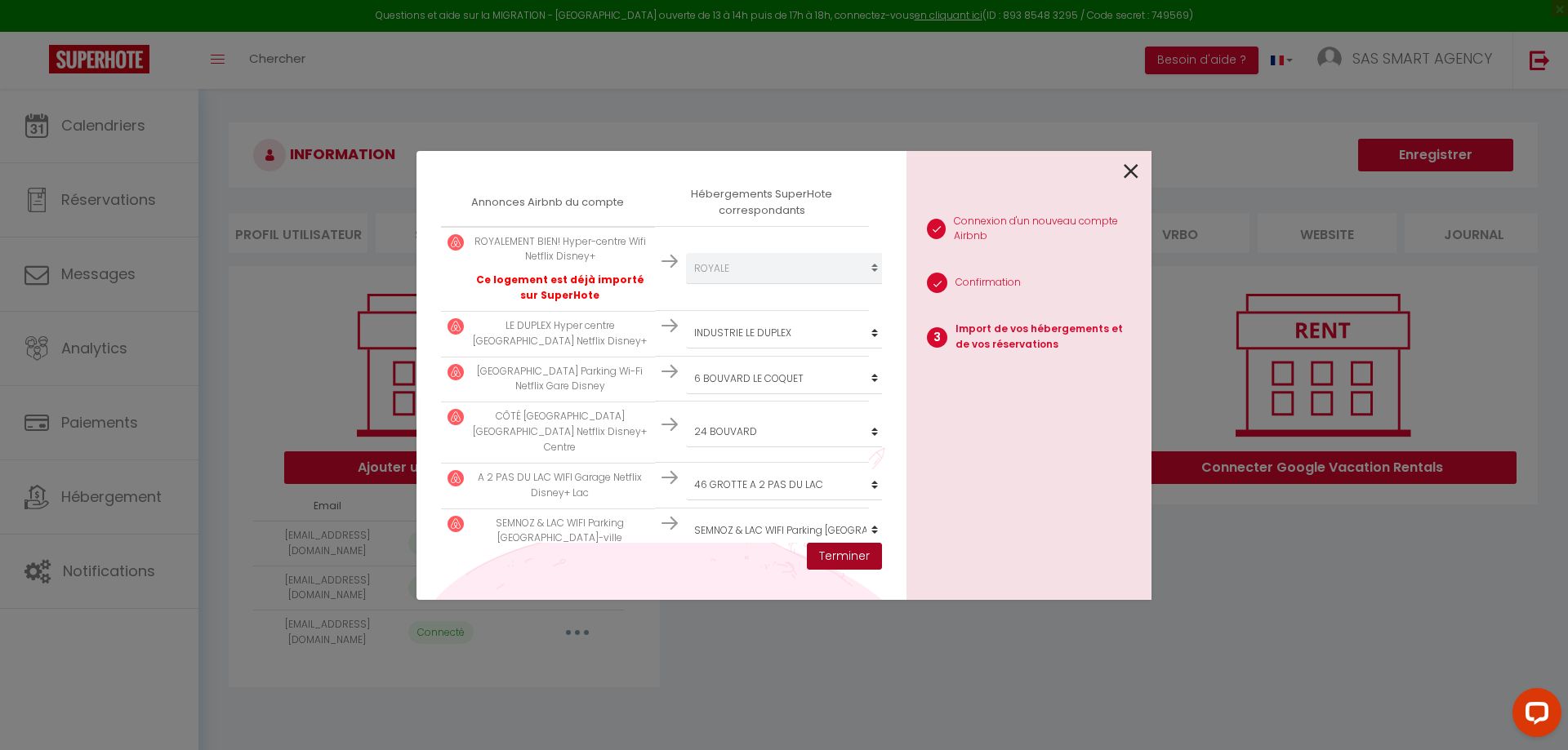
click at [831, 562] on button "Terminer" at bounding box center [844, 556] width 75 height 27
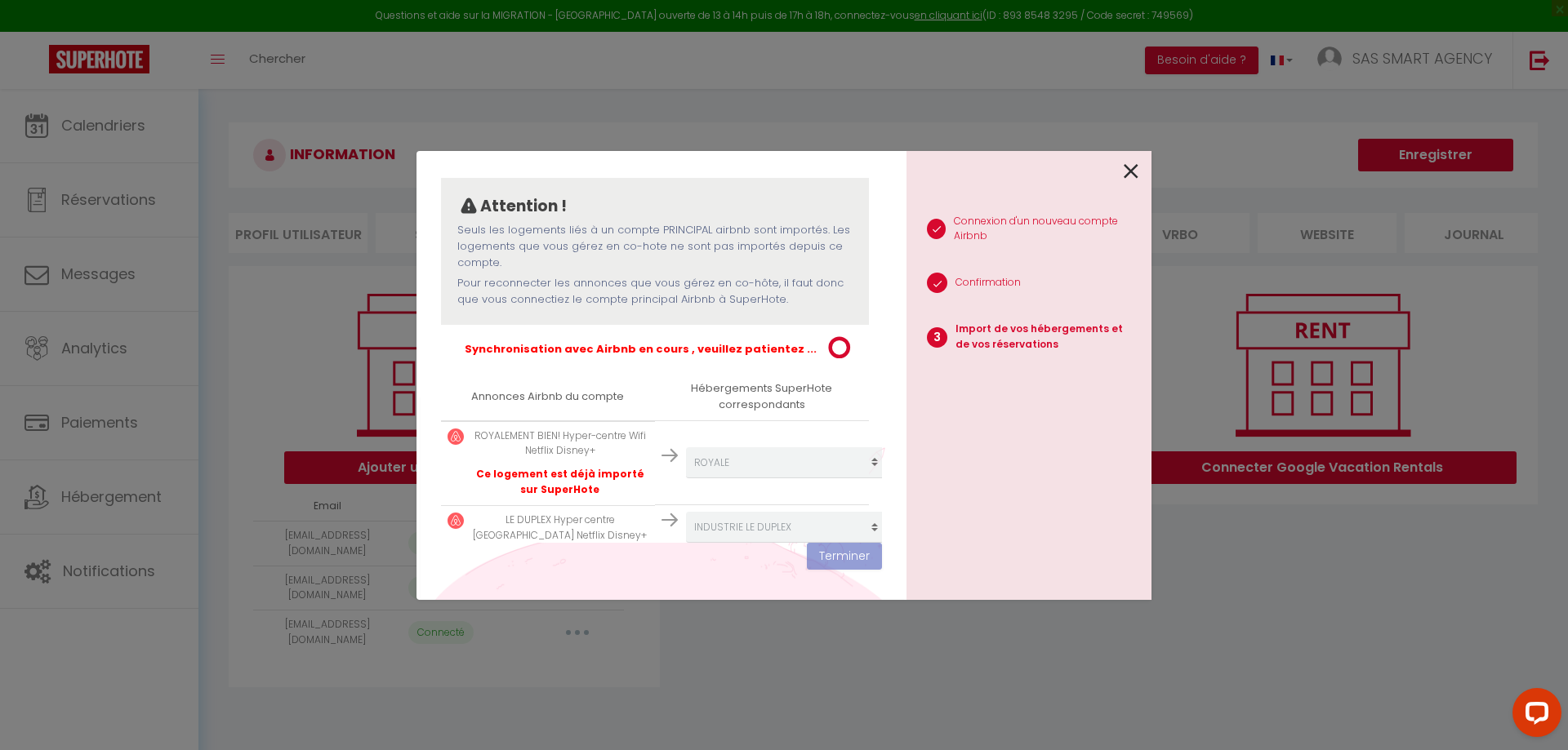
scroll to position [245, 0]
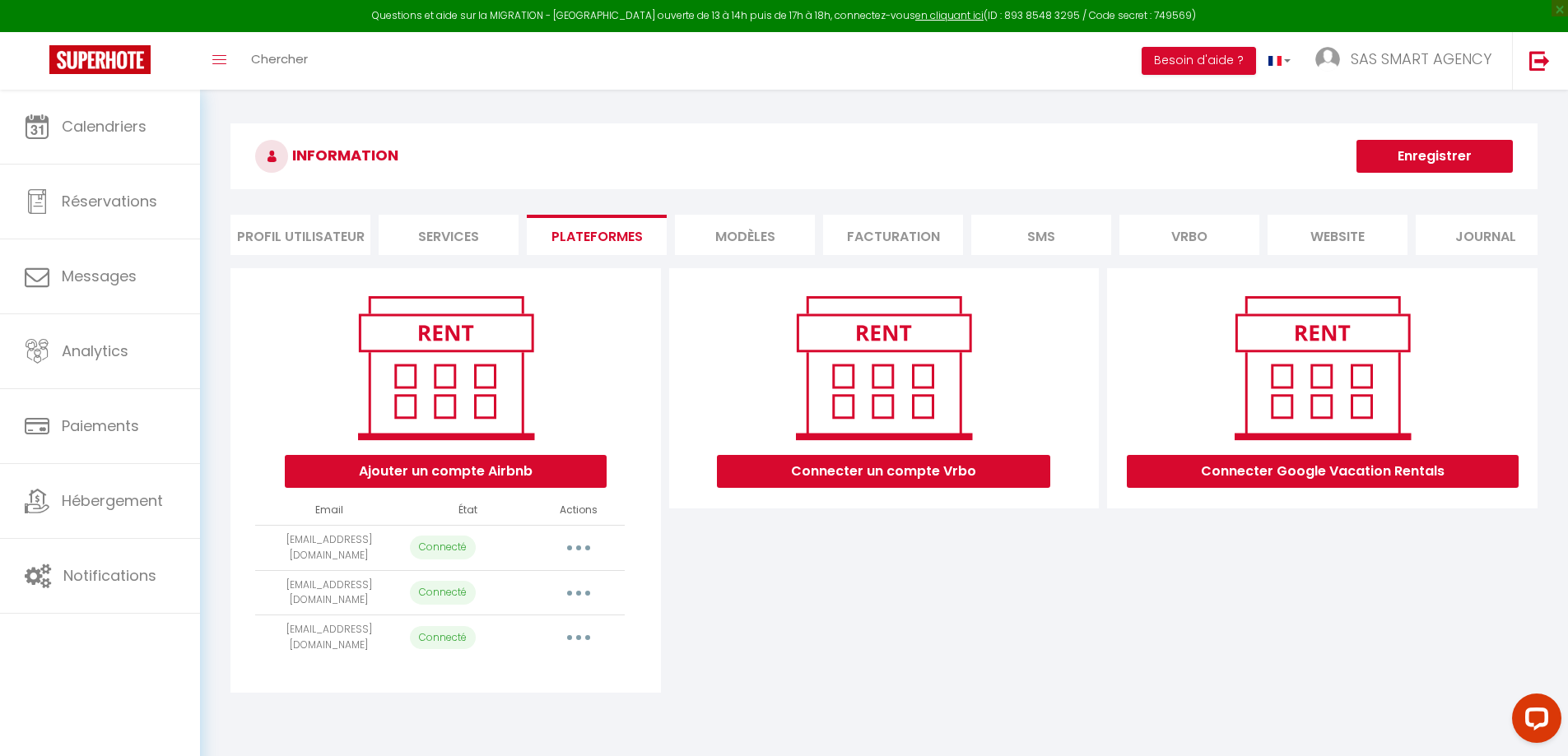
click at [586, 562] on button "button" at bounding box center [578, 548] width 46 height 26
click at [631, 560] on div "Ajouter un compte Airbnb Email État Actions m.immobilier74@gmail.com Connecté I…" at bounding box center [446, 480] width 430 height 424
click at [582, 562] on button "button" at bounding box center [578, 548] width 46 height 26
click at [554, 658] on link "Reconnecter le compte" at bounding box center [506, 645] width 182 height 28
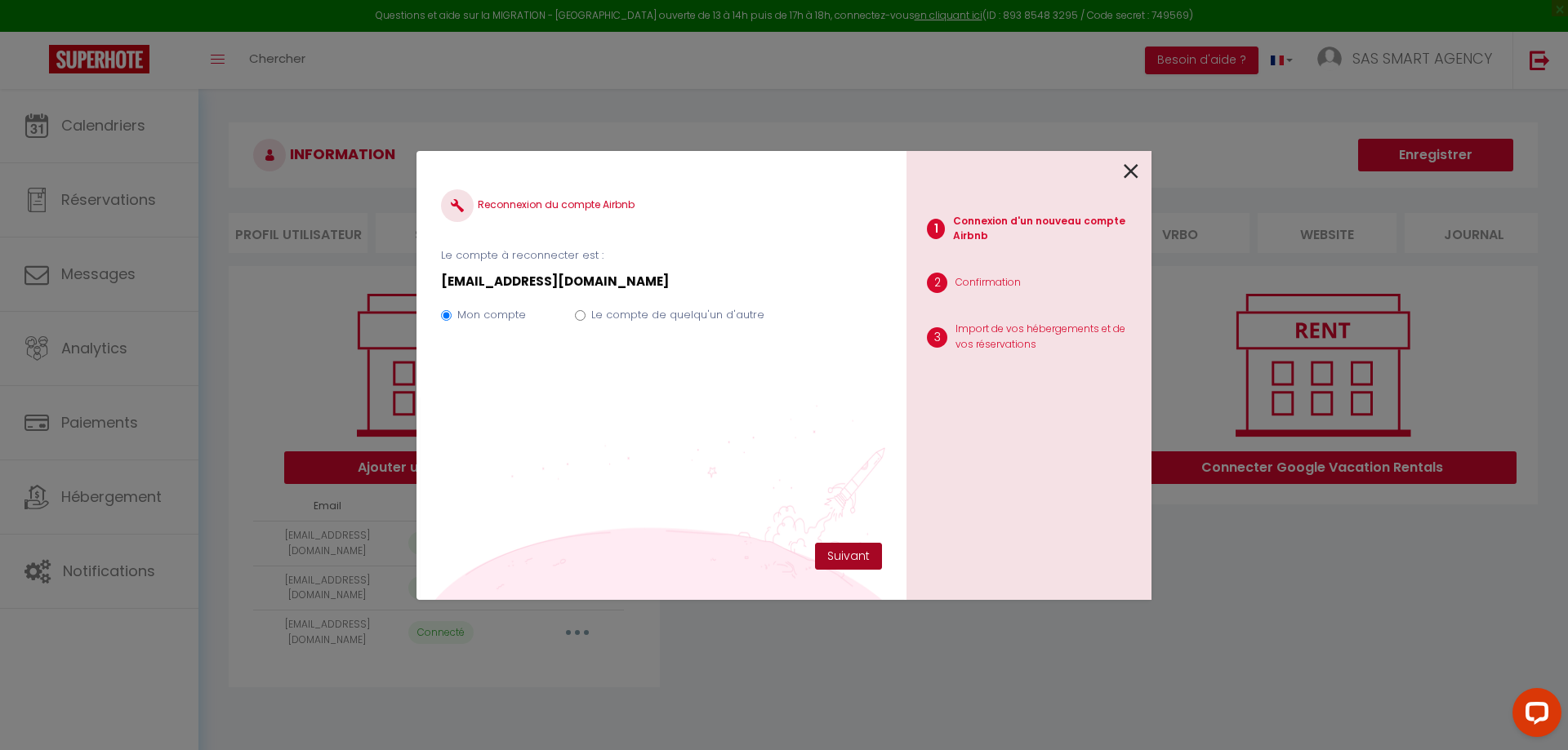
click at [858, 559] on button "Suivant" at bounding box center [849, 556] width 67 height 27
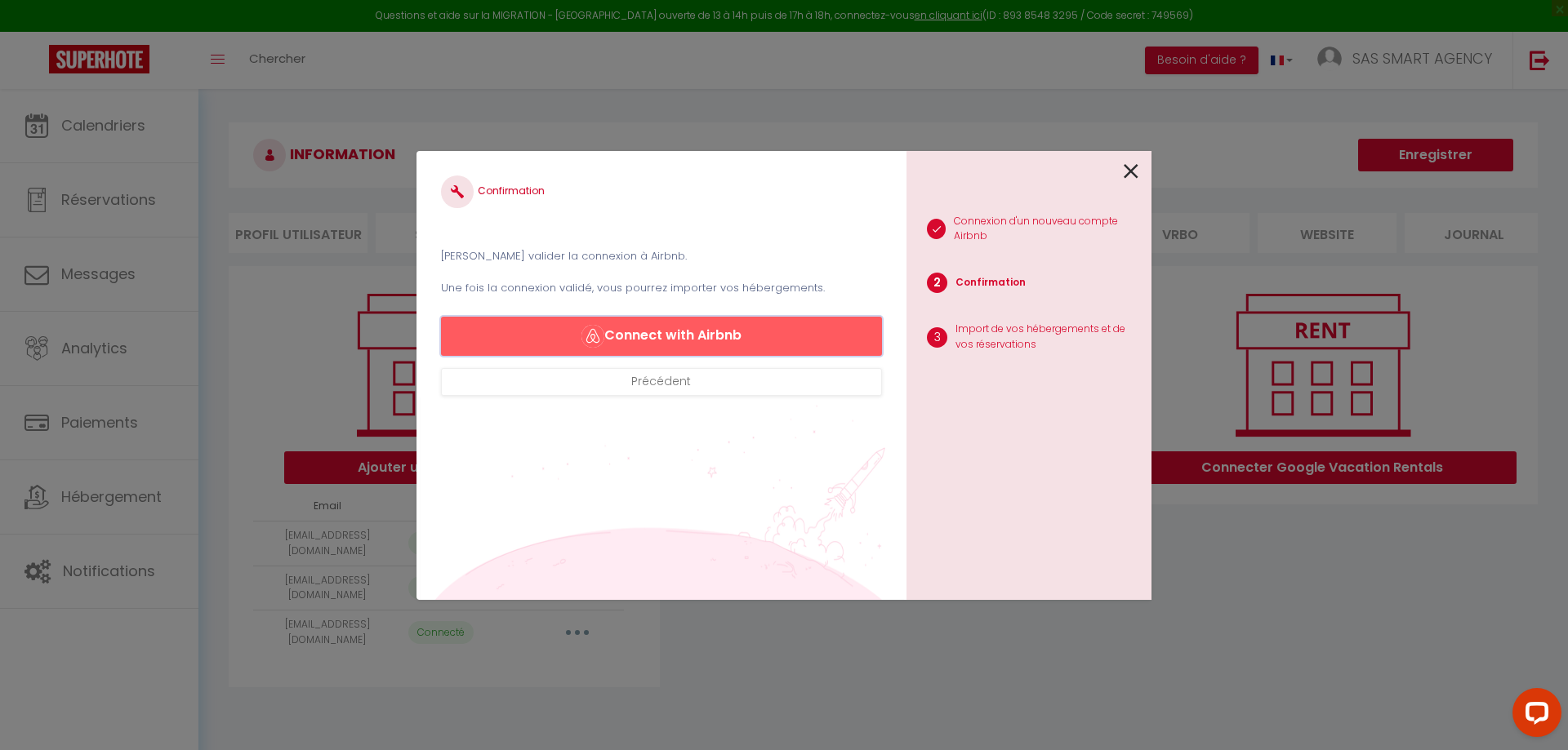
click at [700, 331] on button "Connect with Airbnb" at bounding box center [661, 337] width 441 height 39
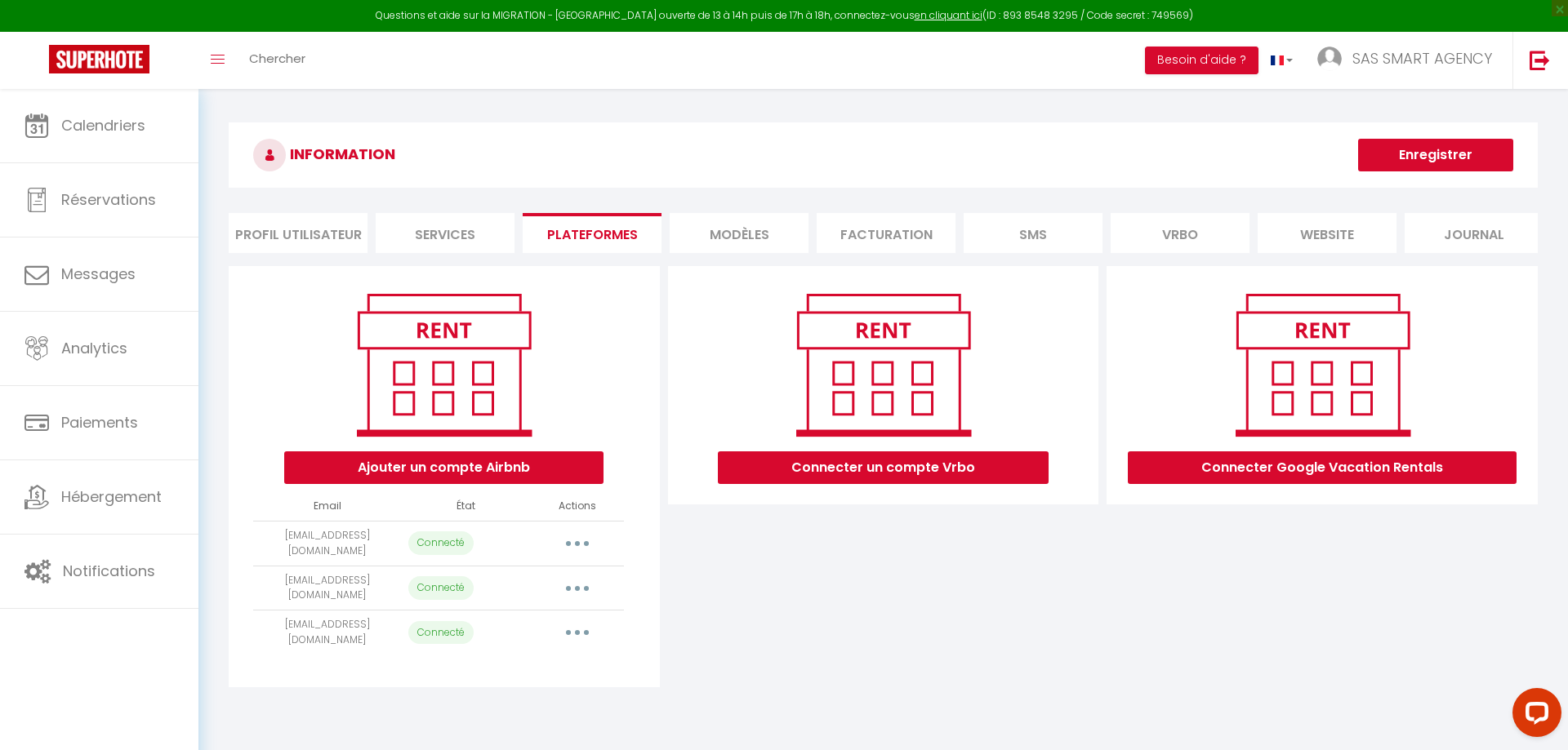
select select "1677"
select select "1910"
select select "3772"
select select "3773"
select select "4583"
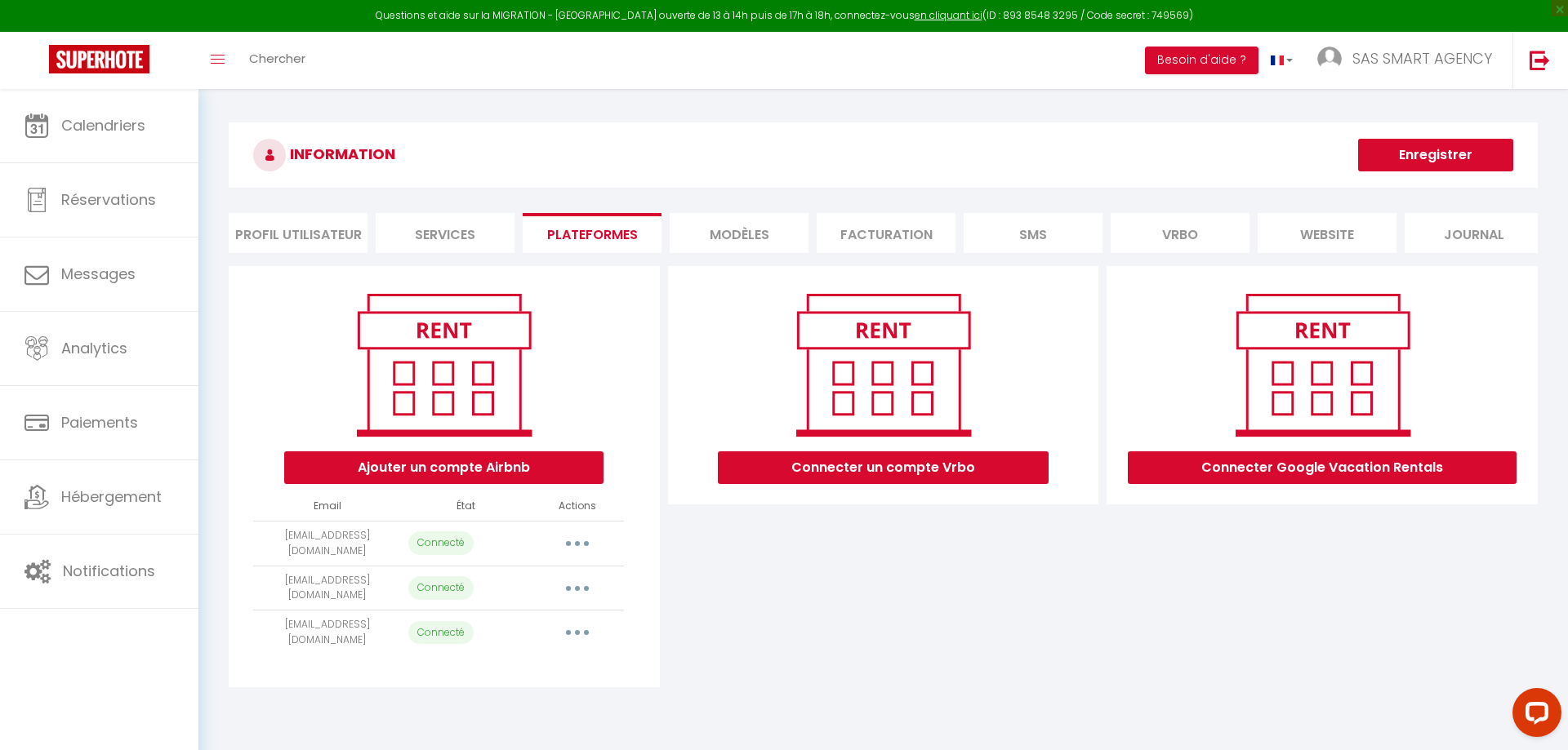
select select "5710"
select select "66895"
select select "10663"
select select "15544"
select select "23899"
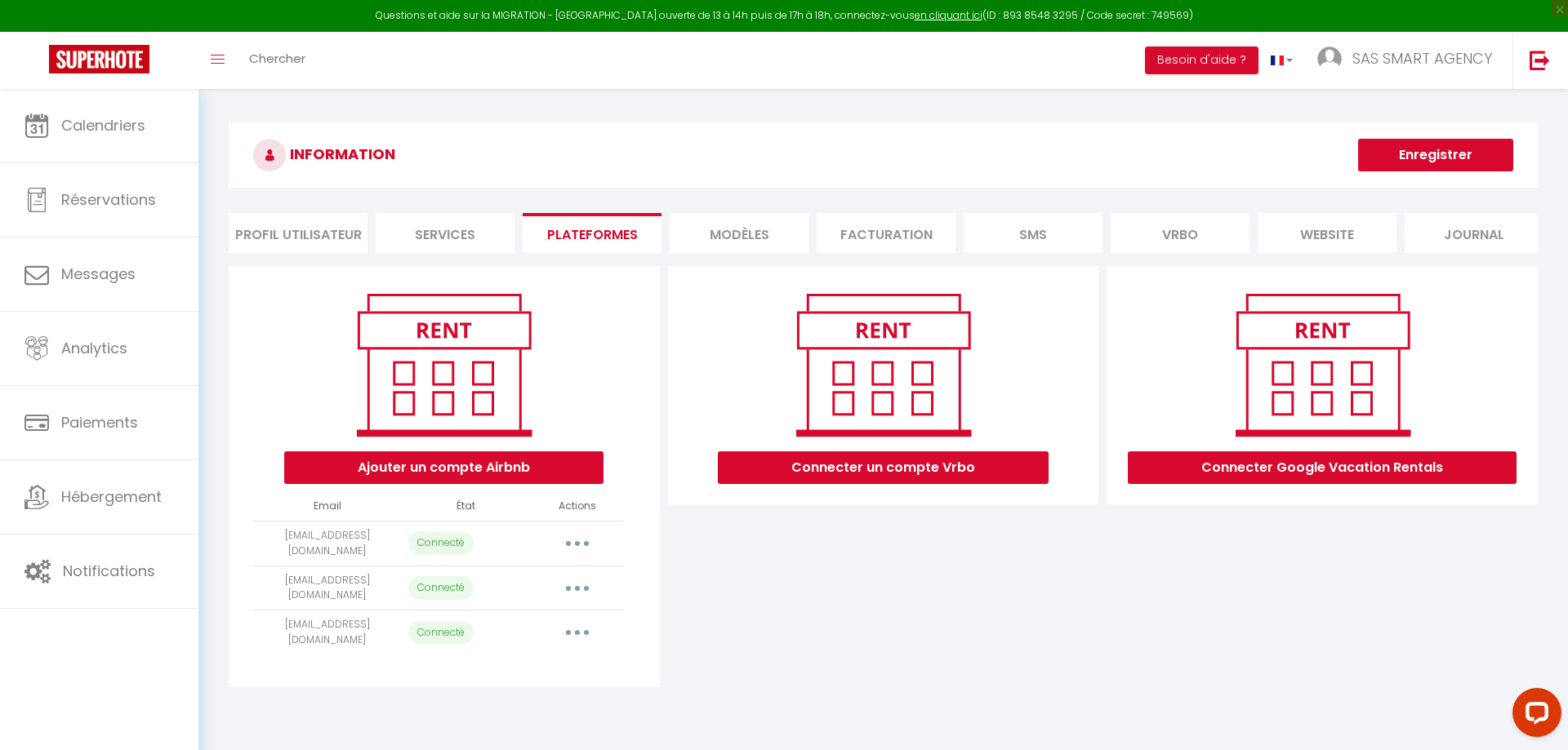
select select "33416"
select select "38787"
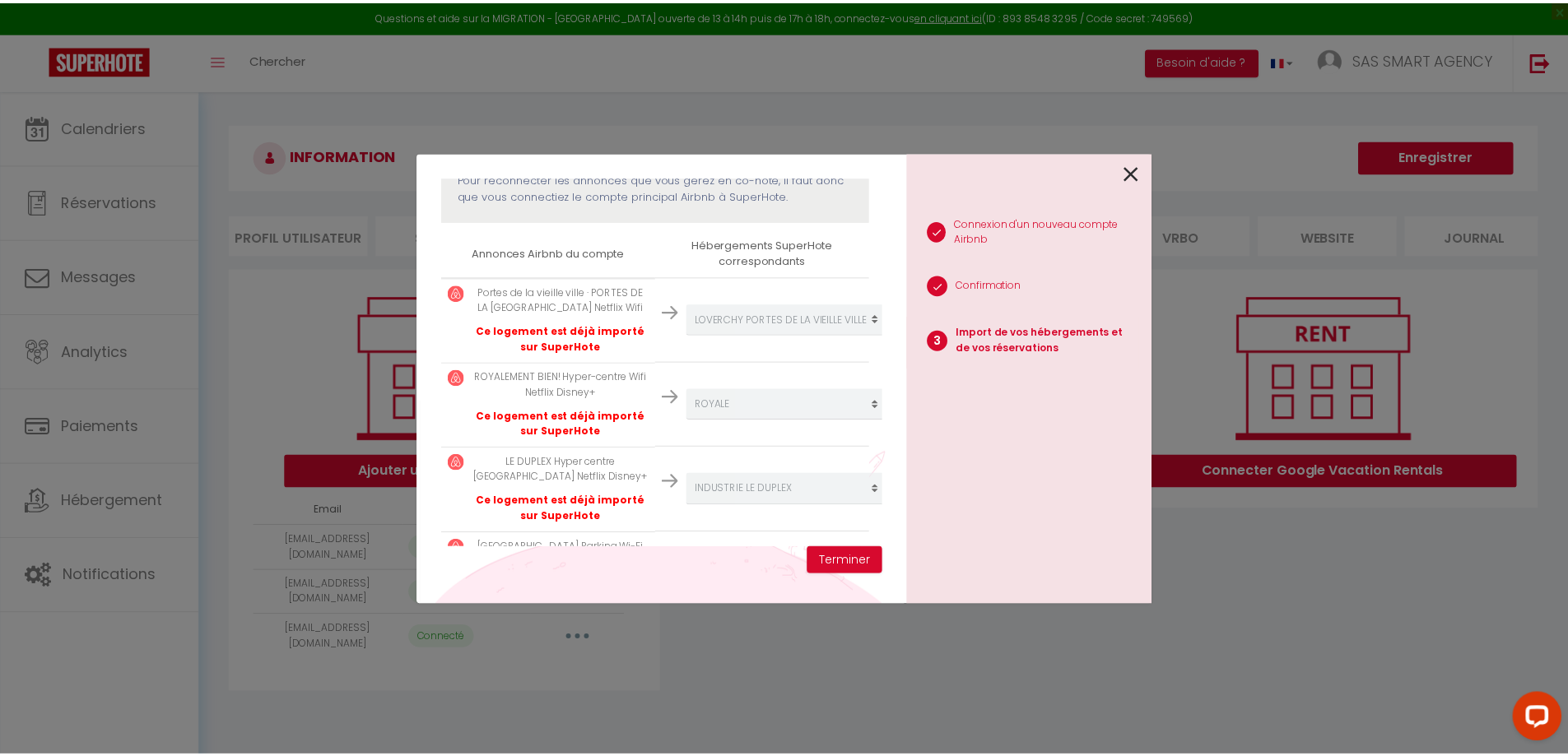
scroll to position [226, 0]
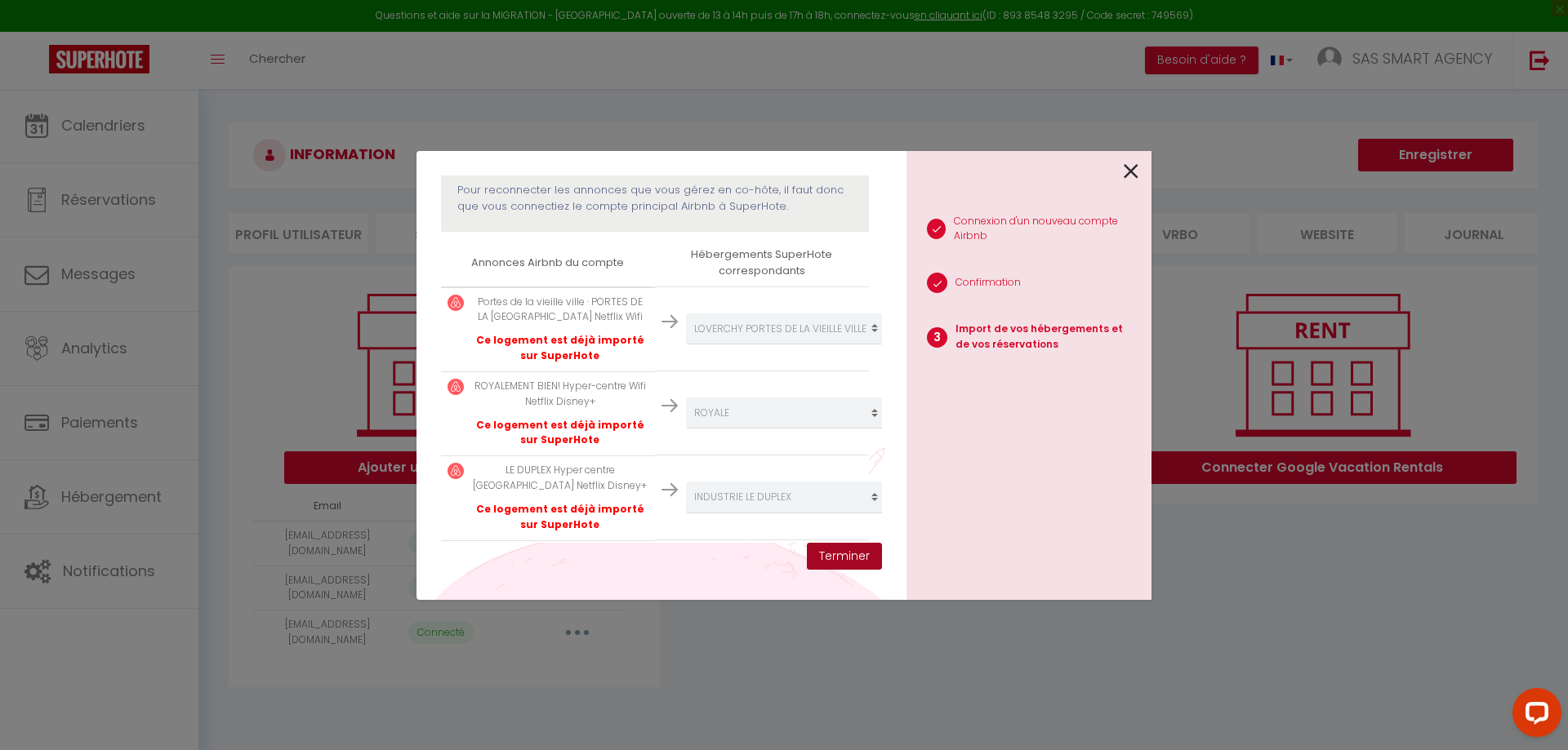
click at [850, 555] on button "Terminer" at bounding box center [844, 556] width 75 height 27
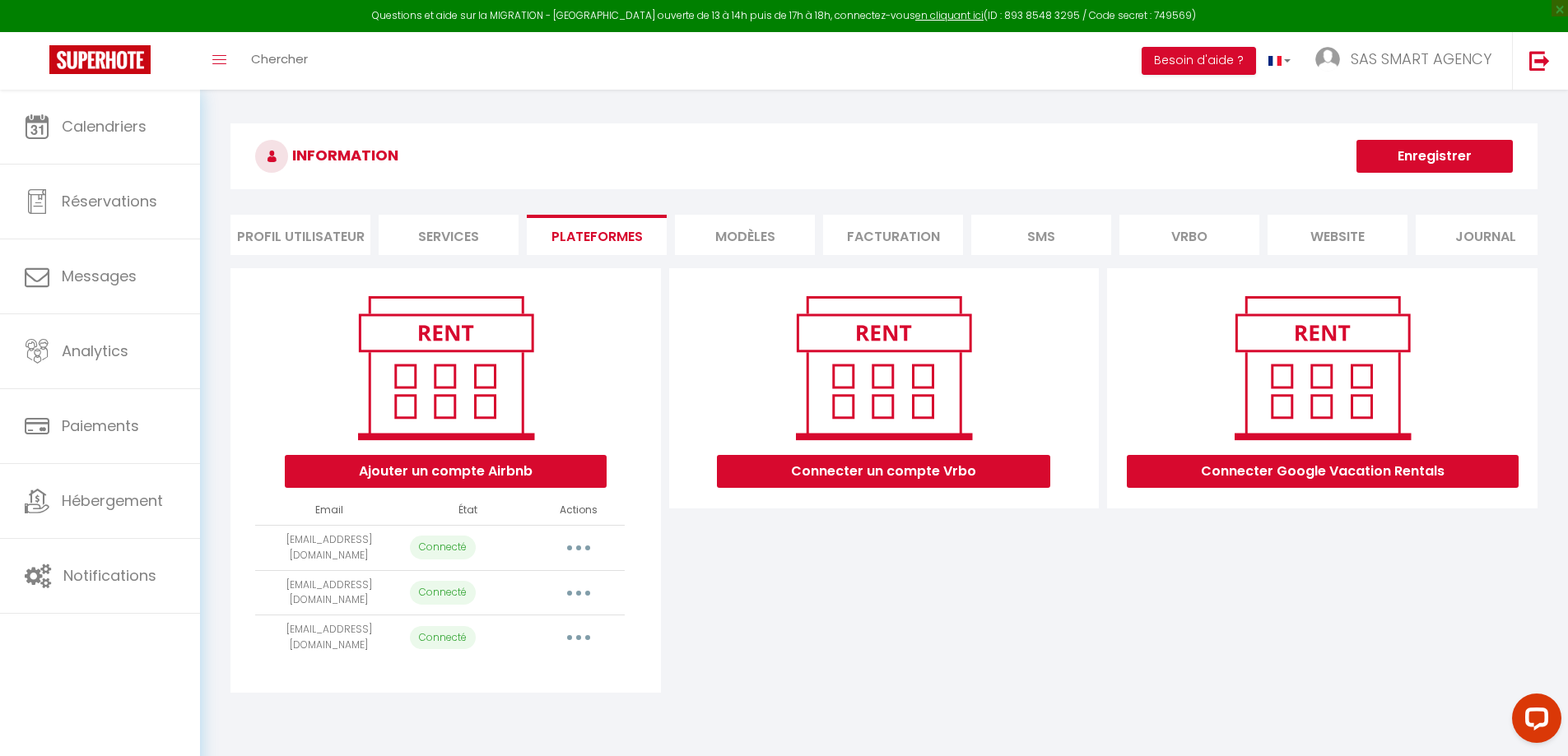
drag, startPoint x: 928, startPoint y: 646, endPoint x: 921, endPoint y: 645, distance: 7.1
click at [927, 646] on div "Connecter un compte Vrbo" at bounding box center [885, 480] width 439 height 424
